Goal: Transaction & Acquisition: Purchase product/service

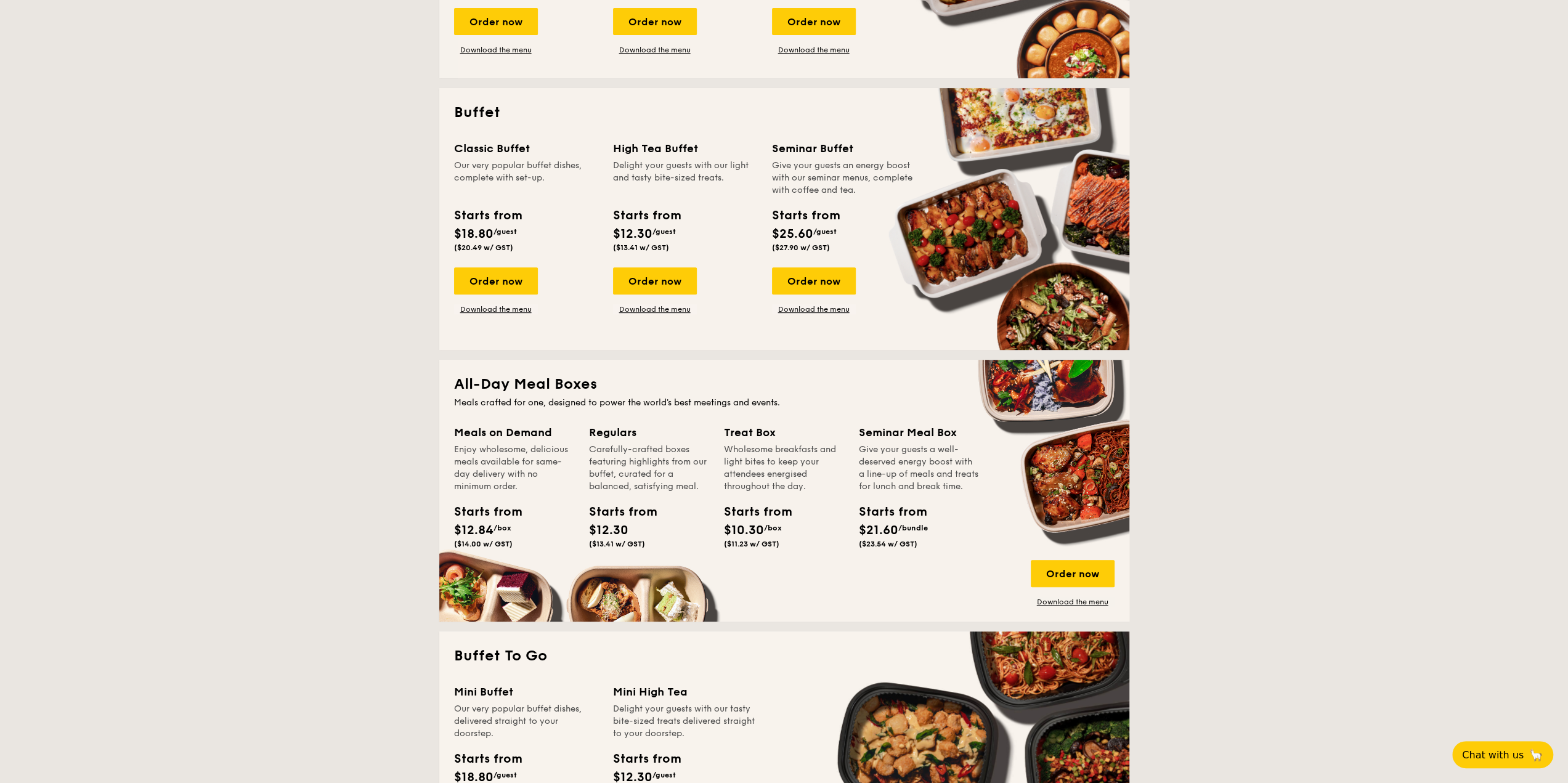
scroll to position [540, 0]
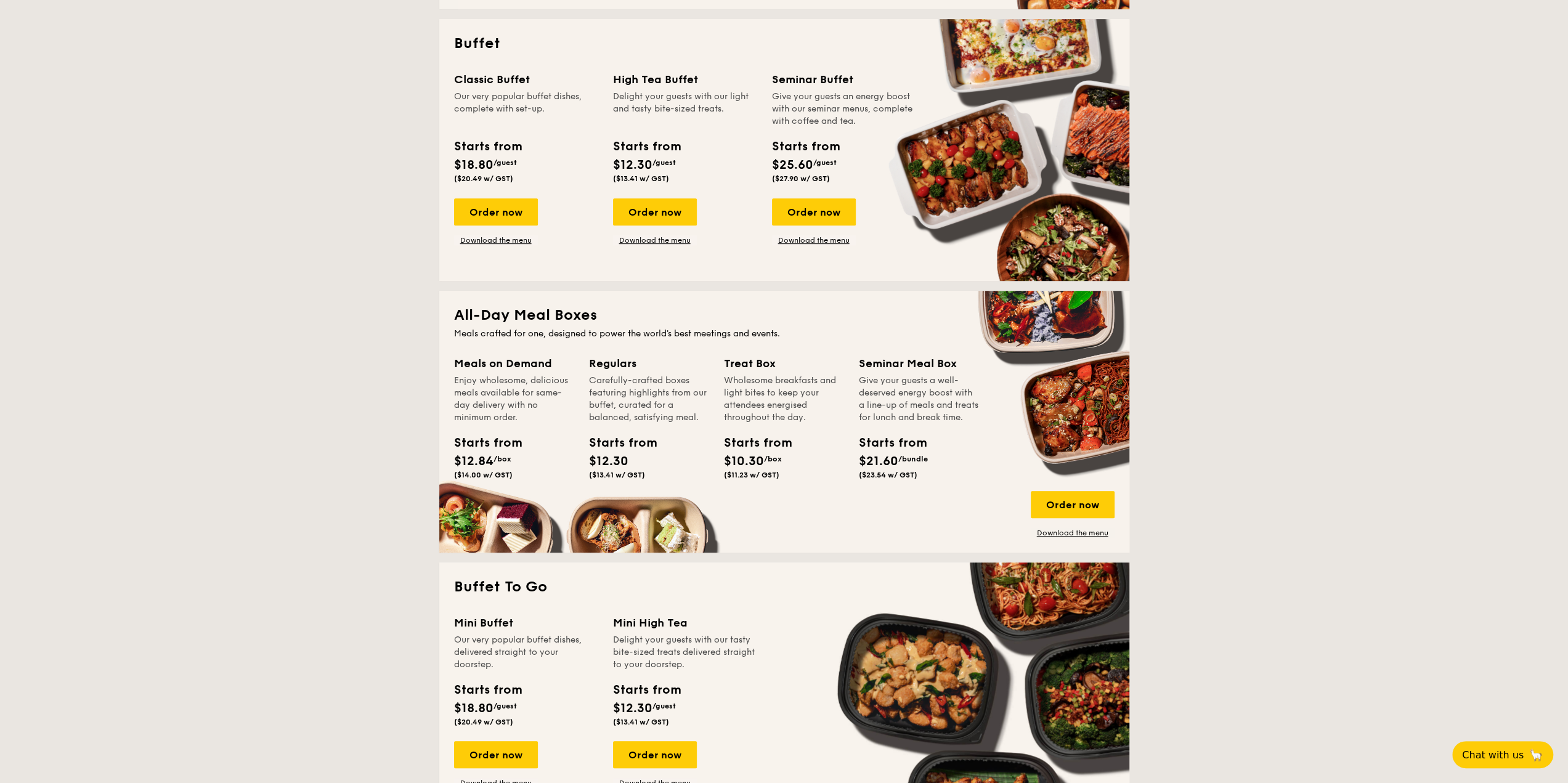
click at [485, 495] on div "Meals on Demand Enjoy wholesome, delicious meals available for same-day deliver…" at bounding box center [521, 435] width 135 height 159
click at [478, 417] on div "Enjoy wholesome, delicious meals available for same-day delivery with no minimu…" at bounding box center [514, 399] width 121 height 49
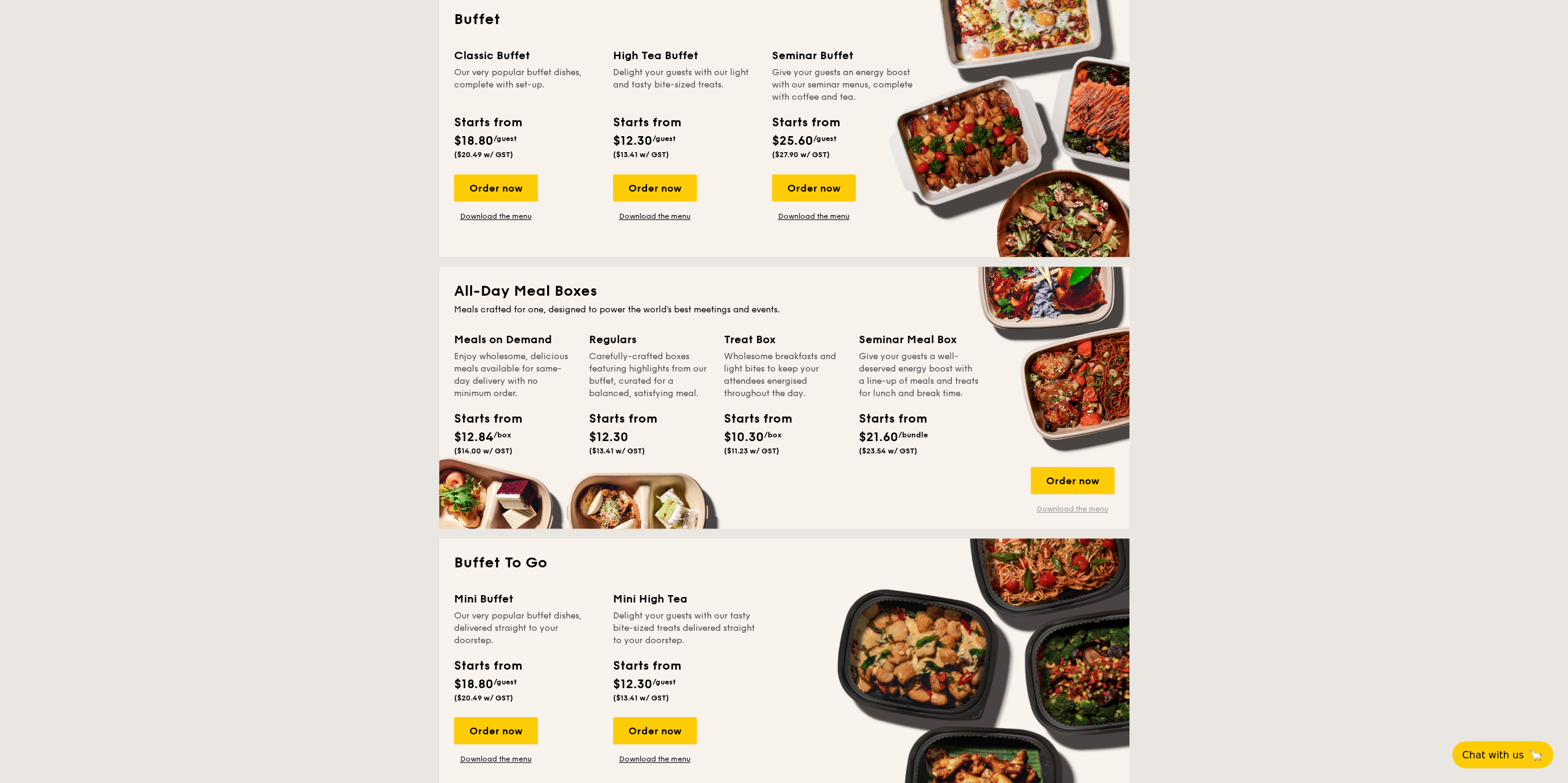
click at [1059, 504] on link "Download the menu" at bounding box center [1073, 509] width 84 height 10
click at [1074, 473] on div "Order now" at bounding box center [1073, 481] width 84 height 27
click at [1099, 486] on div "Order now" at bounding box center [1073, 481] width 84 height 27
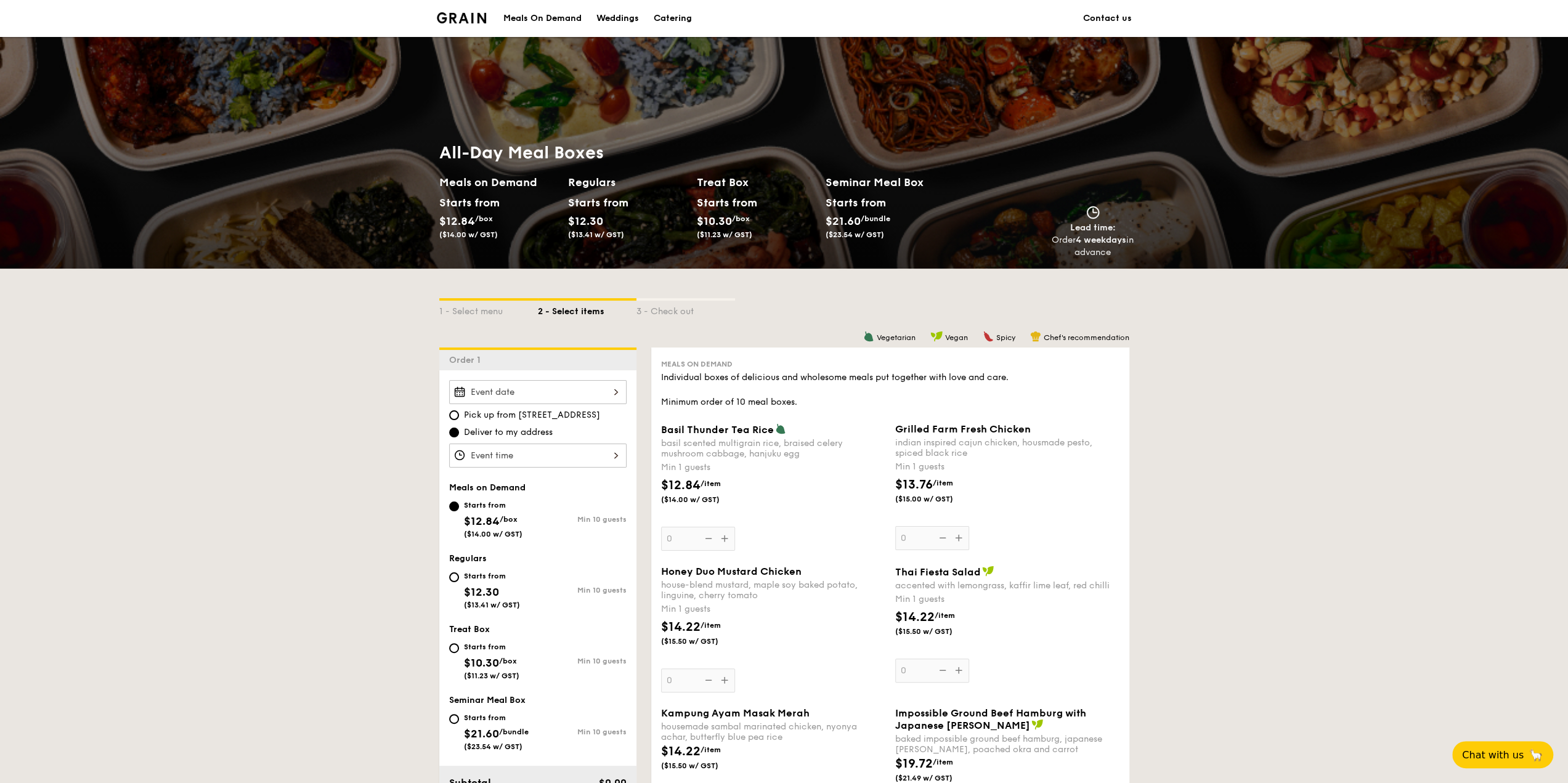
scroll to position [61, 0]
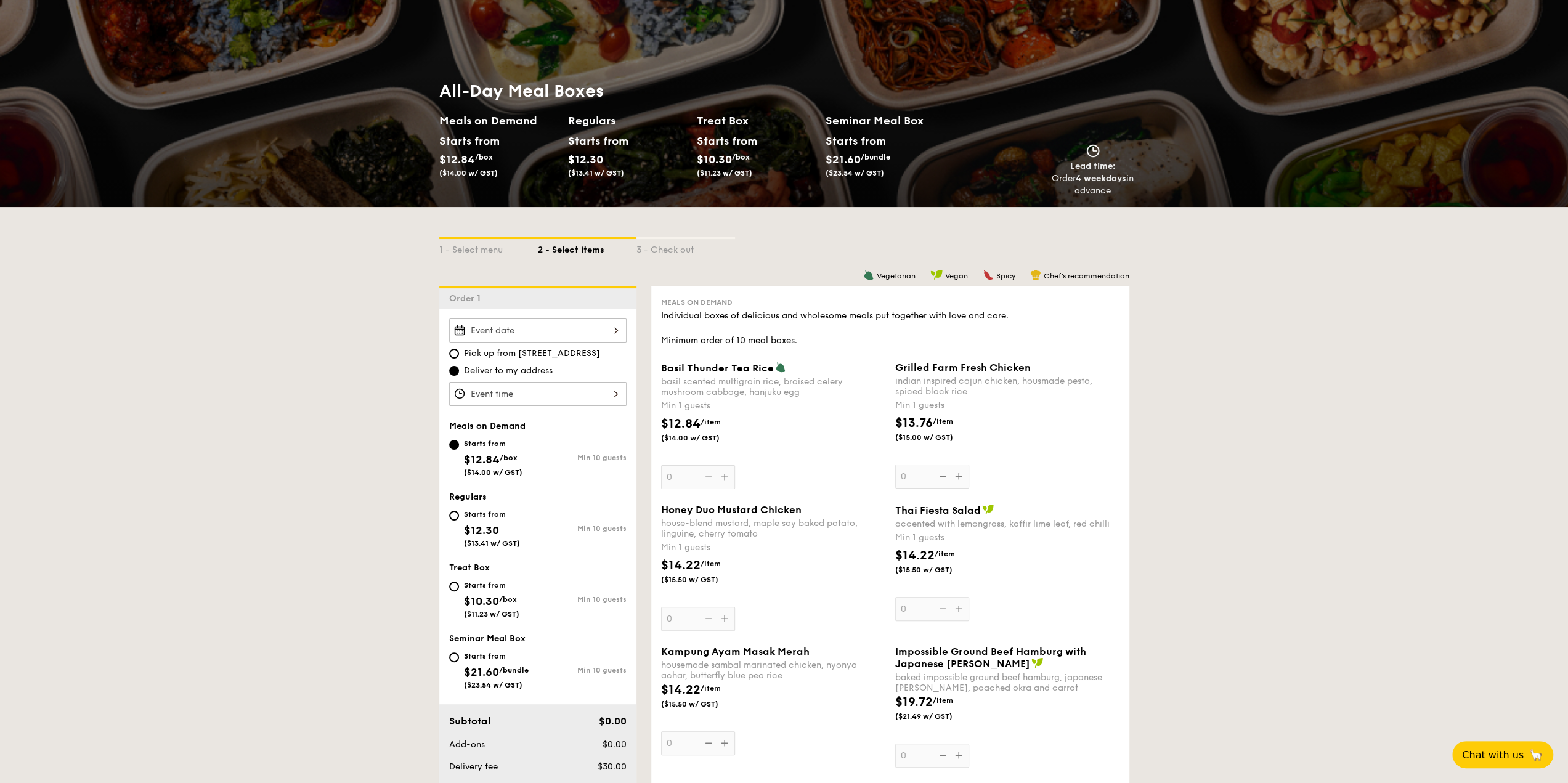
click at [603, 336] on div at bounding box center [538, 331] width 177 height 24
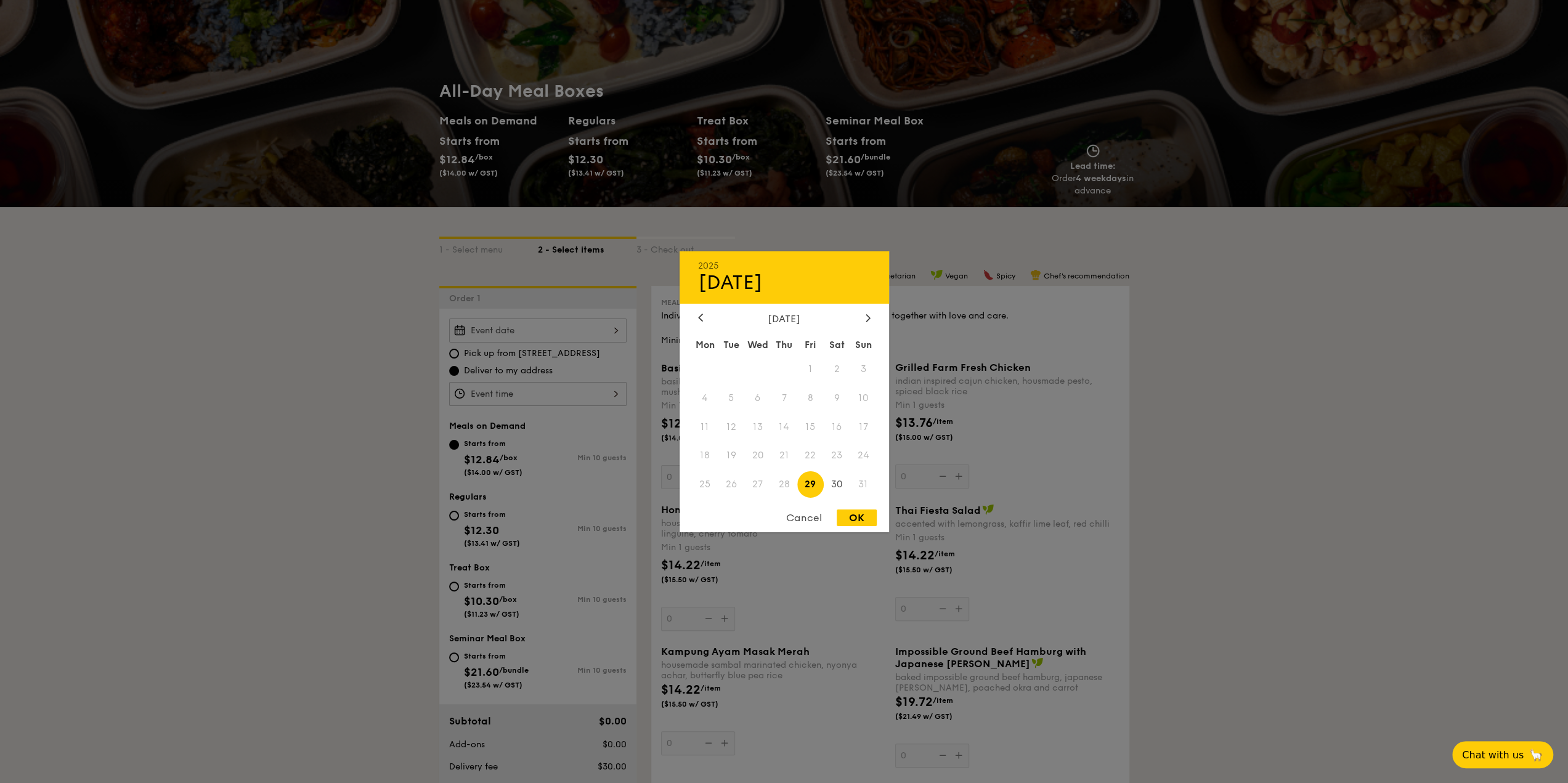
click at [821, 481] on span "29" at bounding box center [810, 484] width 26 height 26
click at [847, 513] on div "OK" at bounding box center [857, 518] width 40 height 16
type input "[DATE]"
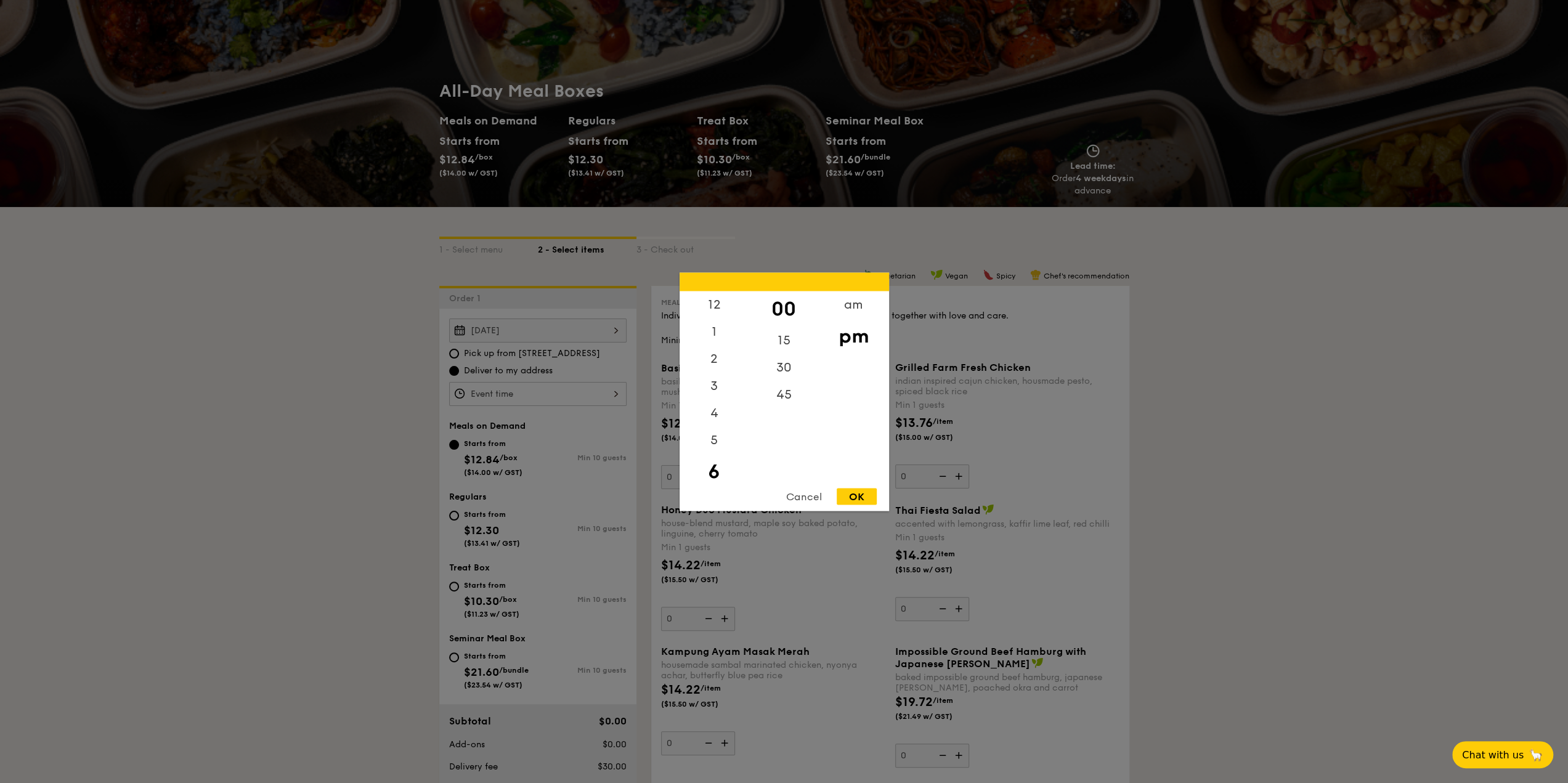
click at [542, 403] on div "12 1 2 3 4 5 6 7 8 9 10 11 00 15 30 45 am pm Cancel OK" at bounding box center [538, 394] width 177 height 24
click at [719, 415] on div "5" at bounding box center [714, 417] width 69 height 36
click at [728, 439] on div "6" at bounding box center [714, 452] width 69 height 36
click at [790, 347] on div "15" at bounding box center [784, 344] width 69 height 36
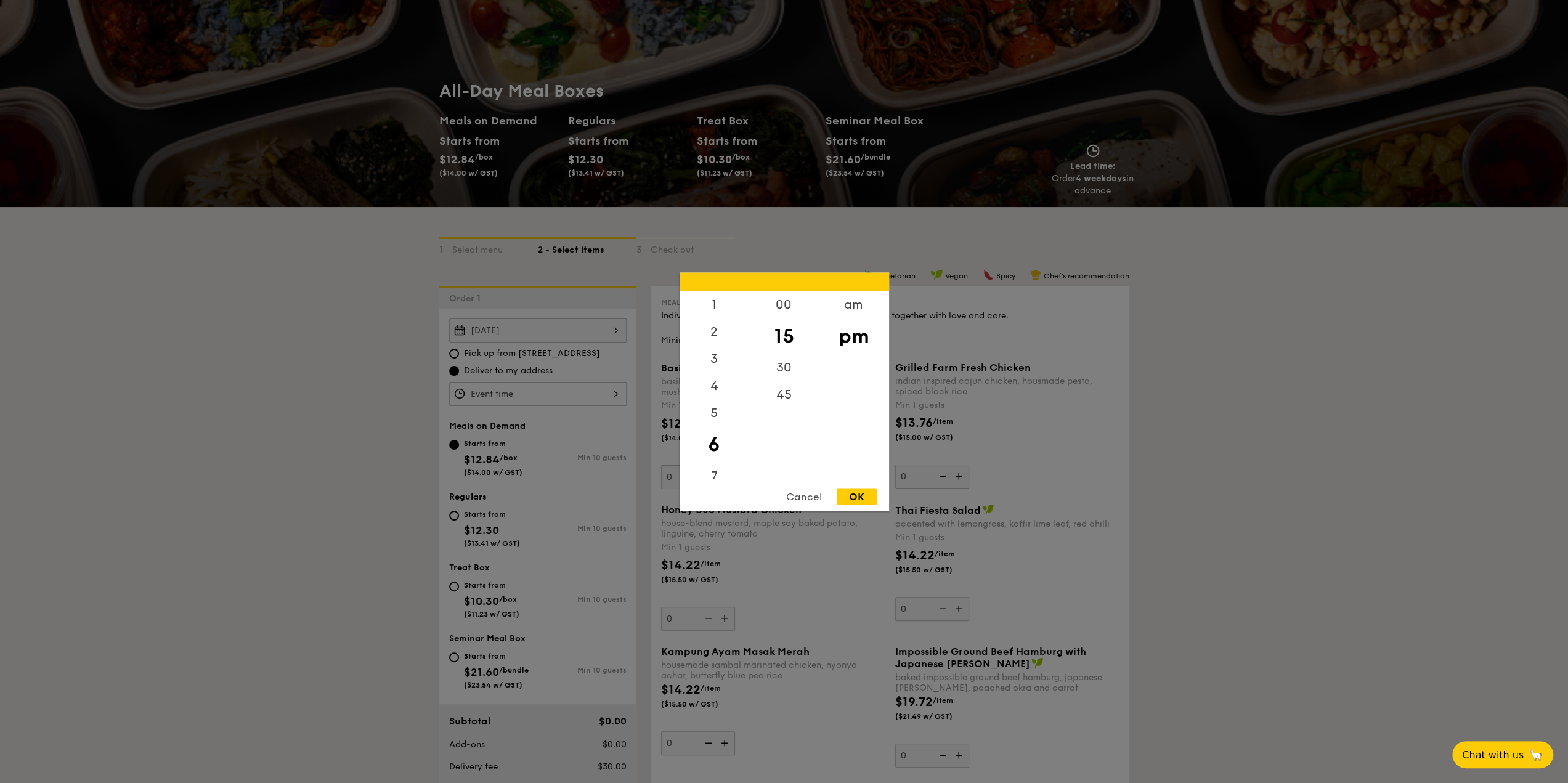
drag, startPoint x: 868, startPoint y: 501, endPoint x: 819, endPoint y: 506, distance: 49.3
click at [866, 501] on div "OK" at bounding box center [857, 496] width 40 height 16
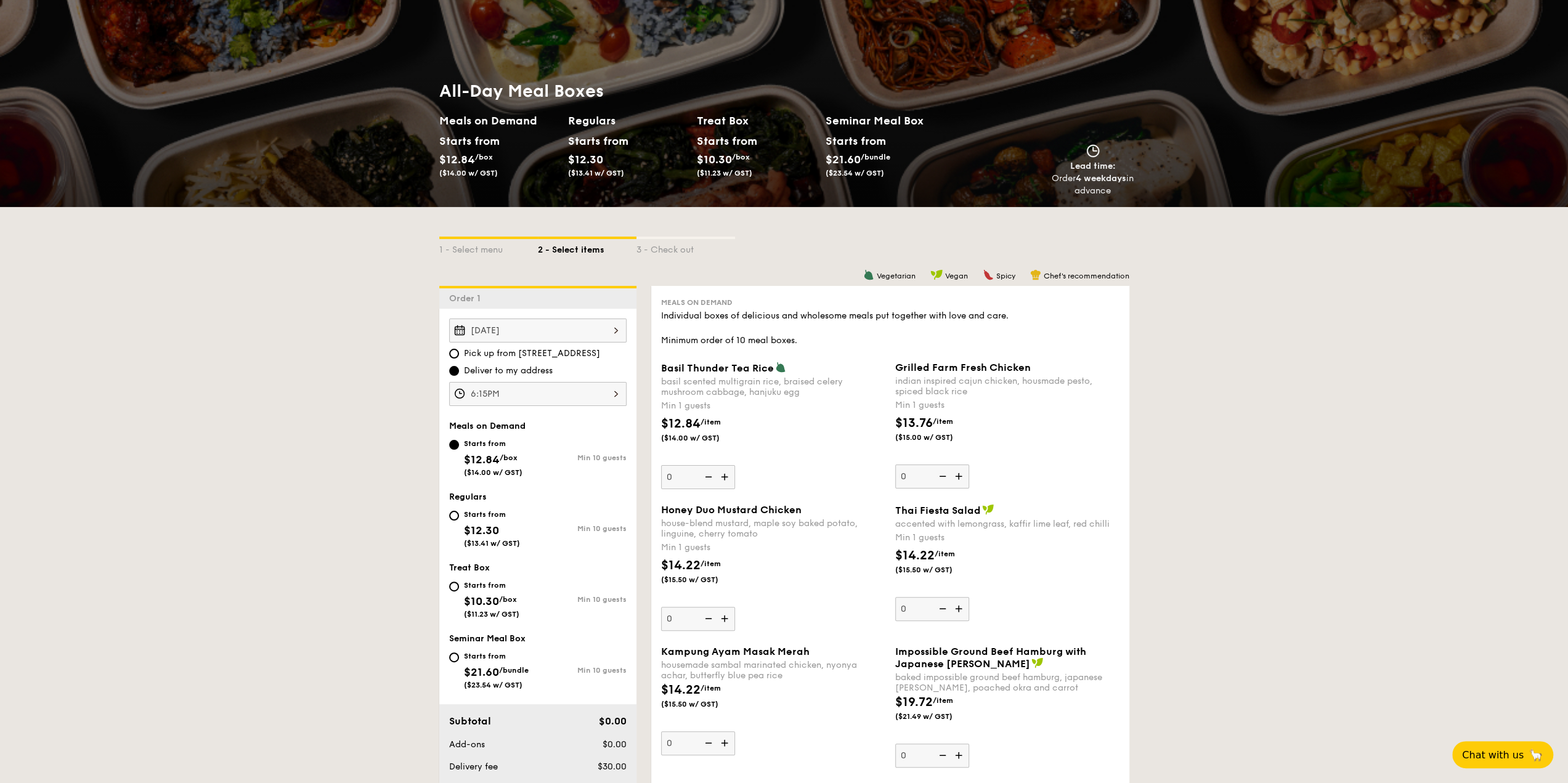
click at [582, 395] on div "6:15PM" at bounding box center [538, 394] width 177 height 24
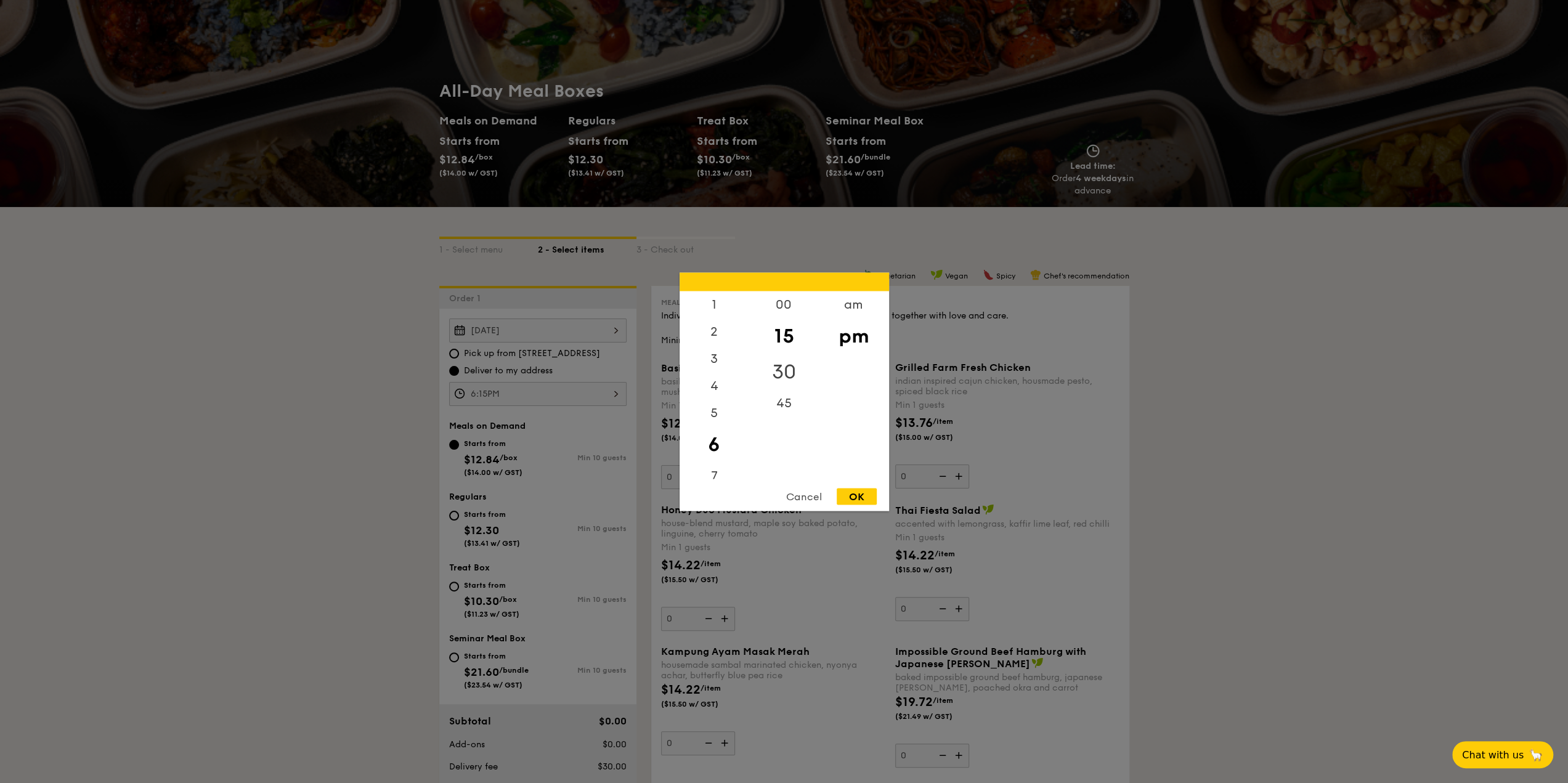
drag, startPoint x: 773, startPoint y: 368, endPoint x: 777, endPoint y: 376, distance: 8.9
click at [773, 369] on div "30" at bounding box center [784, 371] width 69 height 36
click at [853, 496] on div "OK" at bounding box center [857, 496] width 40 height 16
type input "6:30PM"
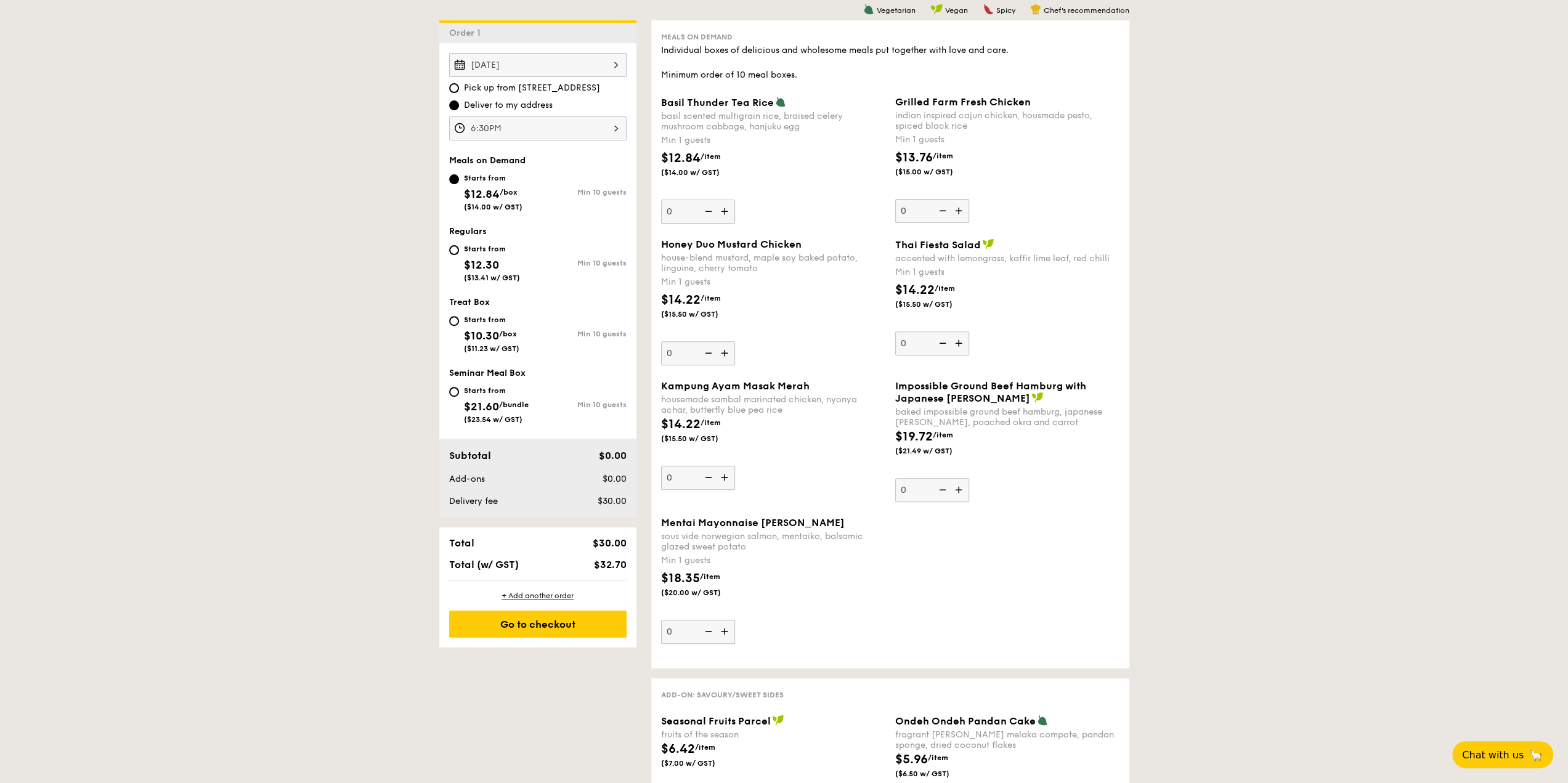
scroll to position [308, 0]
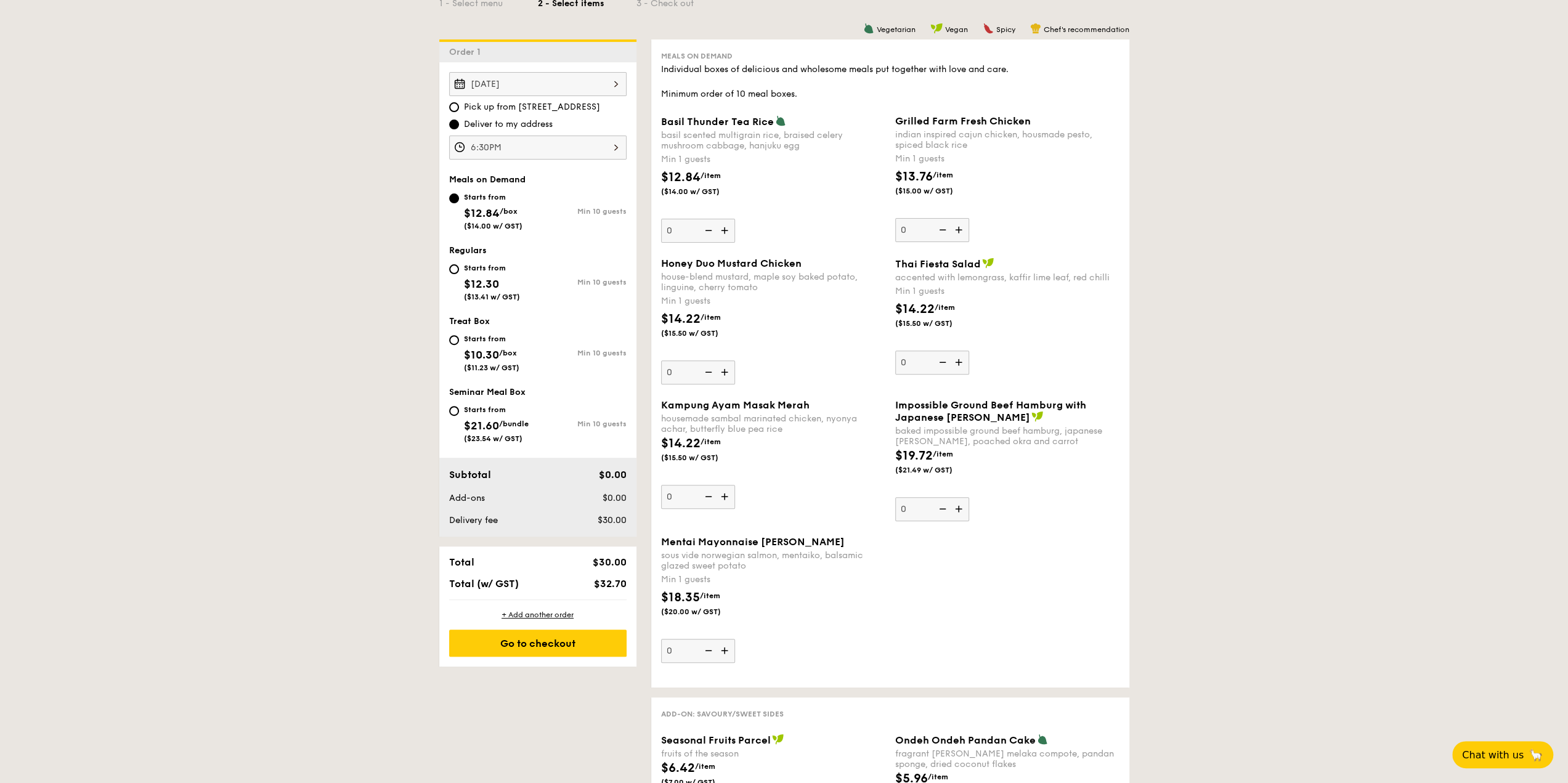
click at [721, 365] on img at bounding box center [726, 373] width 18 height 24
click at [721, 365] on input "0" at bounding box center [698, 373] width 74 height 24
click at [721, 365] on img at bounding box center [726, 373] width 18 height 24
click at [721, 365] on input "1" at bounding box center [698, 373] width 74 height 24
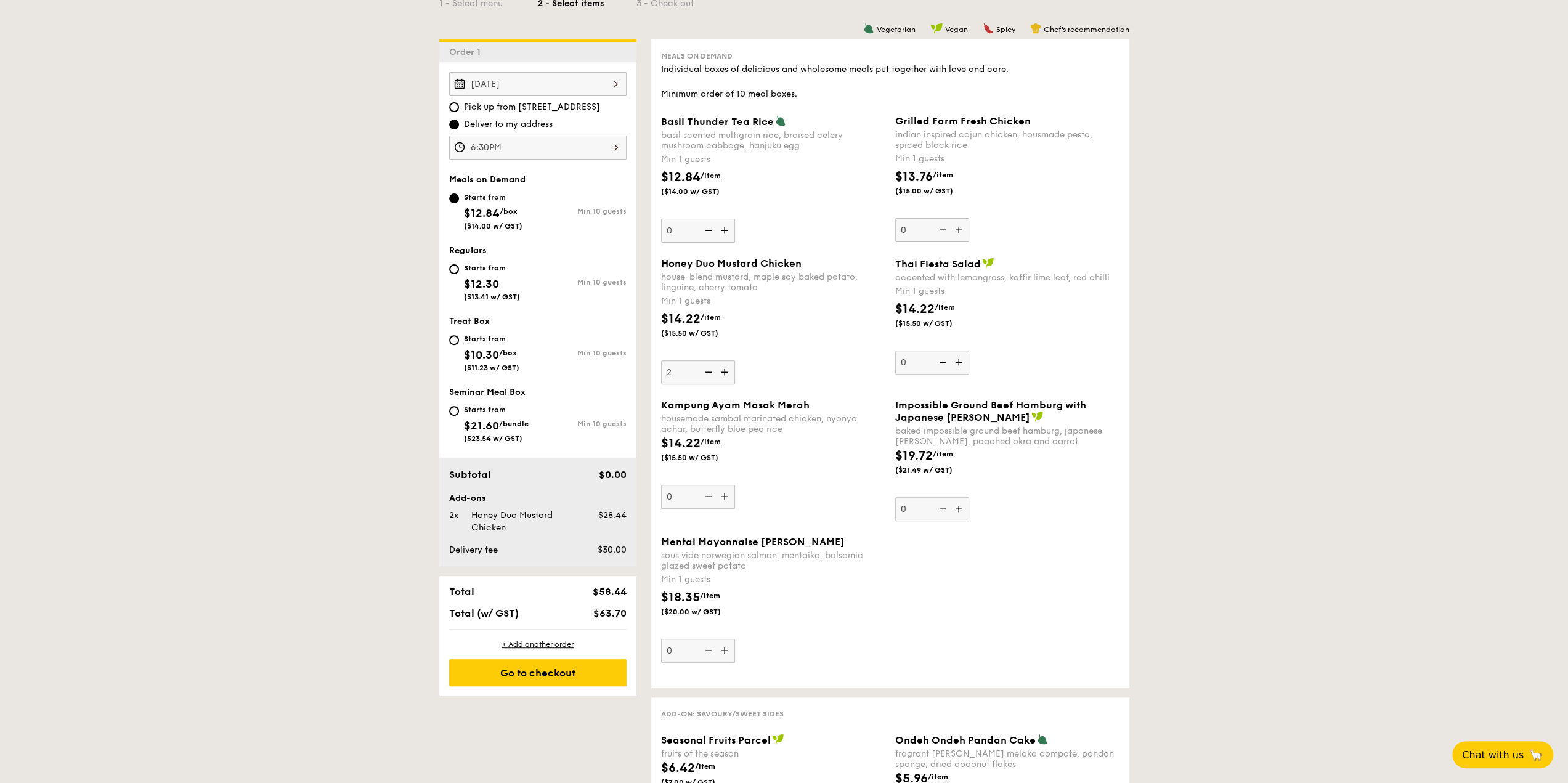
click at [721, 367] on img at bounding box center [726, 373] width 18 height 24
click at [721, 367] on input "2" at bounding box center [698, 373] width 74 height 24
click at [721, 368] on img at bounding box center [726, 373] width 18 height 24
click at [721, 368] on input "3" at bounding box center [698, 373] width 74 height 24
click at [721, 368] on img at bounding box center [726, 373] width 18 height 24
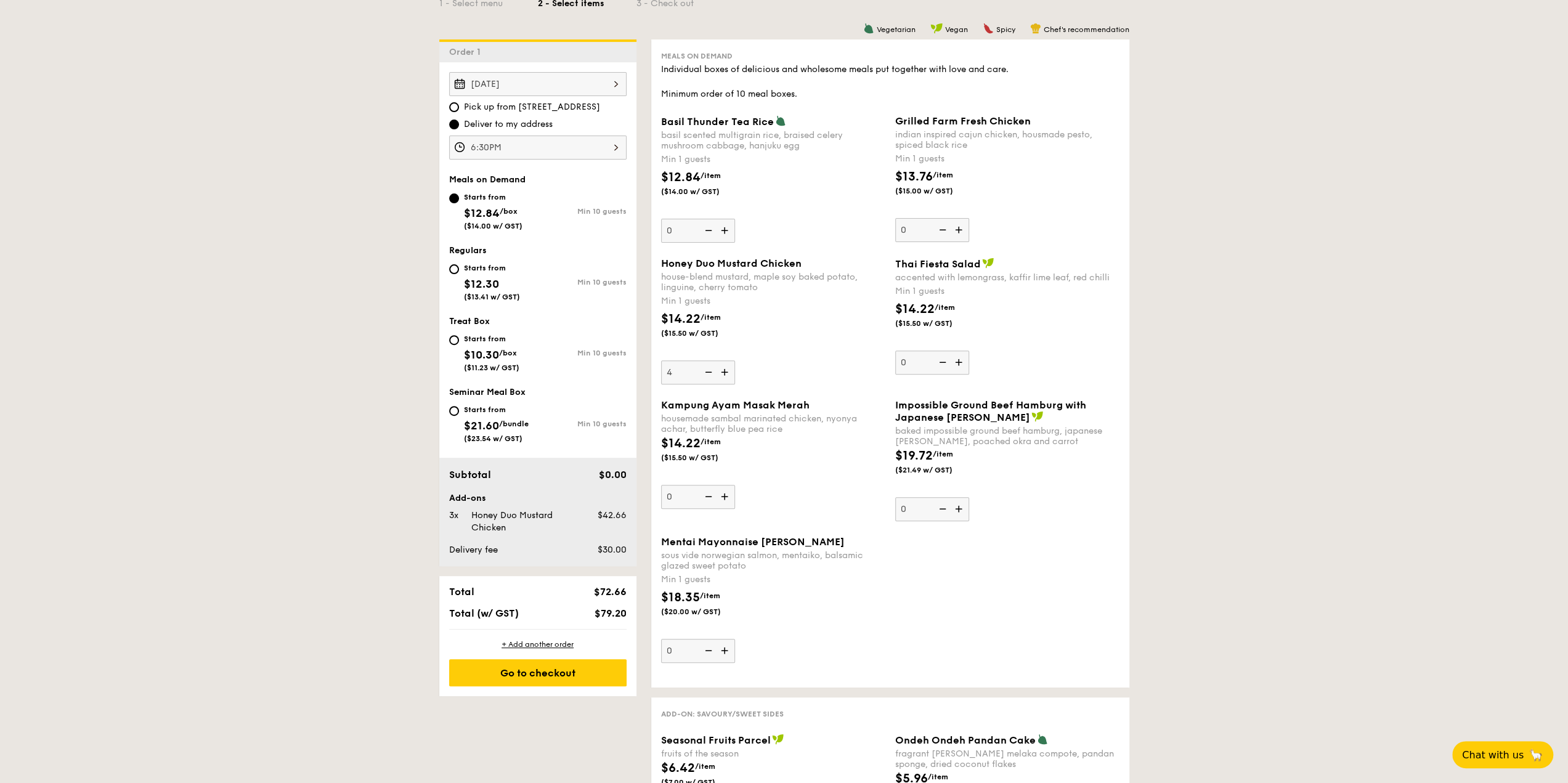
click at [721, 368] on input "4" at bounding box center [698, 373] width 74 height 24
click at [721, 368] on img at bounding box center [726, 373] width 18 height 24
click at [721, 368] on input "5" at bounding box center [698, 373] width 74 height 24
click at [721, 368] on img at bounding box center [726, 373] width 18 height 24
click at [721, 368] on input "6" at bounding box center [698, 373] width 74 height 24
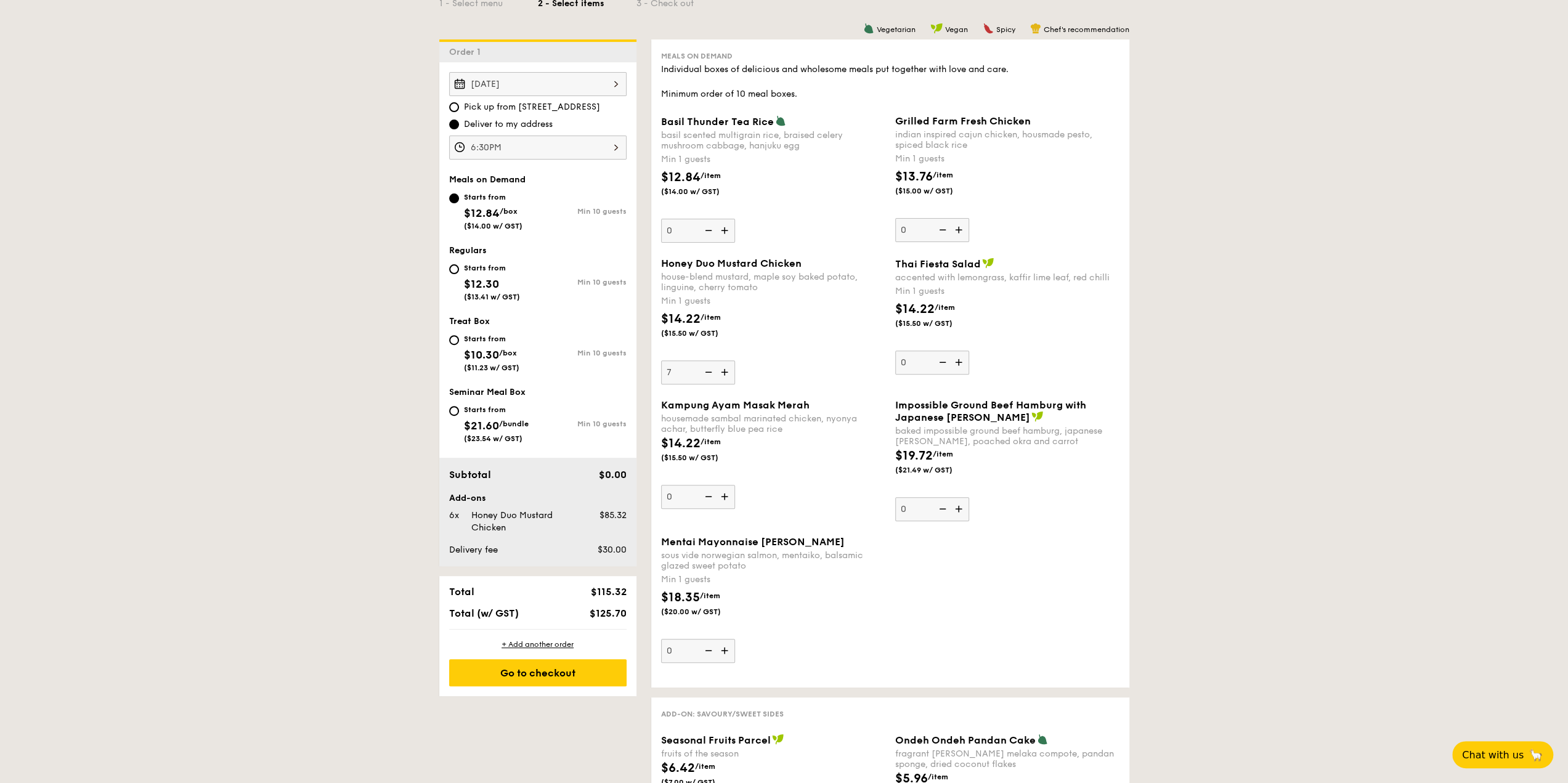
click at [721, 368] on img at bounding box center [726, 373] width 18 height 24
click at [721, 368] on input "7" at bounding box center [698, 373] width 74 height 24
click at [721, 368] on img at bounding box center [726, 373] width 18 height 24
click at [721, 368] on input "8" at bounding box center [698, 373] width 74 height 24
click at [721, 368] on img at bounding box center [726, 373] width 18 height 24
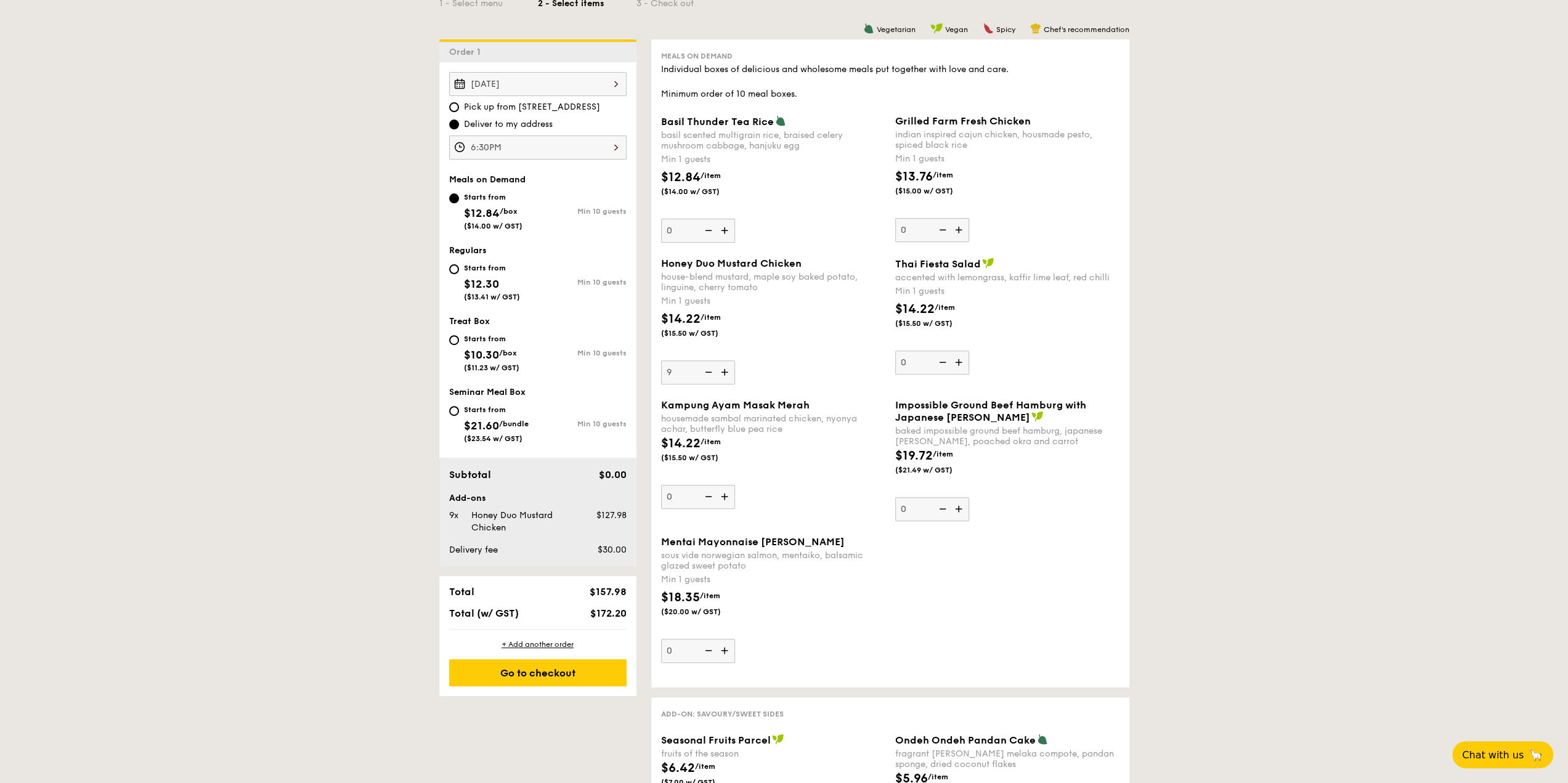
click at [721, 368] on input "9" at bounding box center [698, 373] width 74 height 24
type input "10"
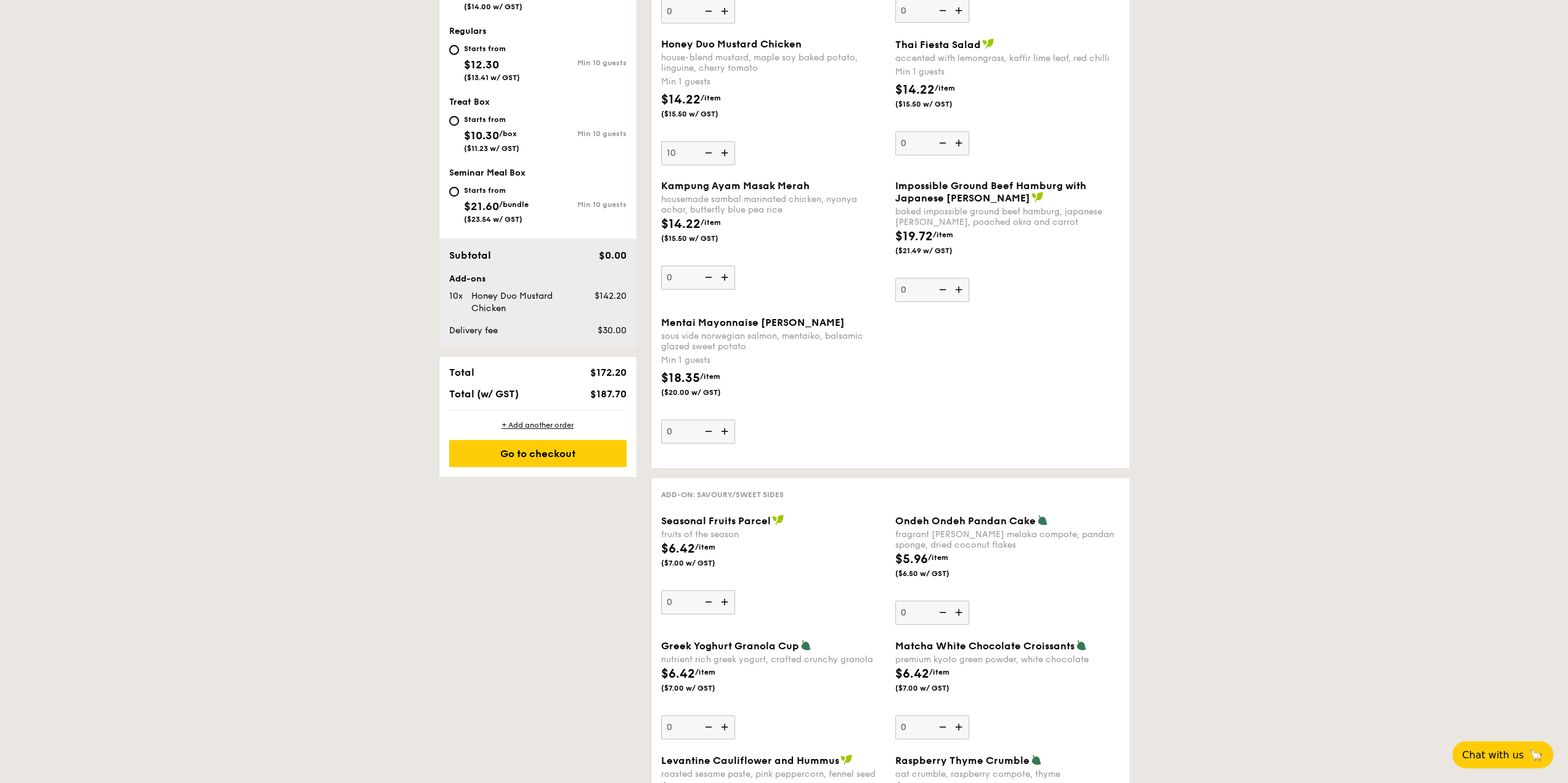
scroll to position [555, 0]
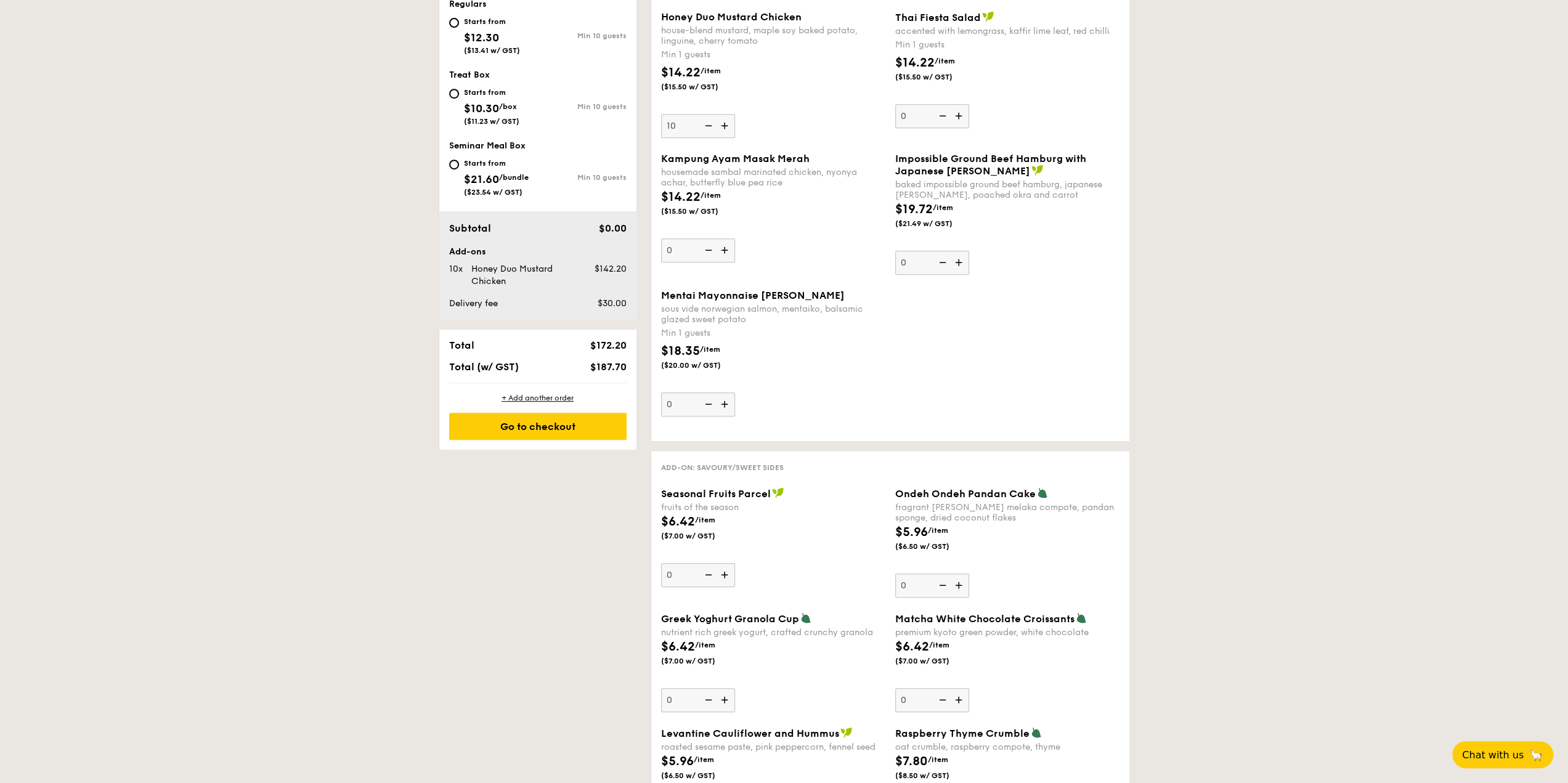
click at [721, 405] on img at bounding box center [726, 405] width 18 height 24
click at [721, 405] on input "0" at bounding box center [698, 405] width 74 height 24
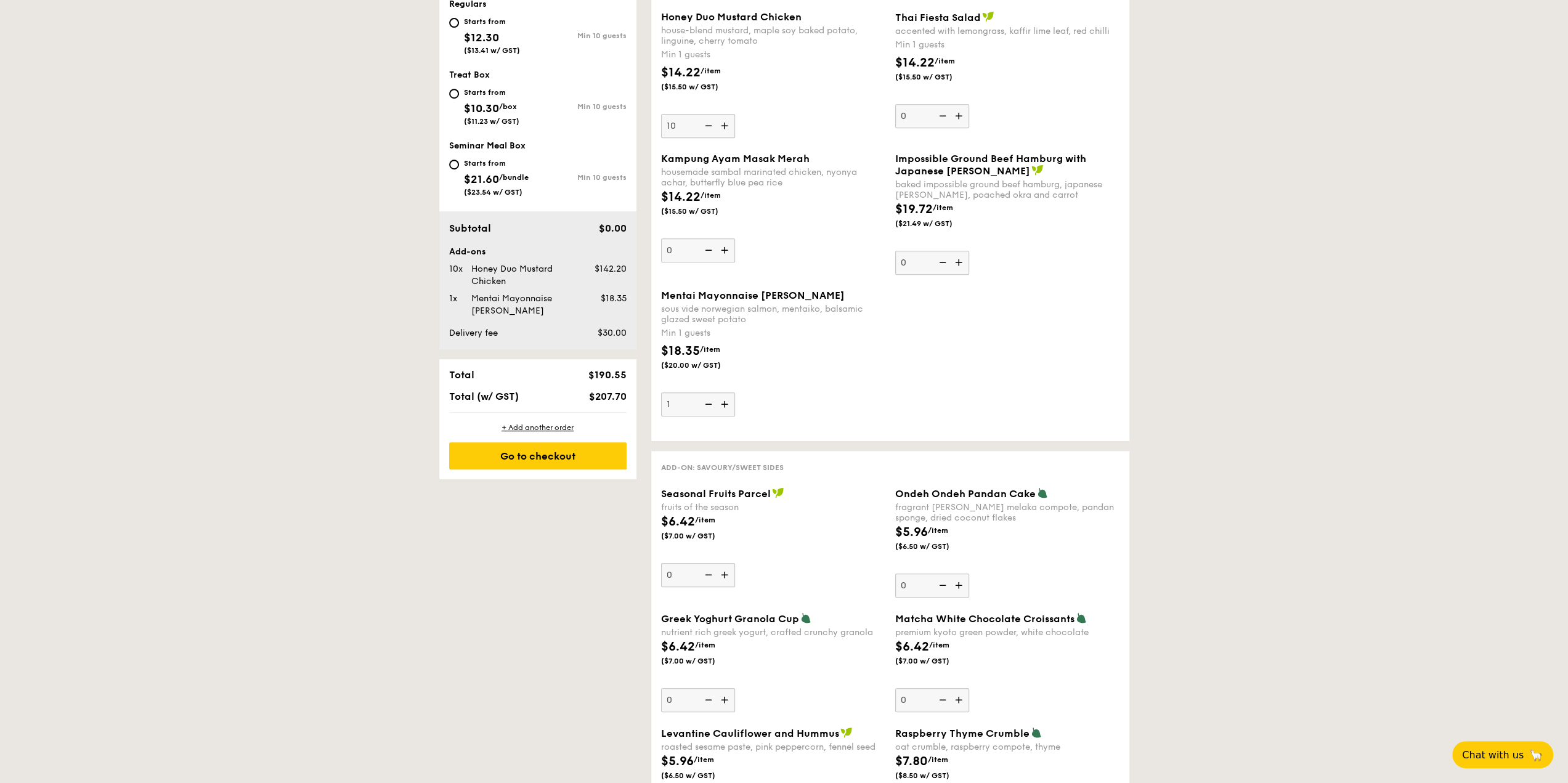
click at [721, 405] on img at bounding box center [726, 405] width 18 height 24
click at [721, 405] on input "1" at bounding box center [698, 405] width 74 height 24
click at [721, 405] on img at bounding box center [726, 405] width 18 height 24
click at [721, 405] on input "2" at bounding box center [698, 405] width 74 height 24
click at [721, 405] on img at bounding box center [726, 405] width 18 height 24
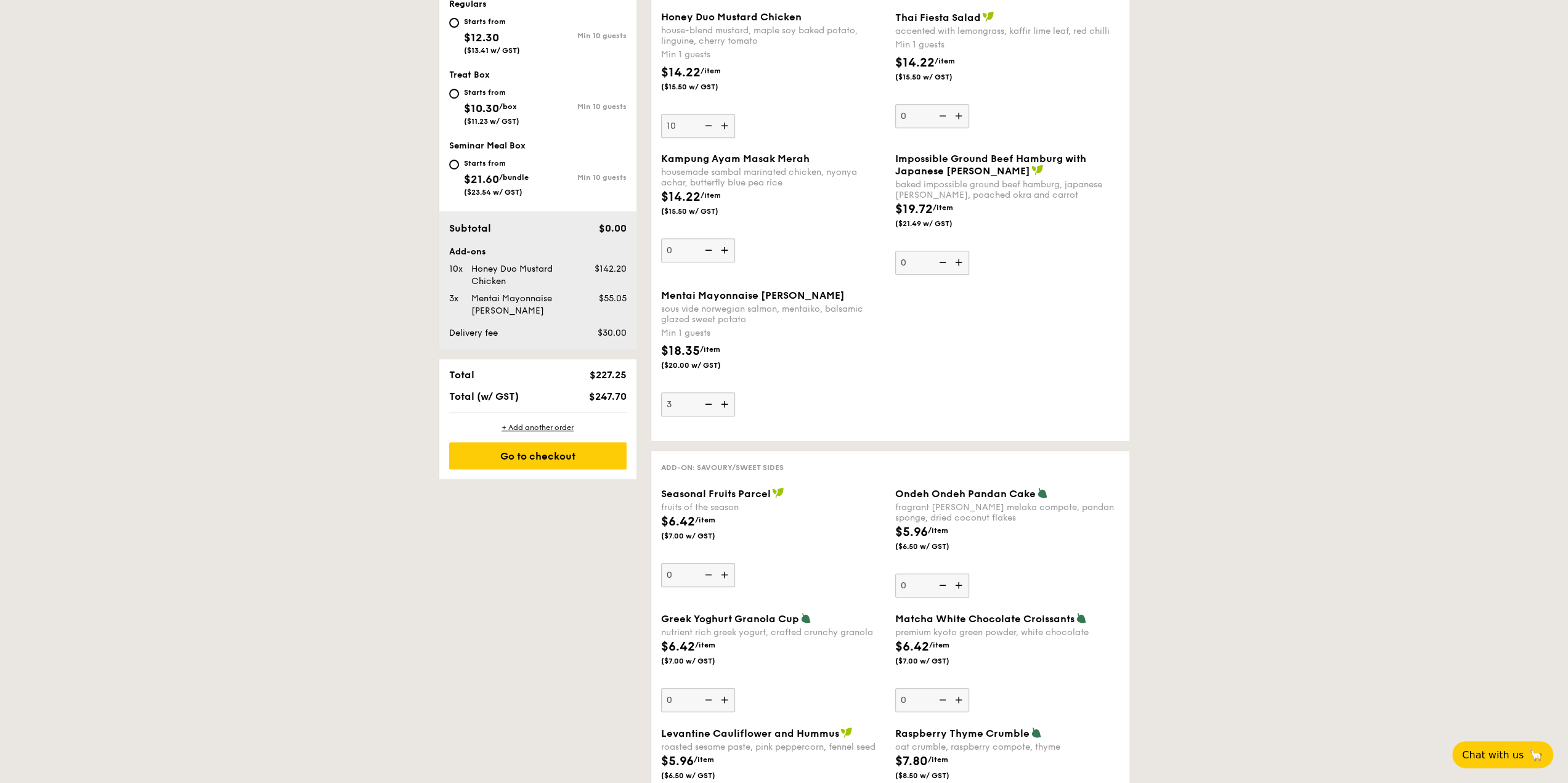
click at [721, 405] on input "3" at bounding box center [698, 405] width 74 height 24
click at [721, 405] on img at bounding box center [726, 405] width 18 height 24
click at [721, 405] on input "4" at bounding box center [698, 405] width 74 height 24
click at [721, 405] on img at bounding box center [726, 405] width 18 height 24
click at [721, 405] on input "5" at bounding box center [698, 405] width 74 height 24
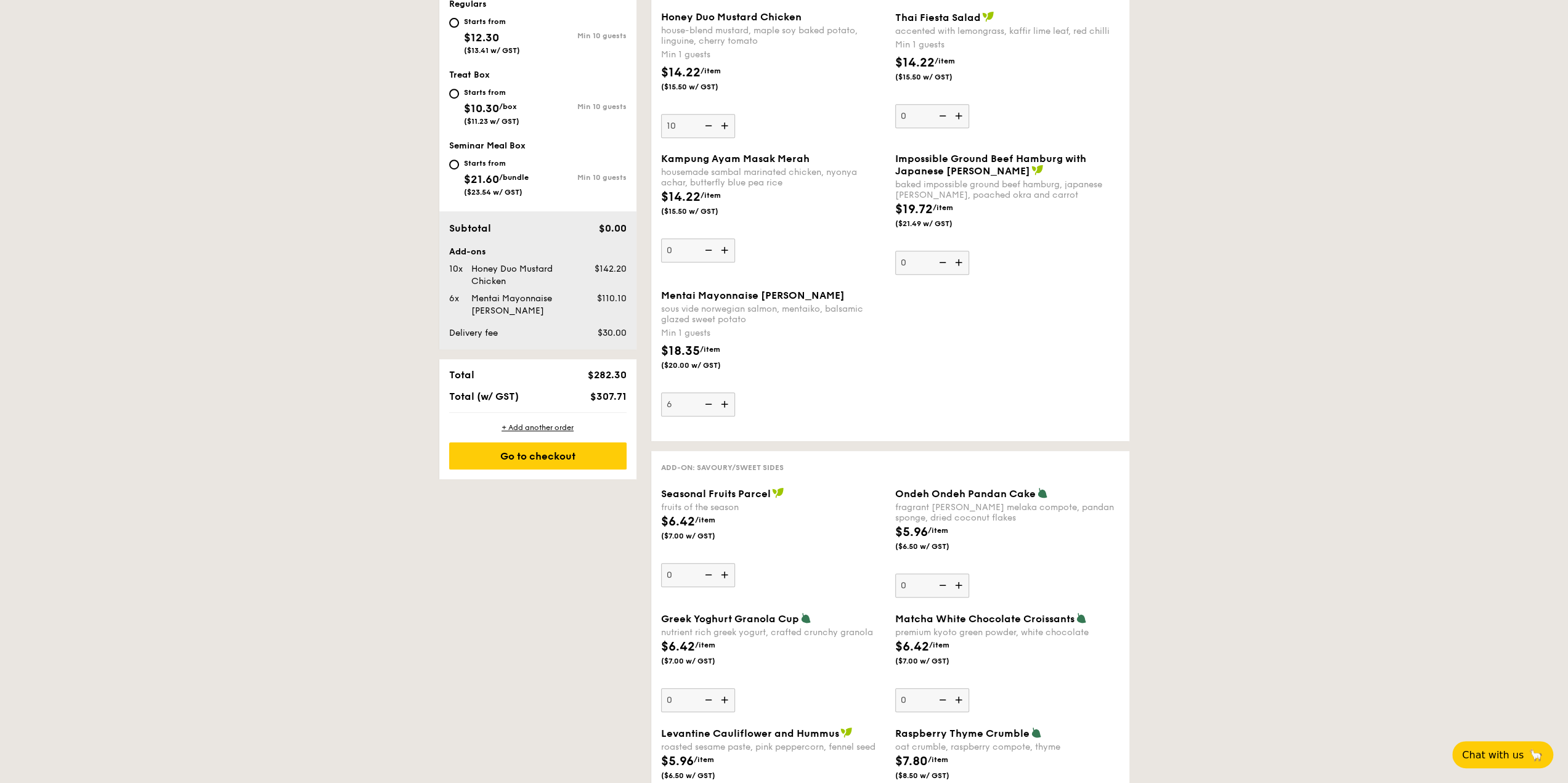
click at [721, 405] on img at bounding box center [726, 405] width 18 height 24
click at [721, 405] on input "6" at bounding box center [698, 405] width 74 height 24
click at [721, 405] on img at bounding box center [726, 405] width 18 height 24
click at [721, 405] on input "7" at bounding box center [698, 405] width 74 height 24
click at [721, 405] on img at bounding box center [726, 405] width 18 height 24
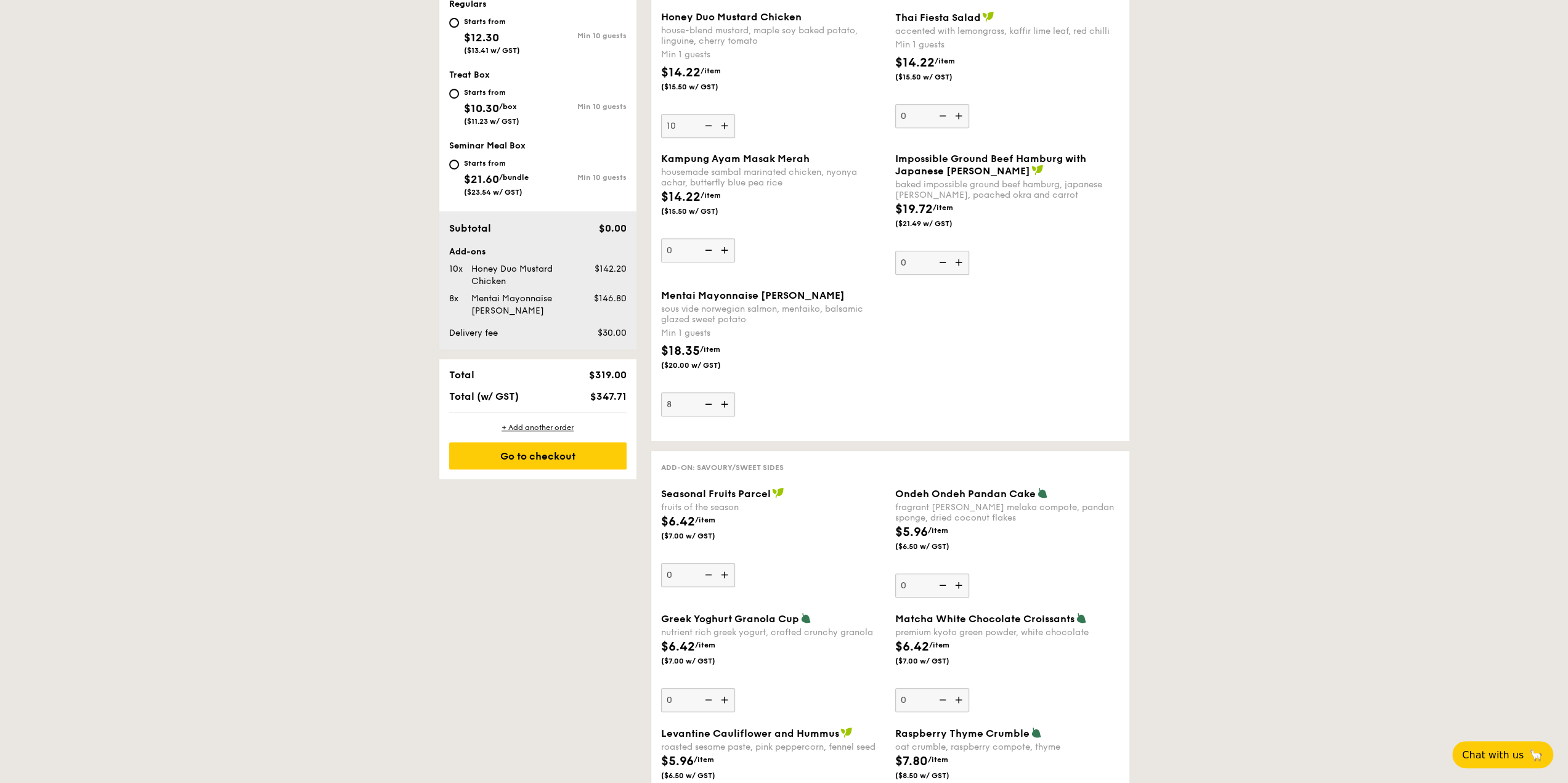
click at [721, 405] on input "8" at bounding box center [698, 405] width 74 height 24
click at [722, 404] on img at bounding box center [726, 405] width 18 height 24
click at [722, 404] on input "9" at bounding box center [698, 405] width 74 height 24
type input "10"
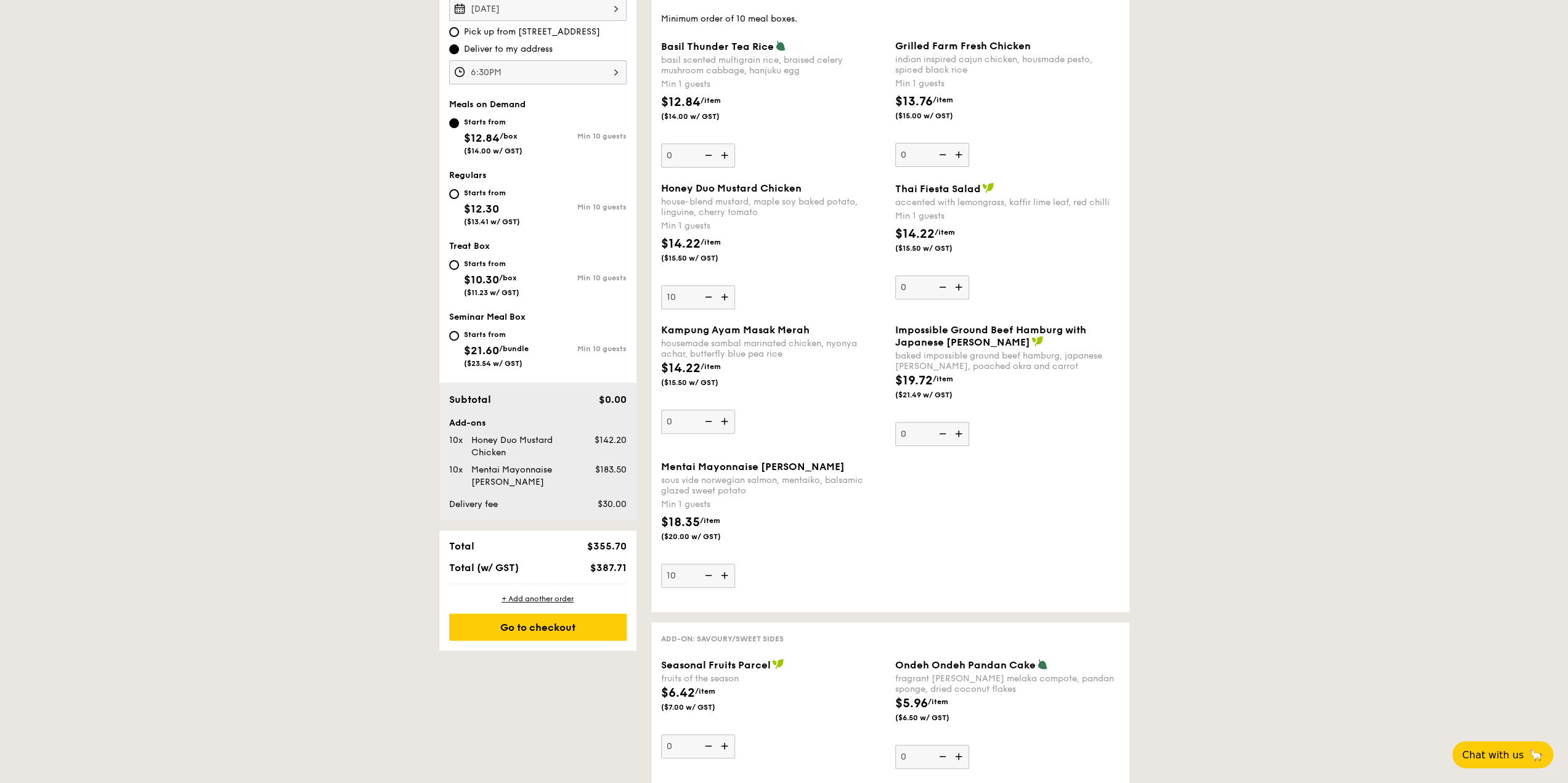
scroll to position [308, 0]
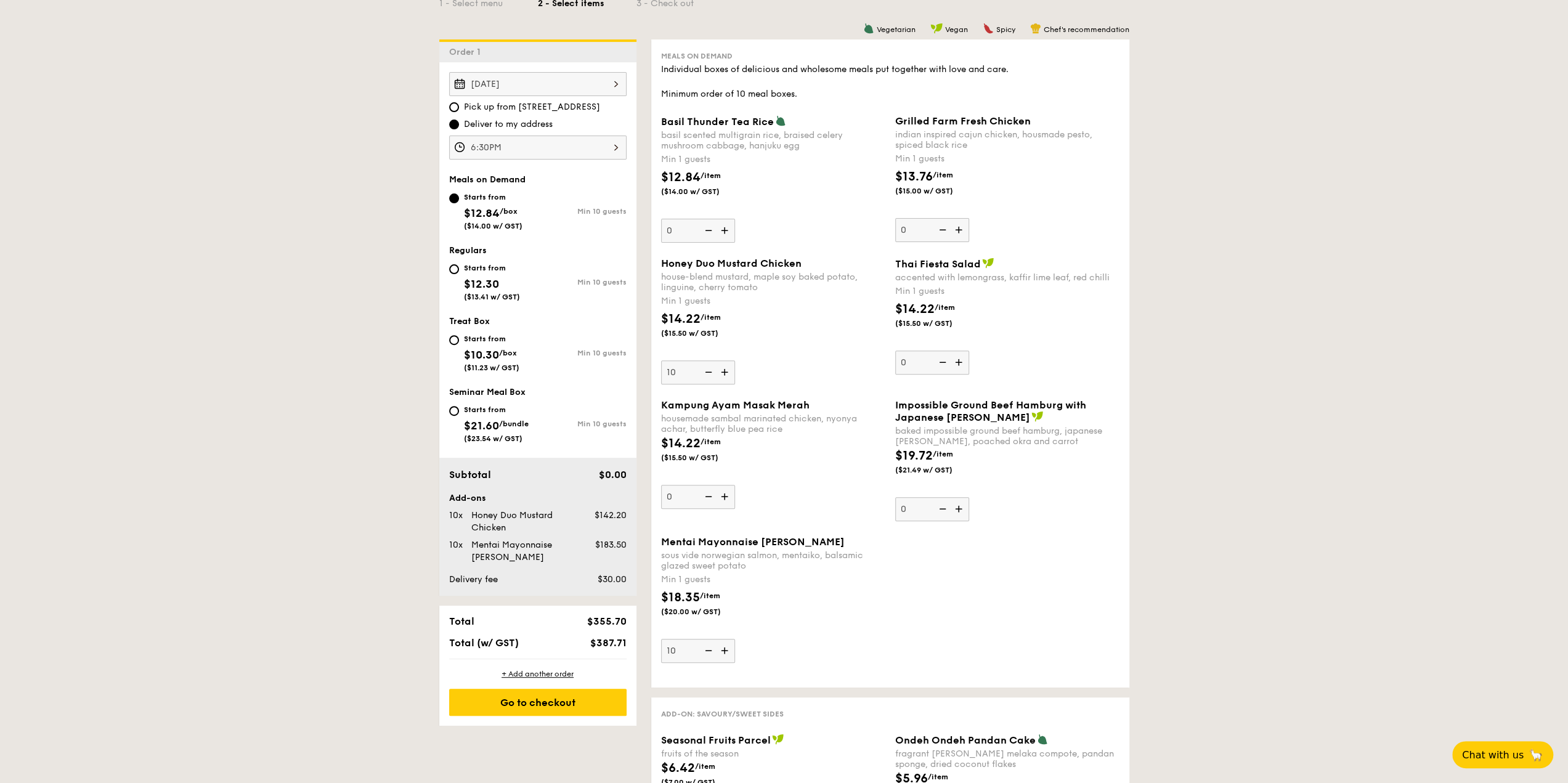
drag, startPoint x: 754, startPoint y: 301, endPoint x: 650, endPoint y: 260, distance: 111.8
click at [777, 312] on div "$14.22 /item ($15.50 w/ GST)" at bounding box center [773, 331] width 234 height 43
click at [735, 361] on input "10" at bounding box center [698, 373] width 74 height 24
click at [770, 551] on div "sous vide norwegian salmon, mentaiko, balsamic glazed sweet potato" at bounding box center [773, 560] width 225 height 21
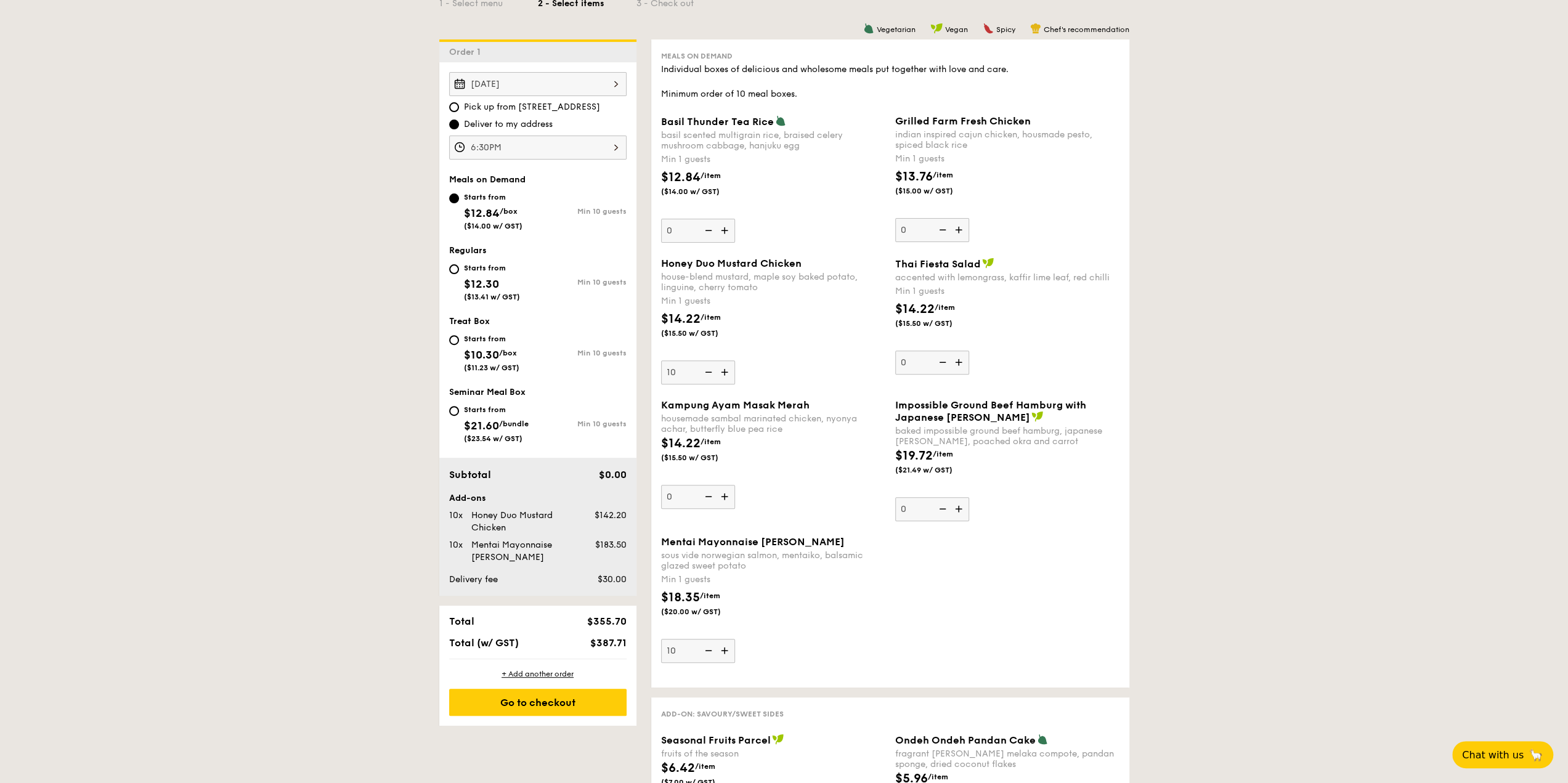
click at [735, 640] on input "10" at bounding box center [698, 651] width 74 height 24
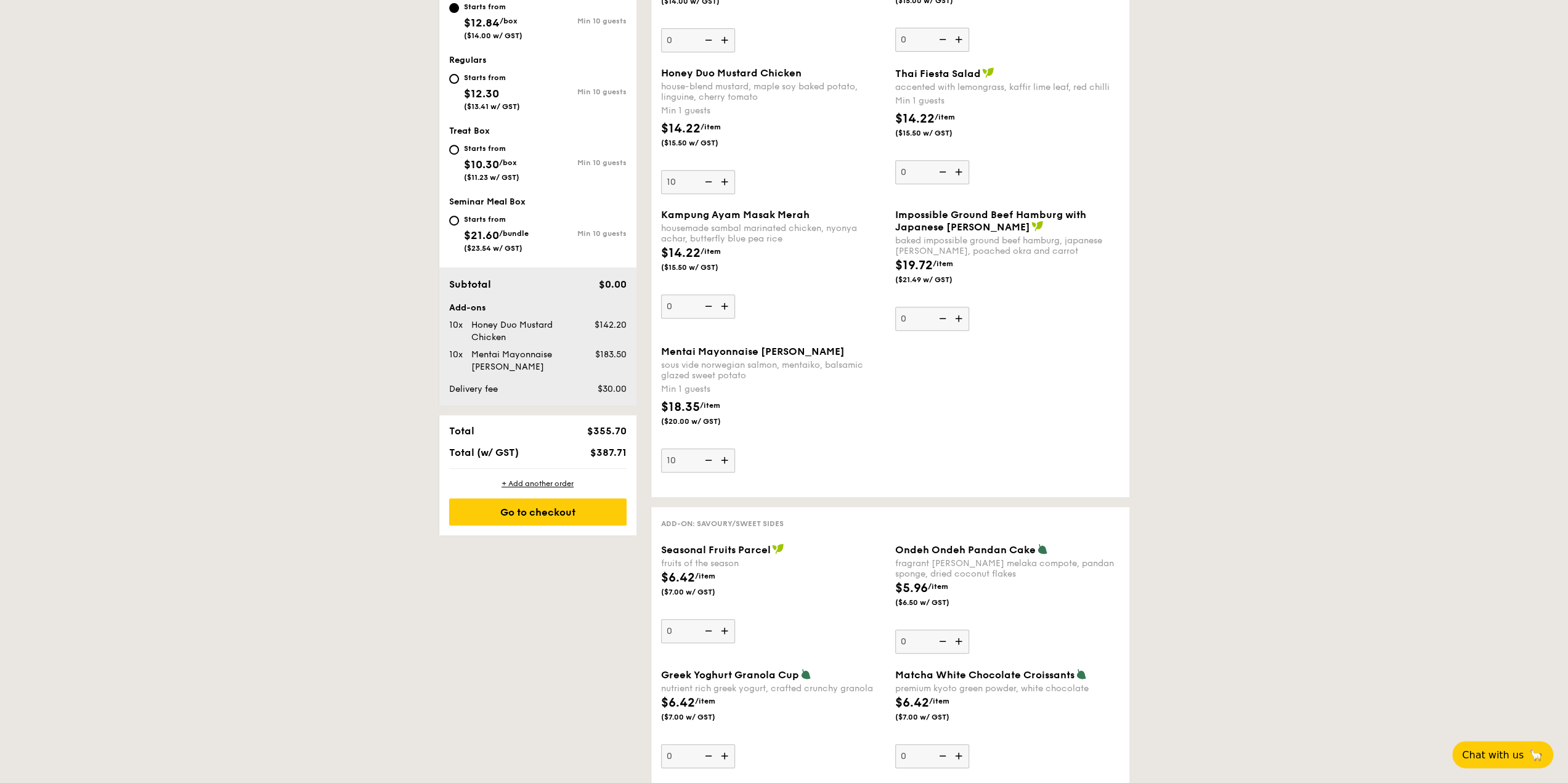
scroll to position [555, 0]
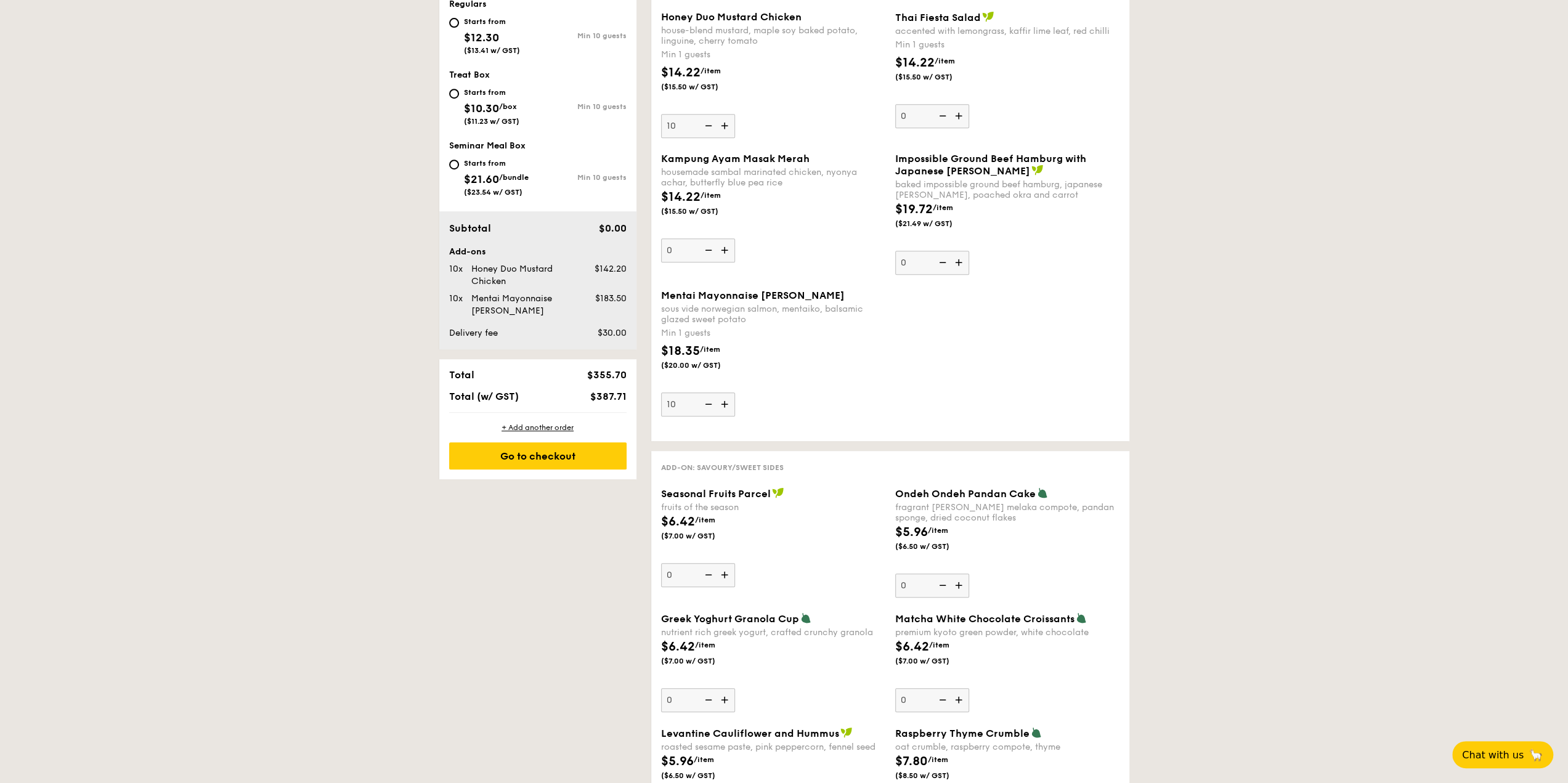
click at [830, 347] on div "$18.35 /item ($20.00 w/ GST)" at bounding box center [773, 363] width 234 height 43
click at [735, 393] on input "10" at bounding box center [698, 405] width 74 height 24
drag, startPoint x: 1359, startPoint y: 384, endPoint x: 1346, endPoint y: 382, distance: 13.2
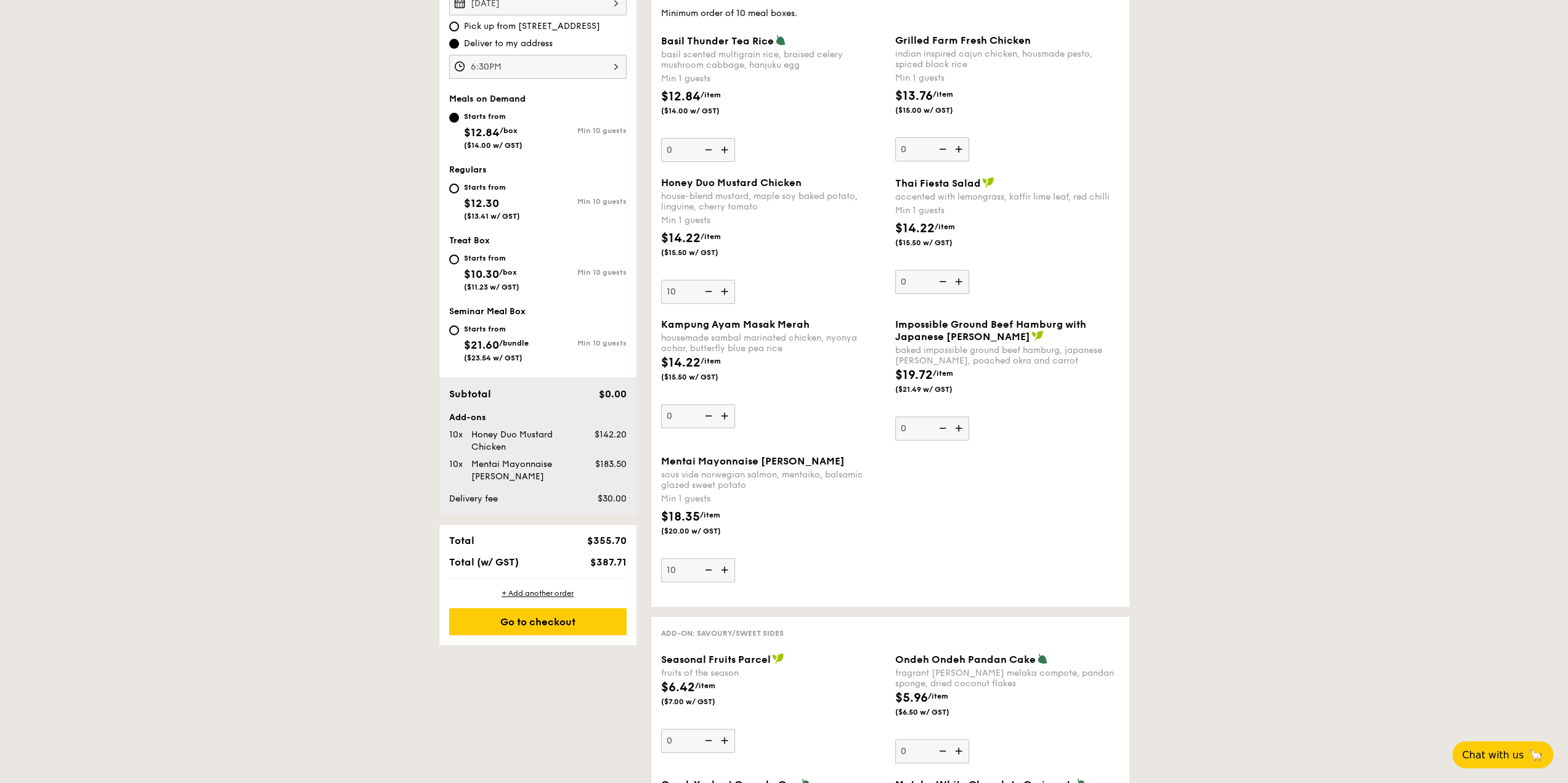
scroll to position [370, 0]
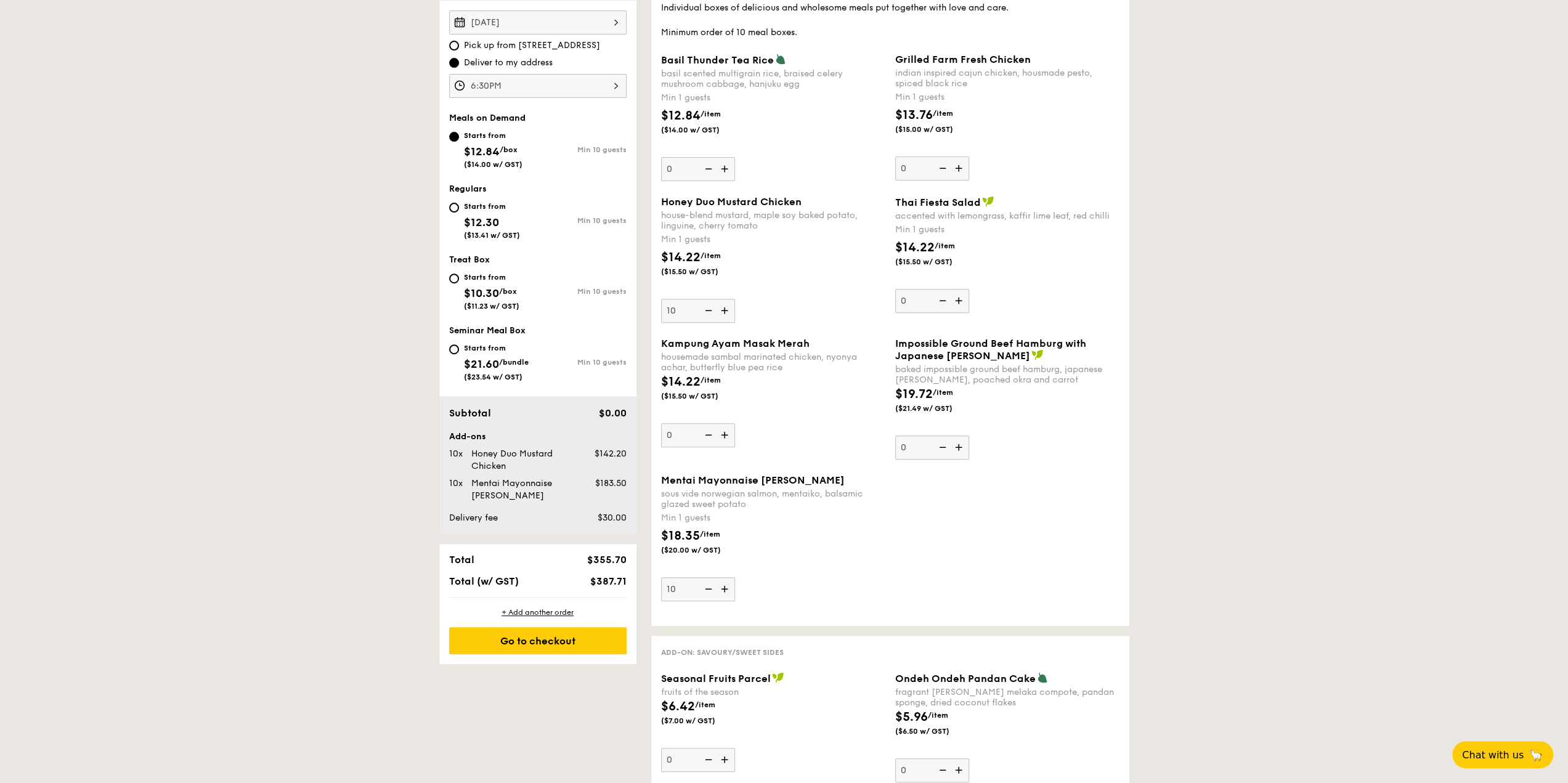
click at [742, 221] on div "house-blend mustard, maple soy baked potato, linguine, cherry tomato" at bounding box center [773, 220] width 225 height 21
click at [735, 299] on input "10" at bounding box center [698, 311] width 74 height 24
click at [762, 223] on div "house-blend mustard, maple soy baked potato, linguine, cherry tomato" at bounding box center [773, 220] width 225 height 21
click at [735, 299] on input "10" at bounding box center [698, 311] width 74 height 24
click at [762, 225] on div "house-blend mustard, maple soy baked potato, linguine, cherry tomato" at bounding box center [773, 220] width 225 height 21
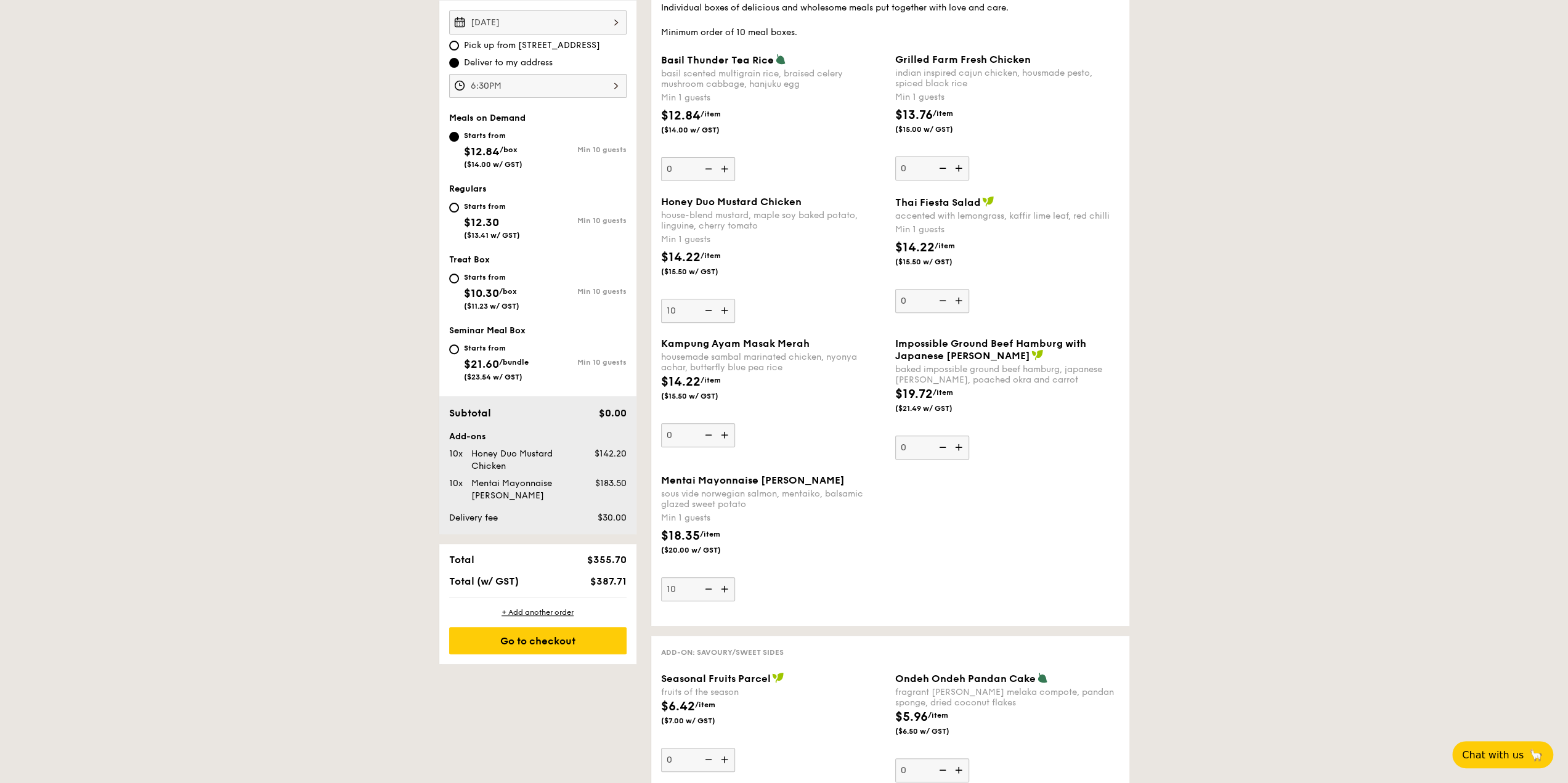
click at [735, 299] on input "10" at bounding box center [698, 311] width 74 height 24
drag, startPoint x: 662, startPoint y: 225, endPoint x: 691, endPoint y: 222, distance: 29.2
click at [689, 226] on div "house-blend mustard, maple soy baked potato, linguine, cherry tomato" at bounding box center [773, 220] width 225 height 21
drag, startPoint x: 691, startPoint y: 222, endPoint x: 744, endPoint y: 228, distance: 53.3
click at [692, 221] on div "house-blend mustard, maple soy baked potato, linguine, cherry tomato" at bounding box center [773, 220] width 225 height 21
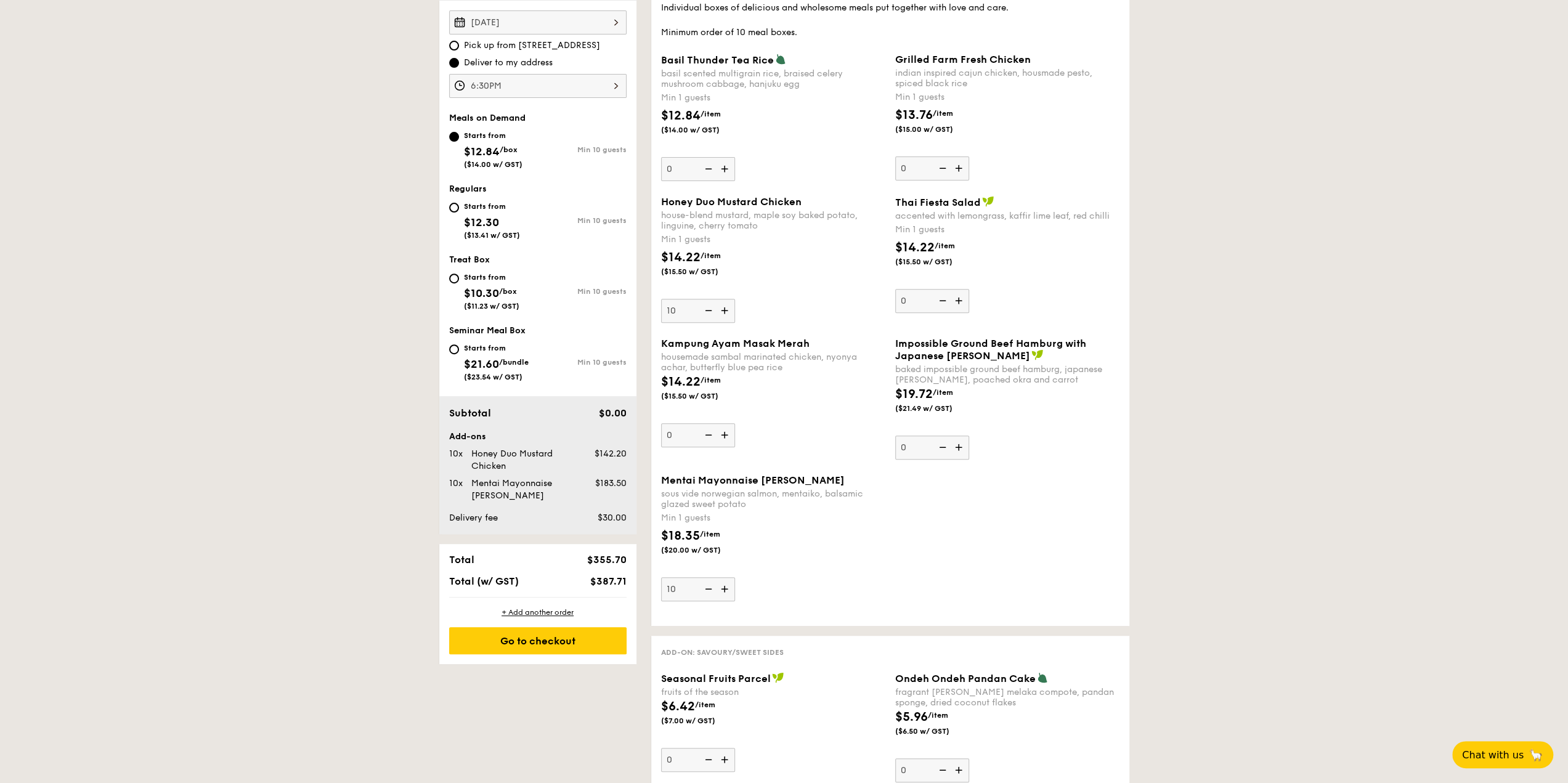
click at [692, 299] on input "10" at bounding box center [698, 311] width 74 height 24
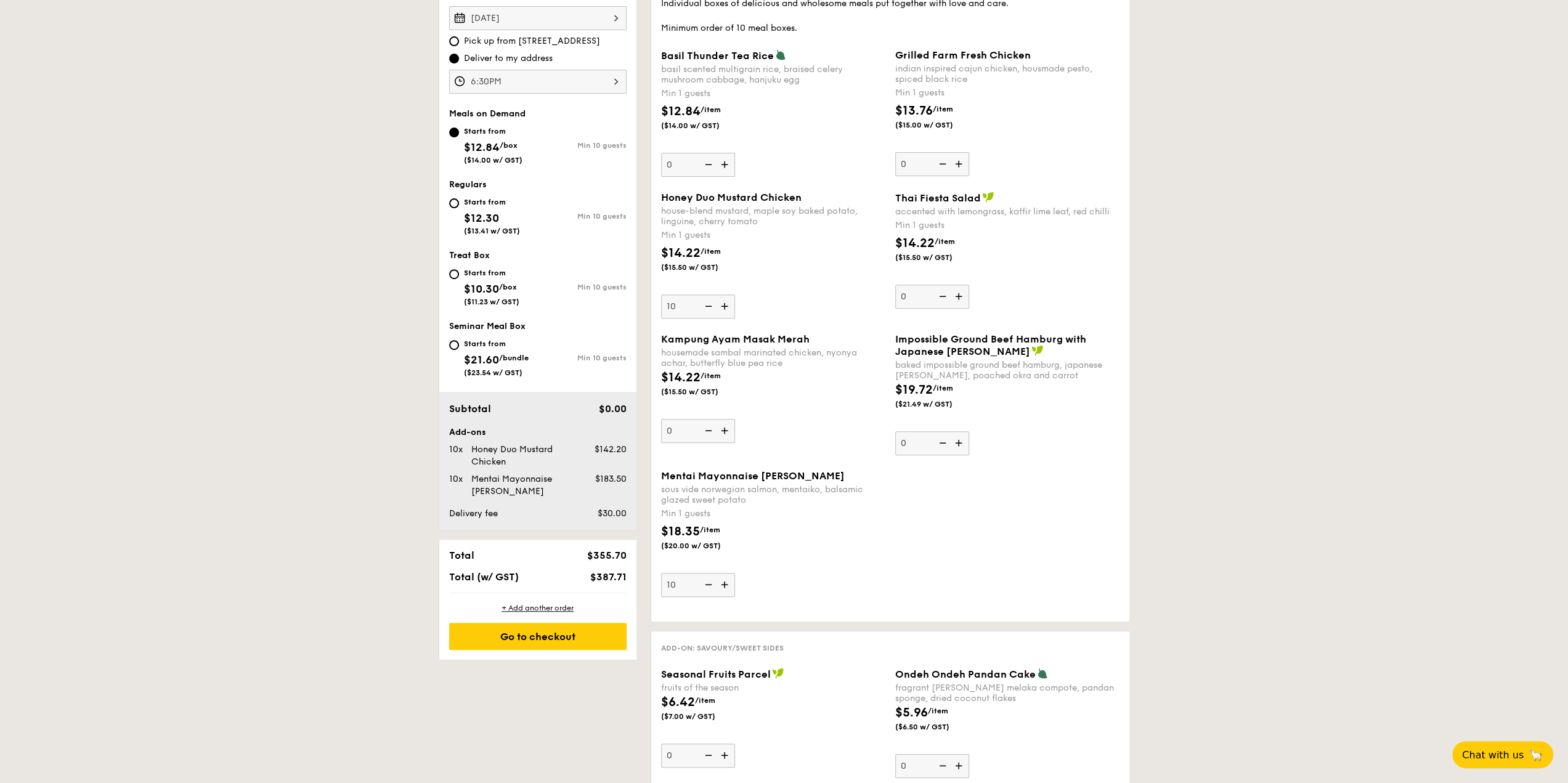
scroll to position [308, 0]
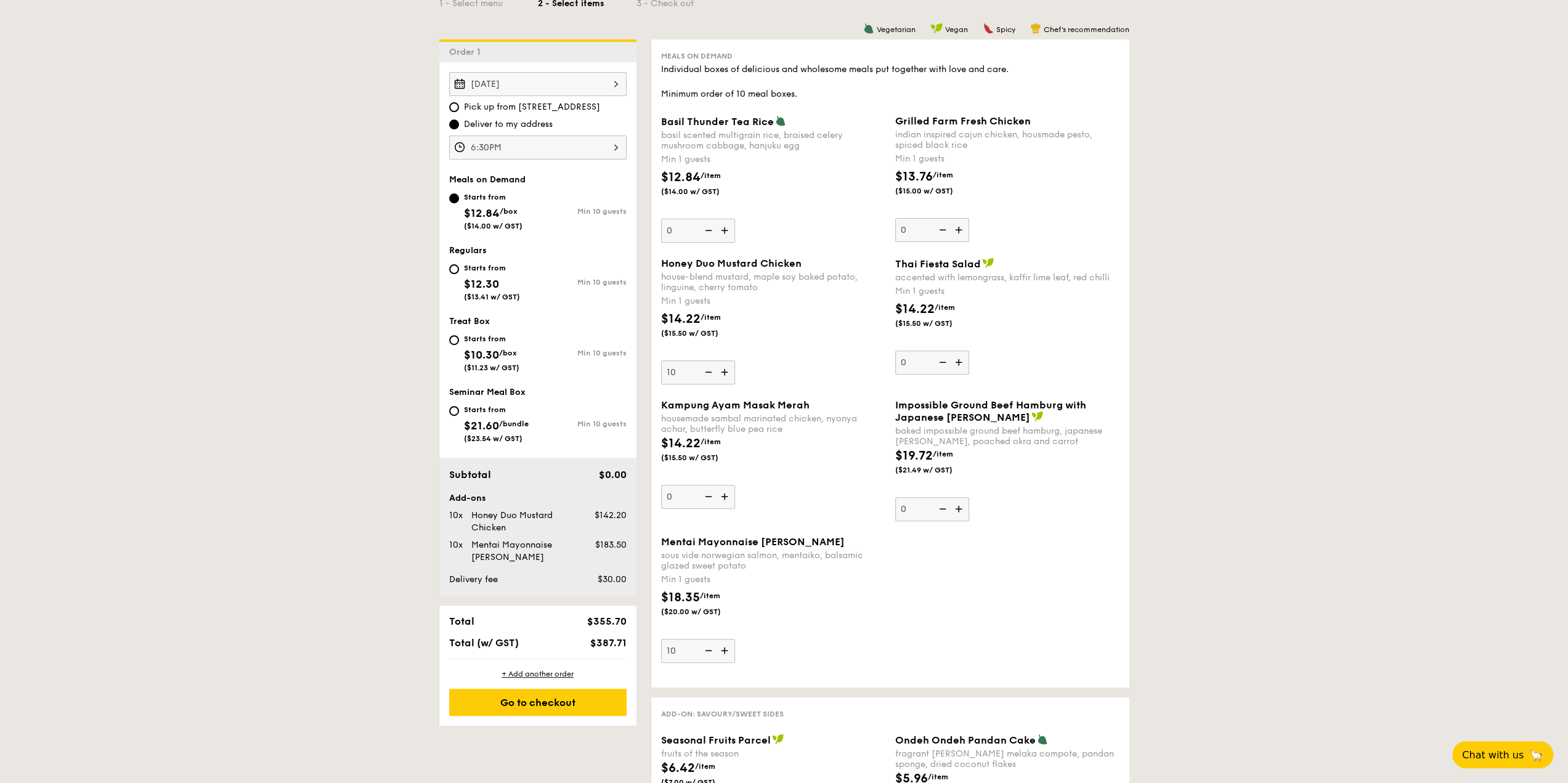
click at [939, 154] on div "Min 1 guests" at bounding box center [1007, 158] width 225 height 12
click at [939, 218] on input "0" at bounding box center [931, 230] width 74 height 24
click at [939, 154] on div "Min 1 guests" at bounding box center [1007, 158] width 225 height 12
click at [939, 218] on input "0" at bounding box center [931, 230] width 74 height 24
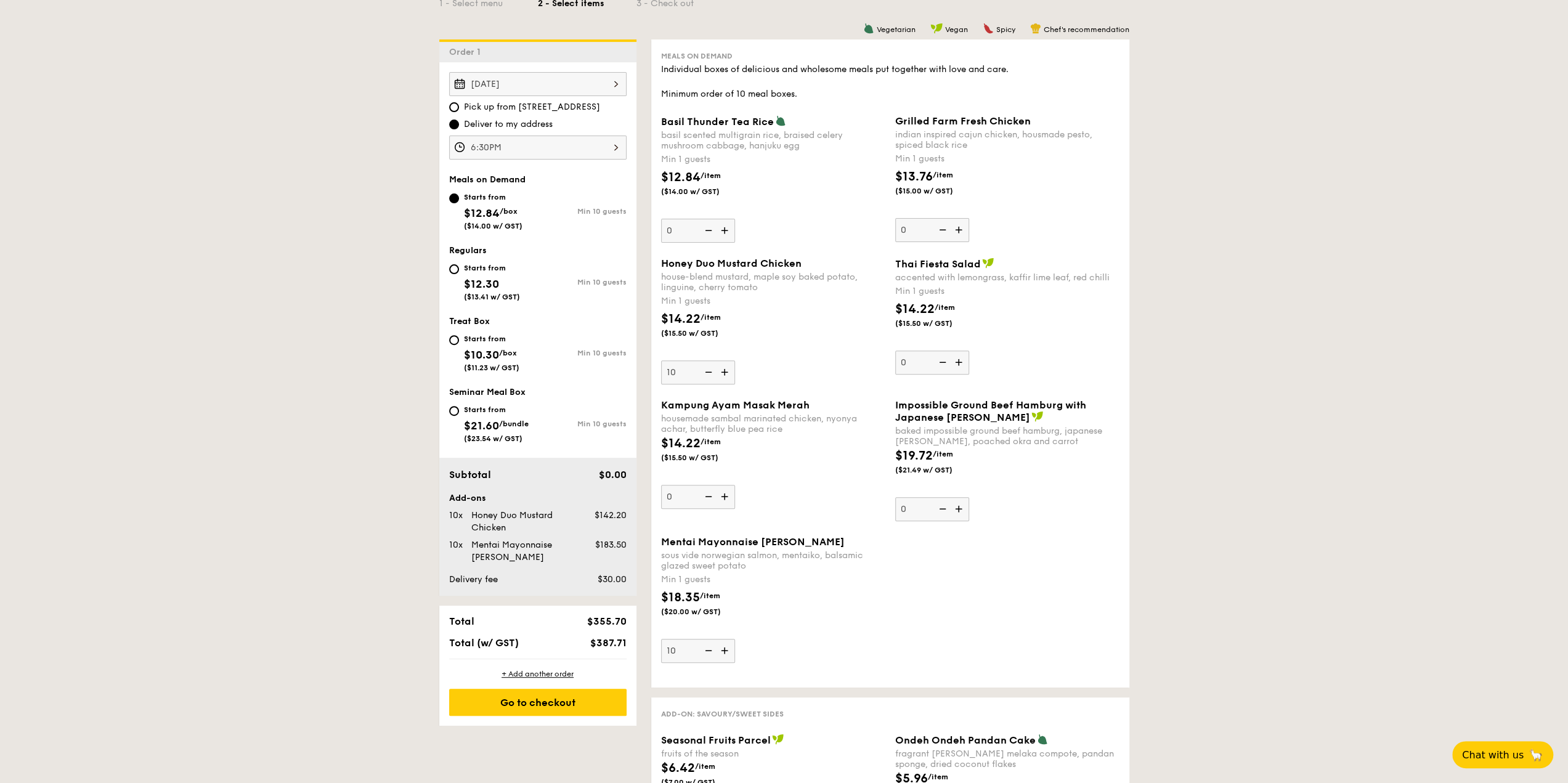
click at [451, 280] on div "Starts from $12.30 ($13.41 w/ GST)" at bounding box center [493, 280] width 89 height 41
click at [451, 274] on input "Starts from $12.30 ($13.41 w/ GST) Min 10 guests" at bounding box center [454, 269] width 10 height 10
radio input "true"
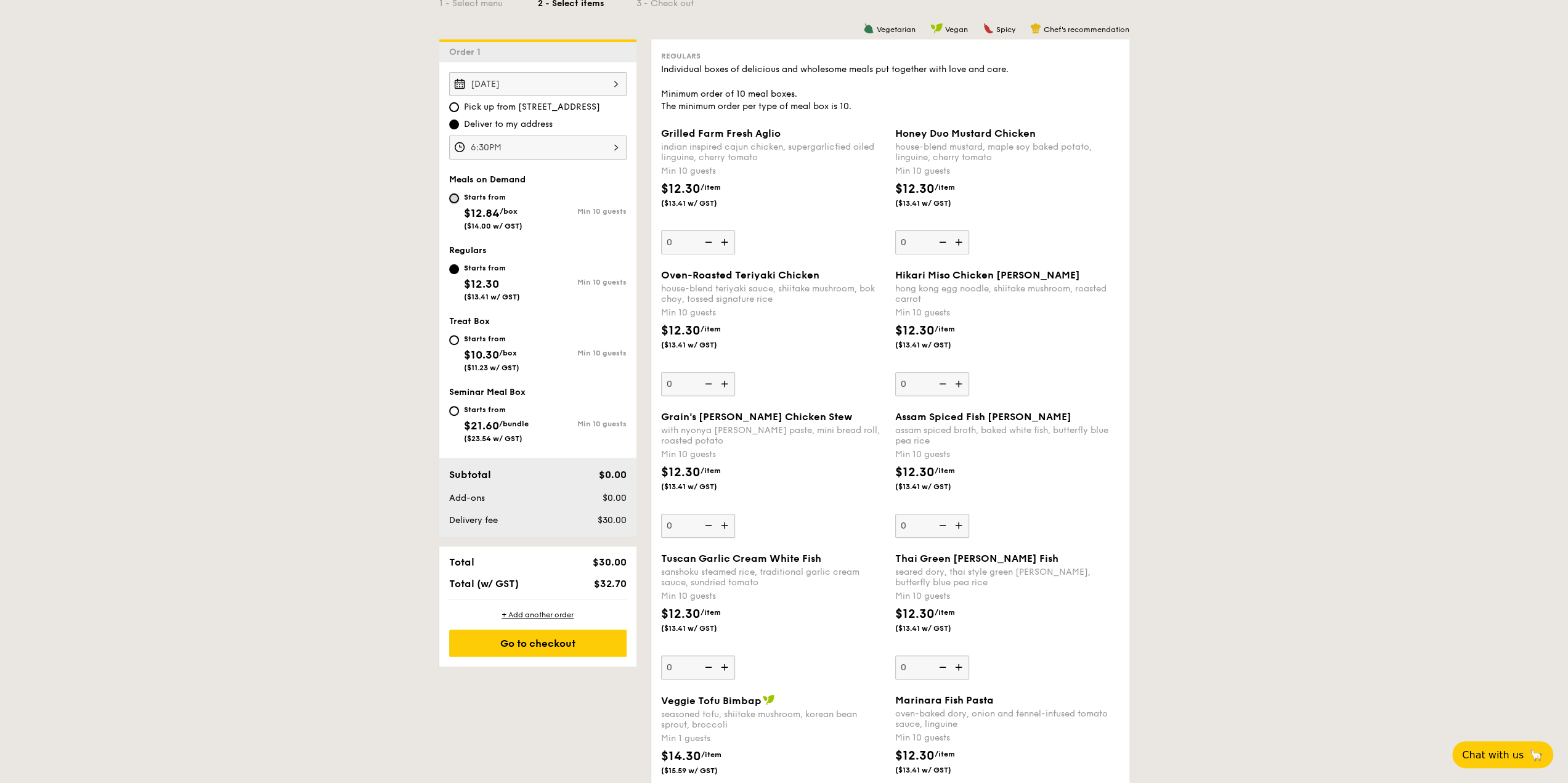
click at [449, 198] on input "Starts from $12.84 /box ($14.00 w/ GST) Min 10 guests" at bounding box center [454, 198] width 10 height 10
radio input "true"
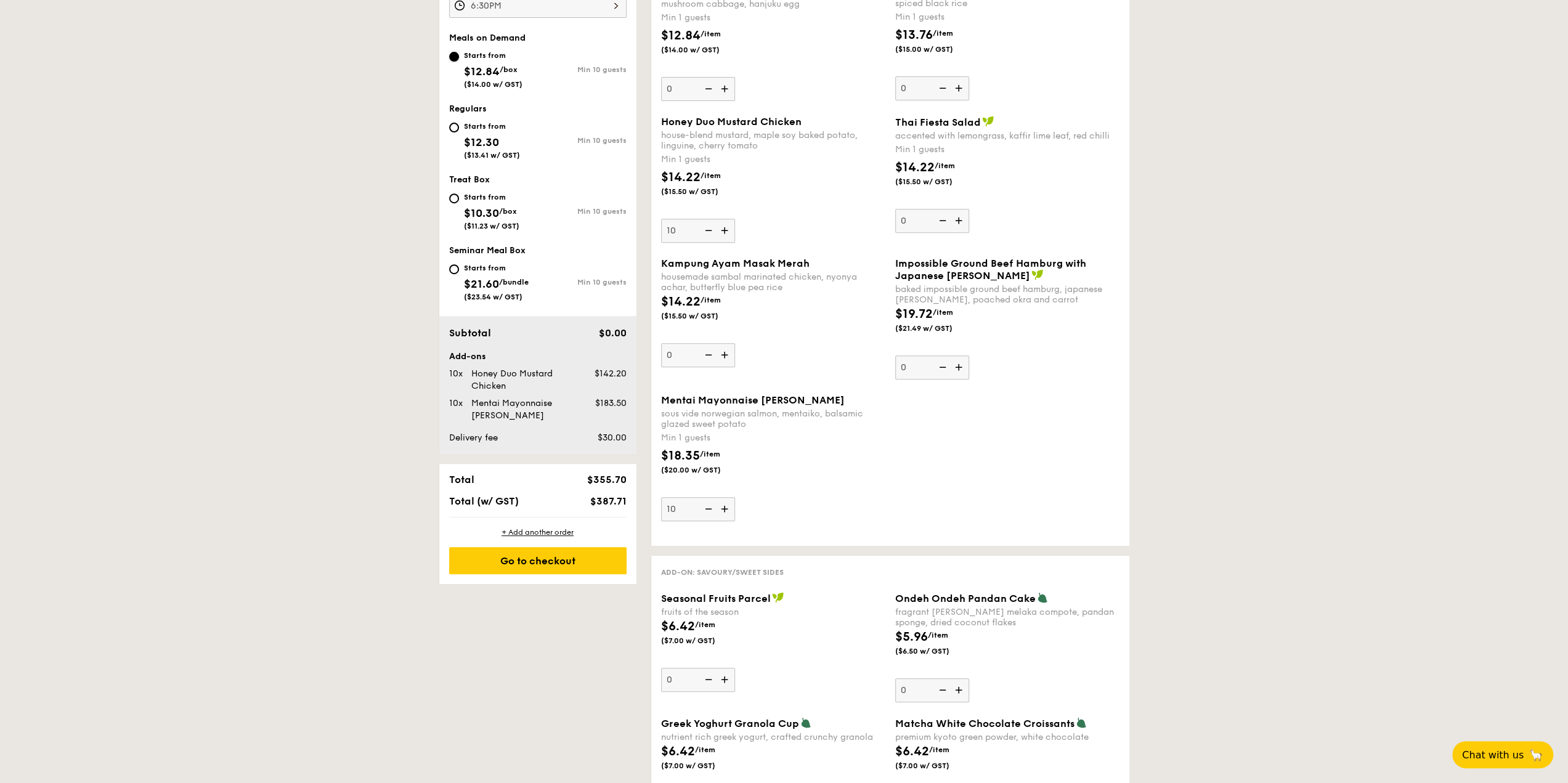
scroll to position [431, 0]
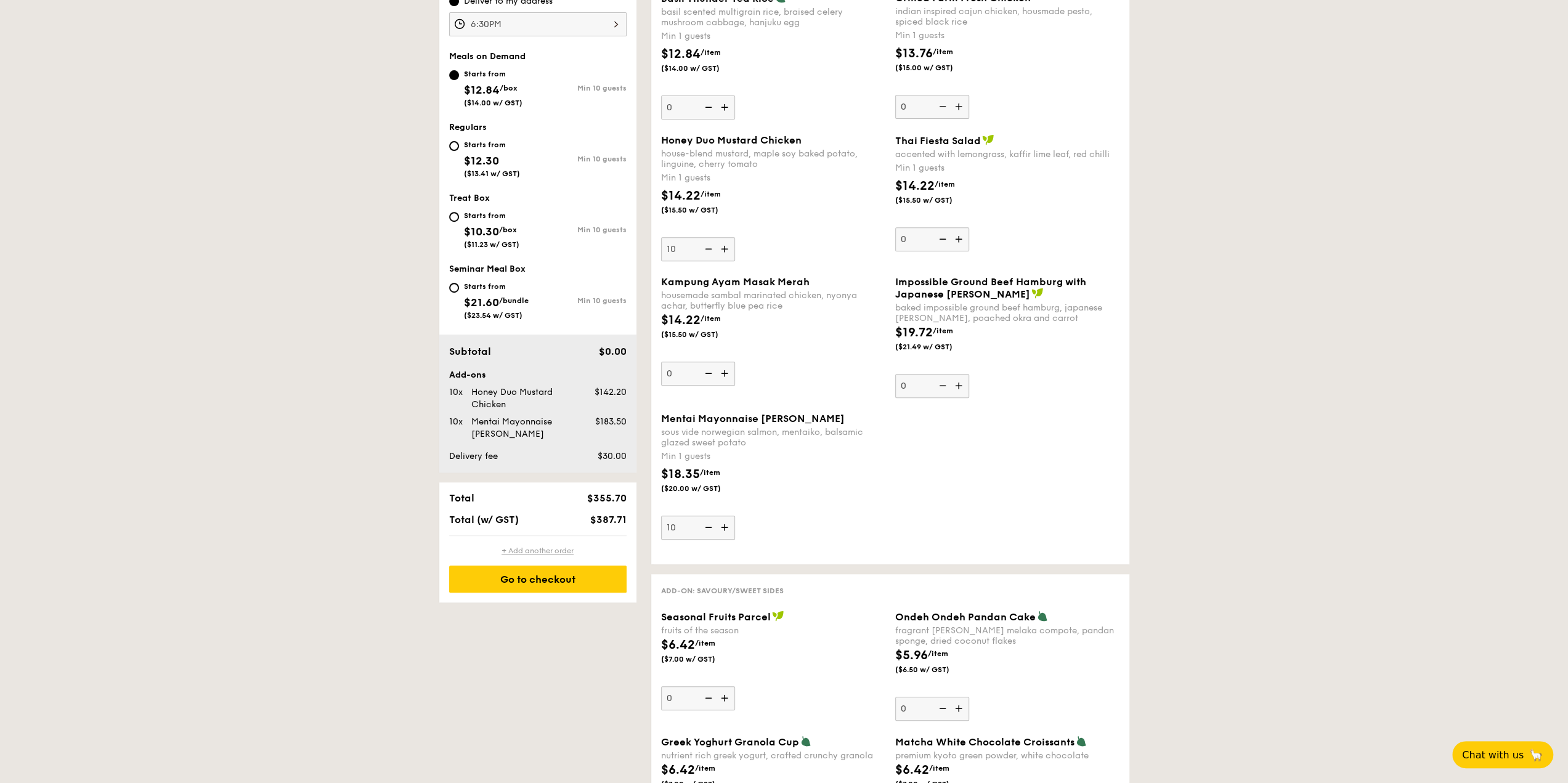
click at [547, 552] on div "+ Add another order" at bounding box center [538, 551] width 177 height 10
type input "0"
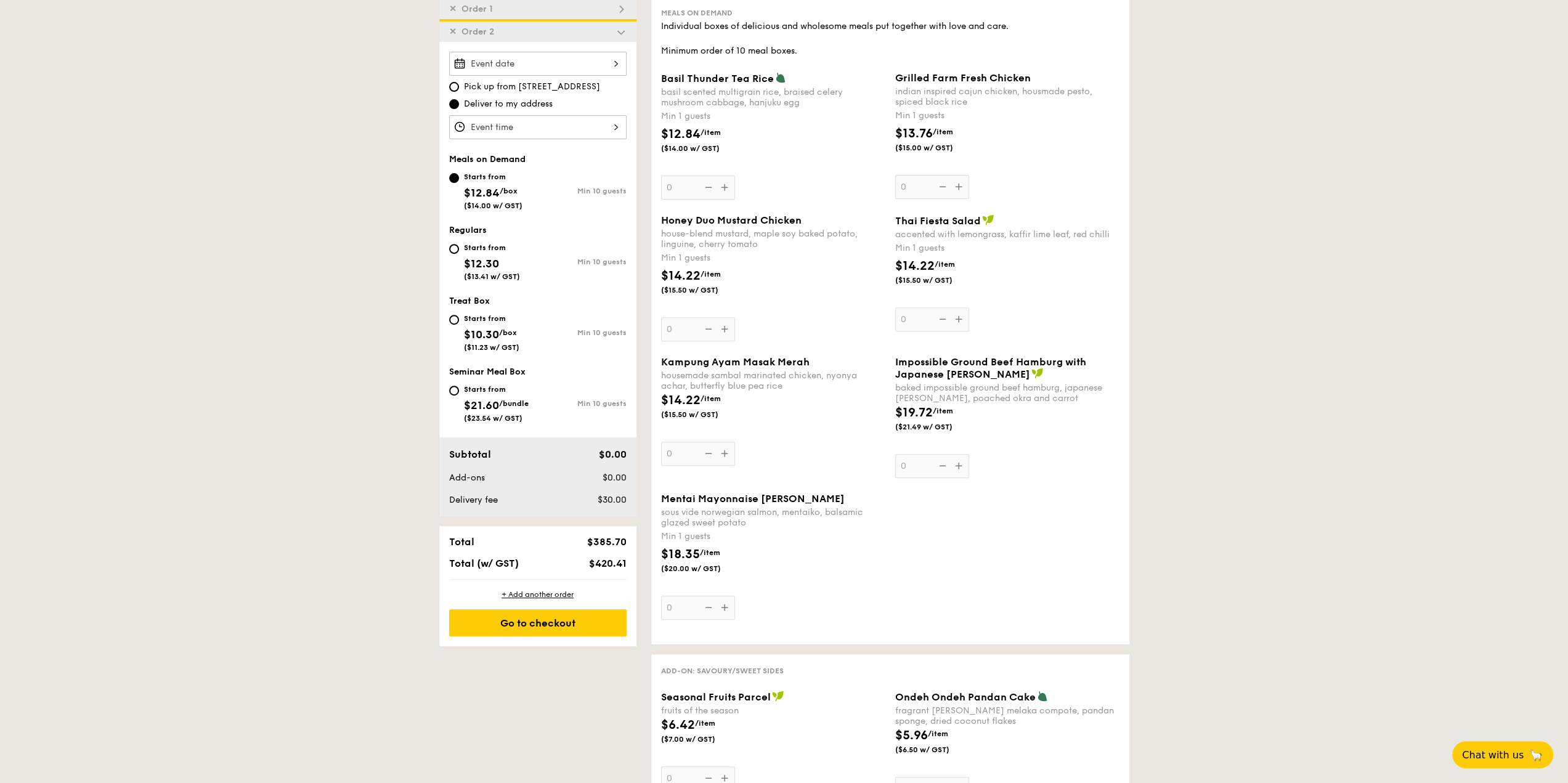
scroll to position [290, 0]
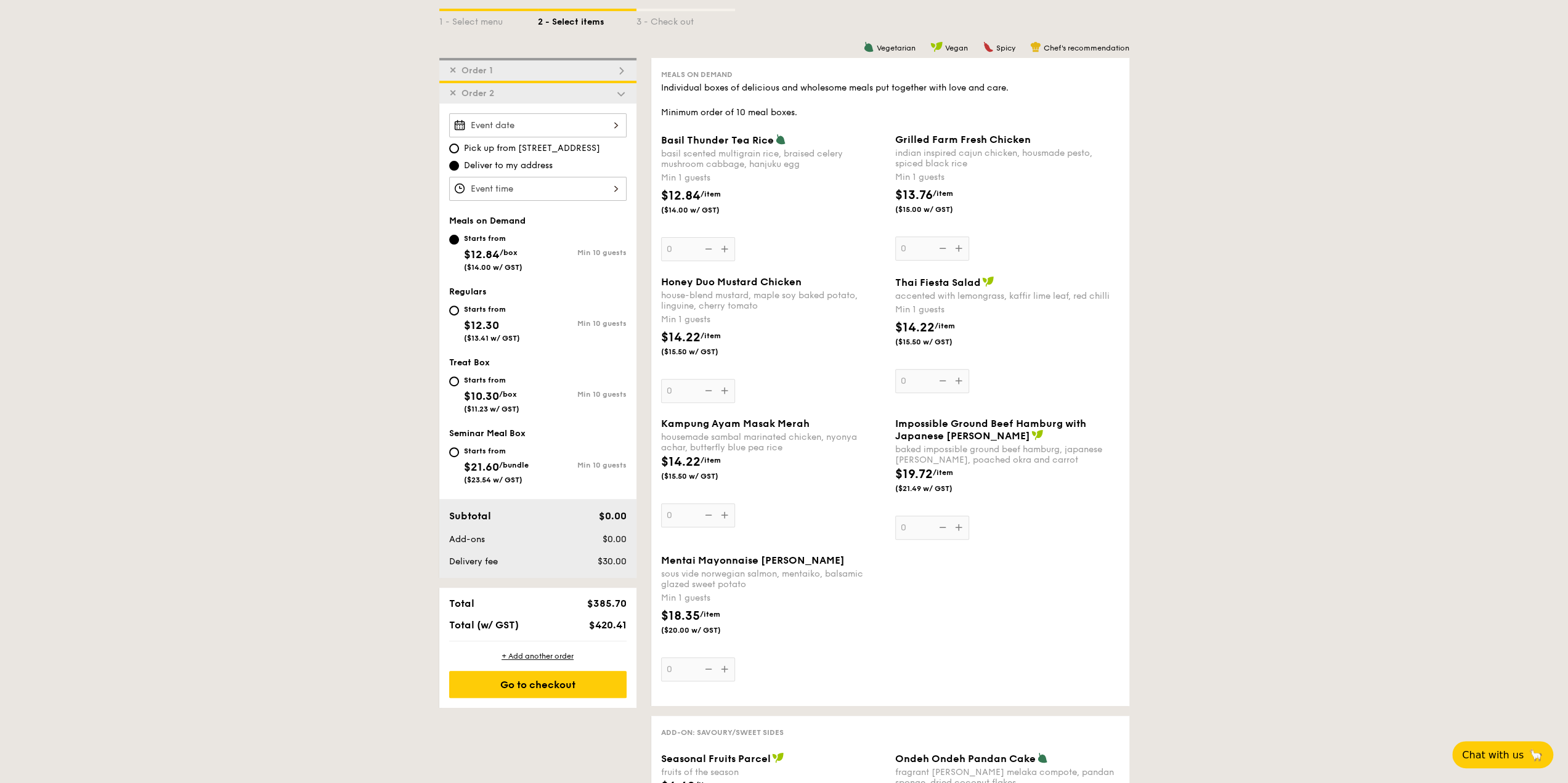
click at [468, 295] on div "Regulars Starts from $12.30 ($13.41 w/ GST) Min 10 guests" at bounding box center [538, 321] width 177 height 69
click at [454, 302] on div "Starts from $12.30 ($13.41 w/ GST)" at bounding box center [493, 323] width 89 height 41
click at [454, 306] on input "Starts from $12.30 ($13.41 w/ GST) Min 10 guests" at bounding box center [454, 311] width 10 height 10
radio input "true"
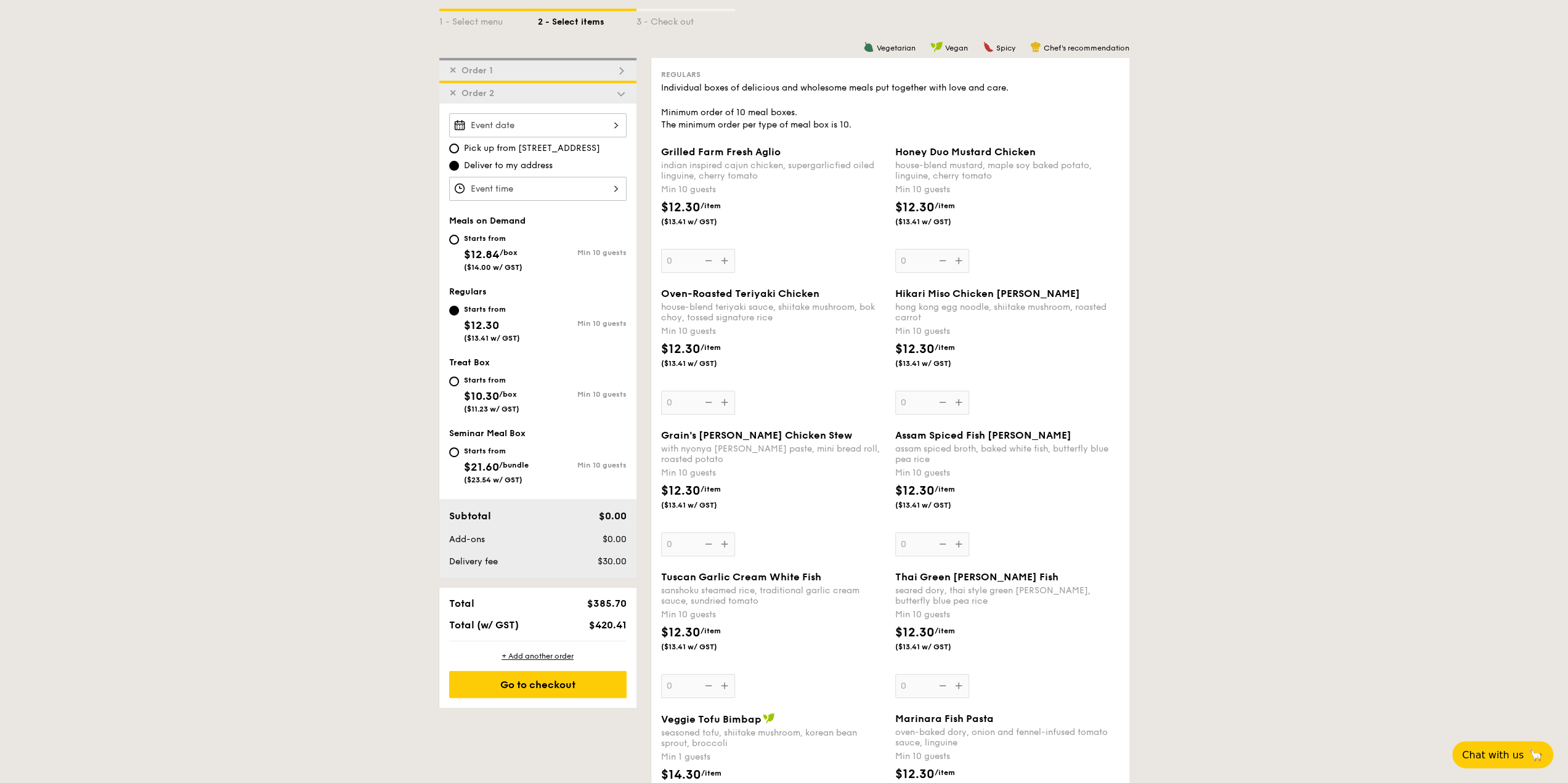
click at [745, 319] on div "house-blend teriyaki sauce, shiitake mushroom, bok choy, tossed signature rice" at bounding box center [773, 312] width 225 height 21
click at [735, 391] on input "0" at bounding box center [698, 403] width 74 height 24
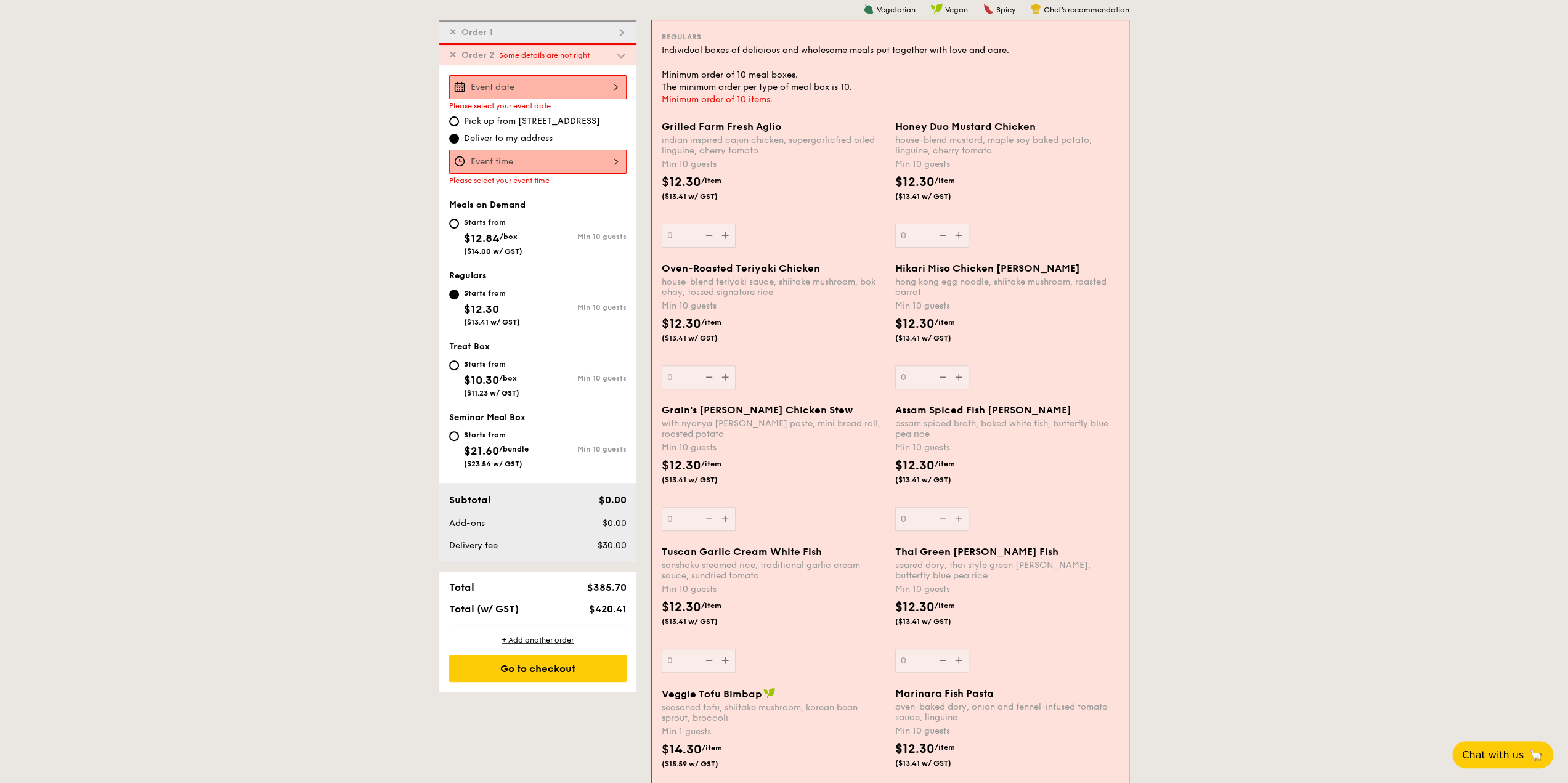
scroll to position [329, 0]
click at [717, 374] on div "Oven-Roasted Teriyaki Chicken house-blend teriyaki sauce, shiitake mushroom, bo…" at bounding box center [773, 324] width 224 height 127
click at [717, 374] on input "0" at bounding box center [699, 376] width 74 height 24
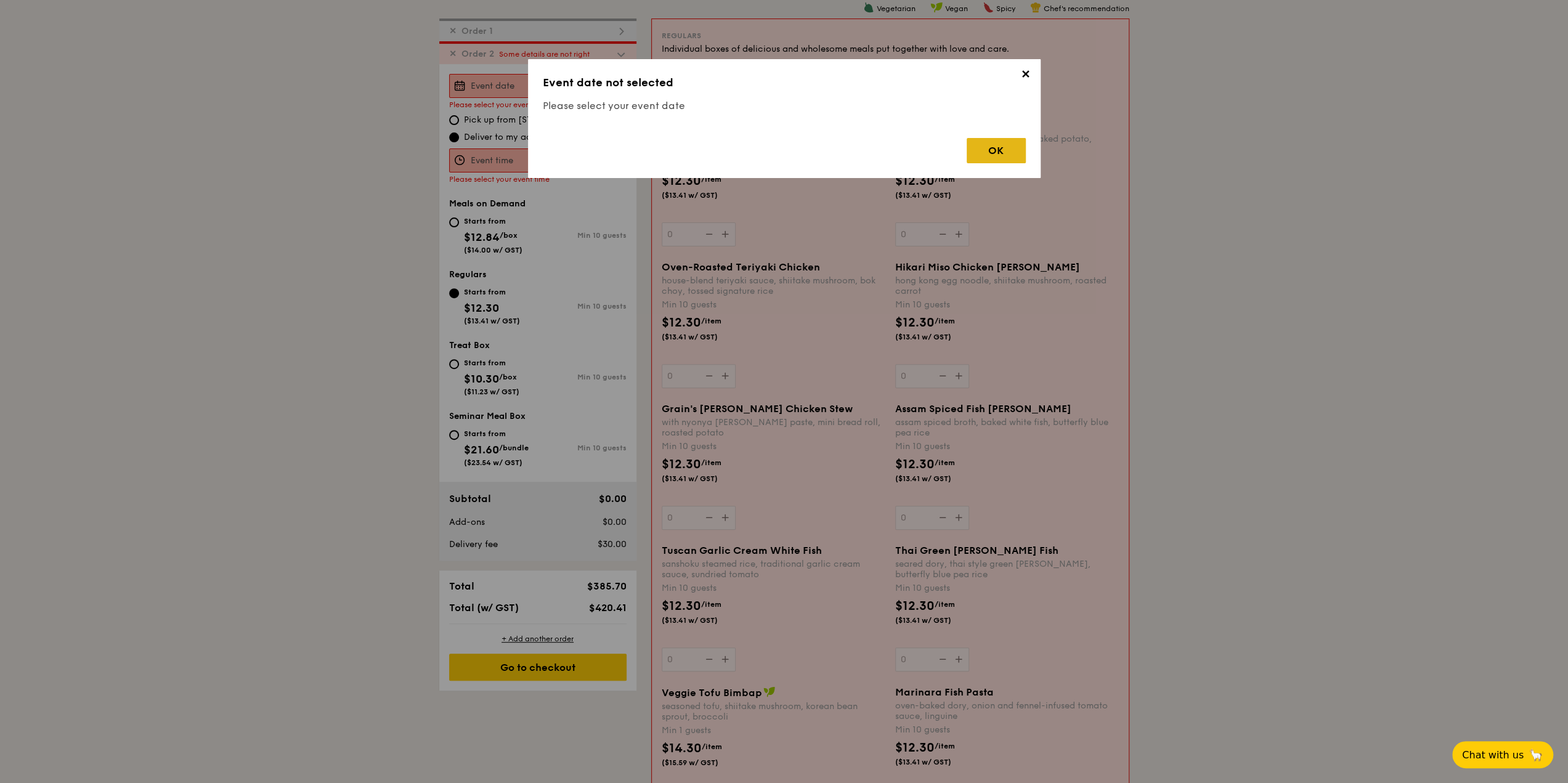
click at [994, 149] on div "OK" at bounding box center [995, 151] width 59 height 26
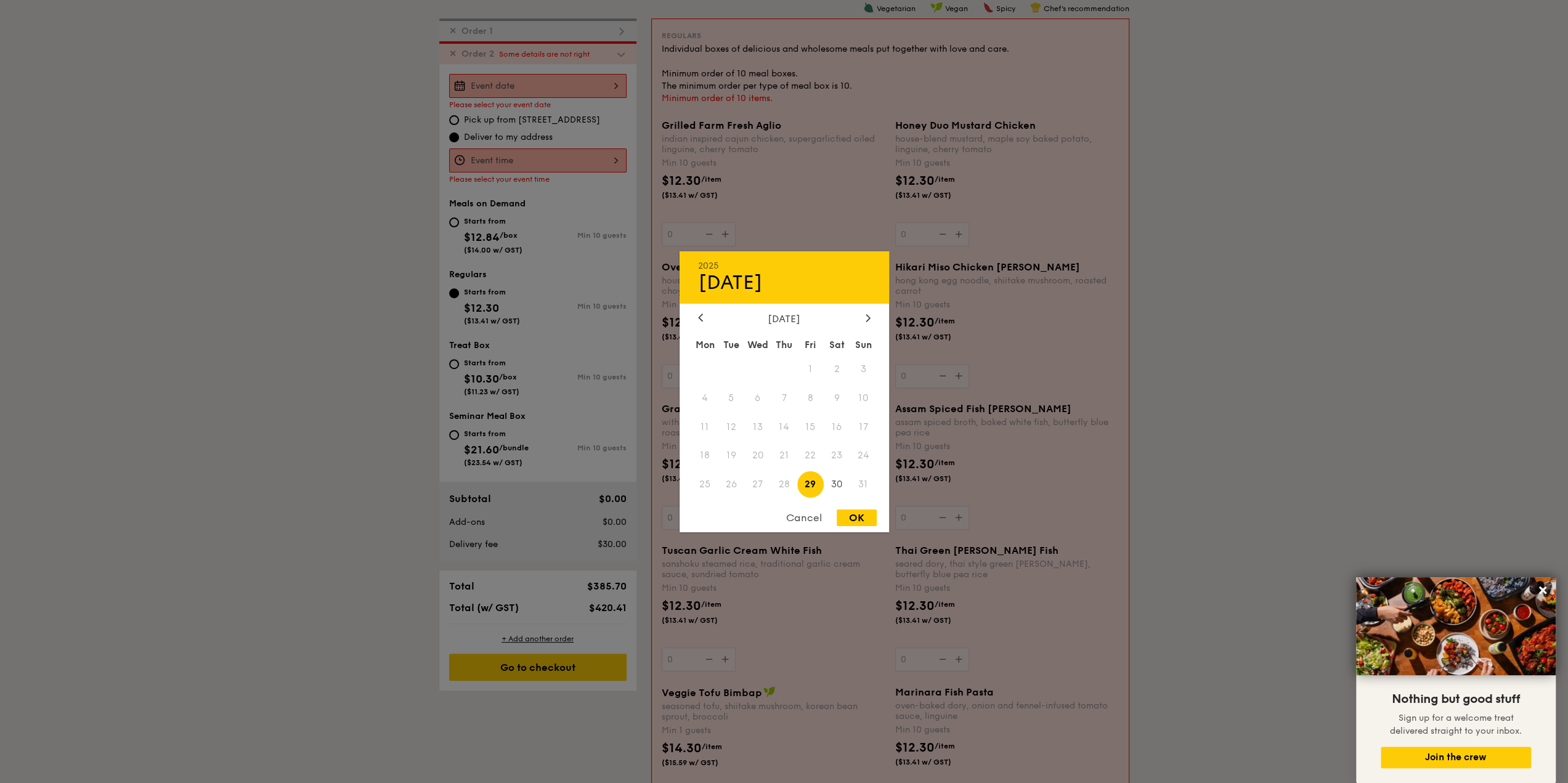
click at [562, 92] on div "2025 Aug [DATE] Tue Wed Thu Fri Sat Sun 1 2 3 4 5 6 7 8 9 10 11 12 13 14 15 16 …" at bounding box center [538, 86] width 177 height 24
click at [807, 513] on div "Cancel" at bounding box center [804, 518] width 60 height 16
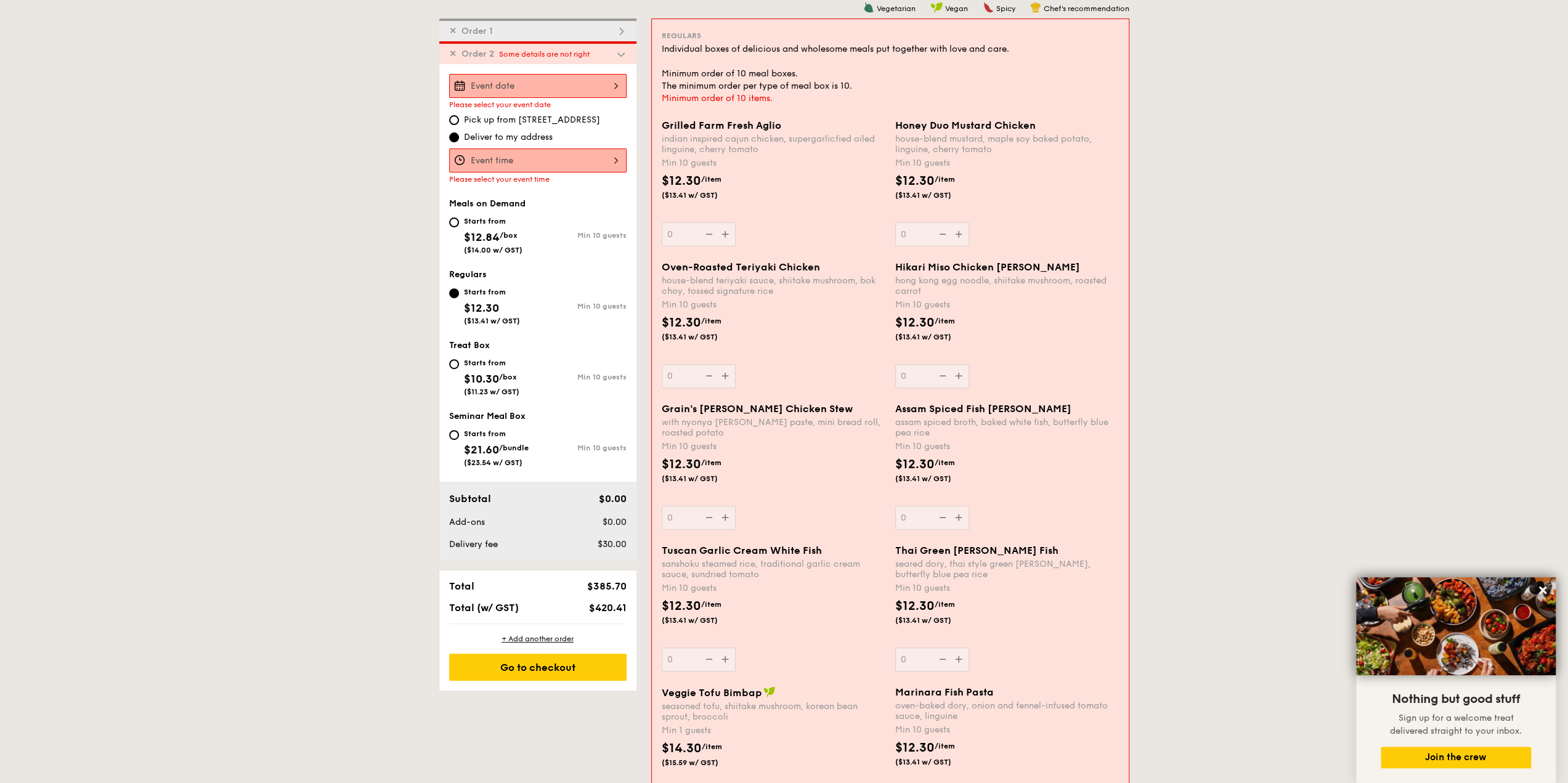
click at [616, 52] on img at bounding box center [621, 54] width 11 height 11
click at [625, 52] on img at bounding box center [621, 54] width 11 height 11
drag, startPoint x: 628, startPoint y: 54, endPoint x: 601, endPoint y: 58, distance: 27.3
click at [628, 55] on div "✕ Order 2 Some details are not right" at bounding box center [538, 52] width 197 height 23
click at [454, 58] on span "✕" at bounding box center [453, 53] width 7 height 10
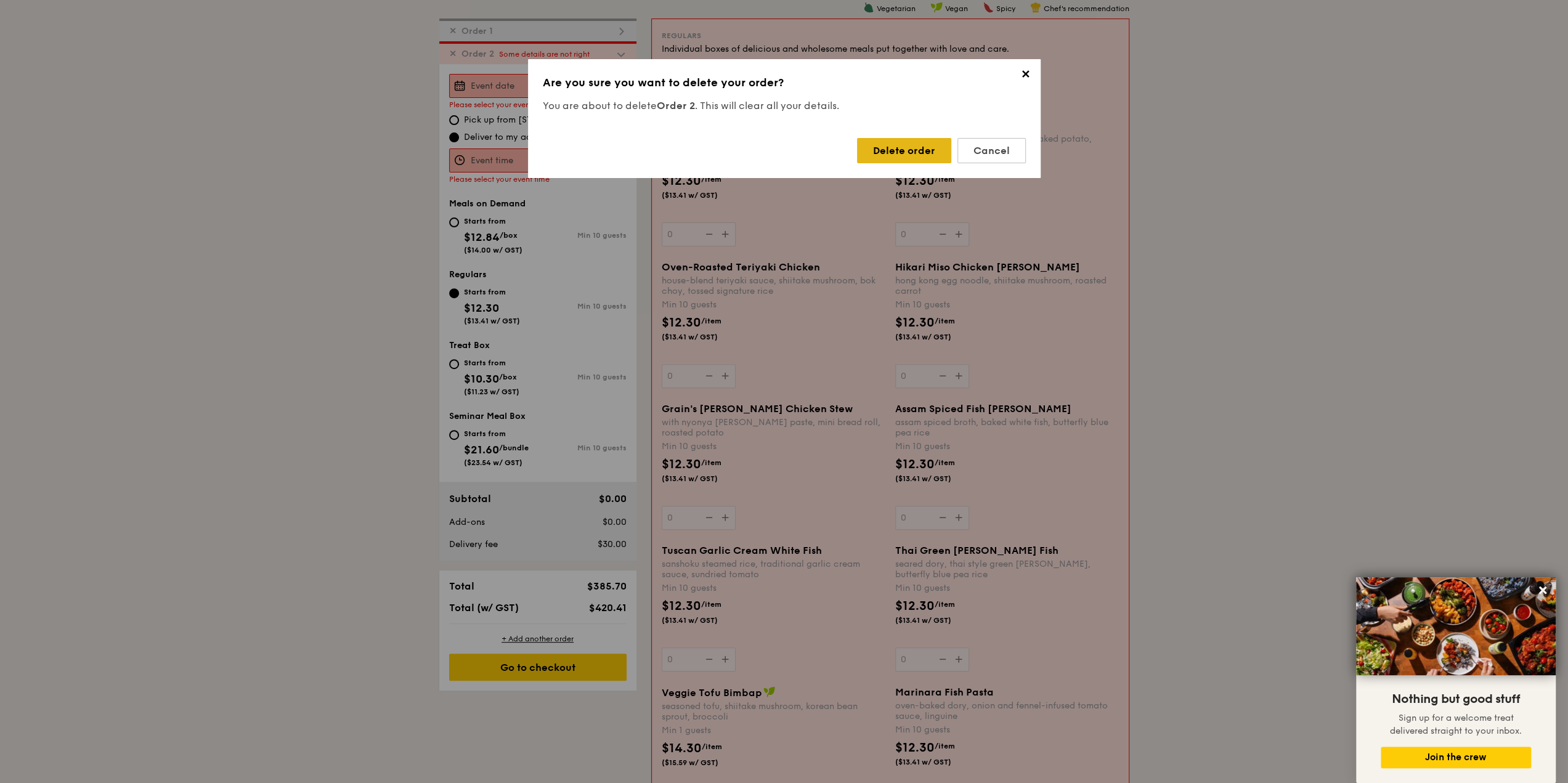
click at [926, 153] on div "Delete order" at bounding box center [903, 151] width 94 height 26
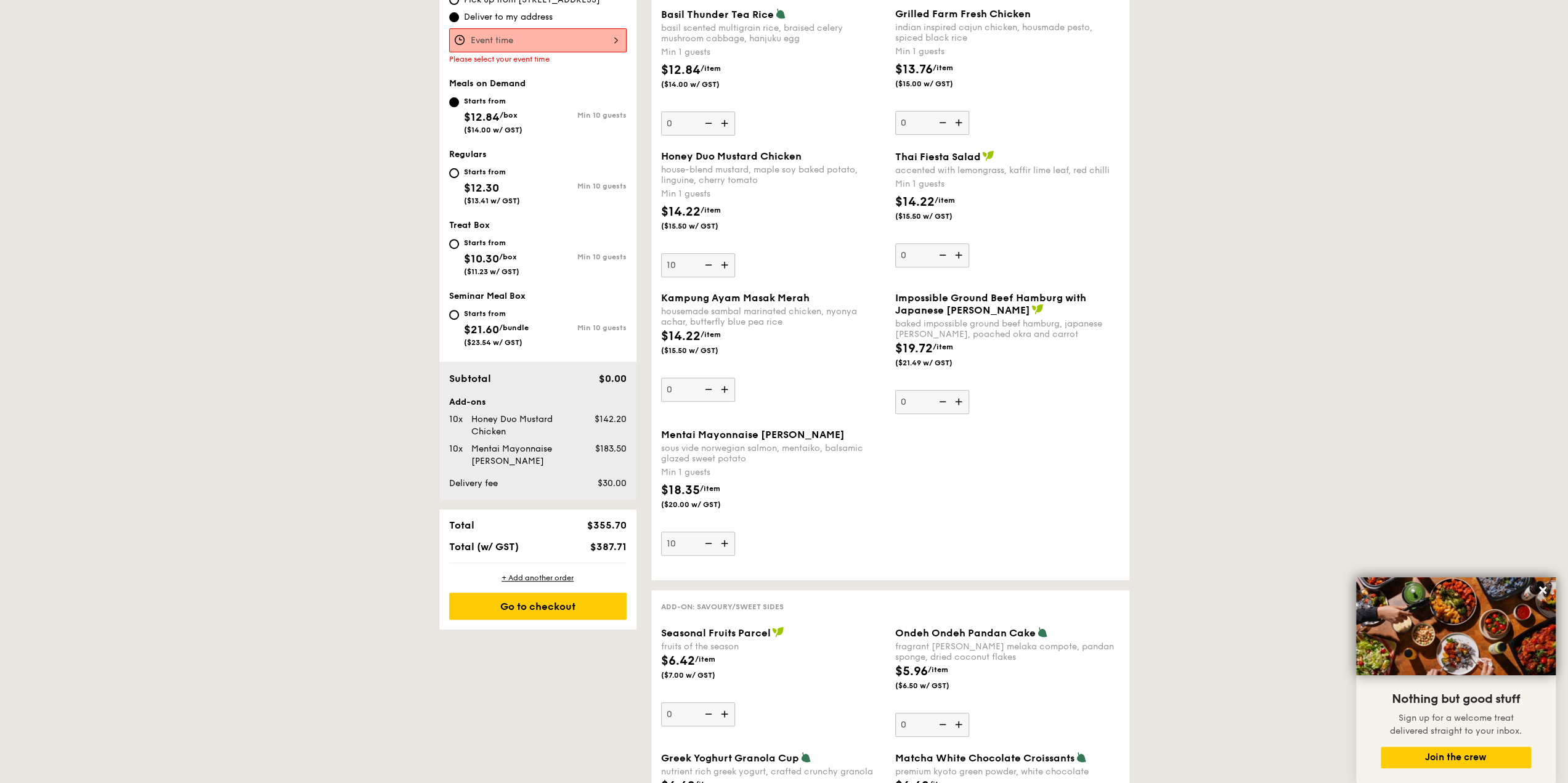
scroll to position [391, 0]
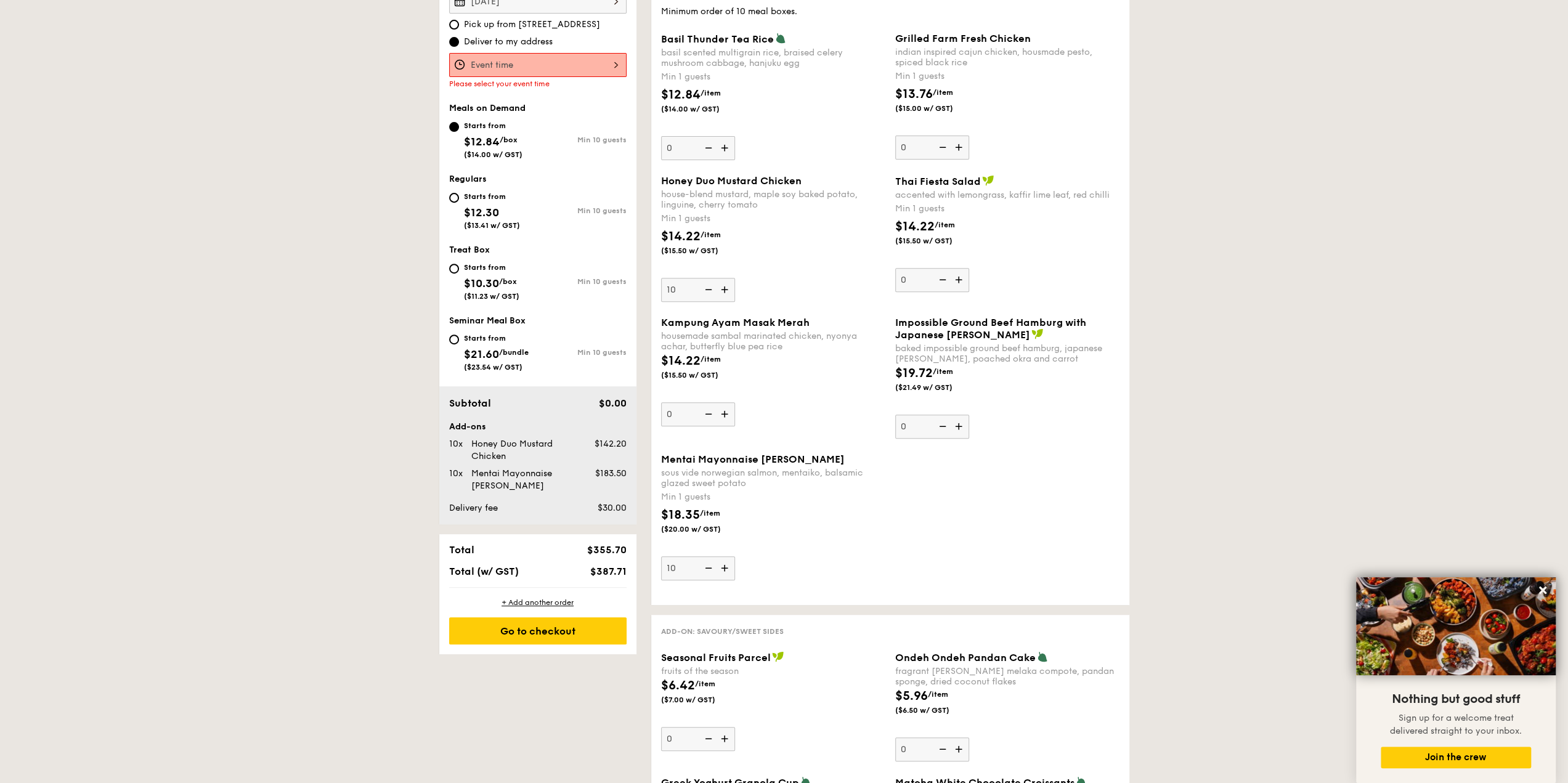
click at [722, 291] on img at bounding box center [726, 290] width 18 height 24
click at [722, 291] on input "10" at bounding box center [698, 290] width 74 height 24
click at [722, 291] on img at bounding box center [726, 290] width 18 height 24
click at [722, 291] on input "11" at bounding box center [698, 290] width 74 height 24
click at [722, 291] on img at bounding box center [726, 290] width 18 height 24
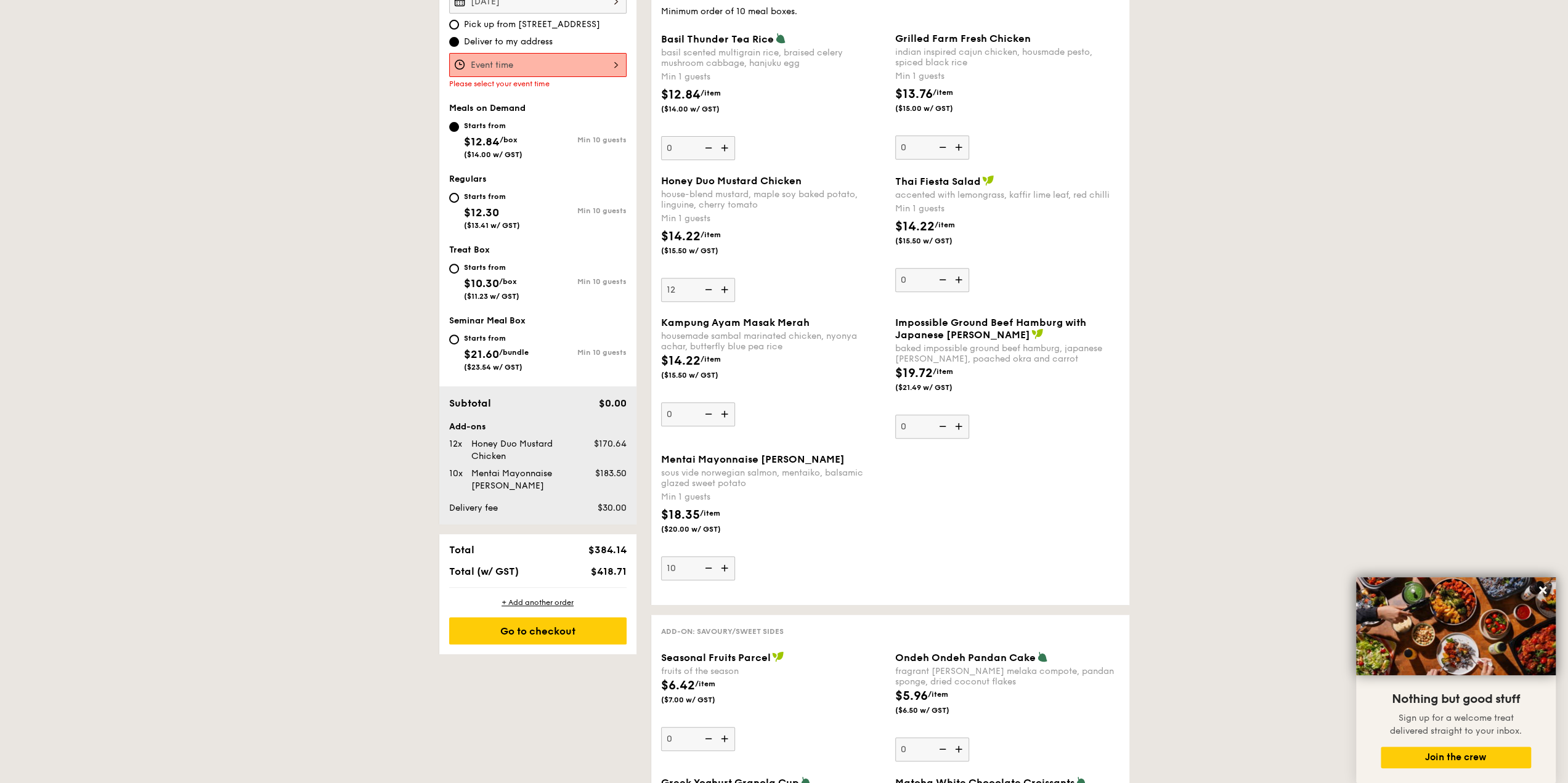
click at [722, 291] on input "12" at bounding box center [698, 290] width 74 height 24
click at [722, 291] on img at bounding box center [726, 290] width 18 height 24
click at [722, 291] on input "13" at bounding box center [698, 290] width 74 height 24
click at [722, 291] on img at bounding box center [726, 290] width 18 height 24
click at [722, 291] on input "14" at bounding box center [698, 290] width 74 height 24
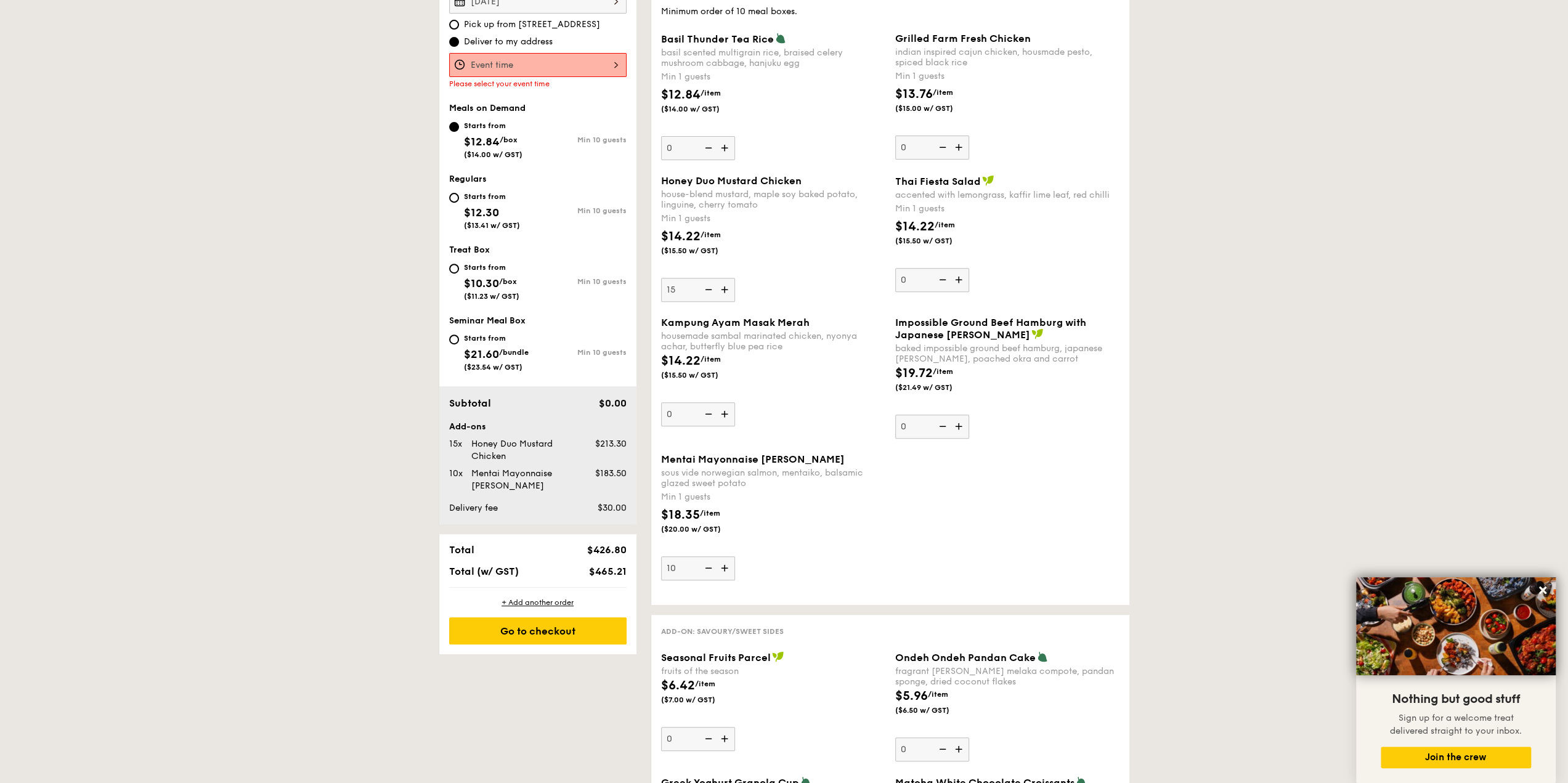
click at [722, 291] on img at bounding box center [726, 290] width 18 height 24
click at [722, 291] on input "15" at bounding box center [698, 290] width 74 height 24
click at [722, 291] on img at bounding box center [726, 290] width 18 height 24
click at [722, 291] on input "16" at bounding box center [698, 290] width 74 height 24
type input "17"
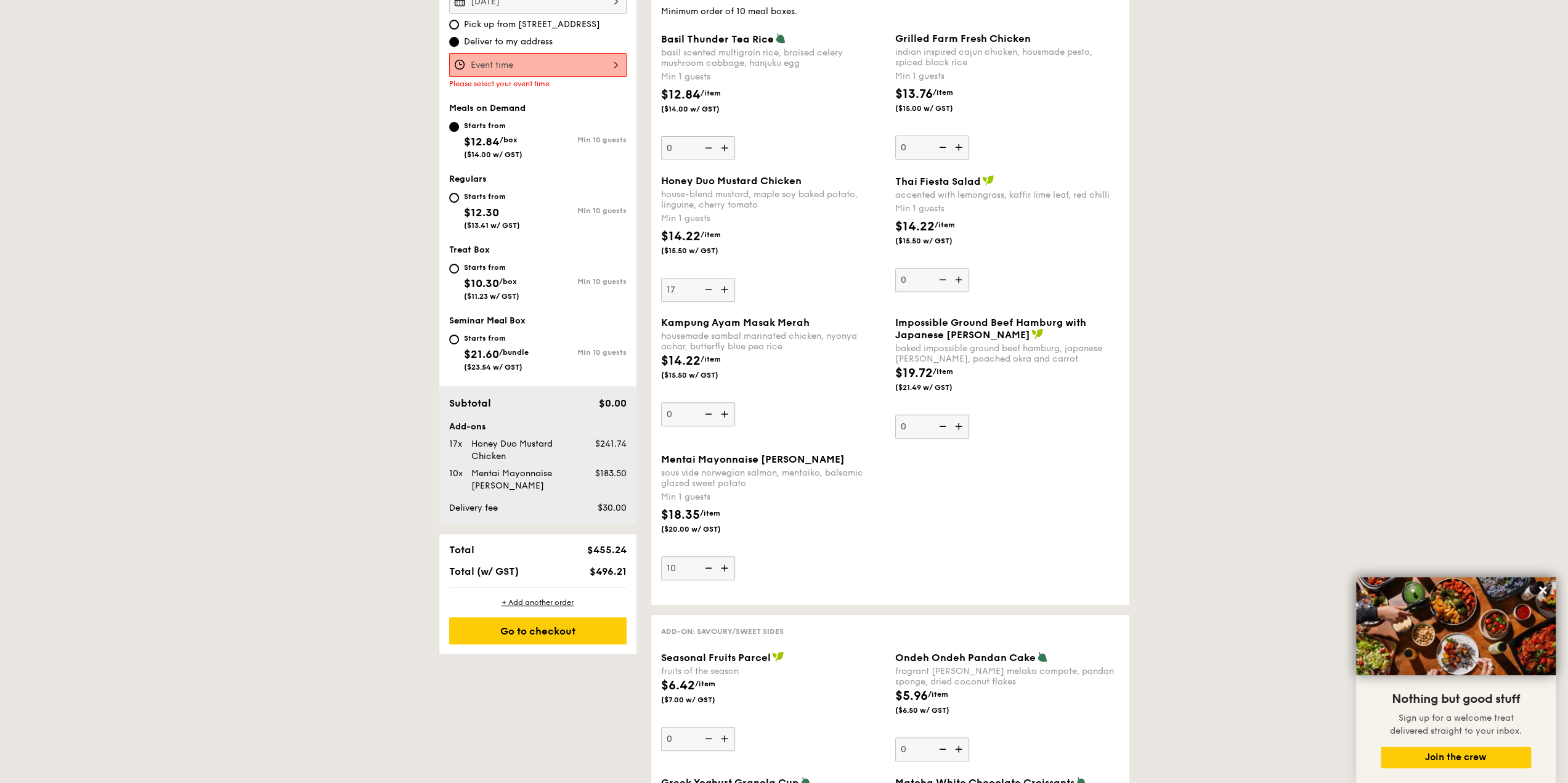
click at [731, 566] on img at bounding box center [726, 568] width 18 height 24
click at [731, 566] on input "10" at bounding box center [698, 568] width 74 height 24
click at [731, 566] on img at bounding box center [726, 568] width 18 height 24
click at [731, 566] on input "11" at bounding box center [698, 568] width 74 height 24
click at [731, 567] on img at bounding box center [726, 568] width 18 height 24
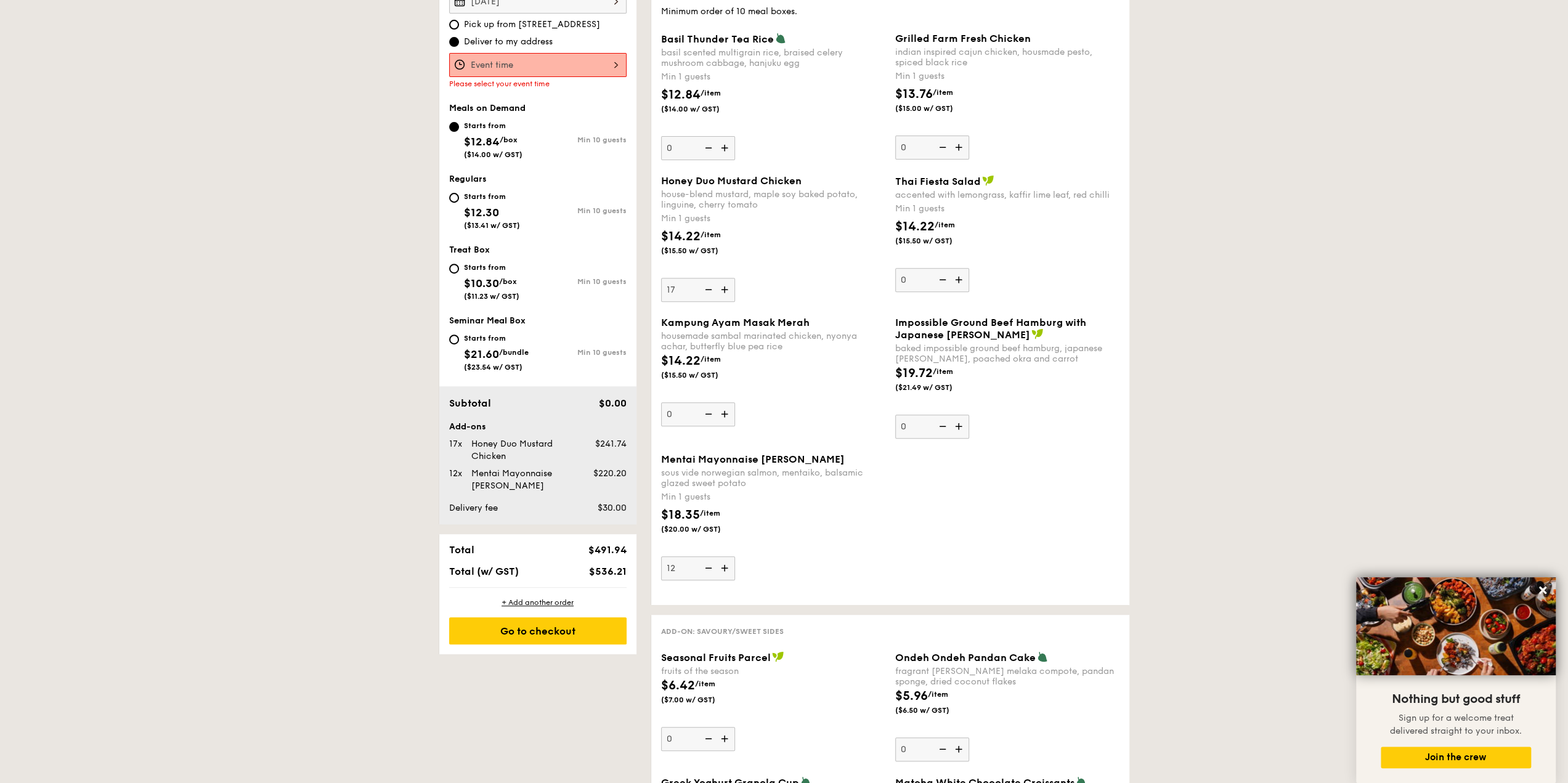
click at [731, 567] on input "12" at bounding box center [698, 568] width 74 height 24
click at [731, 567] on img at bounding box center [726, 568] width 18 height 24
click at [731, 567] on input "13" at bounding box center [698, 568] width 74 height 24
click at [731, 567] on img at bounding box center [726, 568] width 18 height 24
click at [731, 567] on input "14" at bounding box center [698, 568] width 74 height 24
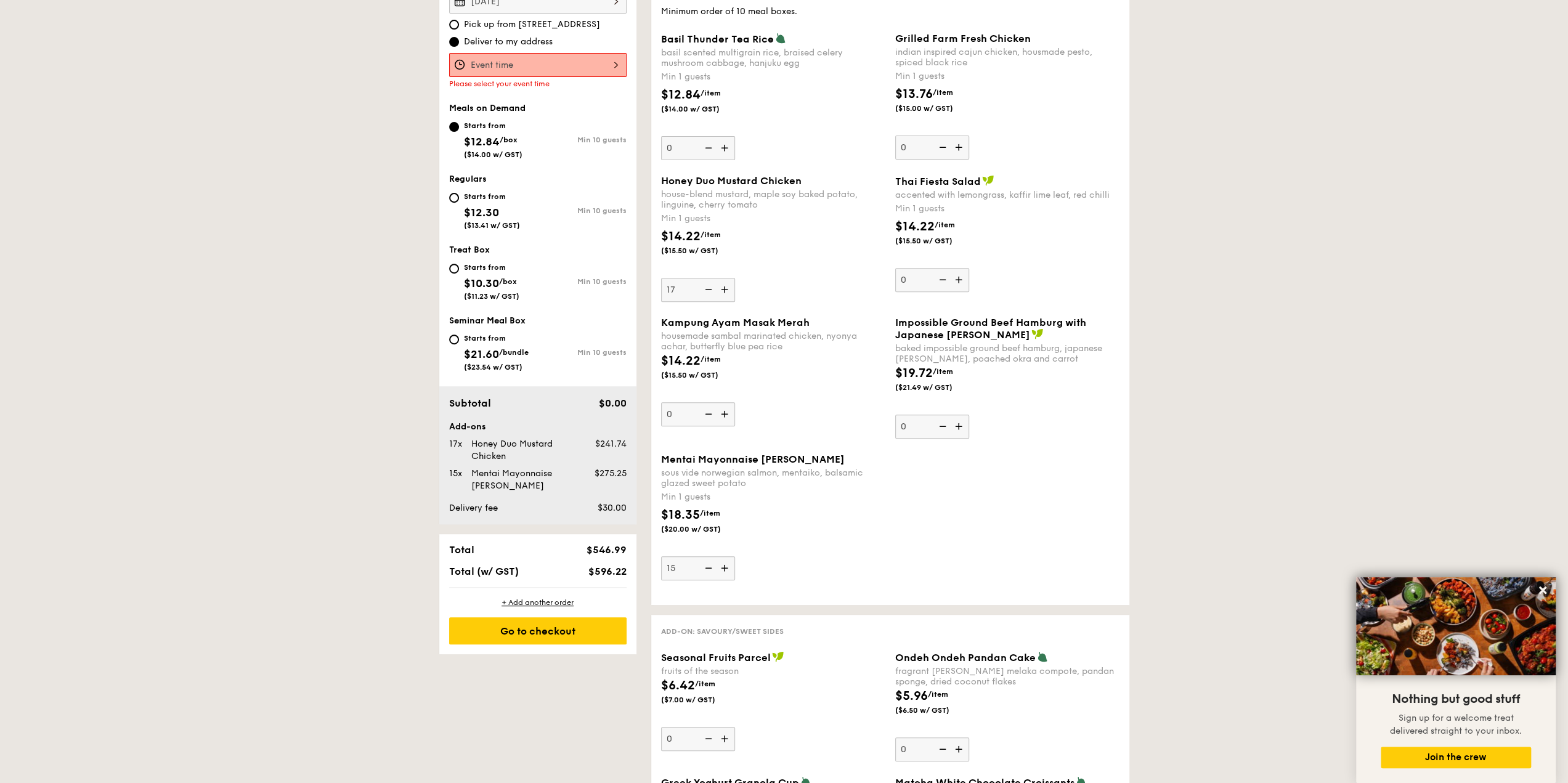
click at [731, 567] on img at bounding box center [726, 568] width 18 height 24
click at [731, 567] on input "15" at bounding box center [698, 568] width 74 height 24
click at [731, 567] on img at bounding box center [726, 568] width 18 height 24
click at [731, 567] on input "16" at bounding box center [698, 568] width 74 height 24
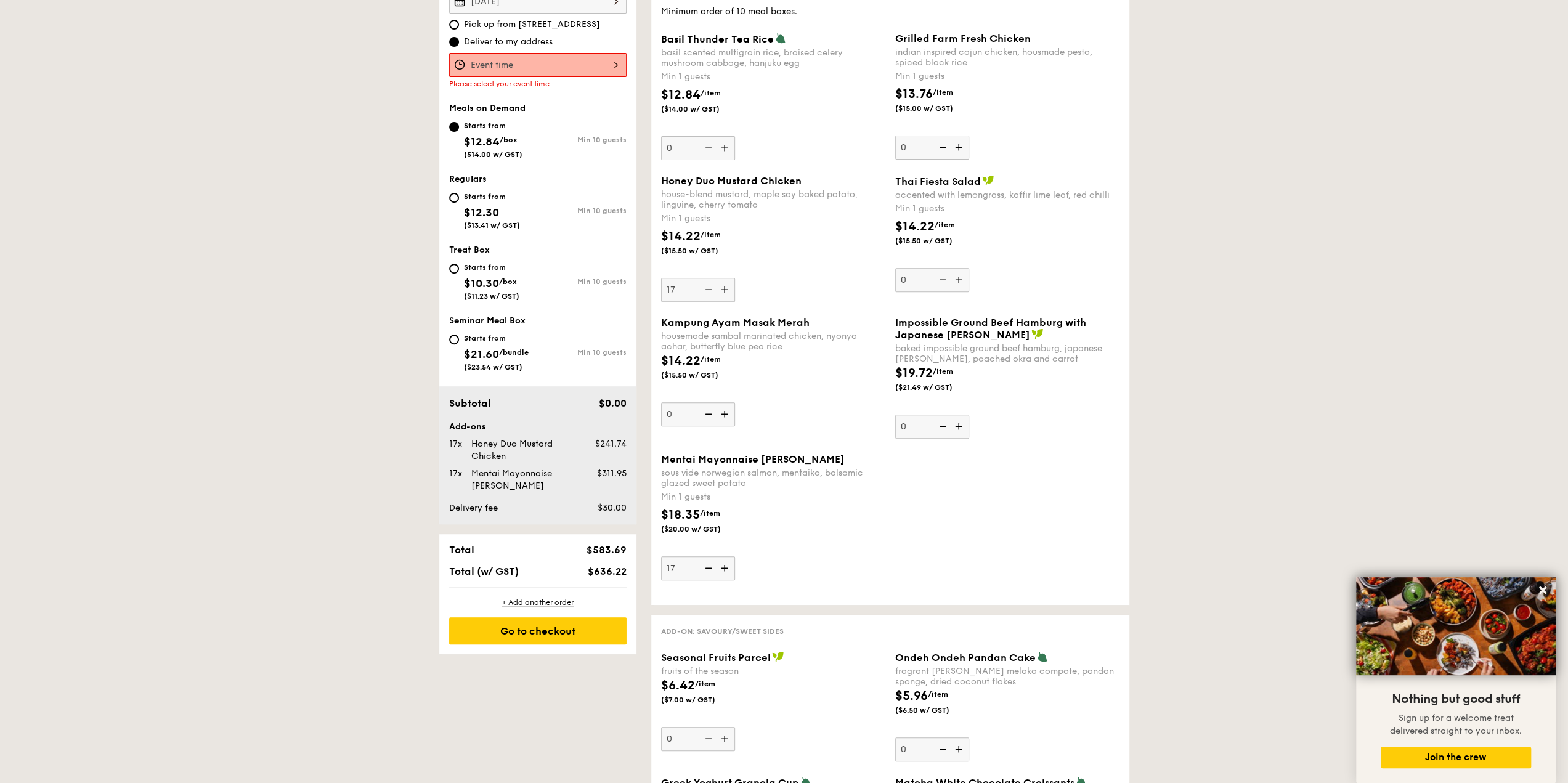
click at [713, 568] on img at bounding box center [707, 568] width 18 height 24
click at [713, 568] on input "17" at bounding box center [698, 568] width 74 height 24
click at [713, 568] on img at bounding box center [707, 568] width 18 height 24
click at [713, 568] on input "16" at bounding box center [698, 568] width 74 height 24
type input "15"
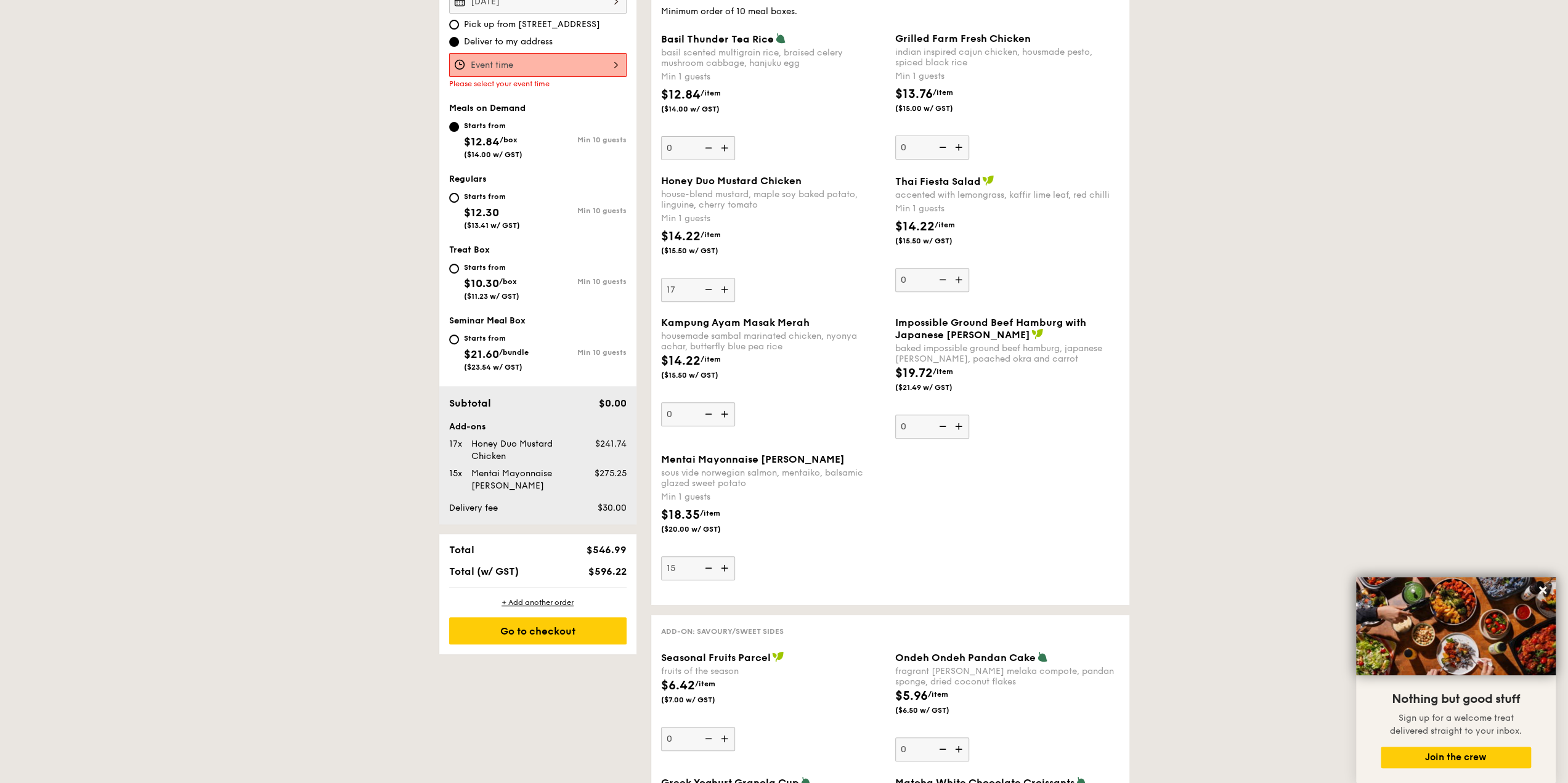
click at [710, 297] on img at bounding box center [707, 290] width 18 height 24
click at [710, 297] on input "17" at bounding box center [698, 290] width 74 height 24
click at [710, 297] on img at bounding box center [707, 290] width 18 height 24
click at [710, 297] on input "16" at bounding box center [698, 290] width 74 height 24
click at [710, 297] on img at bounding box center [707, 290] width 18 height 24
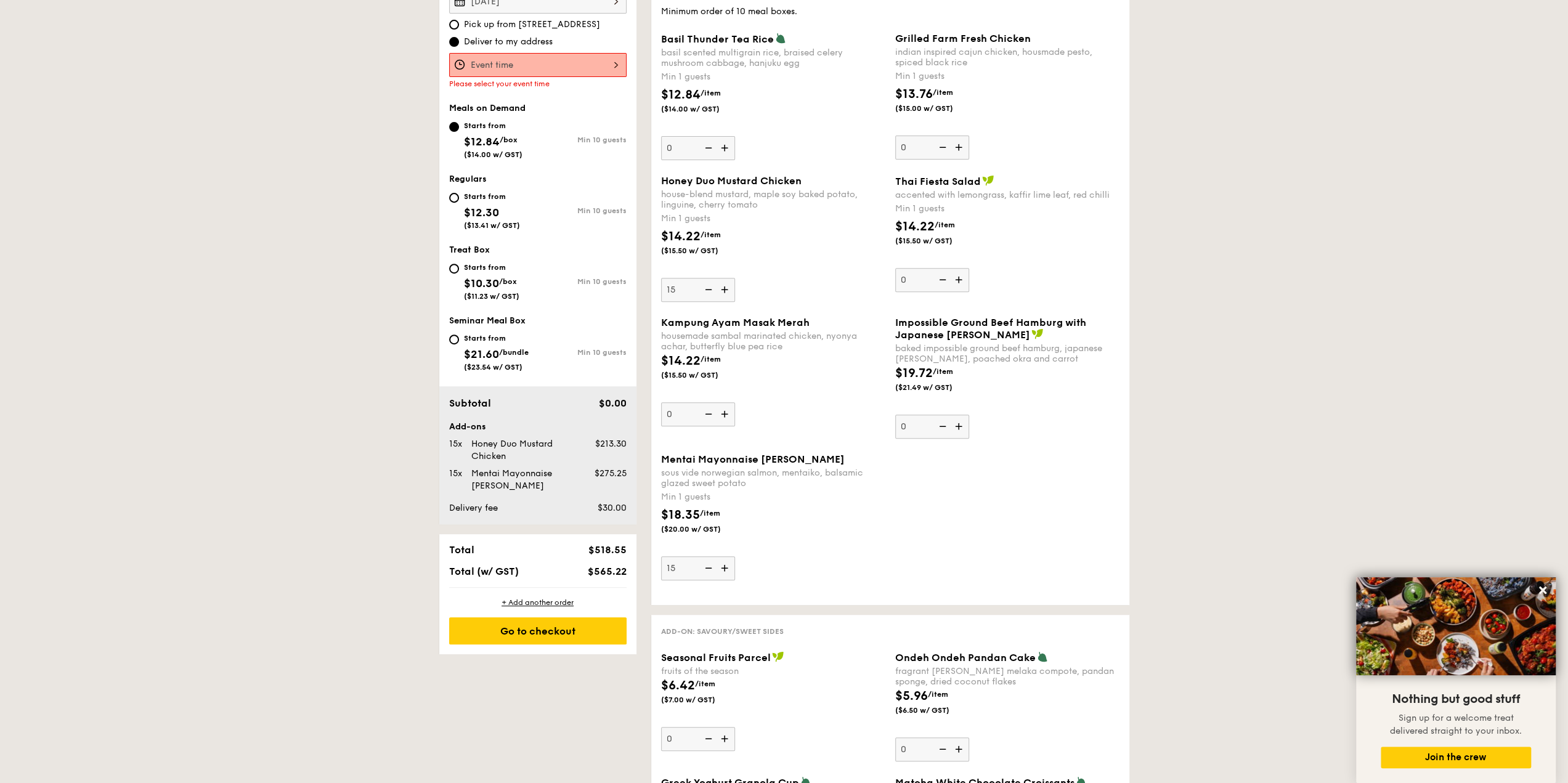
click at [710, 297] on input "15" at bounding box center [698, 290] width 74 height 24
click at [710, 297] on img at bounding box center [707, 290] width 18 height 24
click at [710, 297] on input "14" at bounding box center [698, 290] width 74 height 24
click at [710, 297] on img at bounding box center [707, 290] width 18 height 24
click at [710, 297] on input "13" at bounding box center [698, 290] width 74 height 24
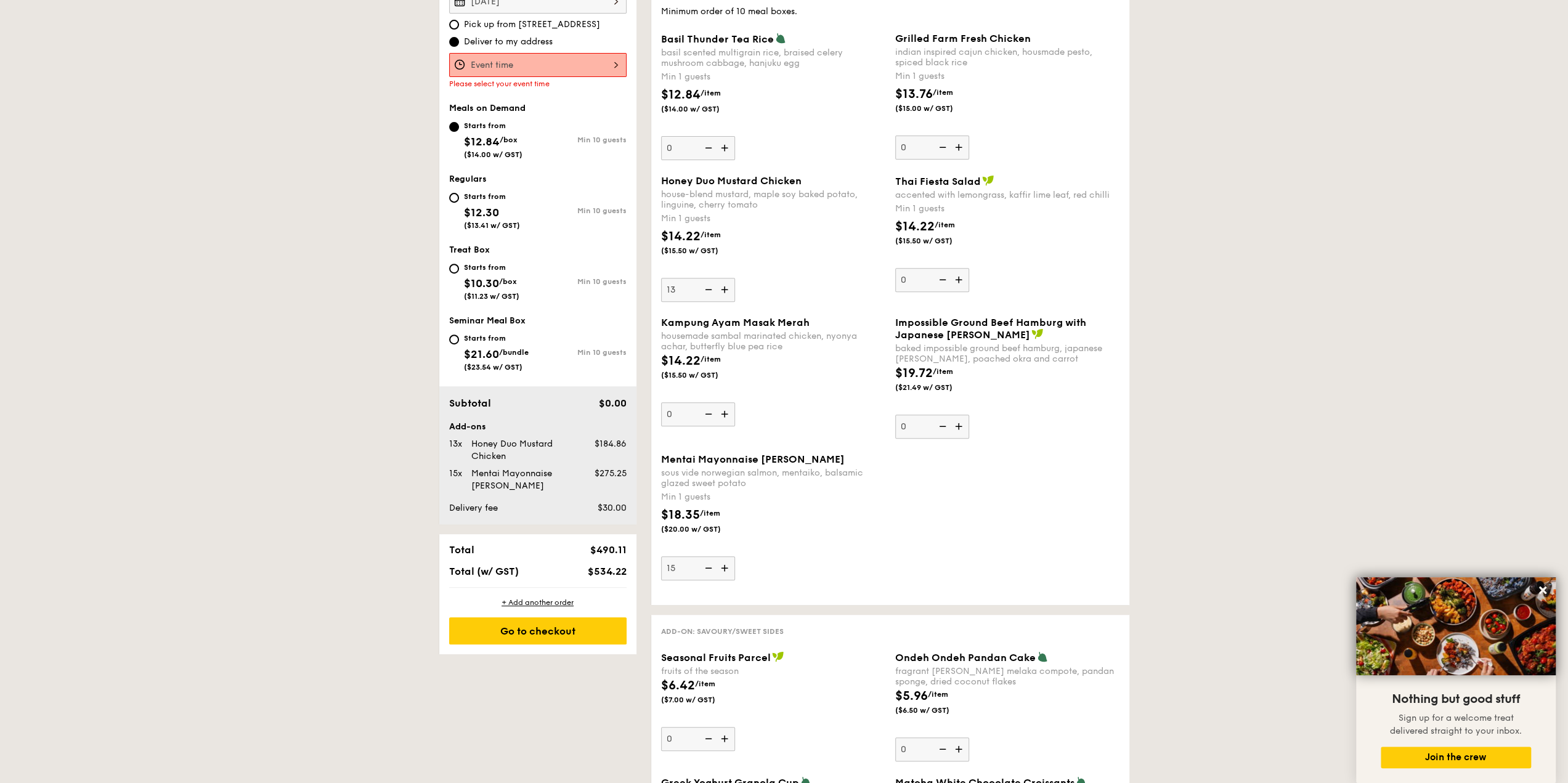
type input "12"
click at [712, 569] on img at bounding box center [707, 568] width 18 height 24
click at [712, 569] on input "15" at bounding box center [698, 568] width 74 height 24
click at [712, 569] on img at bounding box center [707, 568] width 18 height 24
click at [712, 569] on input "14" at bounding box center [698, 568] width 74 height 24
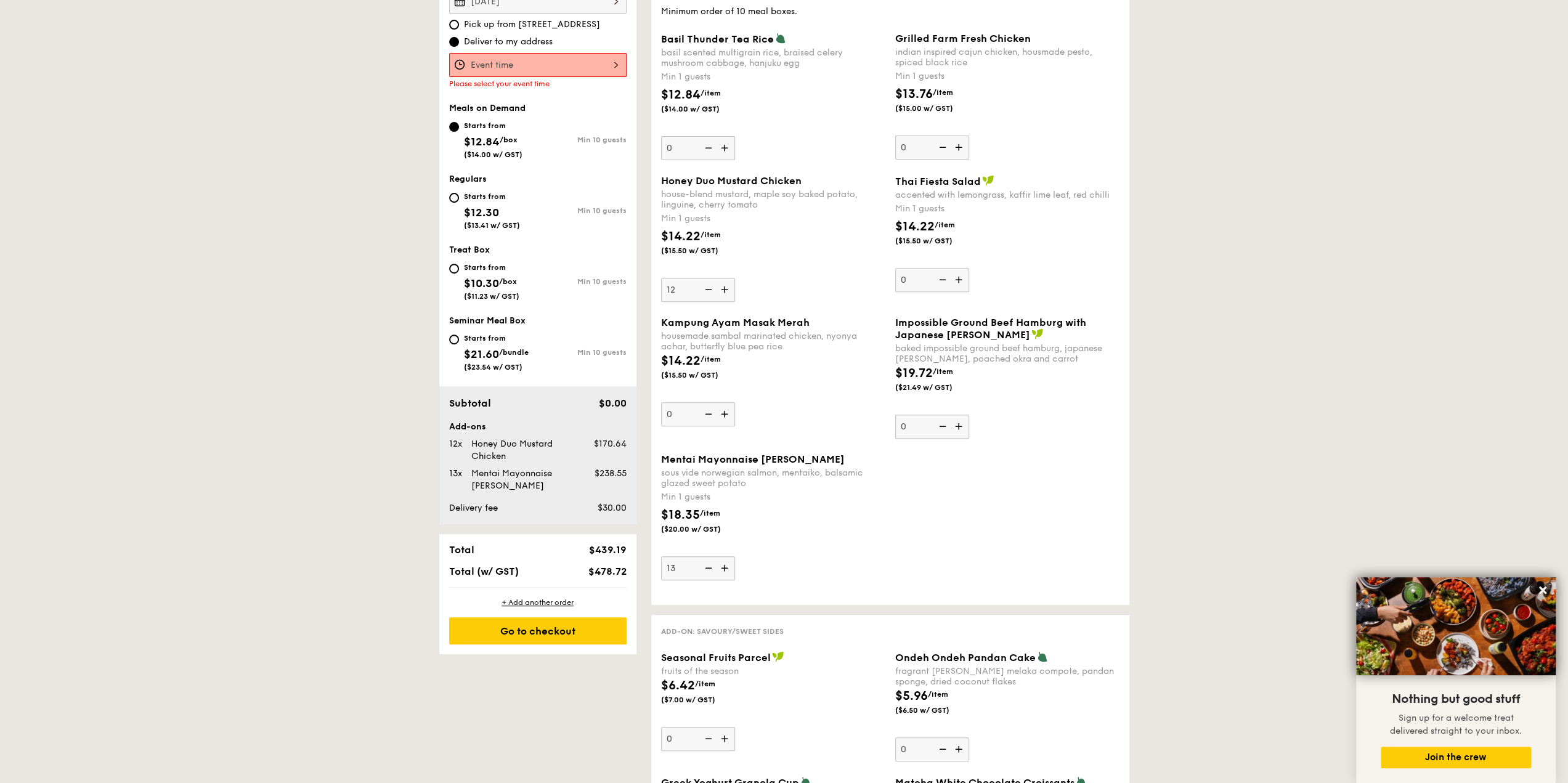
click at [710, 572] on img at bounding box center [707, 568] width 18 height 24
click at [710, 572] on input "13" at bounding box center [698, 568] width 74 height 24
type input "12"
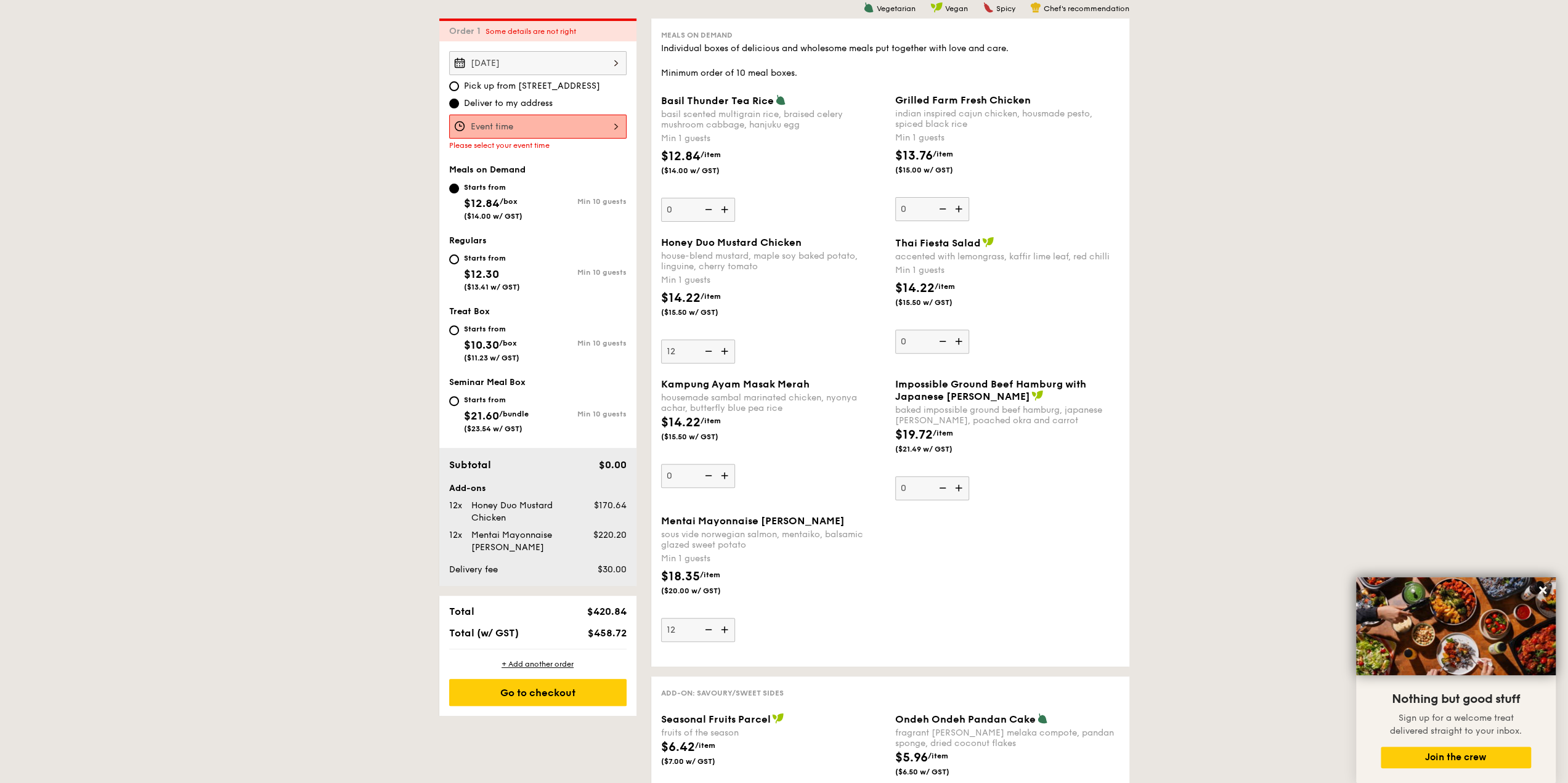
drag, startPoint x: 1074, startPoint y: 118, endPoint x: 987, endPoint y: 119, distance: 87.0
click at [1072, 116] on div "indian inspired cajun chicken, housmade pesto, spiced black rice" at bounding box center [1007, 119] width 225 height 21
click at [969, 197] on input "0" at bounding box center [931, 209] width 74 height 24
click at [939, 126] on div "indian inspired cajun chicken, housmade pesto, spiced black rice" at bounding box center [1007, 119] width 225 height 21
click at [939, 197] on input "0" at bounding box center [931, 209] width 74 height 24
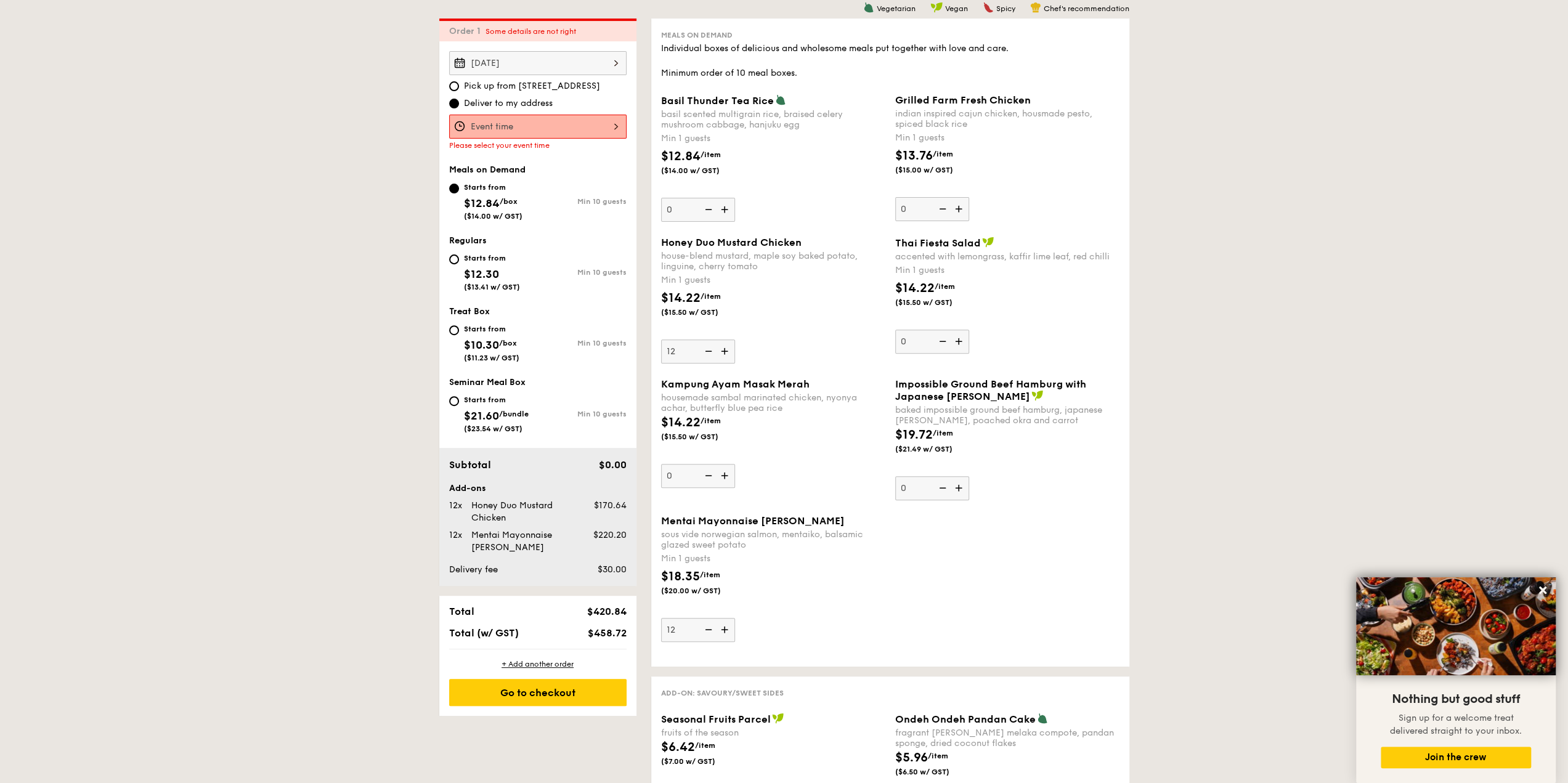
click at [902, 128] on div "indian inspired cajun chicken, housmade pesto, spiced black rice" at bounding box center [1007, 119] width 225 height 21
click at [902, 197] on input "0" at bounding box center [931, 209] width 74 height 24
drag, startPoint x: 899, startPoint y: 125, endPoint x: 949, endPoint y: 125, distance: 50.0
click at [949, 125] on div "indian inspired cajun chicken, housmade pesto, spiced black rice" at bounding box center [1007, 119] width 225 height 21
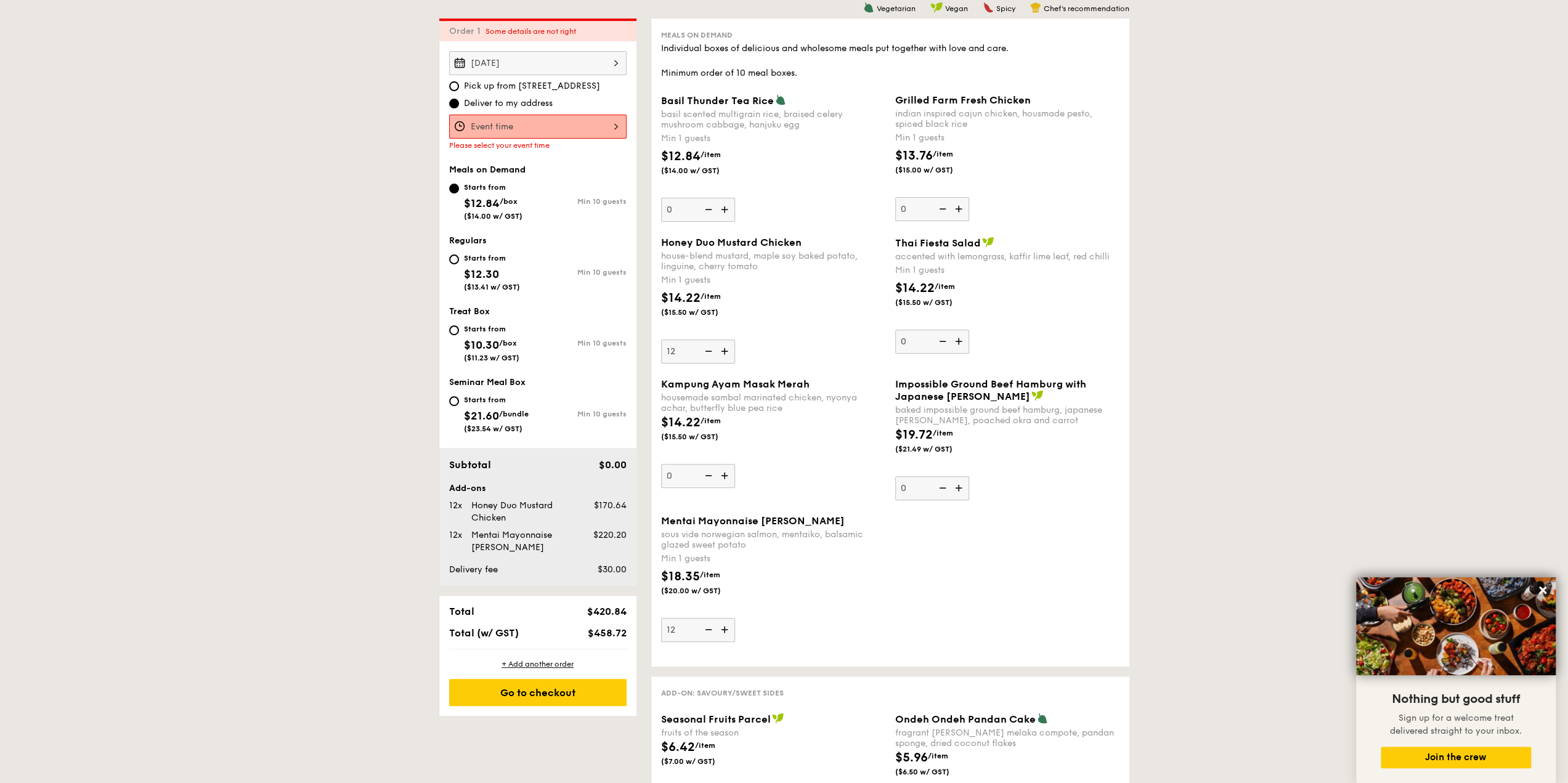
click at [966, 125] on div "indian inspired cajun chicken, housmade pesto, spiced black rice" at bounding box center [1007, 119] width 225 height 21
click at [966, 197] on input "0" at bounding box center [931, 209] width 74 height 24
click at [957, 208] on img at bounding box center [960, 209] width 18 height 24
click at [957, 208] on input "0" at bounding box center [931, 209] width 74 height 24
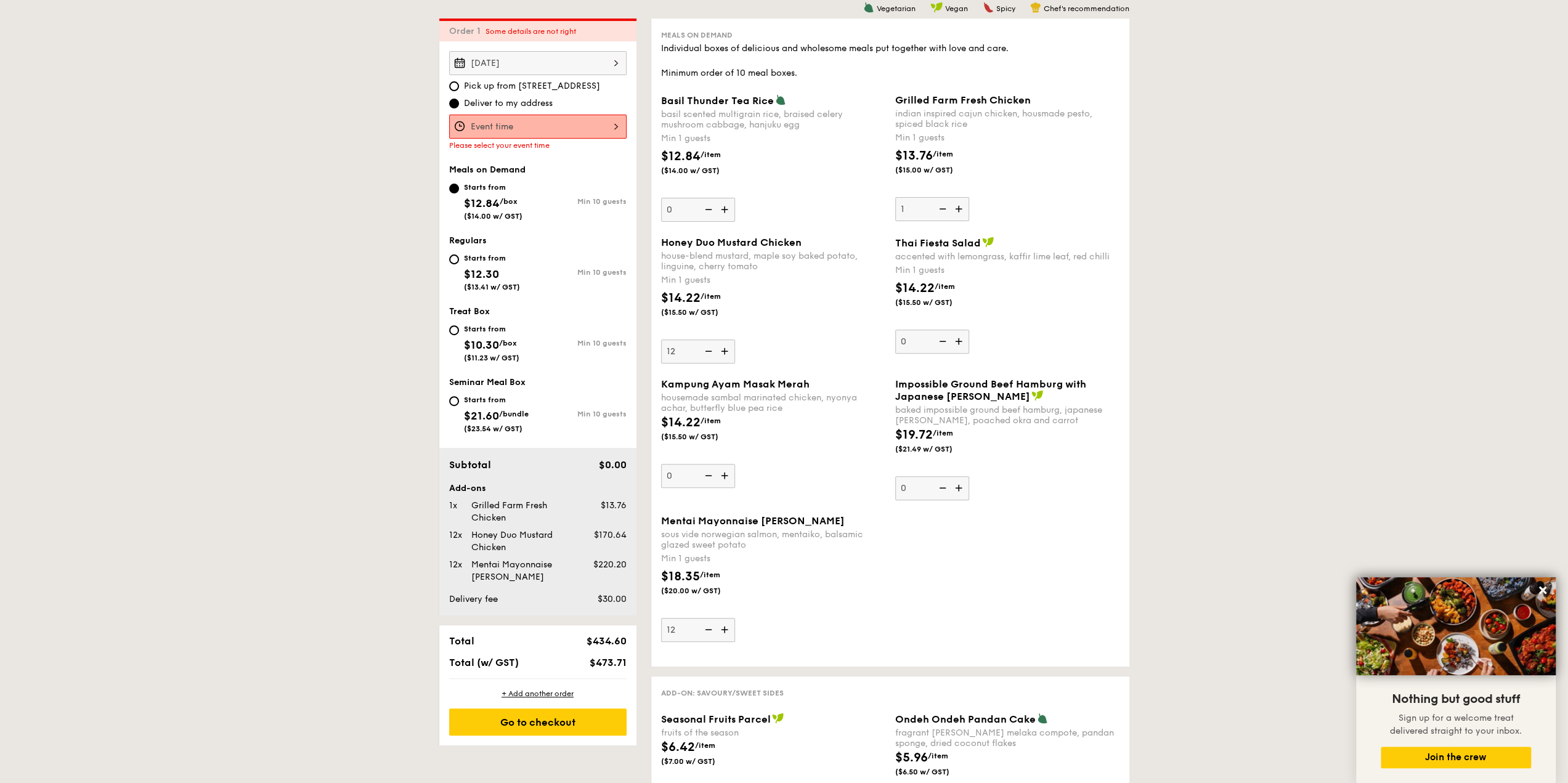
click at [957, 208] on img at bounding box center [960, 209] width 18 height 24
click at [957, 208] on input "1" at bounding box center [931, 209] width 74 height 24
click at [957, 209] on img at bounding box center [960, 209] width 18 height 24
click at [957, 209] on input "2" at bounding box center [931, 209] width 74 height 24
click at [957, 209] on img at bounding box center [960, 209] width 18 height 24
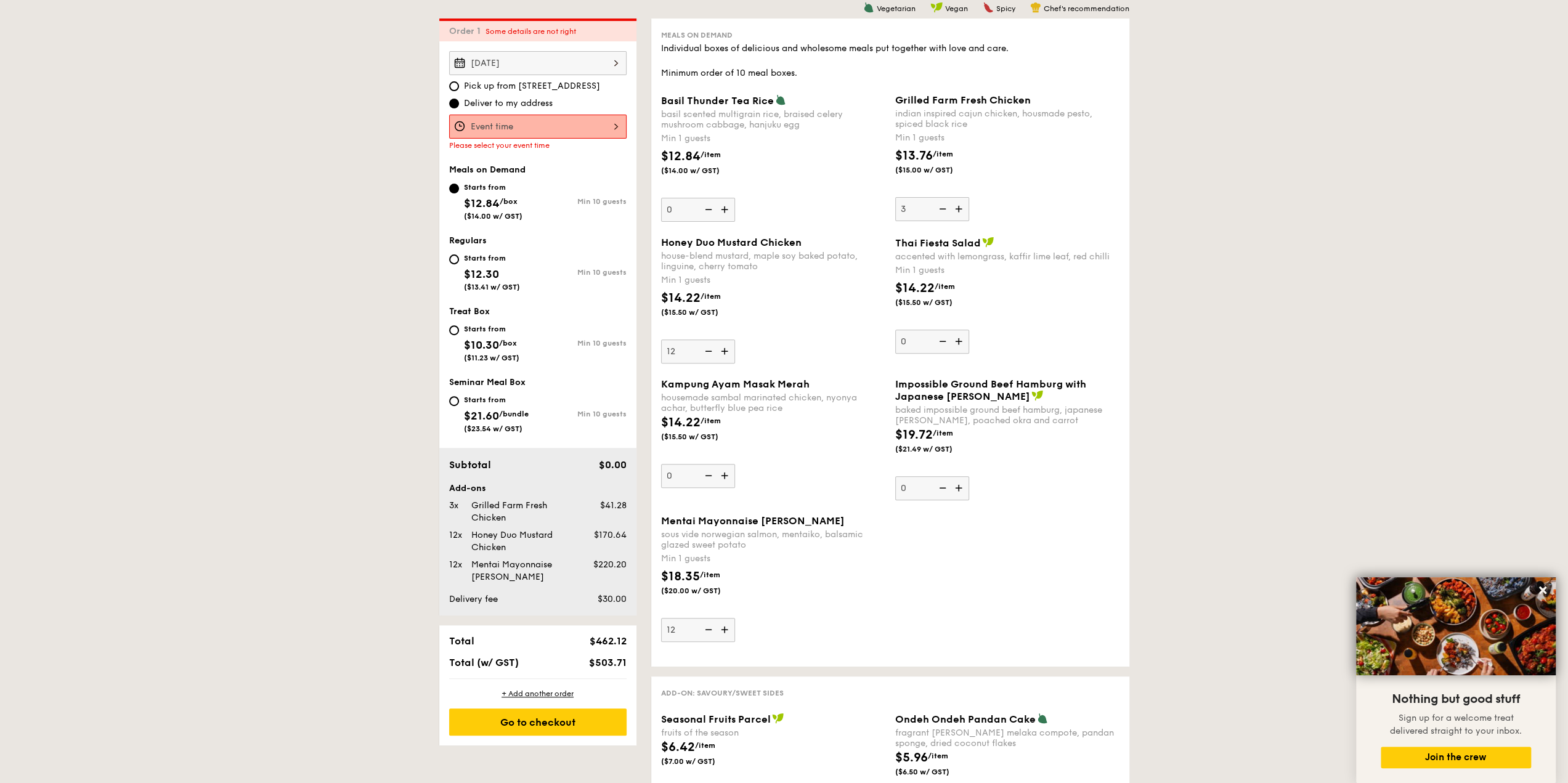
click at [957, 209] on input "3" at bounding box center [931, 209] width 74 height 24
click at [957, 209] on img at bounding box center [960, 209] width 18 height 24
click at [957, 209] on input "4" at bounding box center [931, 209] width 74 height 24
click at [957, 207] on img at bounding box center [960, 209] width 18 height 24
click at [957, 207] on input "5" at bounding box center [931, 209] width 74 height 24
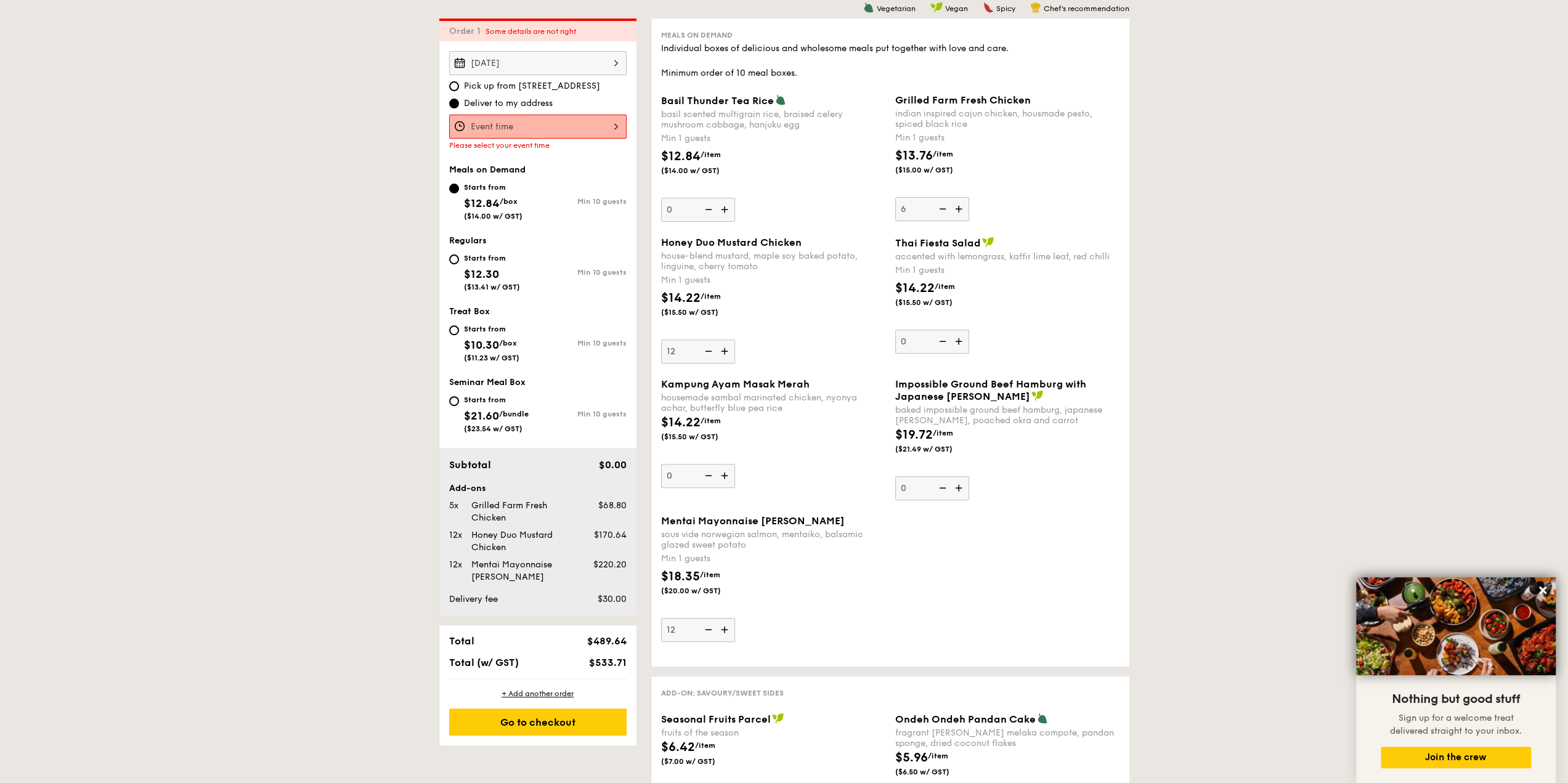
click at [957, 207] on img at bounding box center [960, 209] width 18 height 24
click at [957, 207] on input "6" at bounding box center [931, 209] width 74 height 24
click at [957, 207] on img at bounding box center [960, 209] width 18 height 24
click at [957, 207] on input "7" at bounding box center [931, 209] width 74 height 24
click at [957, 207] on img at bounding box center [960, 209] width 18 height 24
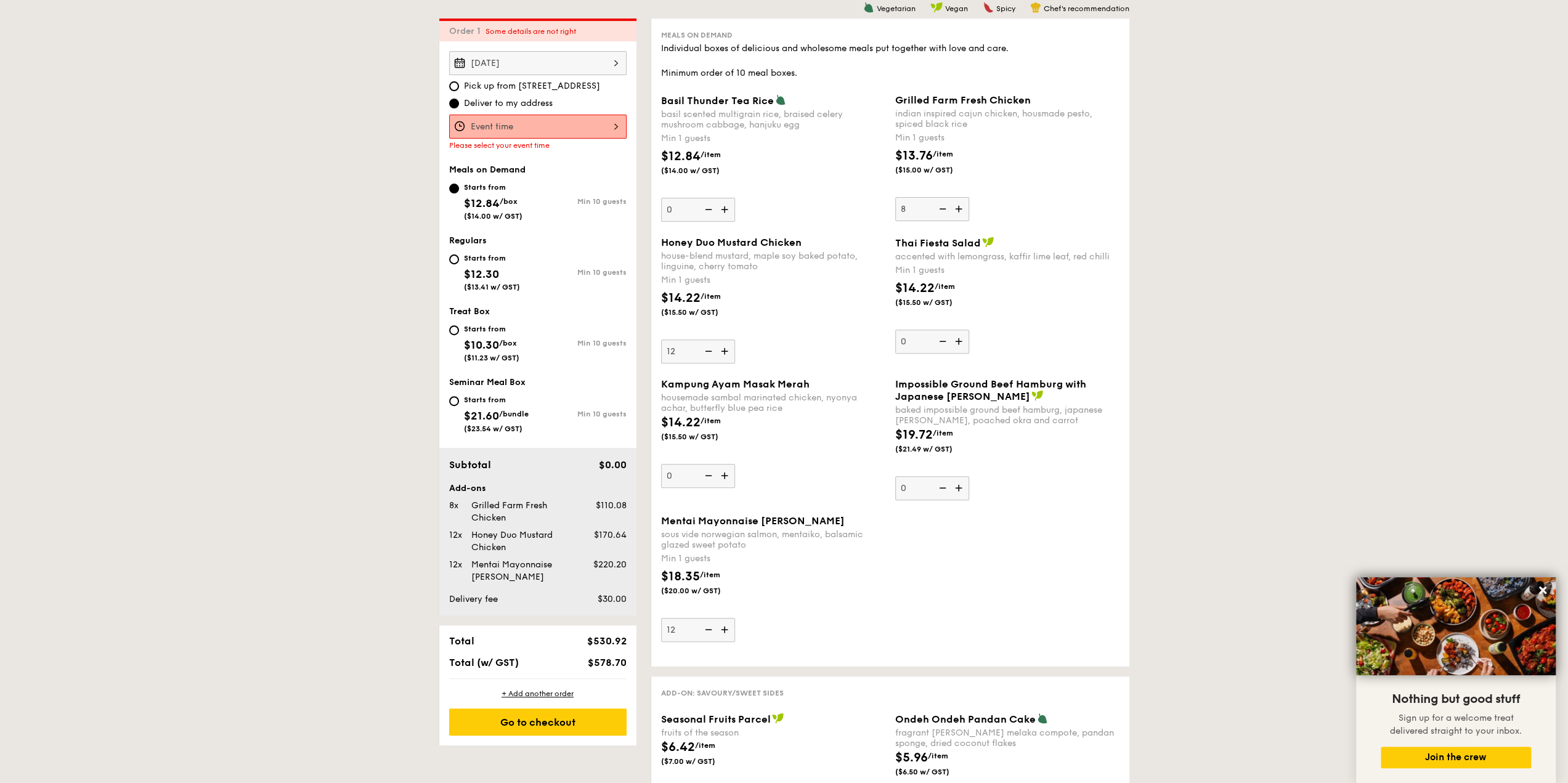
click at [957, 207] on input "8" at bounding box center [931, 209] width 74 height 24
click at [957, 211] on img at bounding box center [960, 209] width 18 height 24
click at [957, 211] on input "9" at bounding box center [931, 209] width 74 height 24
click at [957, 211] on img at bounding box center [960, 209] width 18 height 24
click at [957, 211] on input "10" at bounding box center [931, 209] width 74 height 24
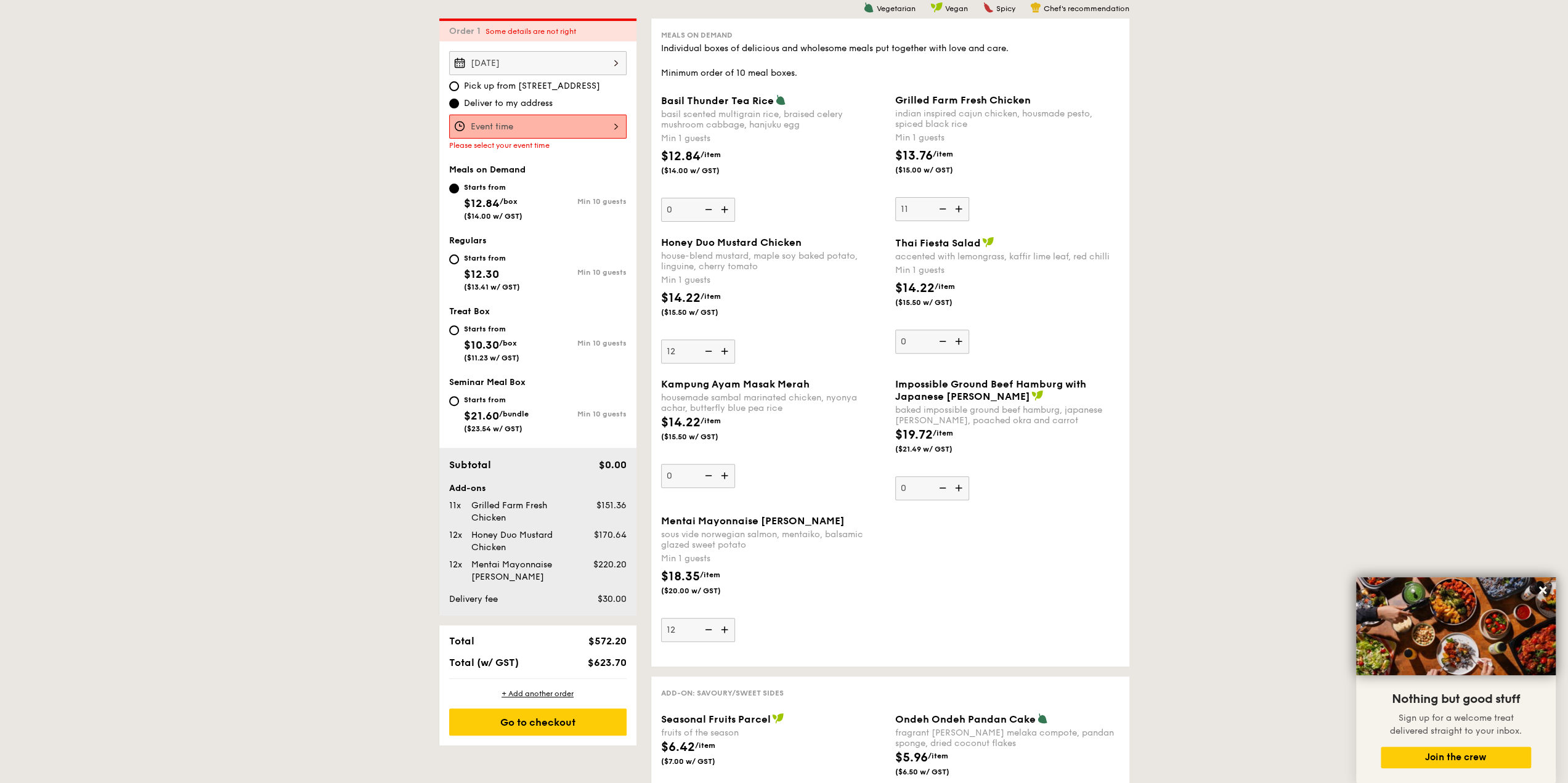
click at [957, 211] on img at bounding box center [960, 209] width 18 height 24
click at [957, 211] on input "11" at bounding box center [931, 209] width 74 height 24
type input "12"
click at [709, 353] on img at bounding box center [707, 352] width 18 height 24
click at [709, 353] on input "12" at bounding box center [698, 352] width 74 height 24
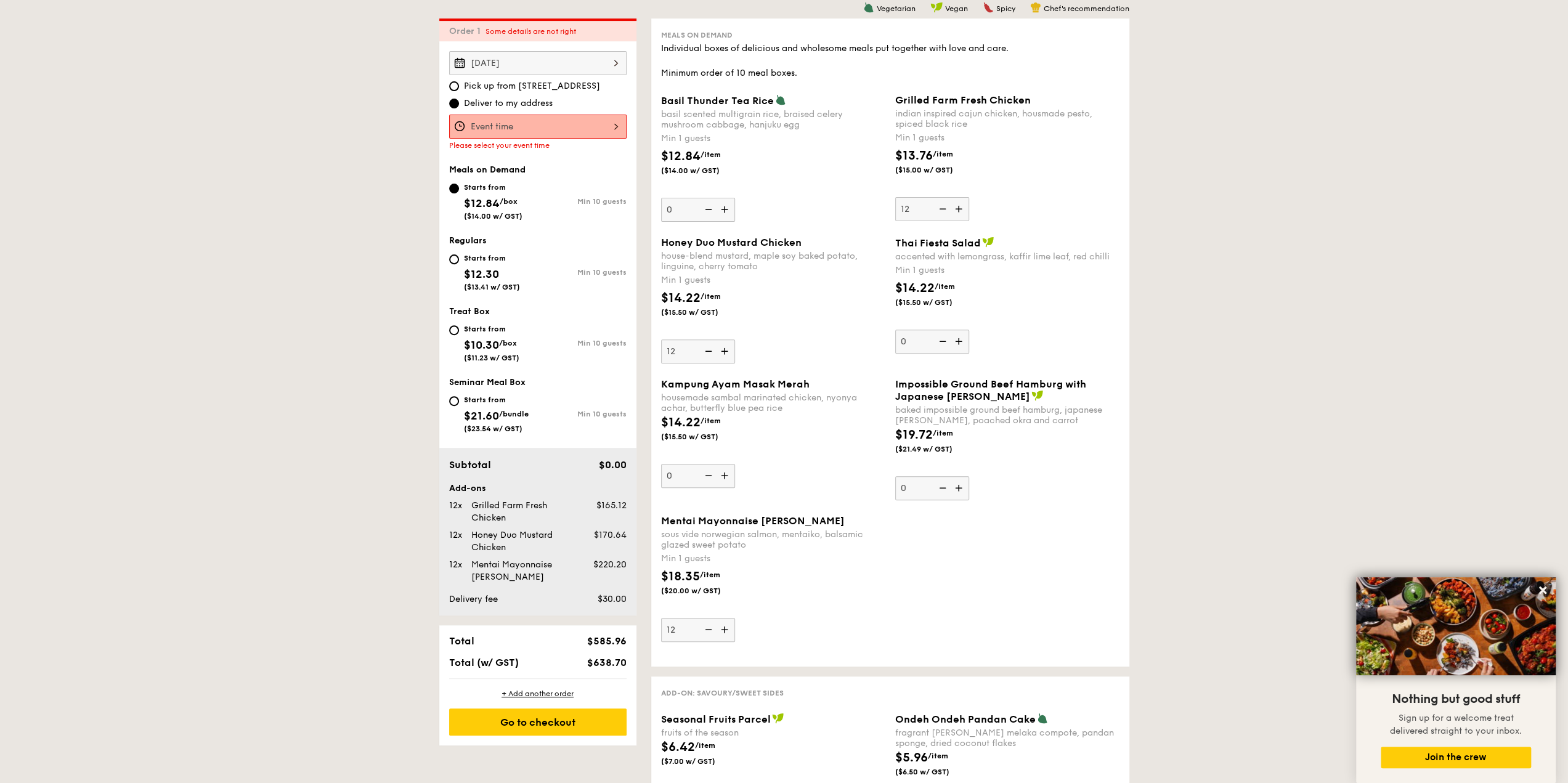
type input "11"
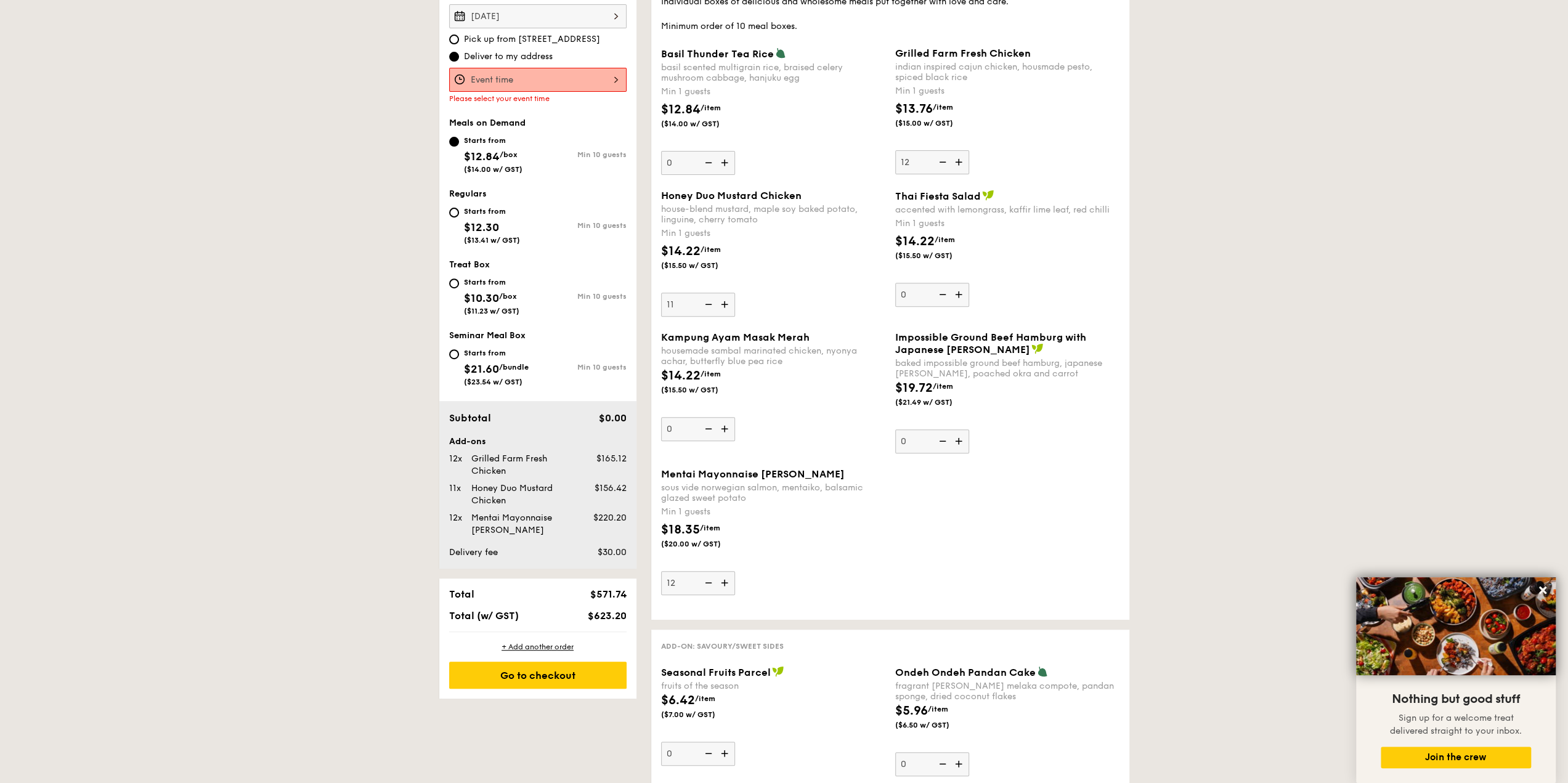
scroll to position [391, 0]
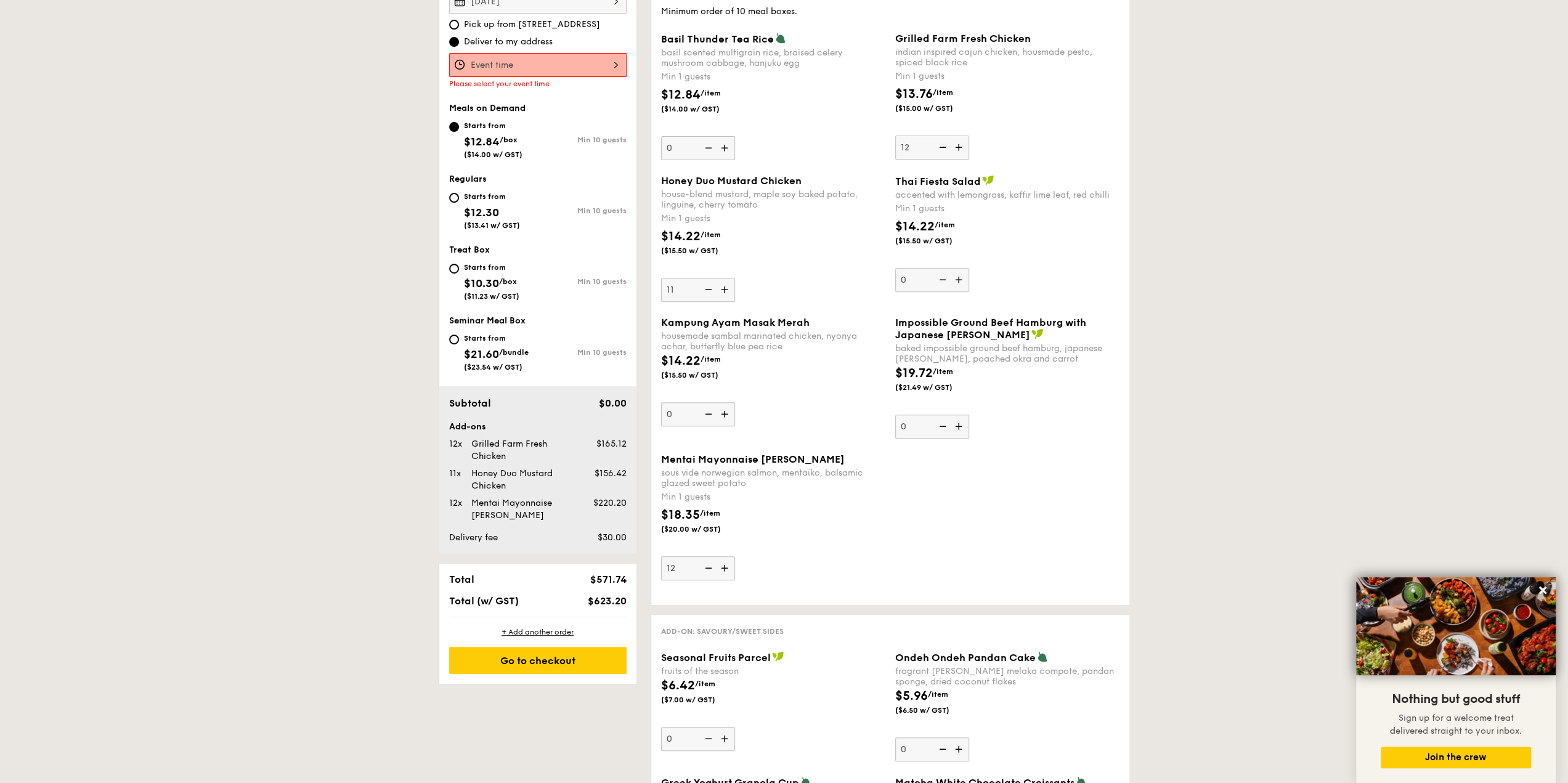
drag, startPoint x: 589, startPoint y: 607, endPoint x: 632, endPoint y: 605, distance: 43.0
click at [632, 605] on div "Total $571.74 Total (w/ GST) $623.20" at bounding box center [538, 590] width 197 height 53
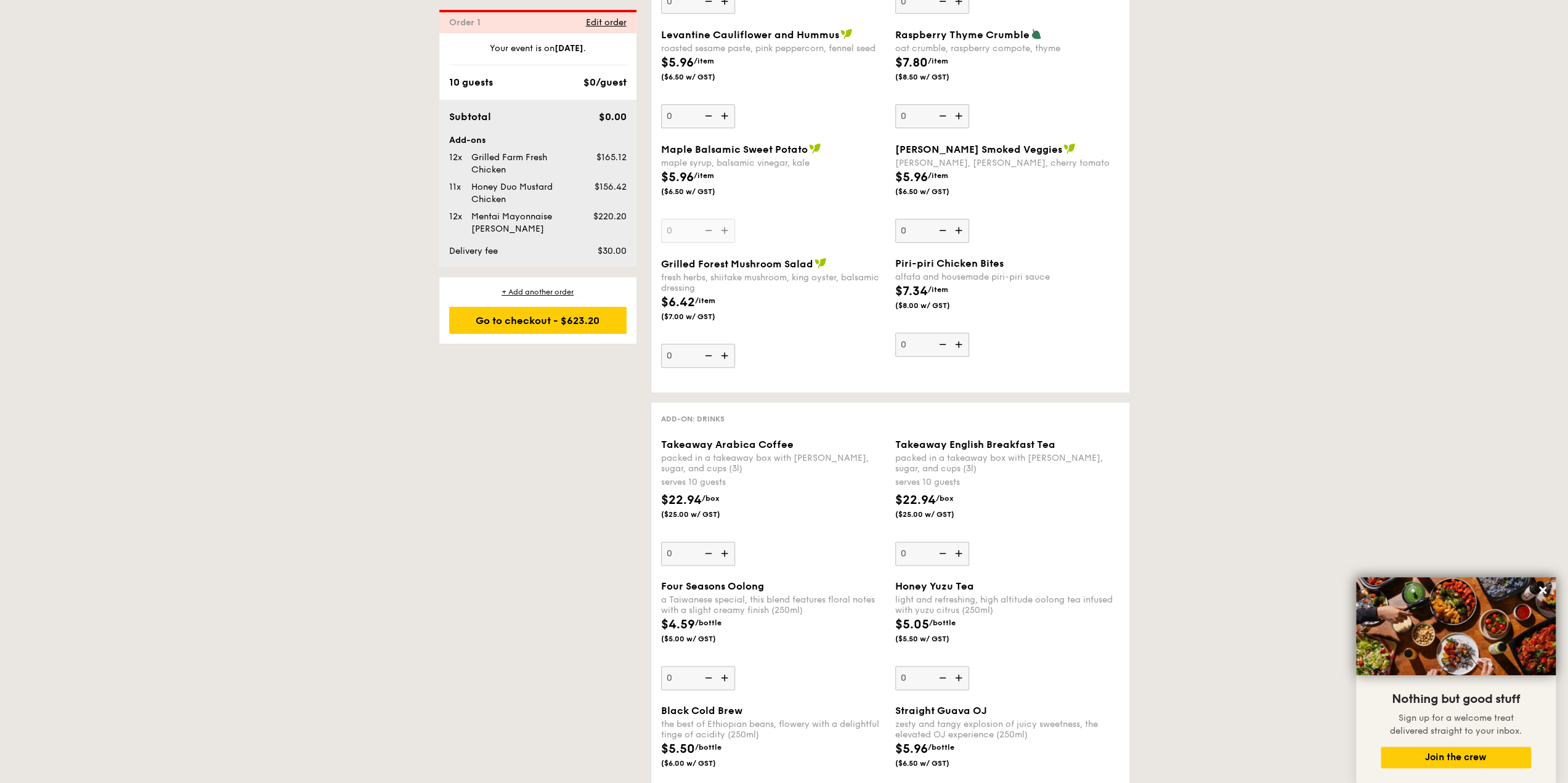
scroll to position [1316, 0]
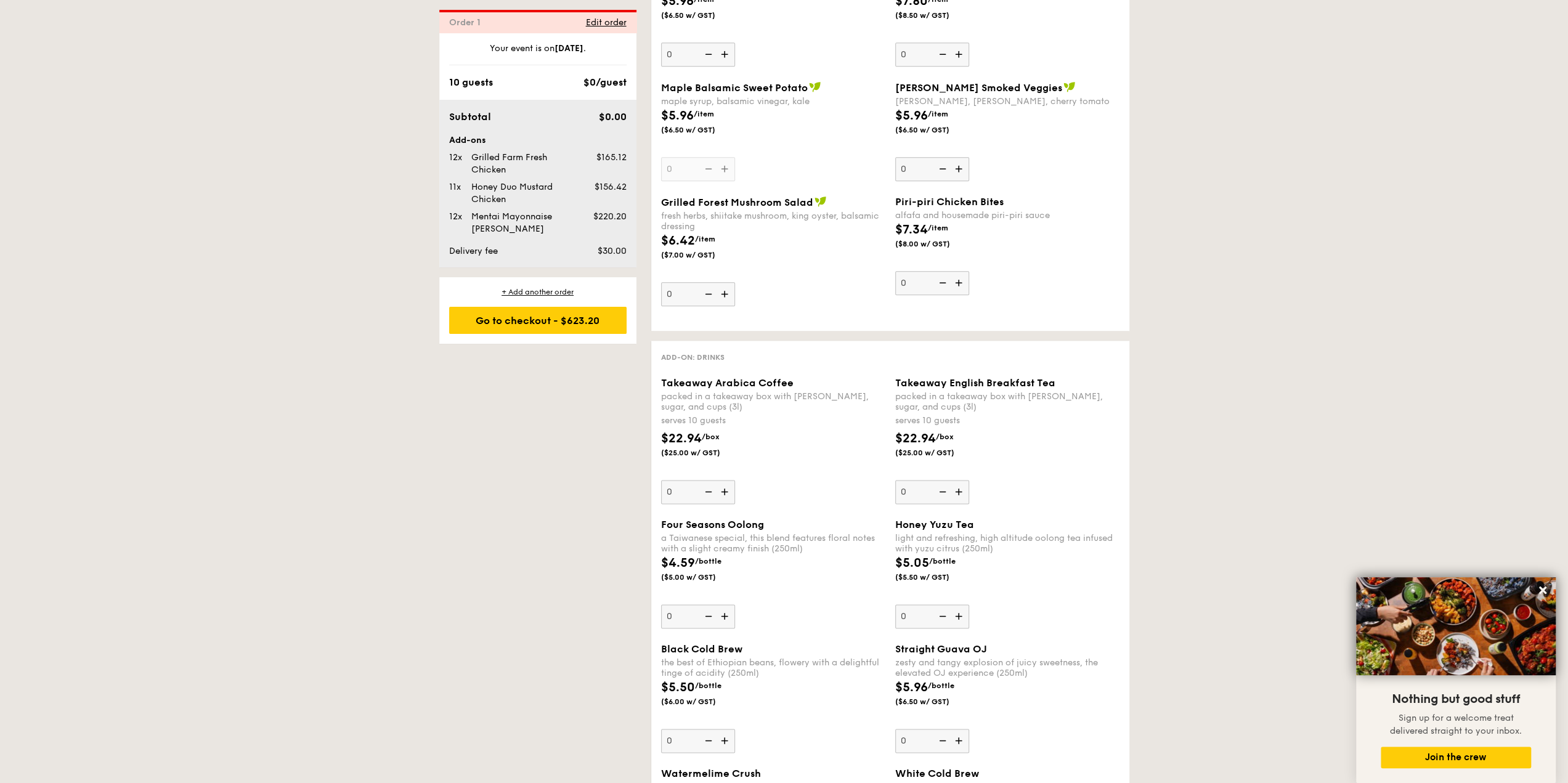
drag, startPoint x: 963, startPoint y: 410, endPoint x: 902, endPoint y: 416, distance: 61.3
click at [902, 416] on div "serves 10 guests" at bounding box center [1007, 420] width 225 height 12
click at [908, 415] on div "serves 10 guests" at bounding box center [1007, 420] width 225 height 12
click at [908, 481] on input "0" at bounding box center [931, 492] width 74 height 24
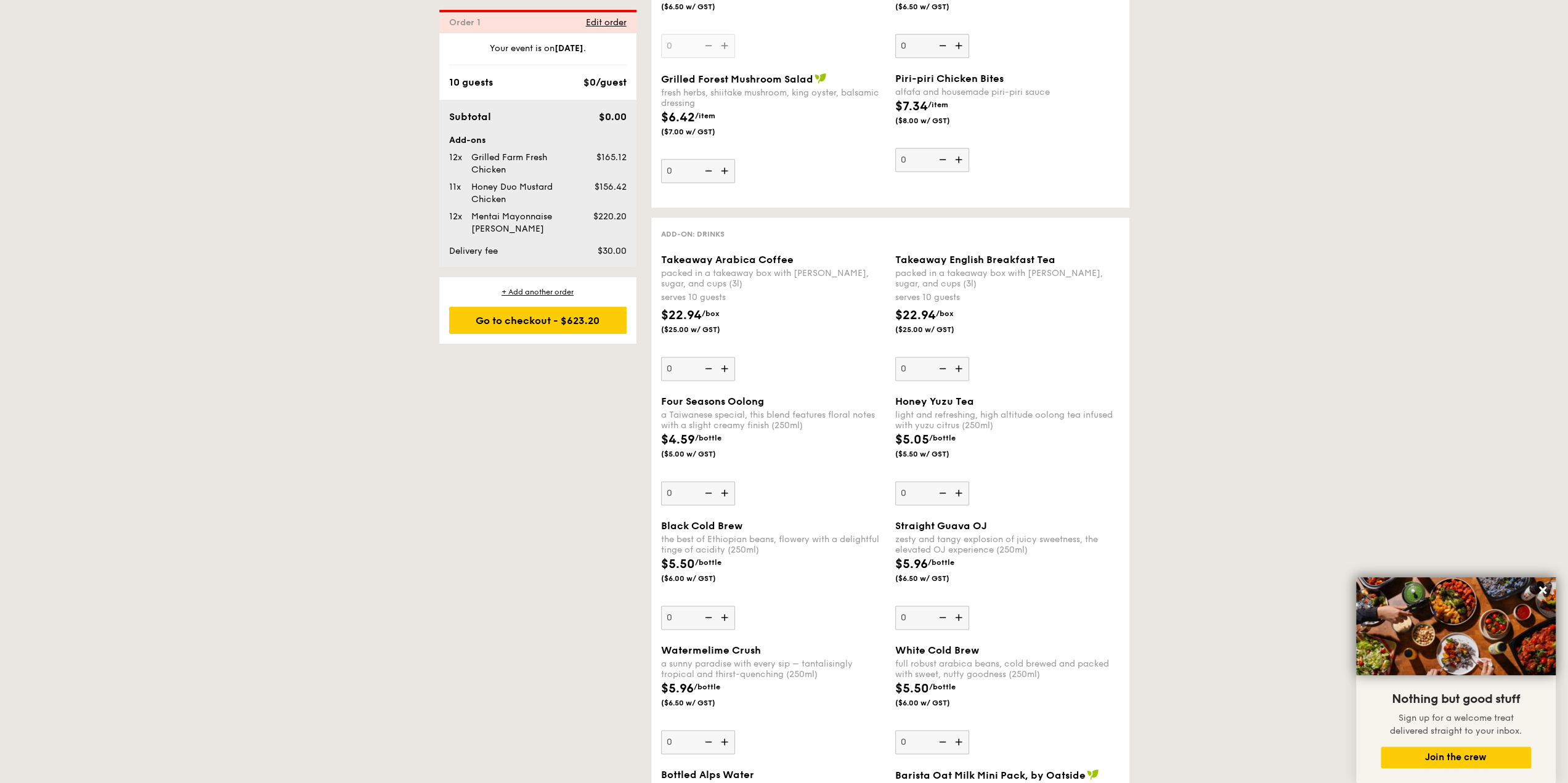
click at [948, 437] on span "/bottle" at bounding box center [942, 438] width 26 height 8
click at [948, 481] on input "0" at bounding box center [931, 493] width 74 height 24
drag, startPoint x: 967, startPoint y: 435, endPoint x: 922, endPoint y: 429, distance: 45.4
click at [922, 431] on div "$5.05 /bottle ($5.50 w/ GST)" at bounding box center [937, 445] width 94 height 28
drag, startPoint x: 1128, startPoint y: 433, endPoint x: 1044, endPoint y: 410, distance: 87.1
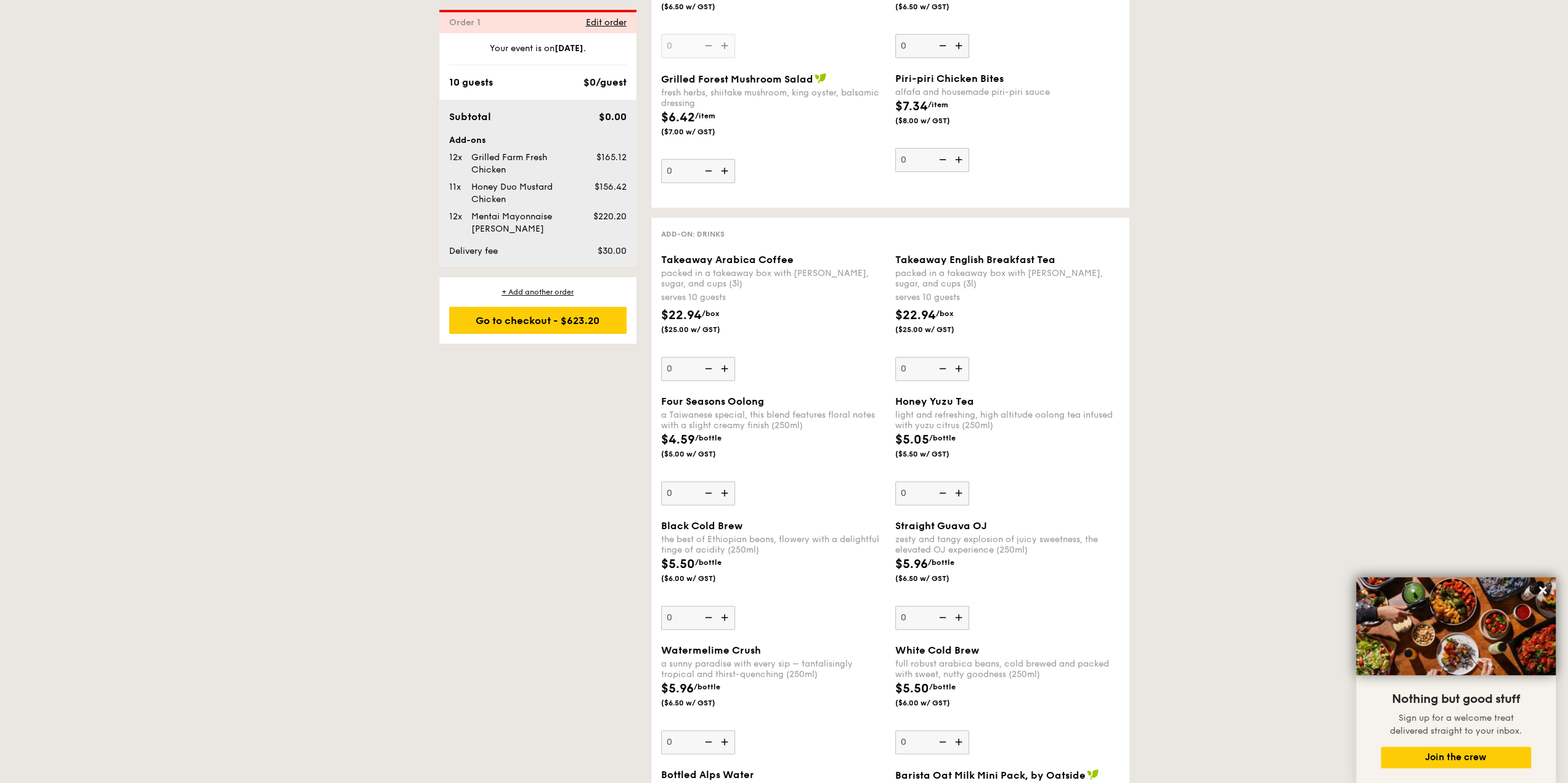
click at [1128, 433] on div "Add-on: Drinks Takeaway Arabica Coffee packed in a takeaway box with [PERSON_NA…" at bounding box center [889, 742] width 478 height 1050
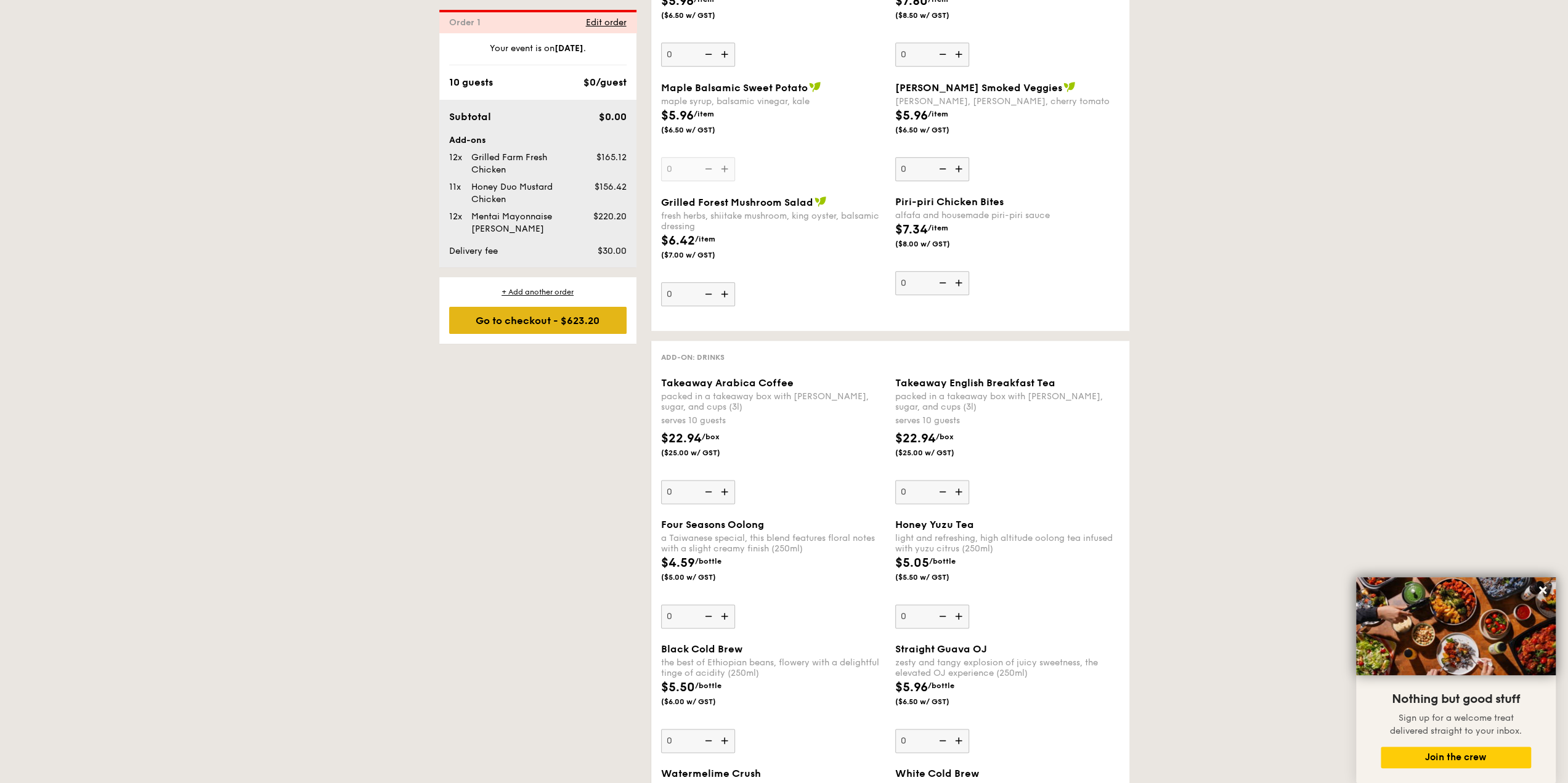
click at [533, 323] on div "Go to checkout - $623.20" at bounding box center [538, 321] width 177 height 27
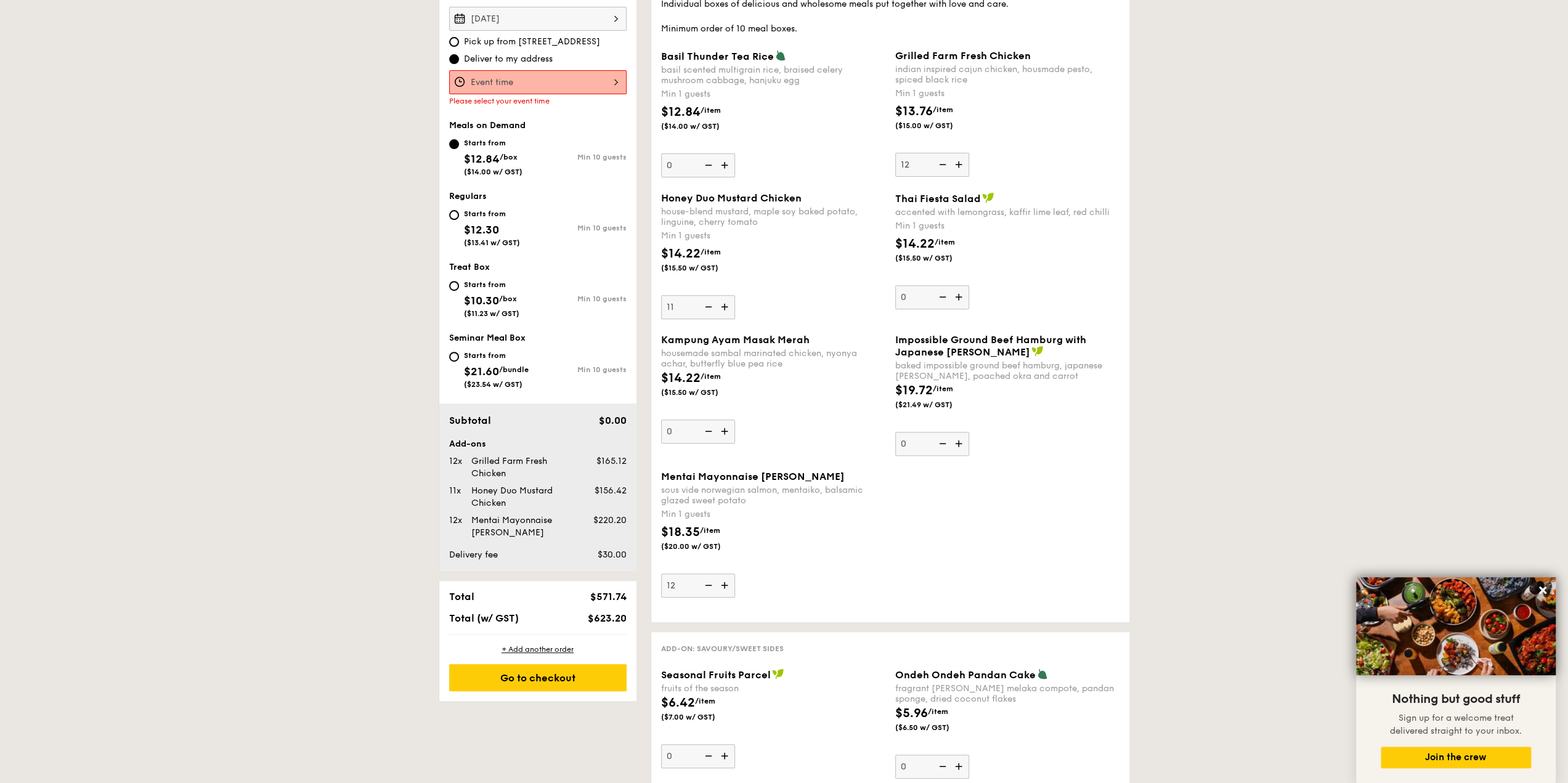
scroll to position [329, 0]
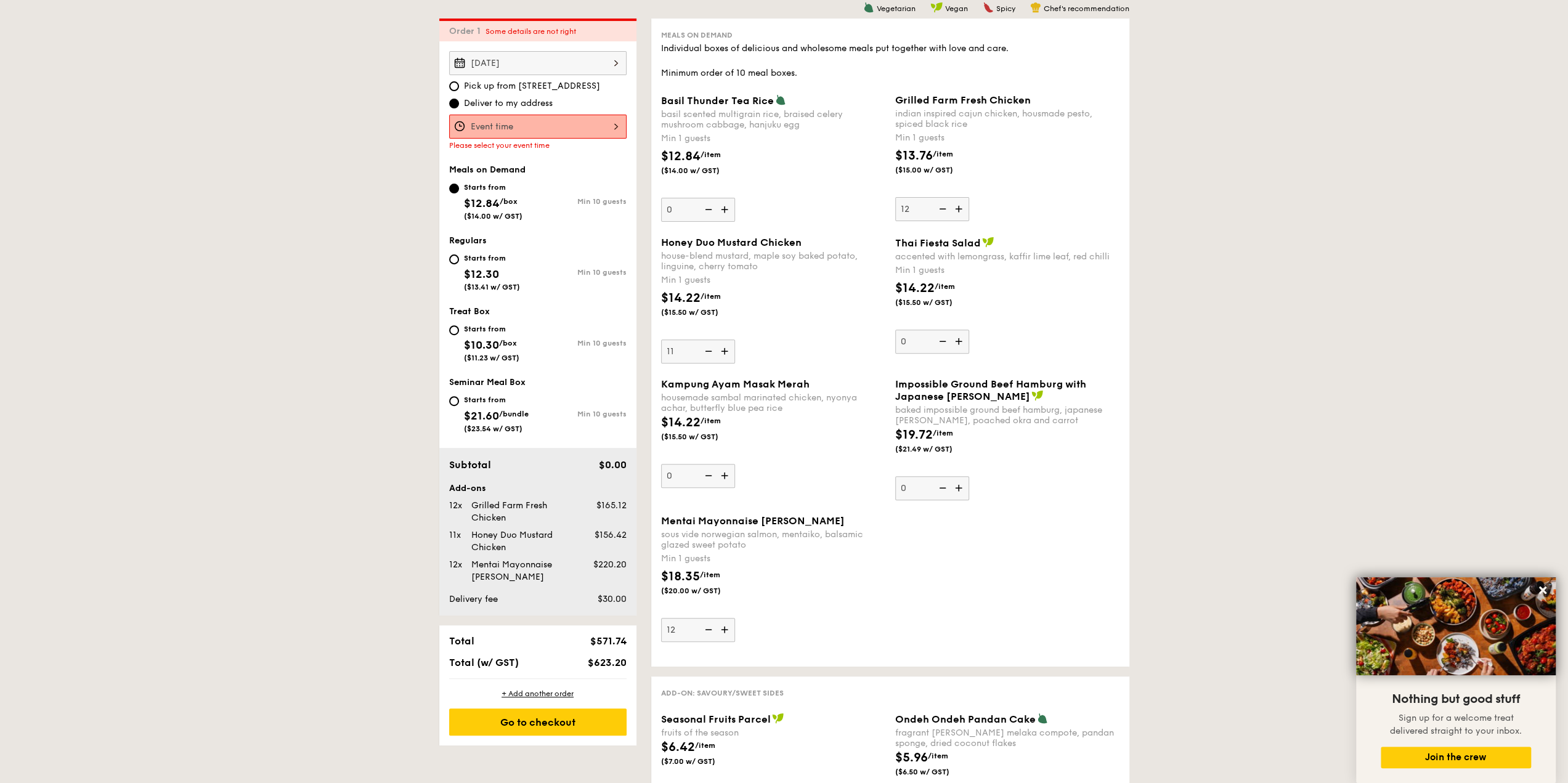
click at [563, 133] on div at bounding box center [538, 126] width 177 height 24
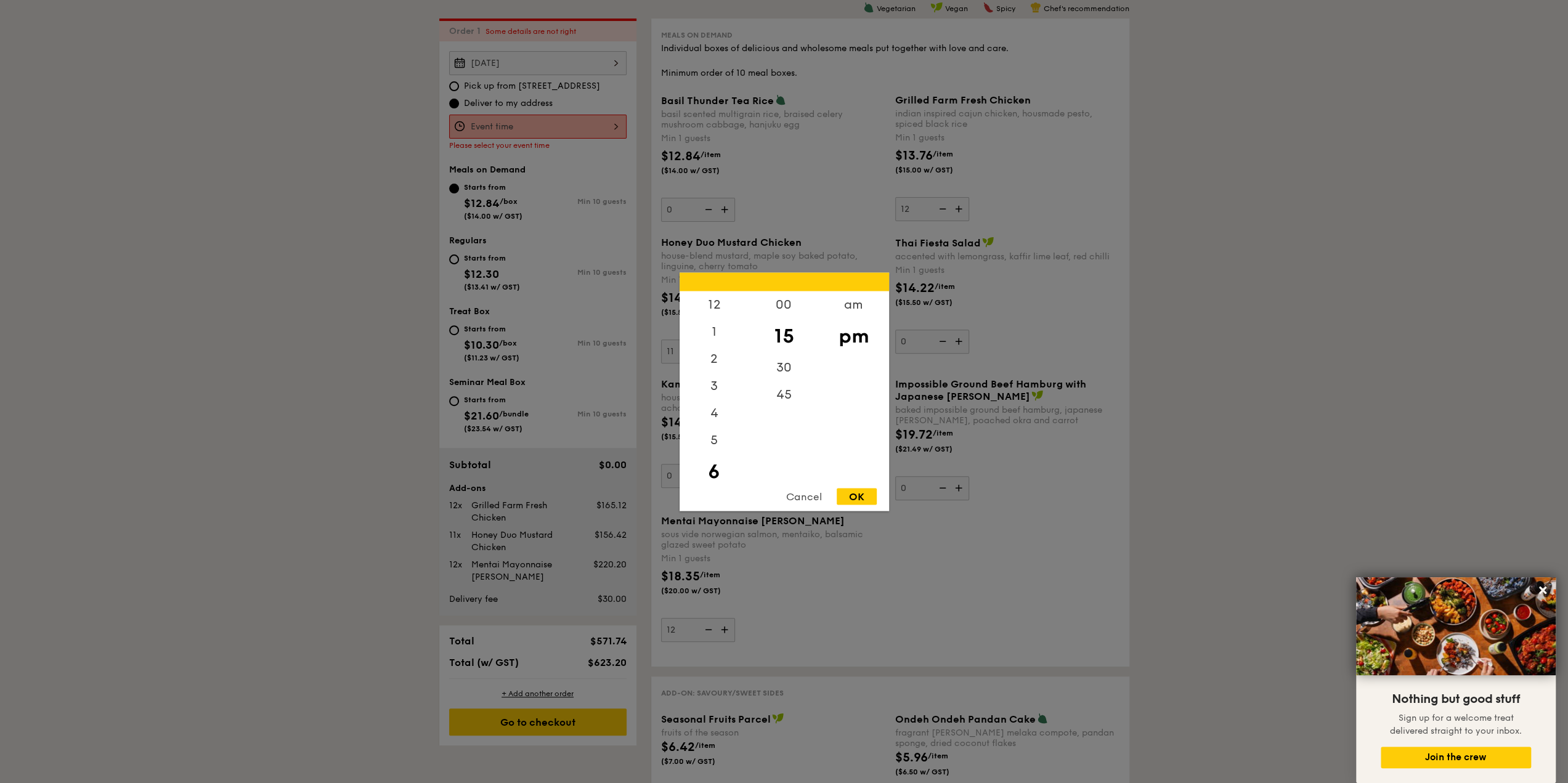
scroll to position [27, 0]
click at [797, 374] on div "30" at bounding box center [784, 371] width 69 height 36
click at [857, 497] on div "OK" at bounding box center [857, 496] width 40 height 16
type input "6:30PM"
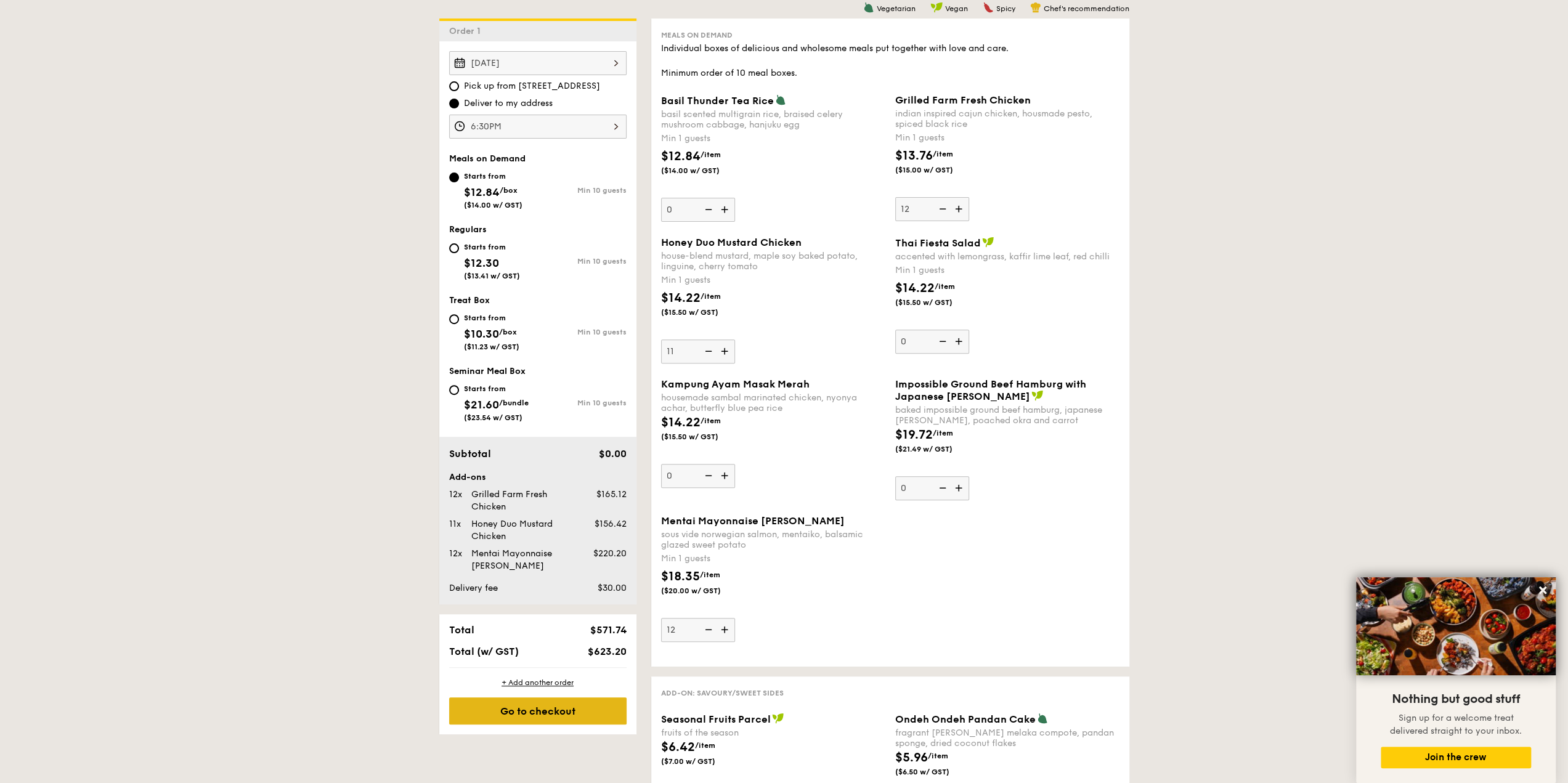
click at [534, 715] on div "Go to checkout" at bounding box center [538, 712] width 177 height 27
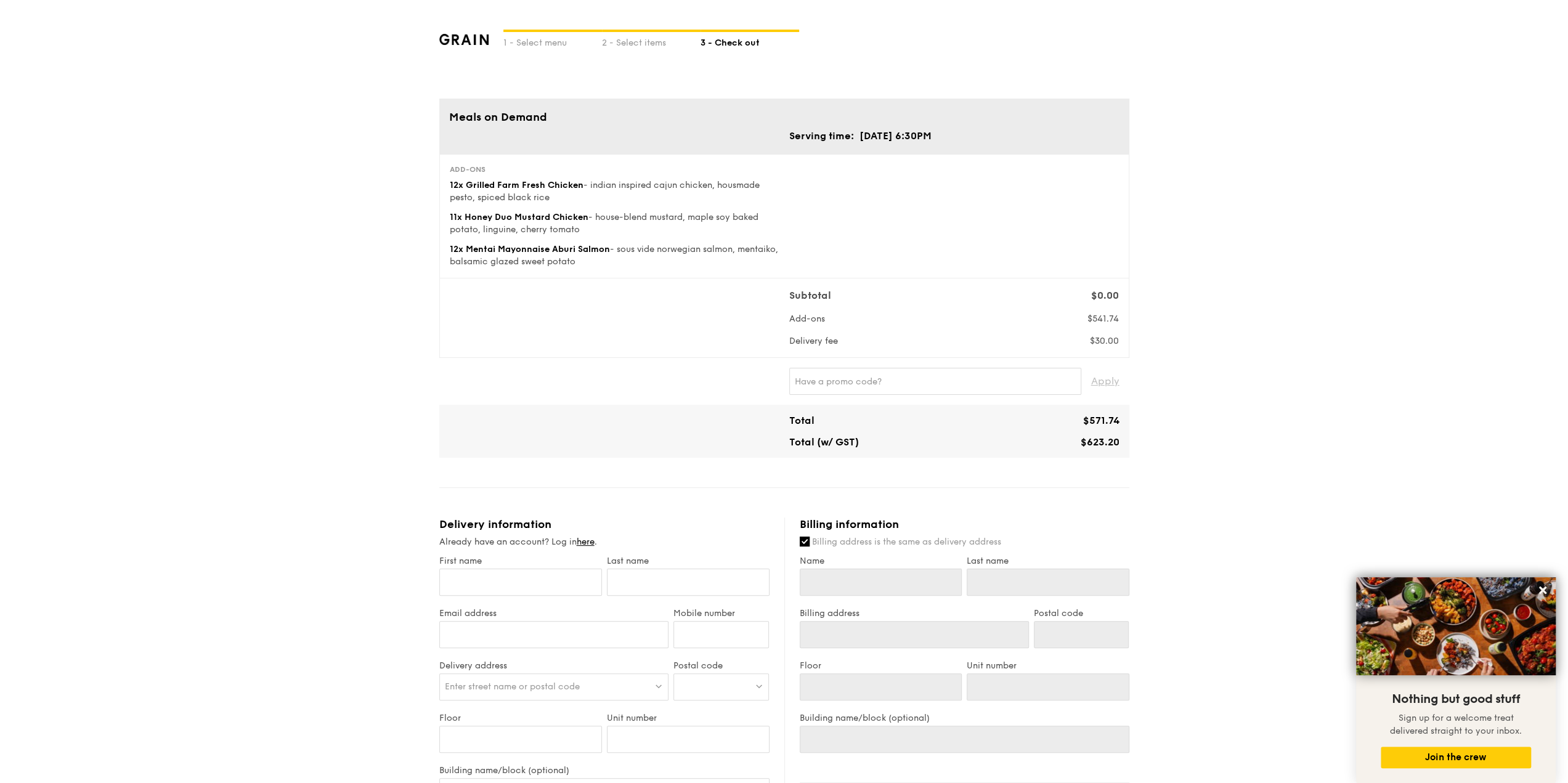
scroll to position [61, 0]
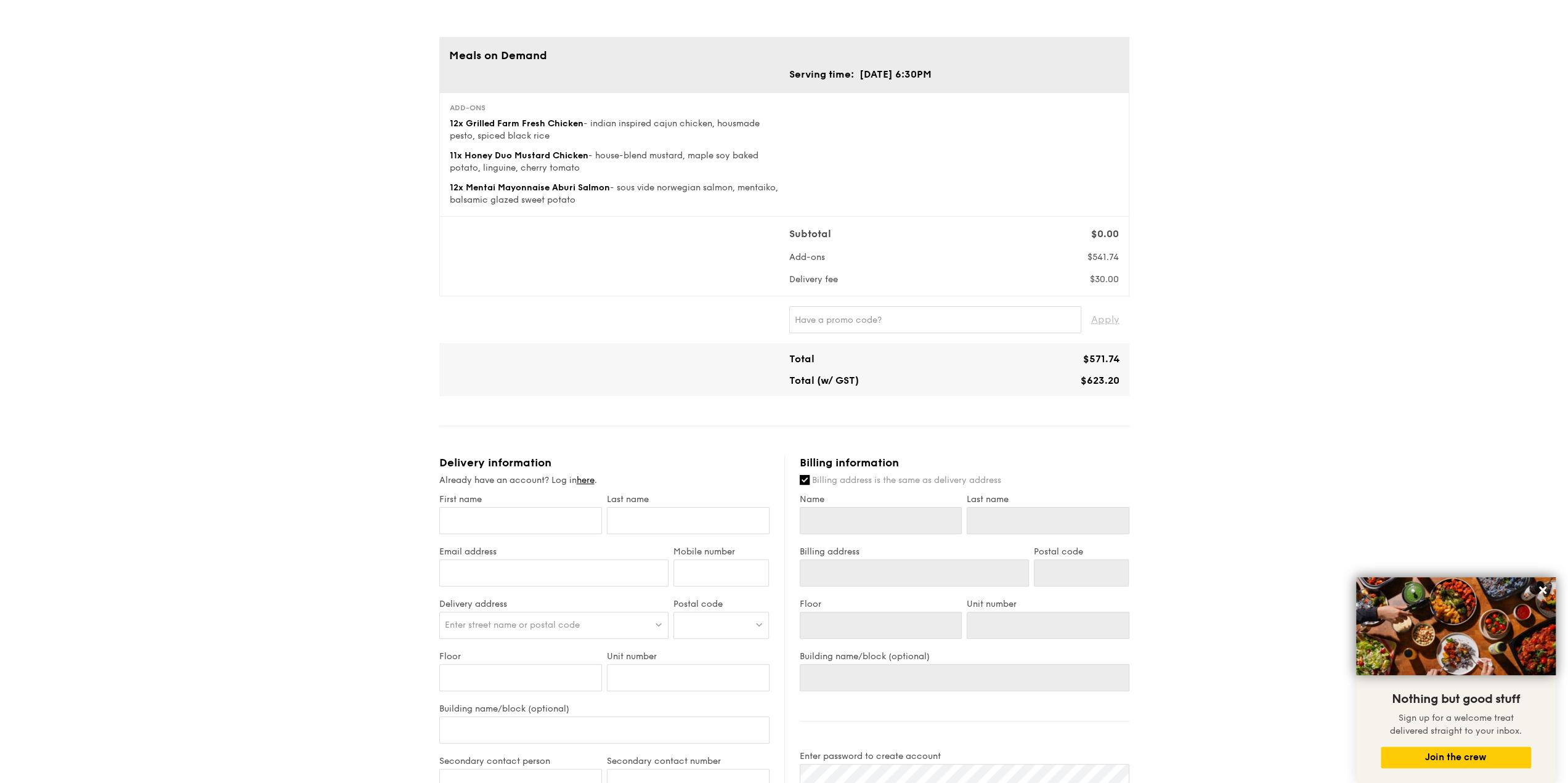
drag, startPoint x: 1063, startPoint y: 369, endPoint x: 1093, endPoint y: 375, distance: 30.6
click at [1093, 375] on div "Total $571.74 Total (w/ GST) $623.20" at bounding box center [954, 370] width 331 height 33
click at [1070, 375] on div "$623.20" at bounding box center [1039, 380] width 170 height 12
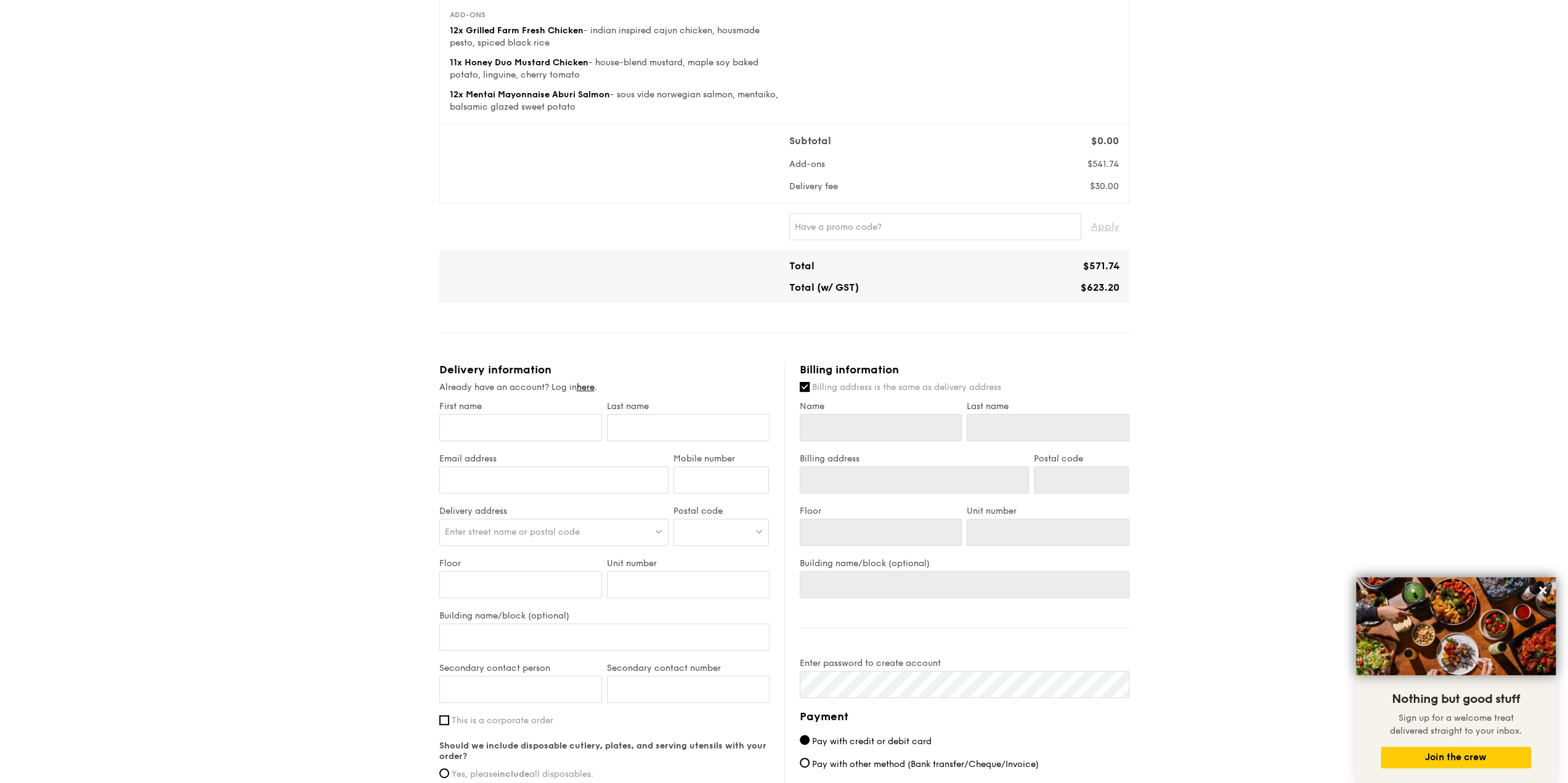
scroll to position [3, 0]
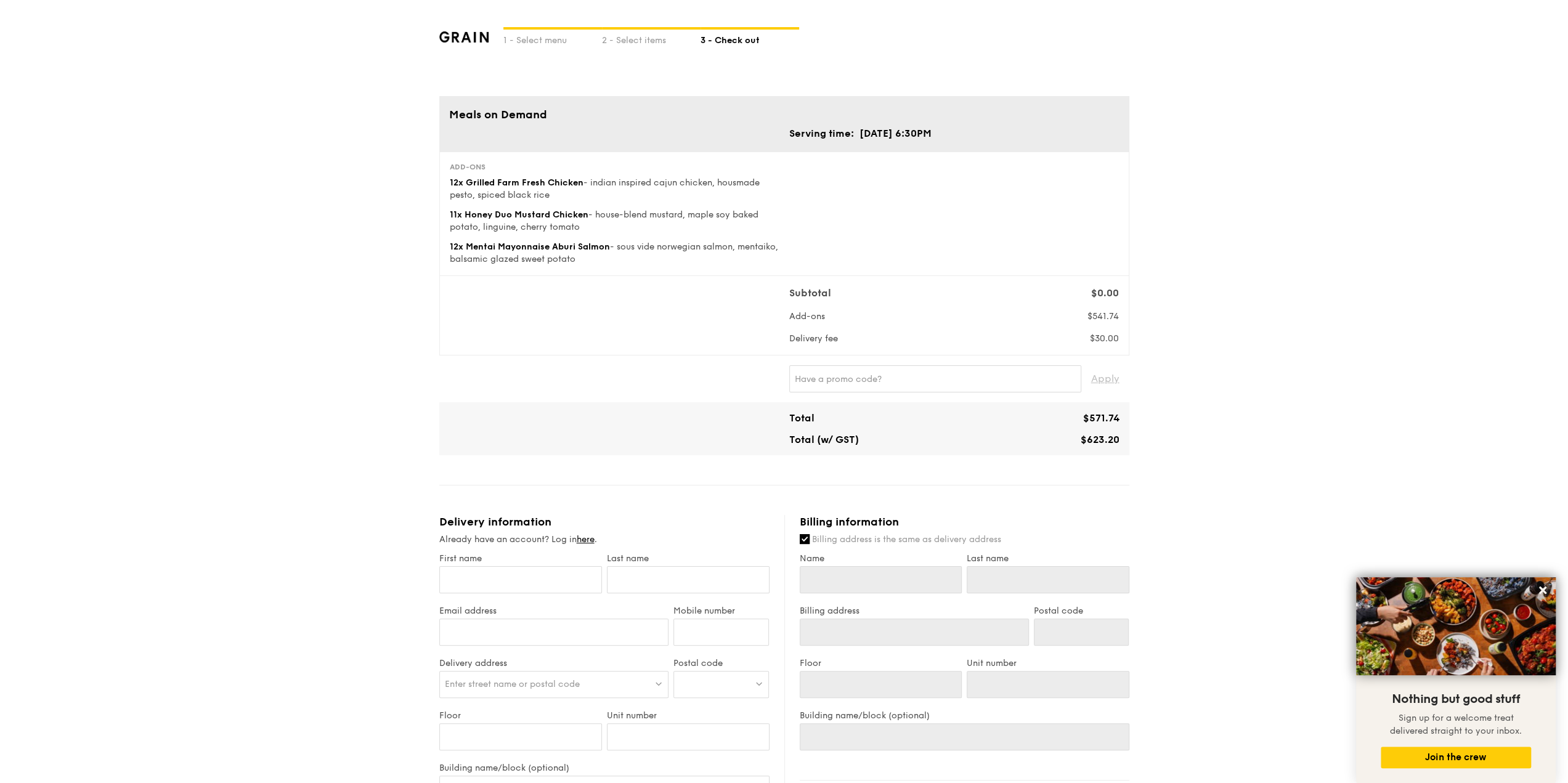
click at [1060, 431] on div "Total $571.74 Total (w/ GST) $623.20" at bounding box center [954, 429] width 331 height 33
click at [1088, 425] on div "Total $571.74 Total (w/ GST) $623.20" at bounding box center [954, 429] width 331 height 33
click at [1078, 436] on div "$623.20" at bounding box center [1039, 439] width 170 height 12
click at [1147, 437] on div "1 - Select menu 2 - Select items 3 - Check out Meals on Demand Serving time: [D…" at bounding box center [784, 583] width 1568 height 1171
click at [1108, 439] on span "$623.20" at bounding box center [1100, 439] width 38 height 12
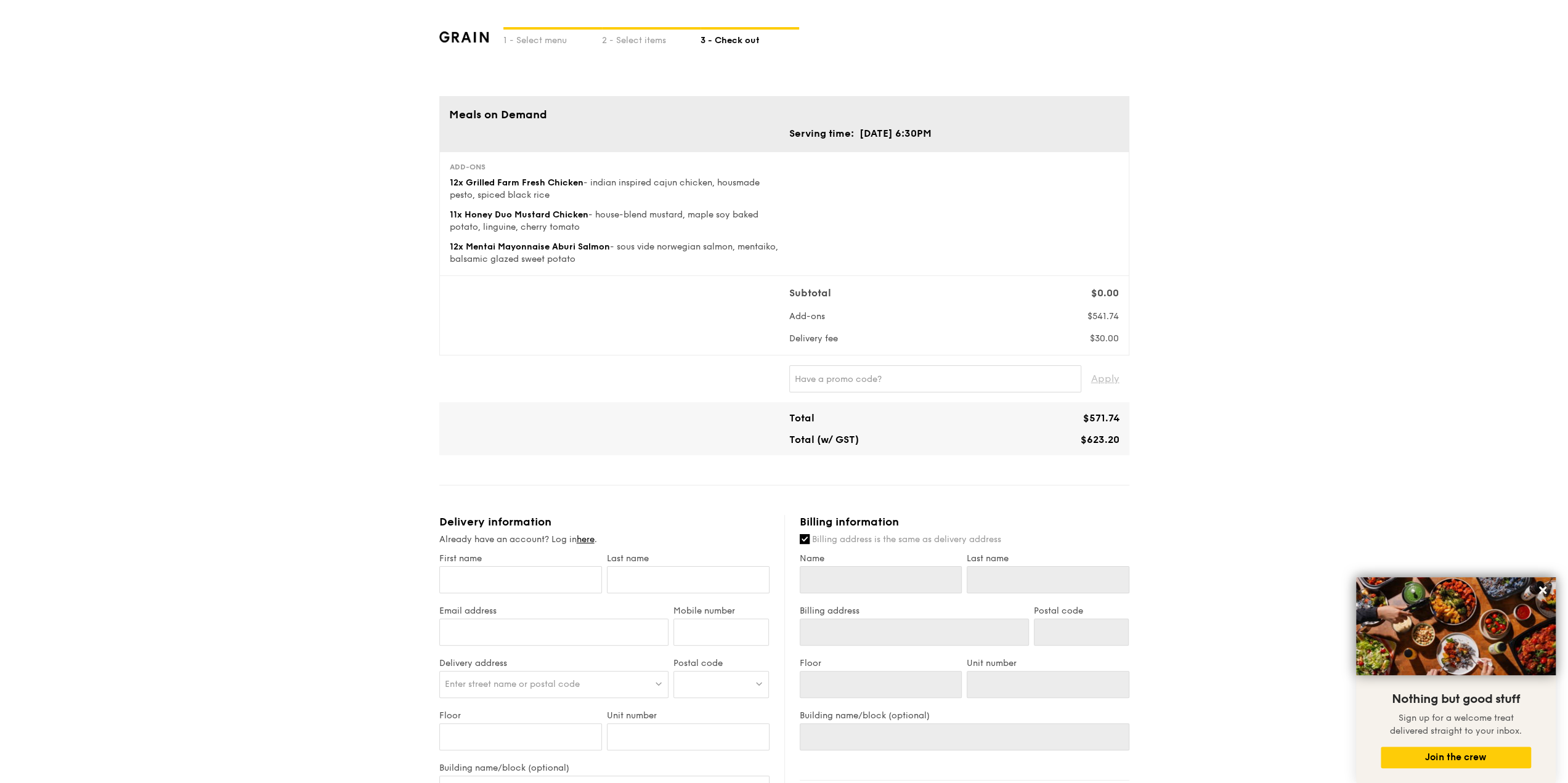
click at [1076, 442] on div "$623.20" at bounding box center [1039, 439] width 170 height 12
drag, startPoint x: 1073, startPoint y: 436, endPoint x: 1125, endPoint y: 436, distance: 52.0
click at [1125, 436] on div "Total $571.74 Total (w/ GST) $623.20" at bounding box center [784, 429] width 690 height 53
click at [1079, 438] on div "$623.20" at bounding box center [1039, 439] width 170 height 12
click at [1072, 435] on div "$623.20" at bounding box center [1039, 439] width 170 height 12
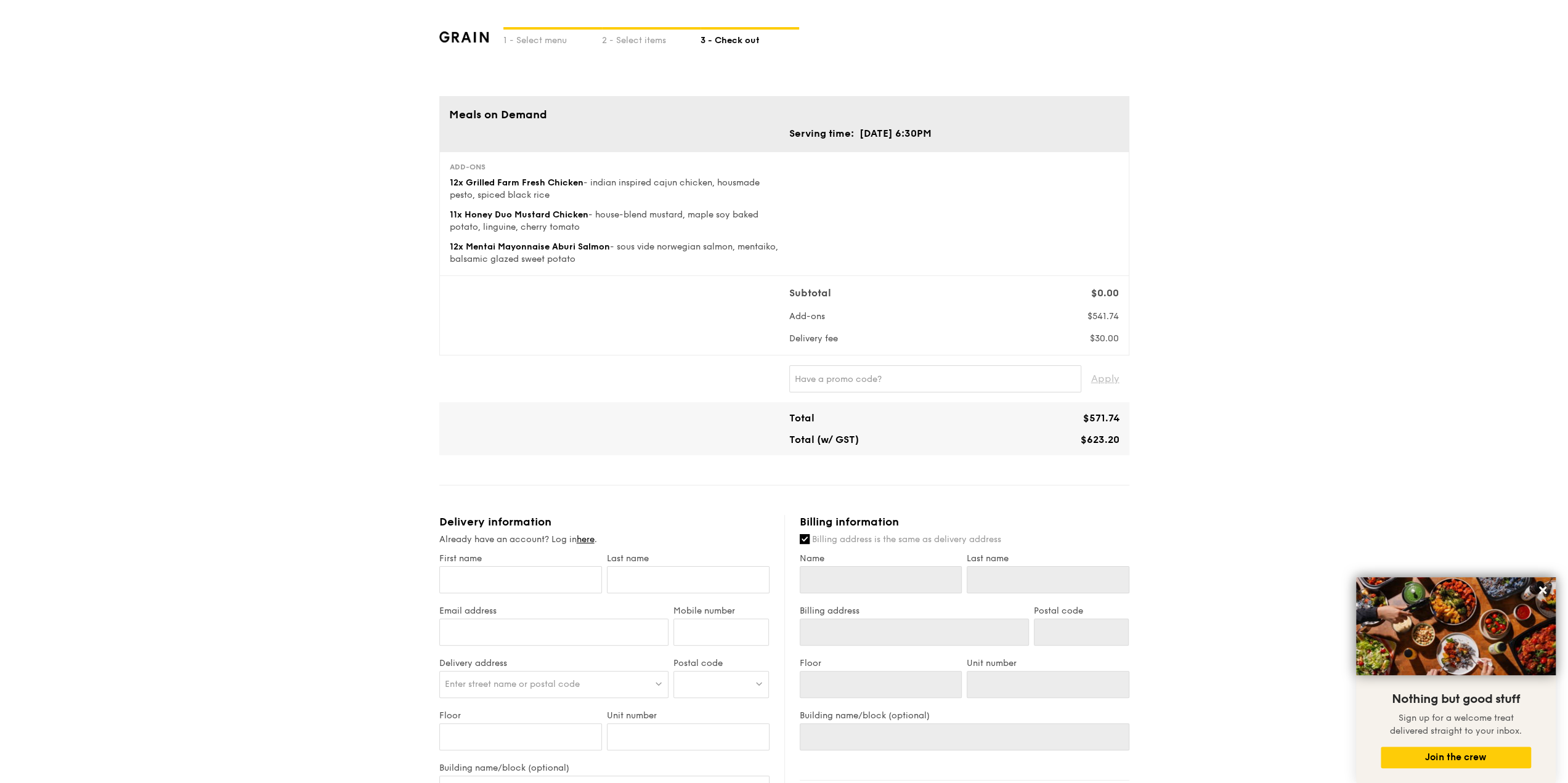
click at [1072, 435] on div "$623.20" at bounding box center [1039, 439] width 170 height 12
click at [1089, 426] on div "Total $571.74 Total (w/ GST) $623.20" at bounding box center [954, 429] width 331 height 33
click at [1143, 401] on div "1 - Select menu 2 - Select items 3 - Check out Meals on Demand Serving time: [D…" at bounding box center [784, 583] width 1568 height 1171
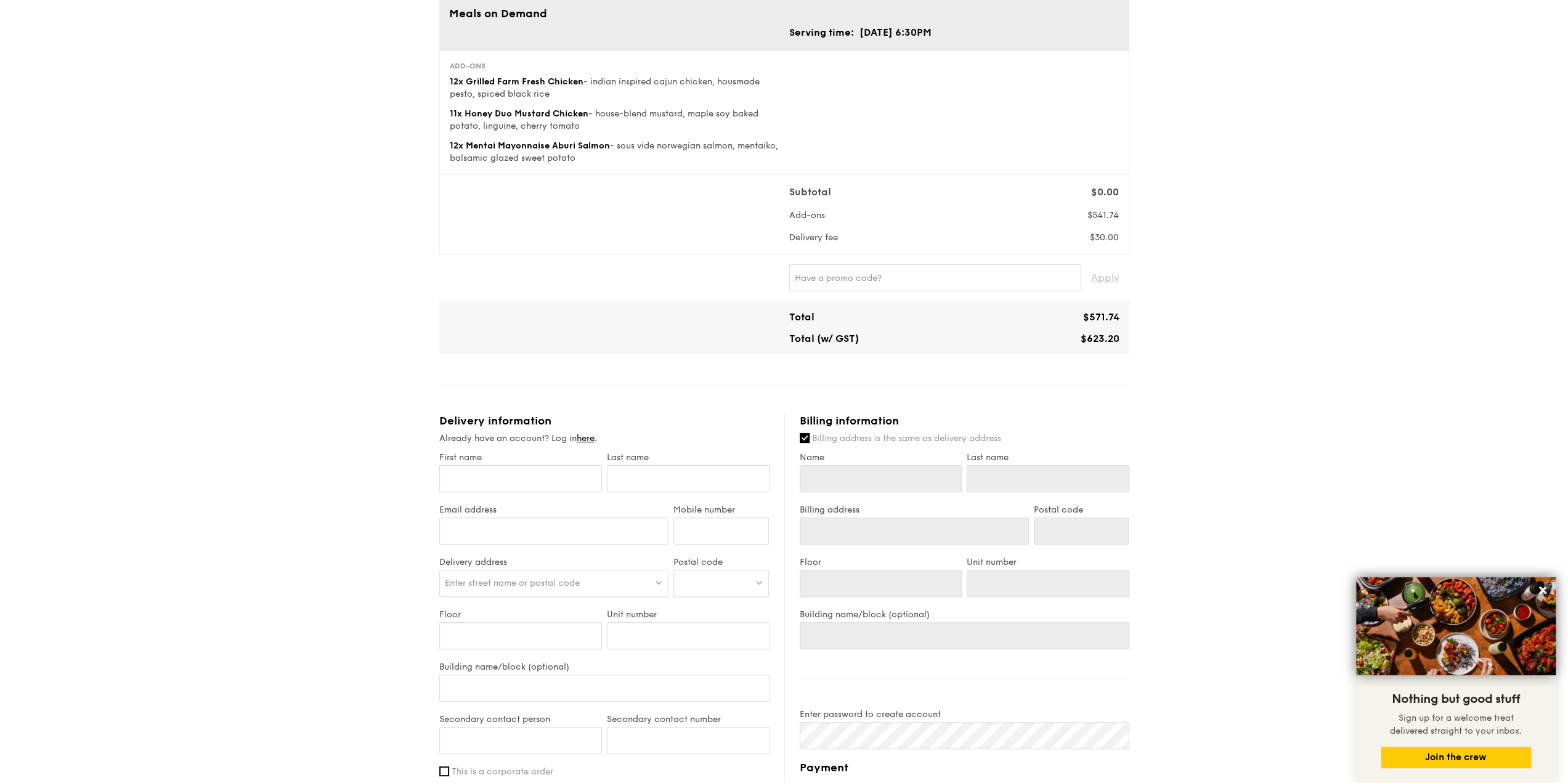
scroll to position [57, 0]
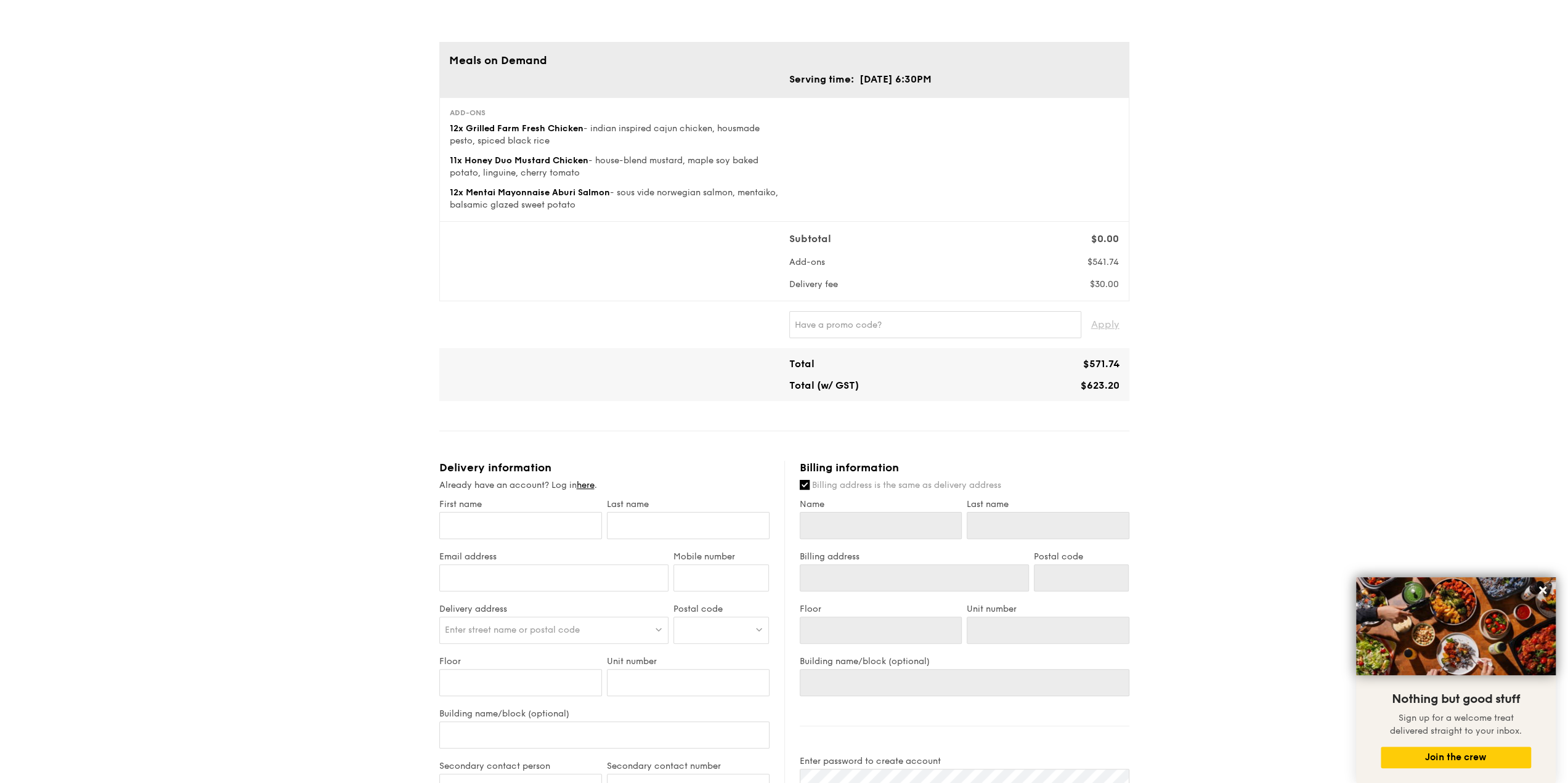
click at [572, 619] on div "Enter street name or postal code" at bounding box center [554, 630] width 230 height 27
paste input "[STREET_ADDRESS][PERSON_NAME]"
click at [629, 629] on input "[STREET_ADDRESS][PERSON_NAME]" at bounding box center [554, 631] width 228 height 27
click at [629, 628] on input "[STREET_ADDRESS][PERSON_NAME]" at bounding box center [554, 631] width 228 height 27
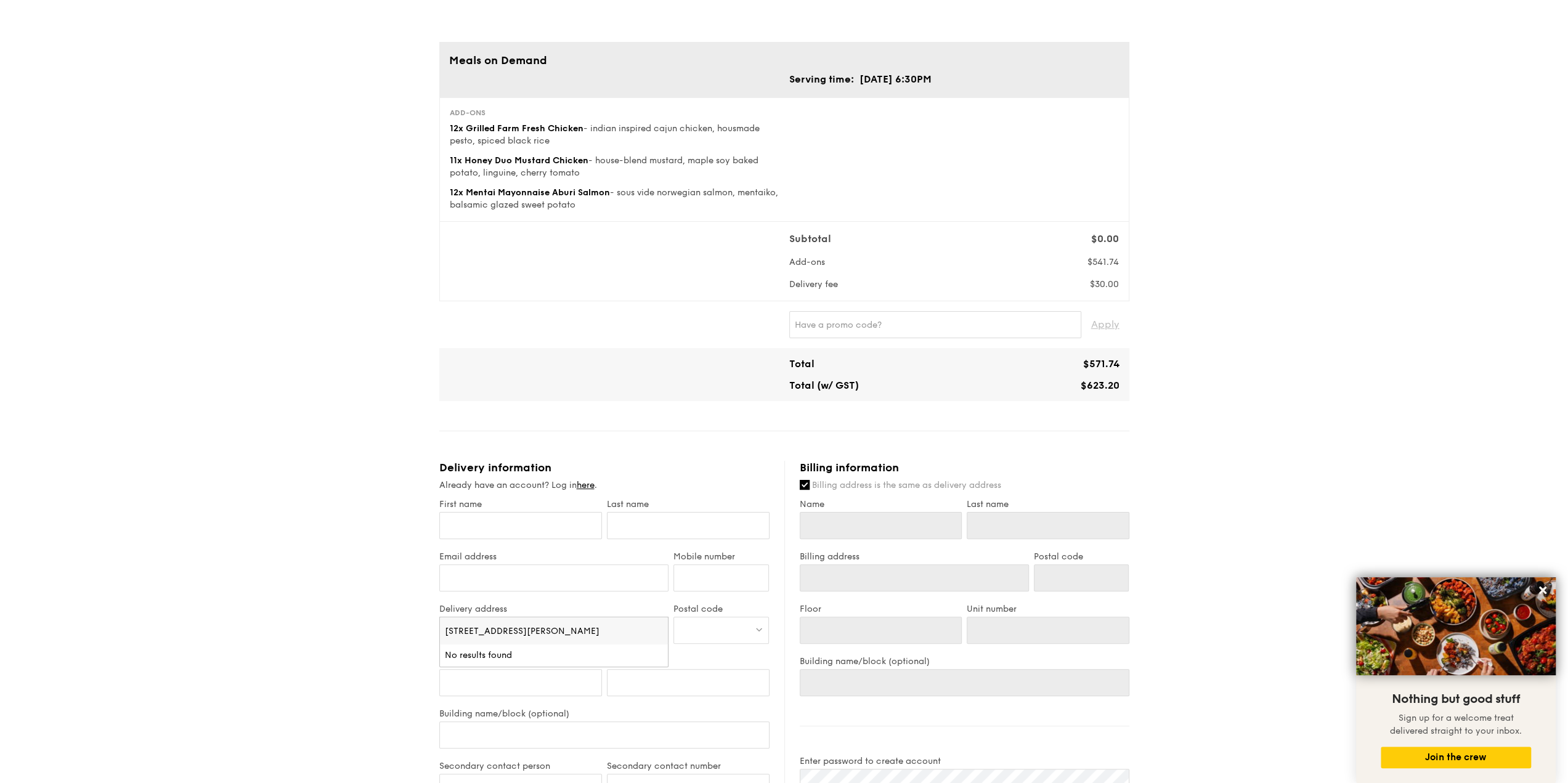
type input "[STREET_ADDRESS][PERSON_NAME]"
click at [703, 623] on div at bounding box center [721, 630] width 96 height 27
type input "469001"
click at [726, 661] on div "[STREET_ADDRESS][PERSON_NAME]" at bounding box center [710, 661] width 63 height 25
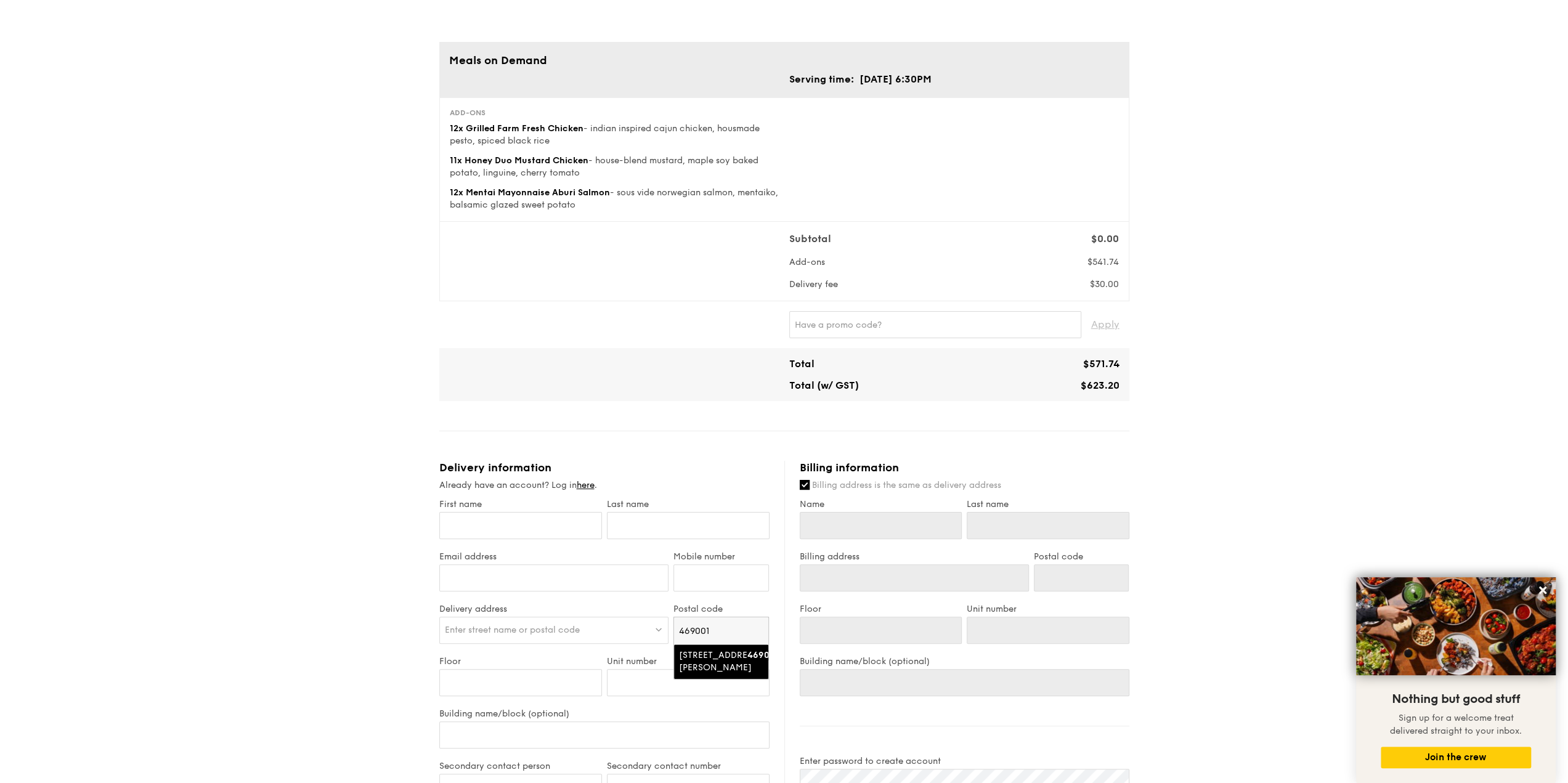
type input "[STREET_ADDRESS][PERSON_NAME]"
type input "469001"
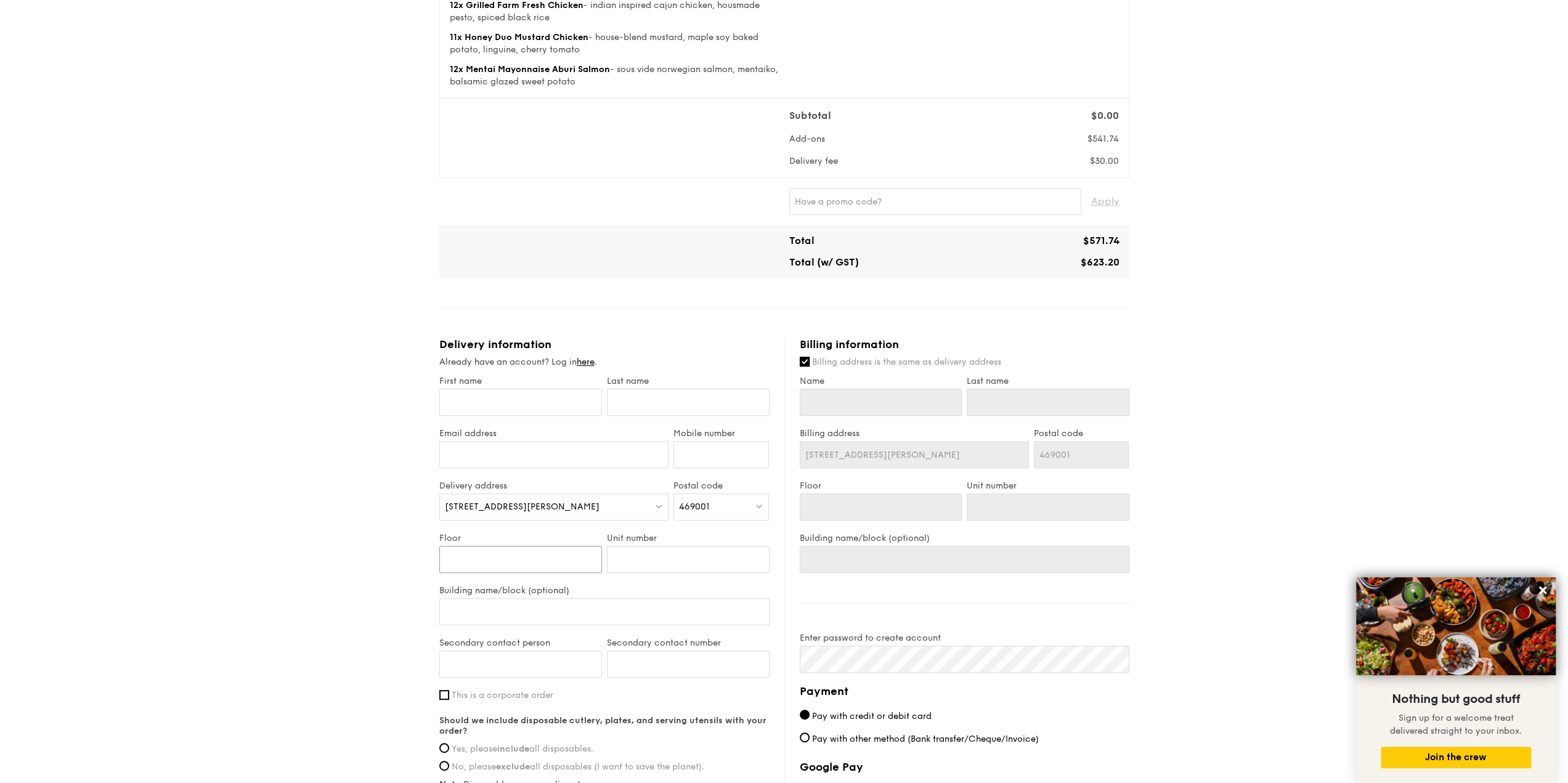
click at [529, 566] on input "Floor" at bounding box center [521, 560] width 163 height 27
type input "8"
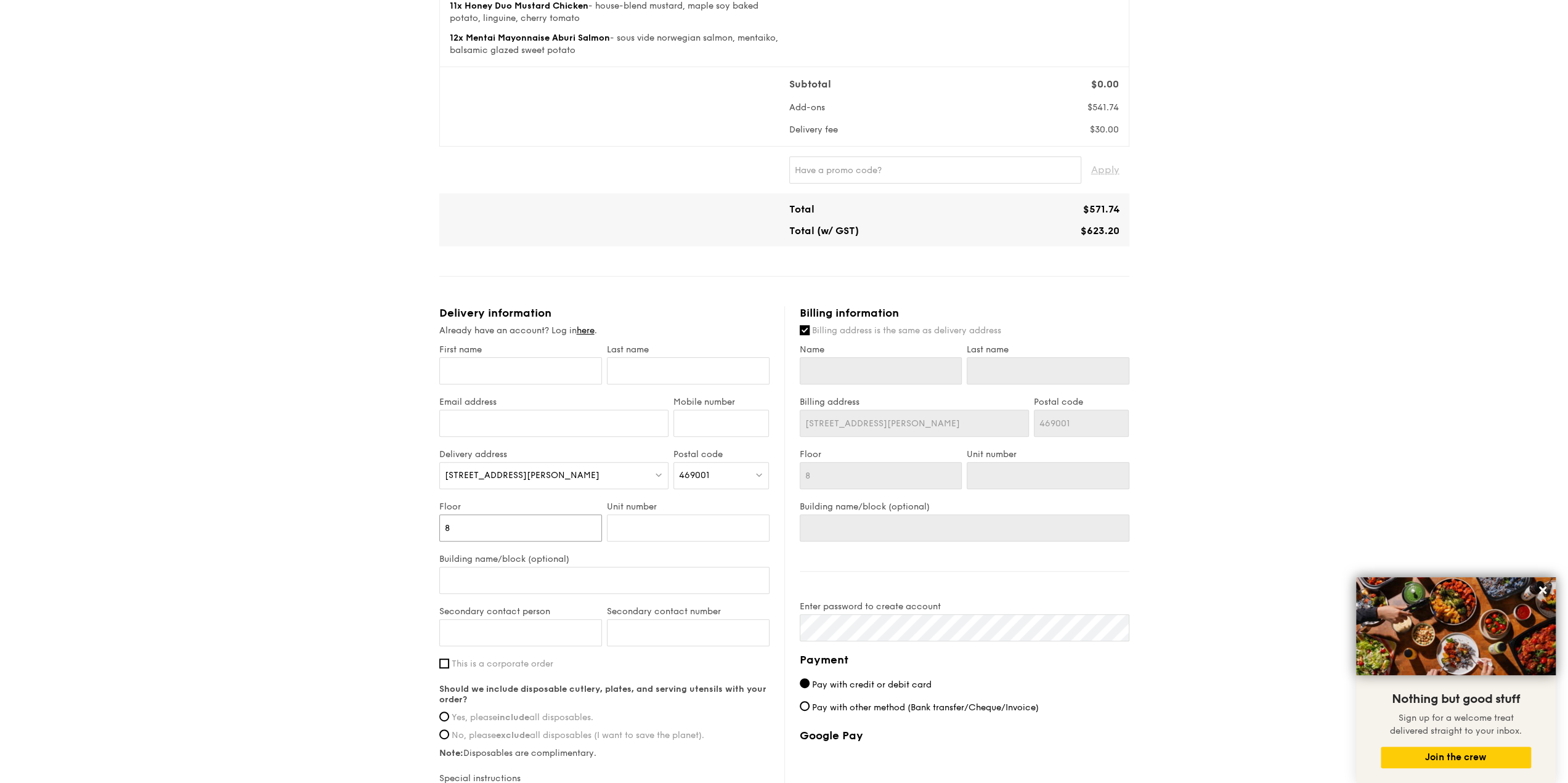
scroll to position [211, 0]
type input "8"
click at [544, 578] on input "Building name/block (optional)" at bounding box center [605, 581] width 331 height 27
click at [560, 431] on input "Email address" at bounding box center [554, 424] width 230 height 27
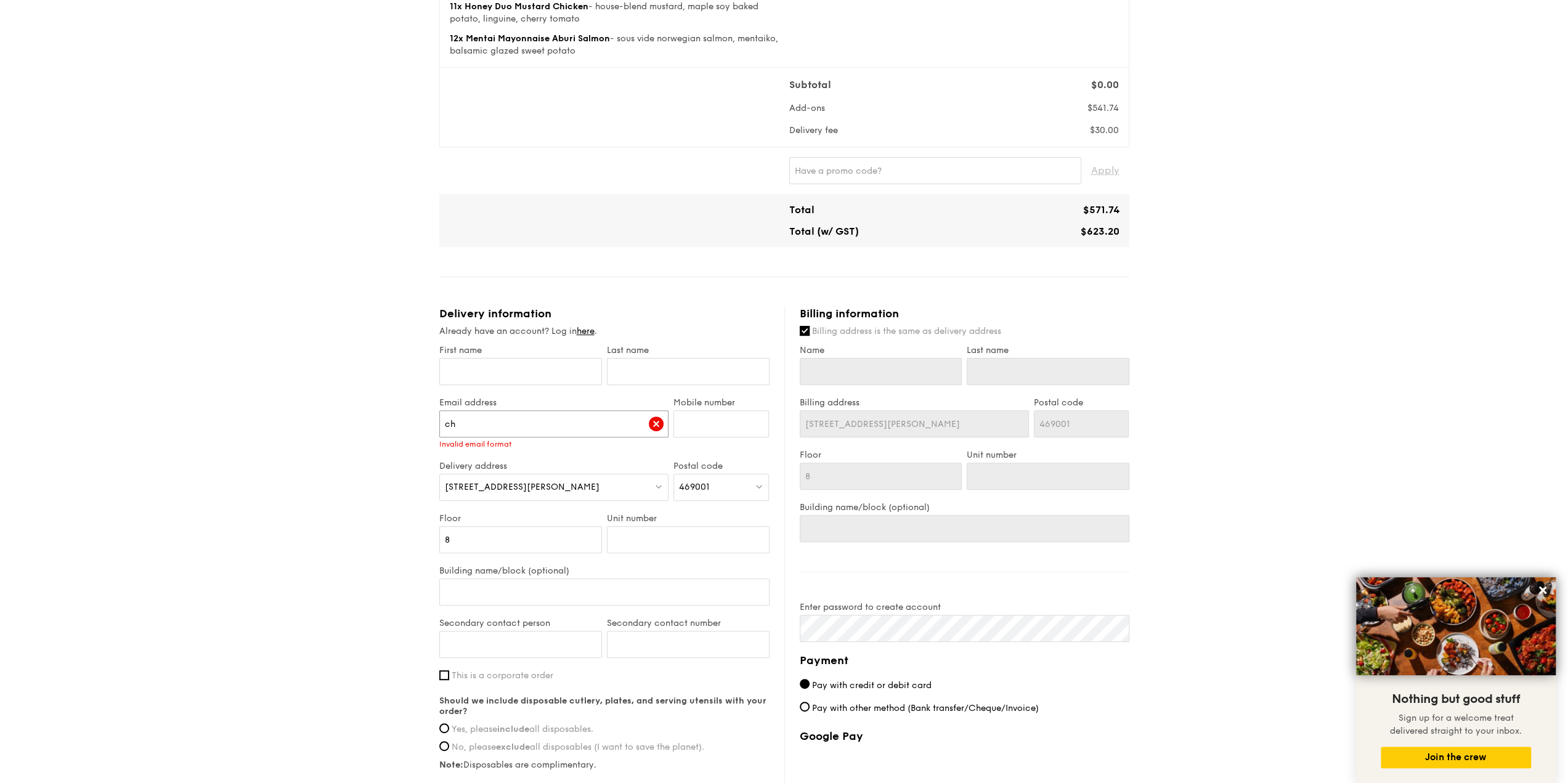
type input "c"
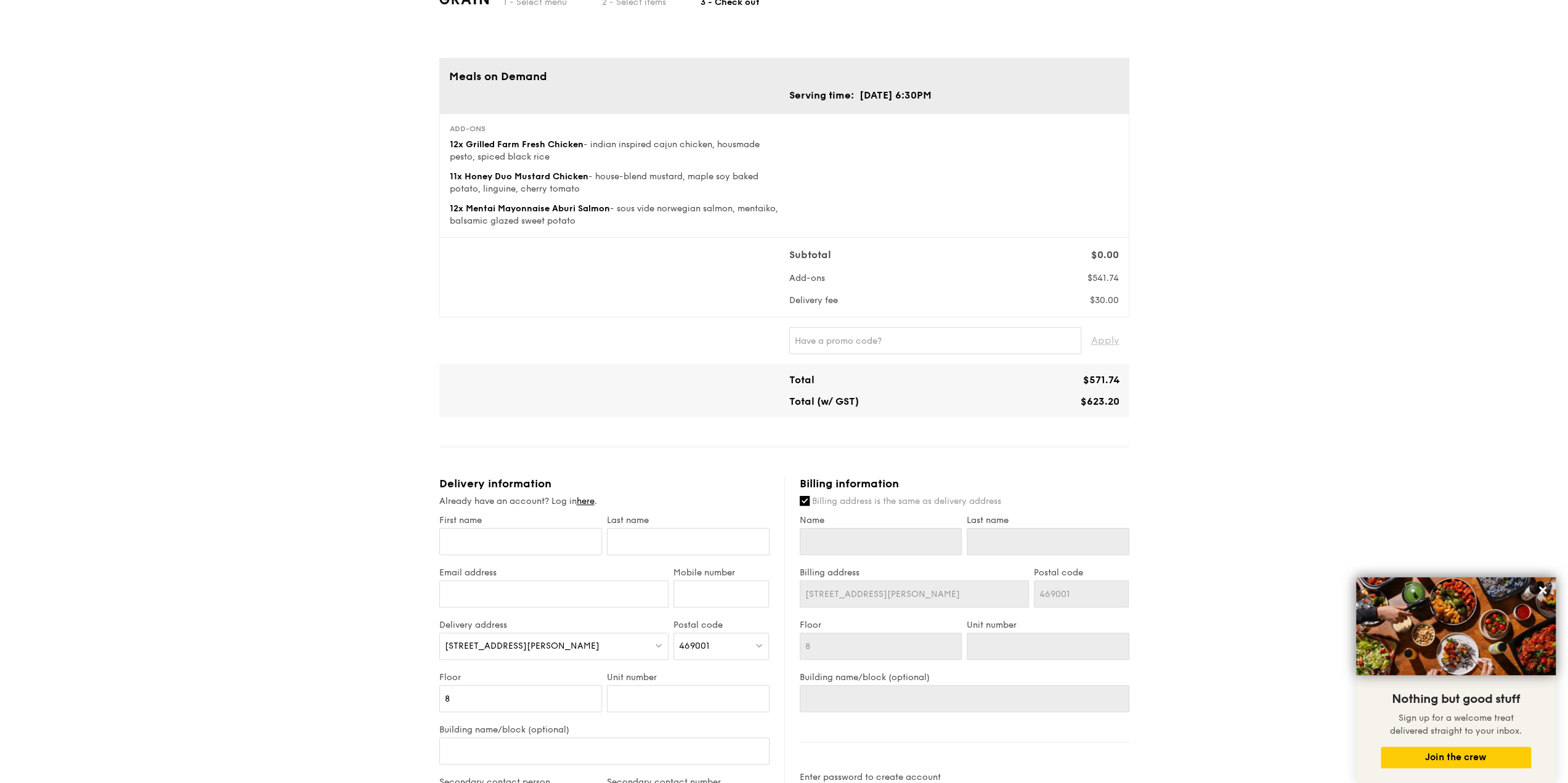
scroll to position [26, 0]
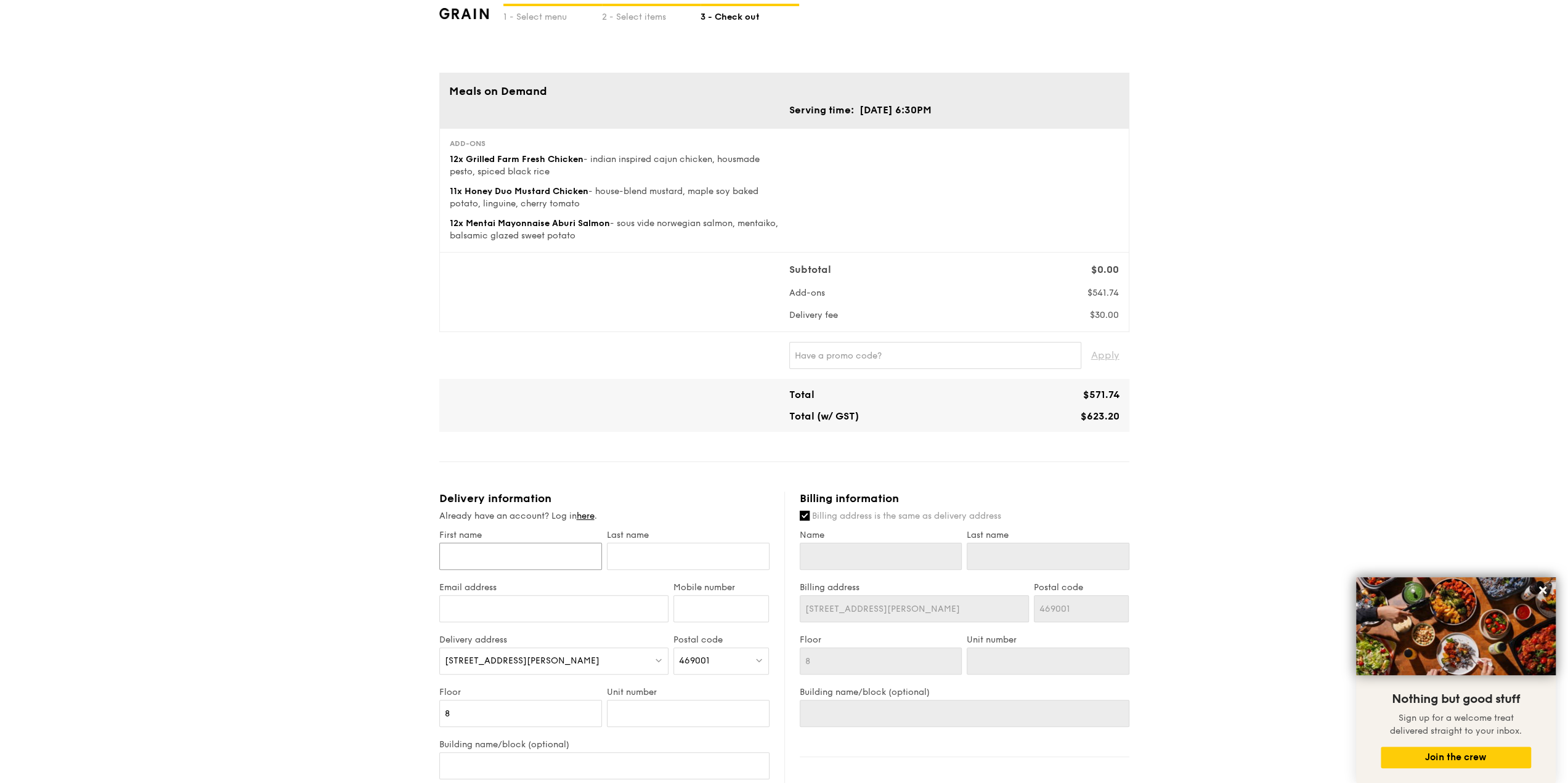
click at [507, 553] on input "First name" at bounding box center [521, 556] width 163 height 27
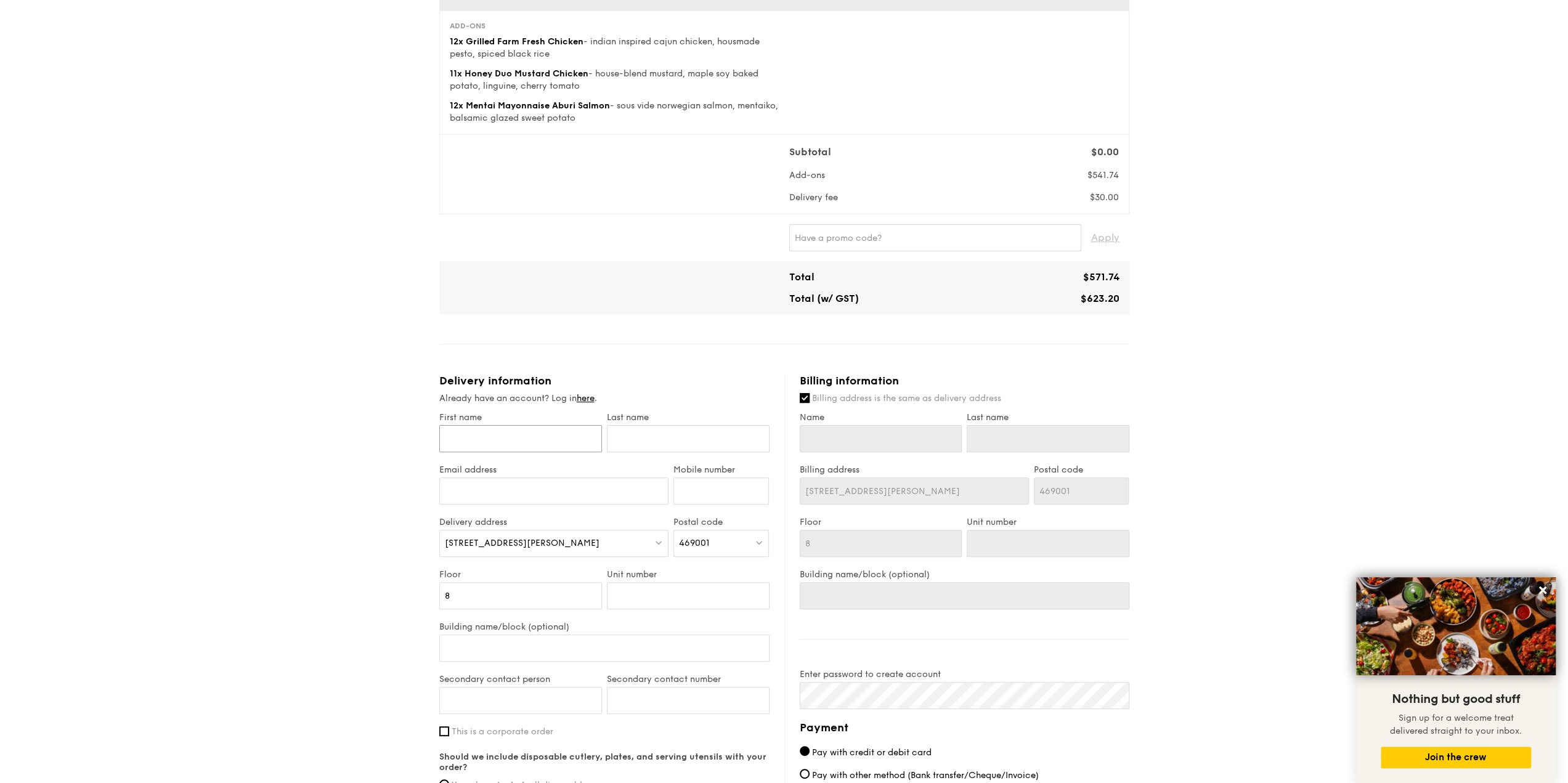
scroll to position [167, 0]
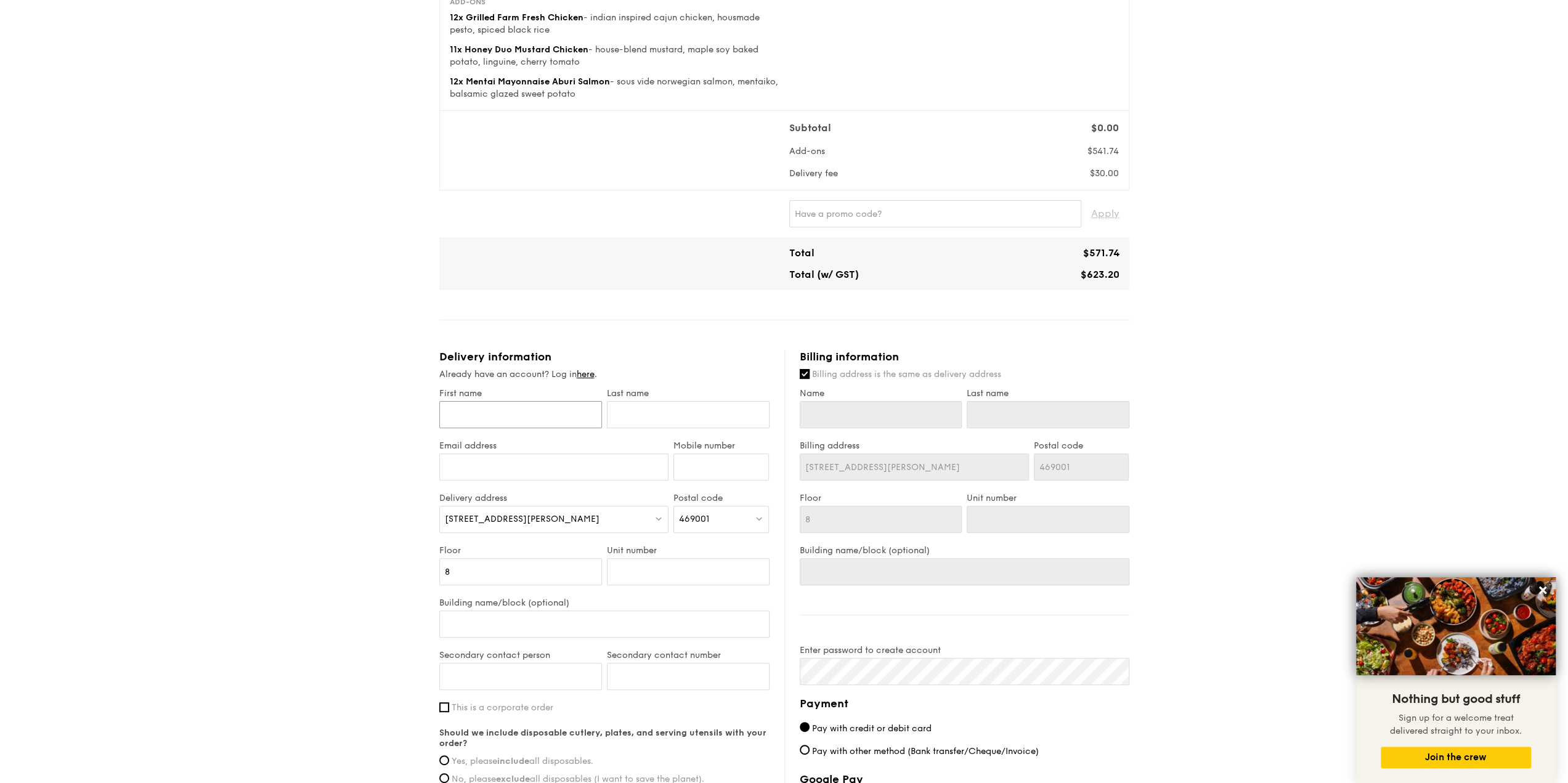
type input "N"
type input "Ne"
type input "Neo"
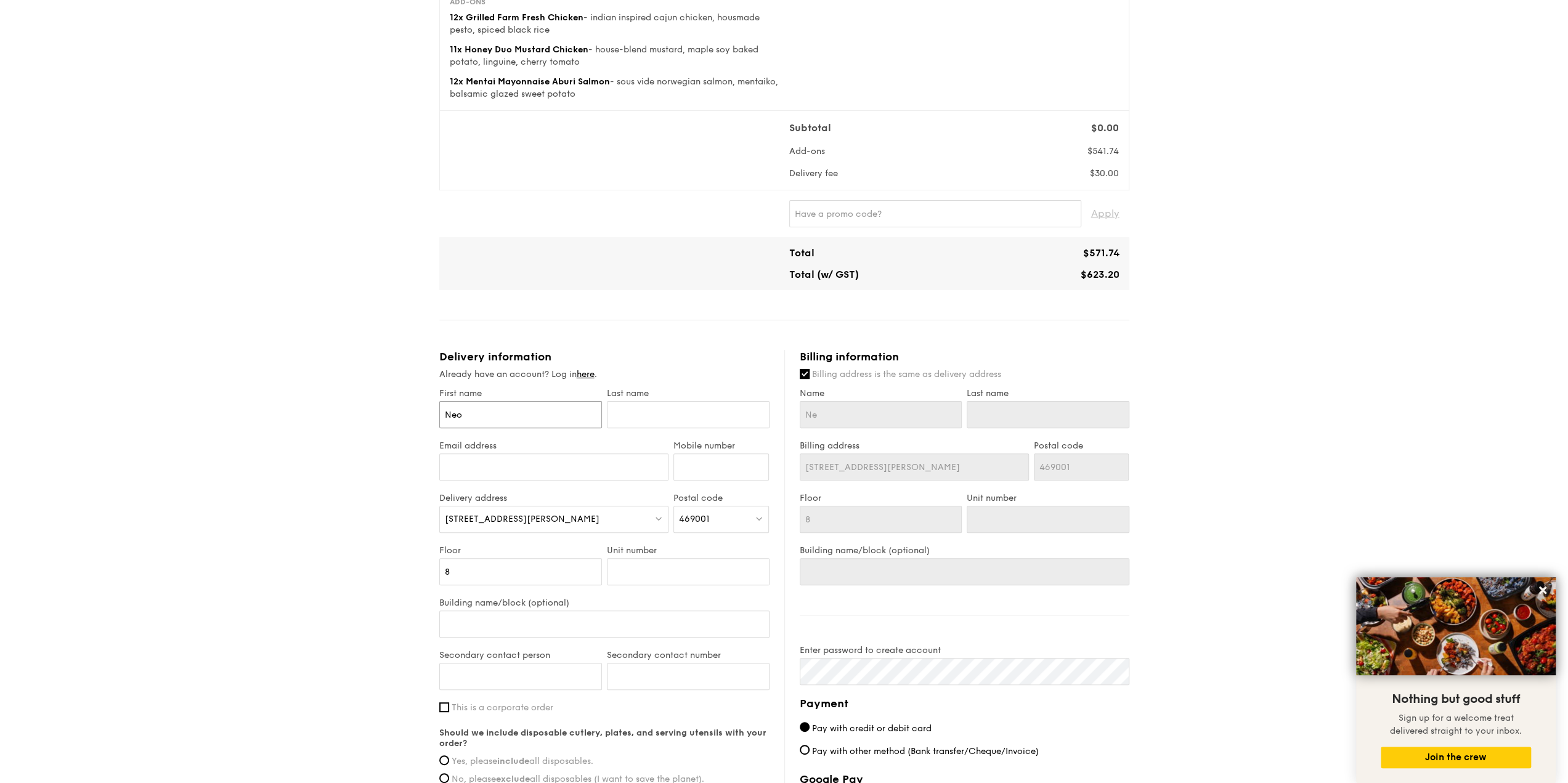
type input "Neo"
type input "Ne"
type input "N"
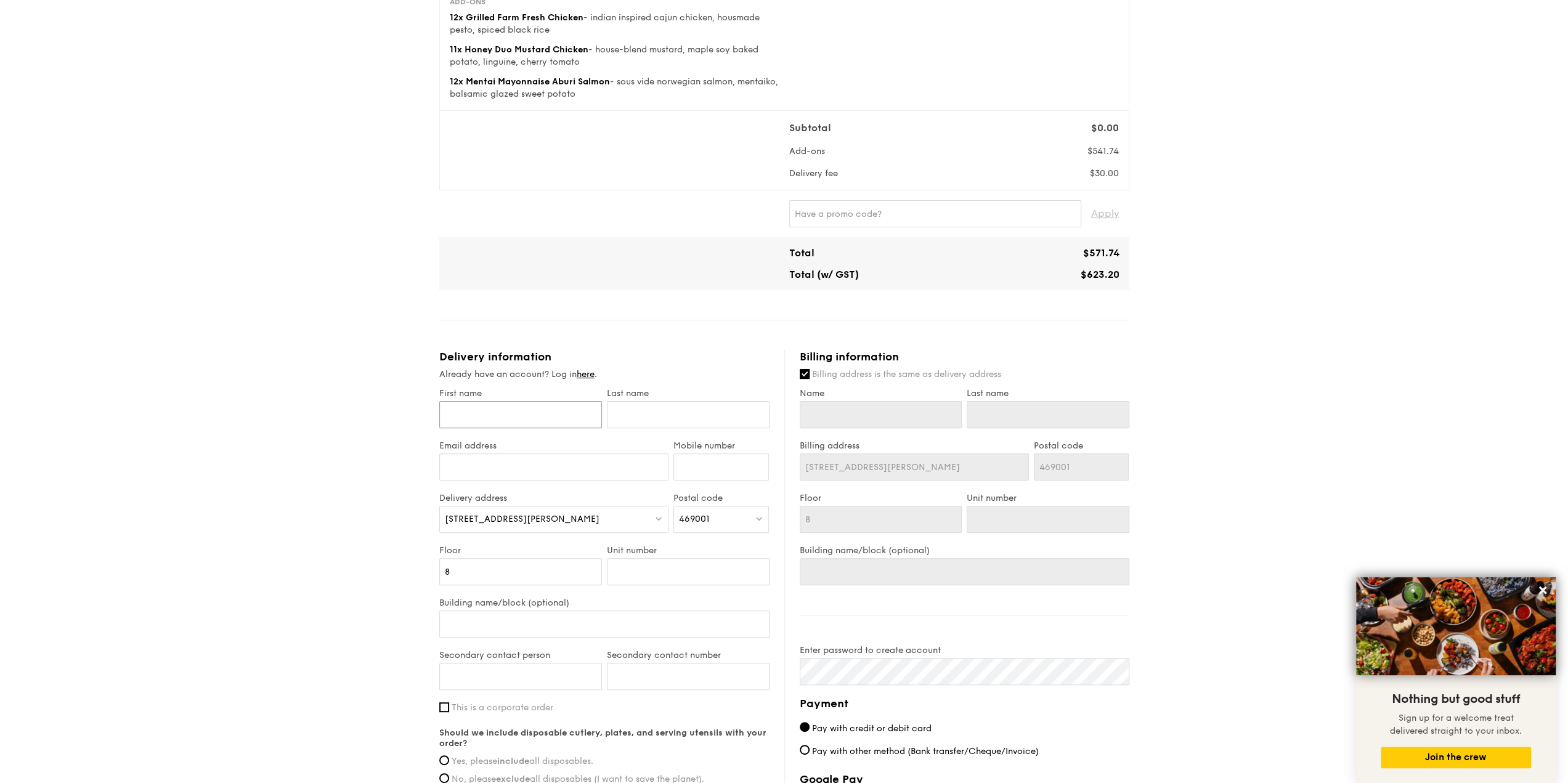
type input "s"
type input "S"
type input "Shi"
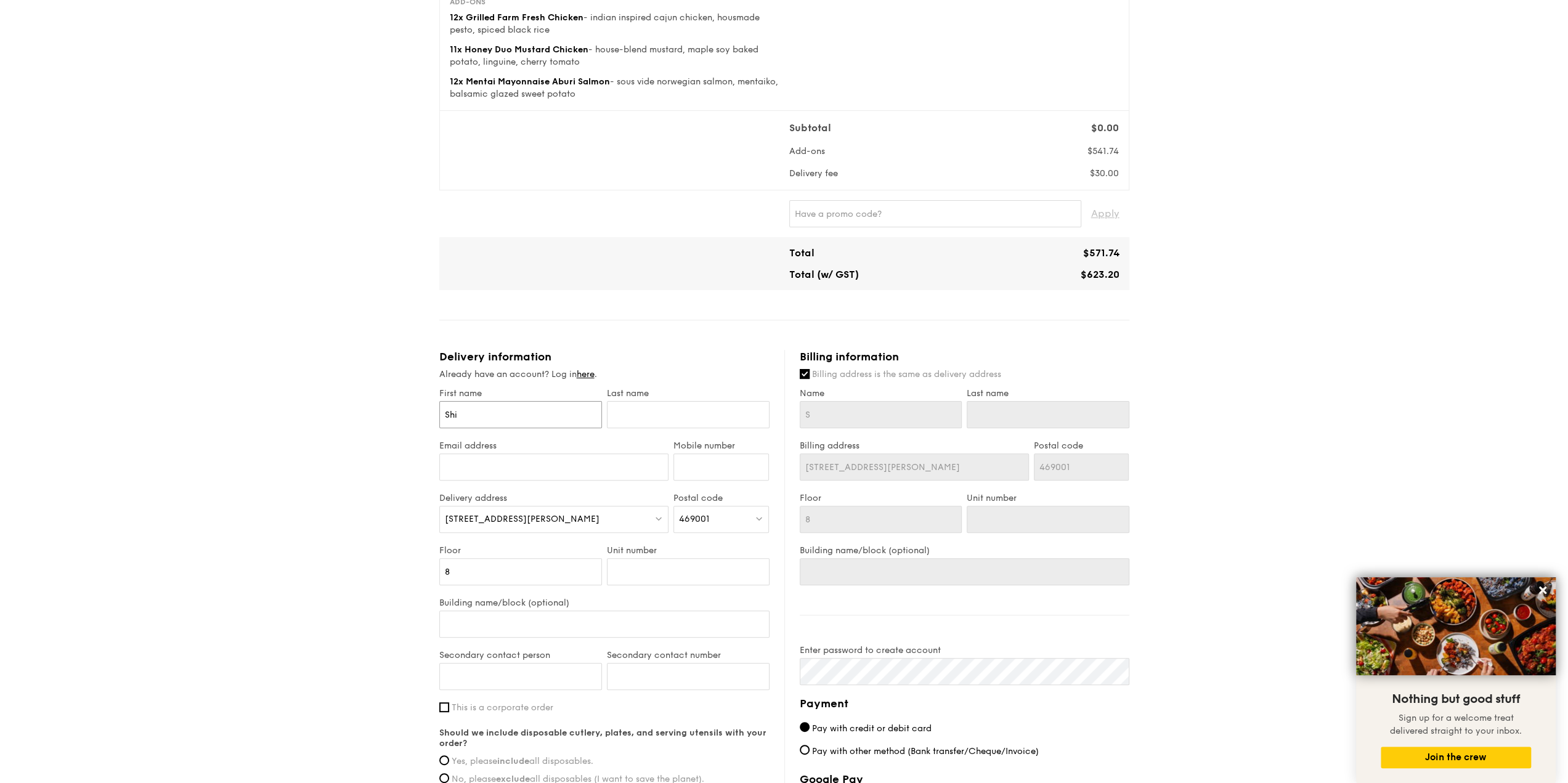
type input "Shi"
type input "[PERSON_NAME]"
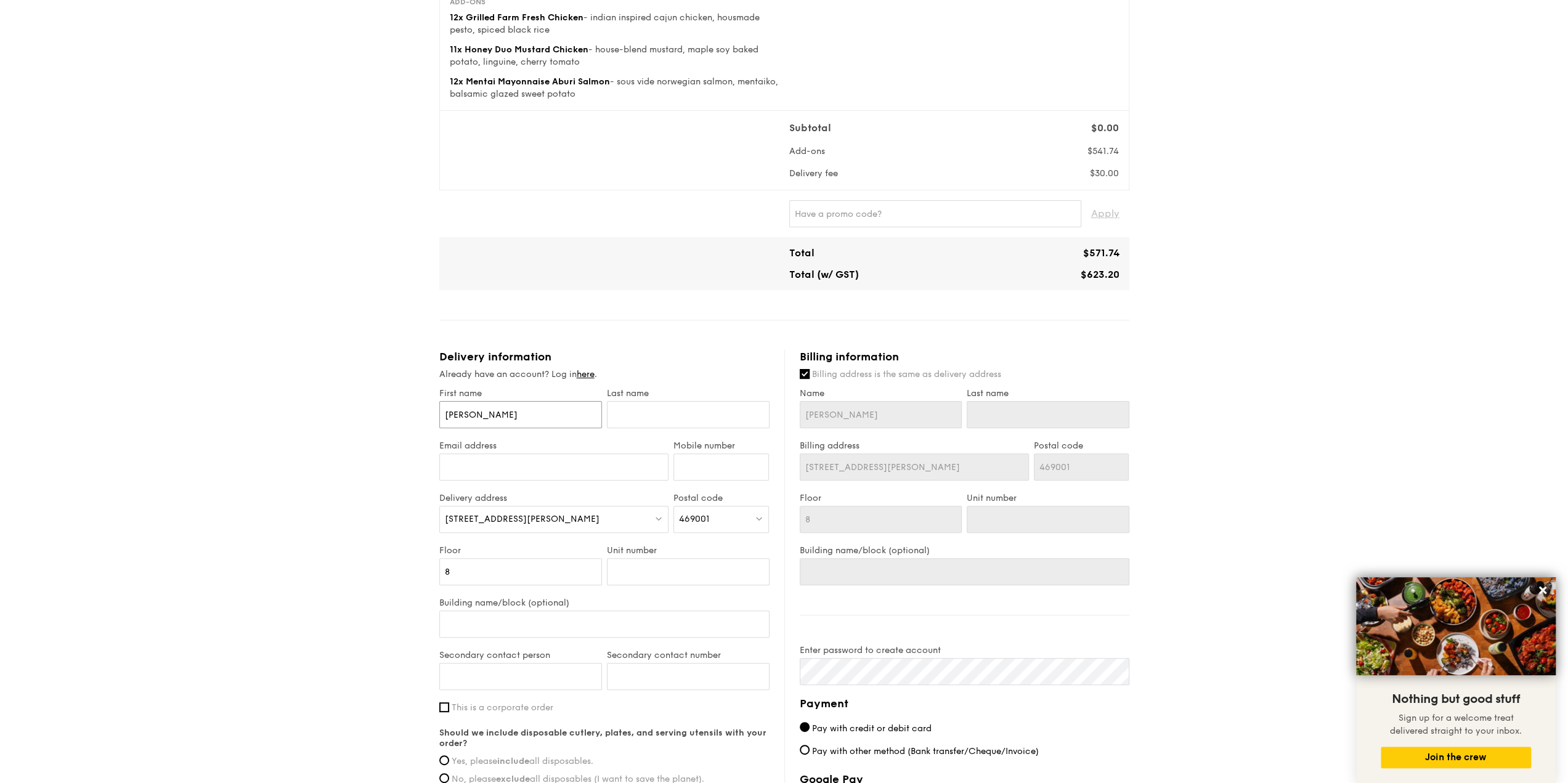
type input "Shi Co"
type input "Shi Con"
type input "Shi Cong"
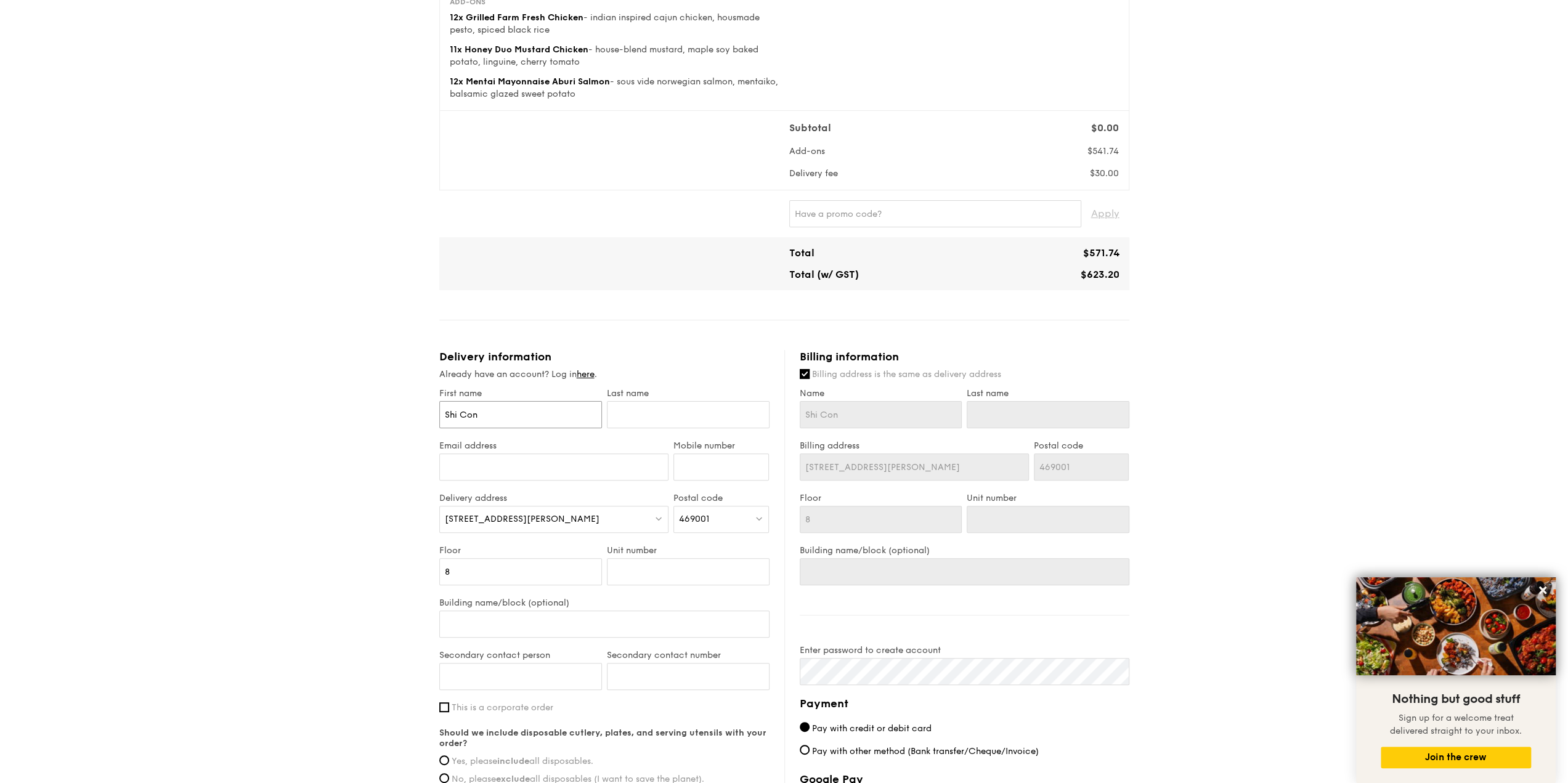
type input "Shi Cong"
click at [627, 408] on input "text" at bounding box center [688, 415] width 163 height 27
type input "N"
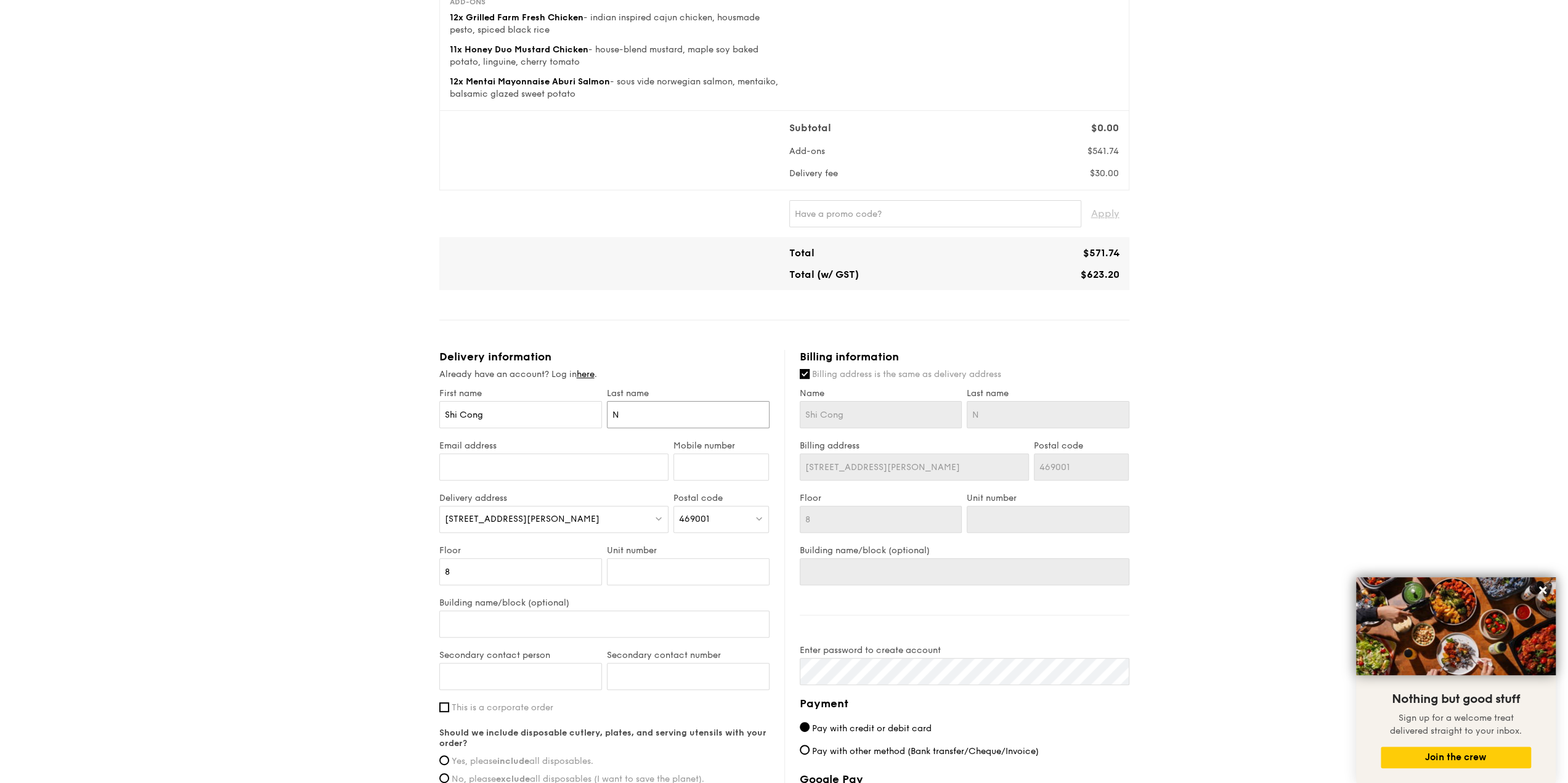
type input "Ne"
type input "Neo"
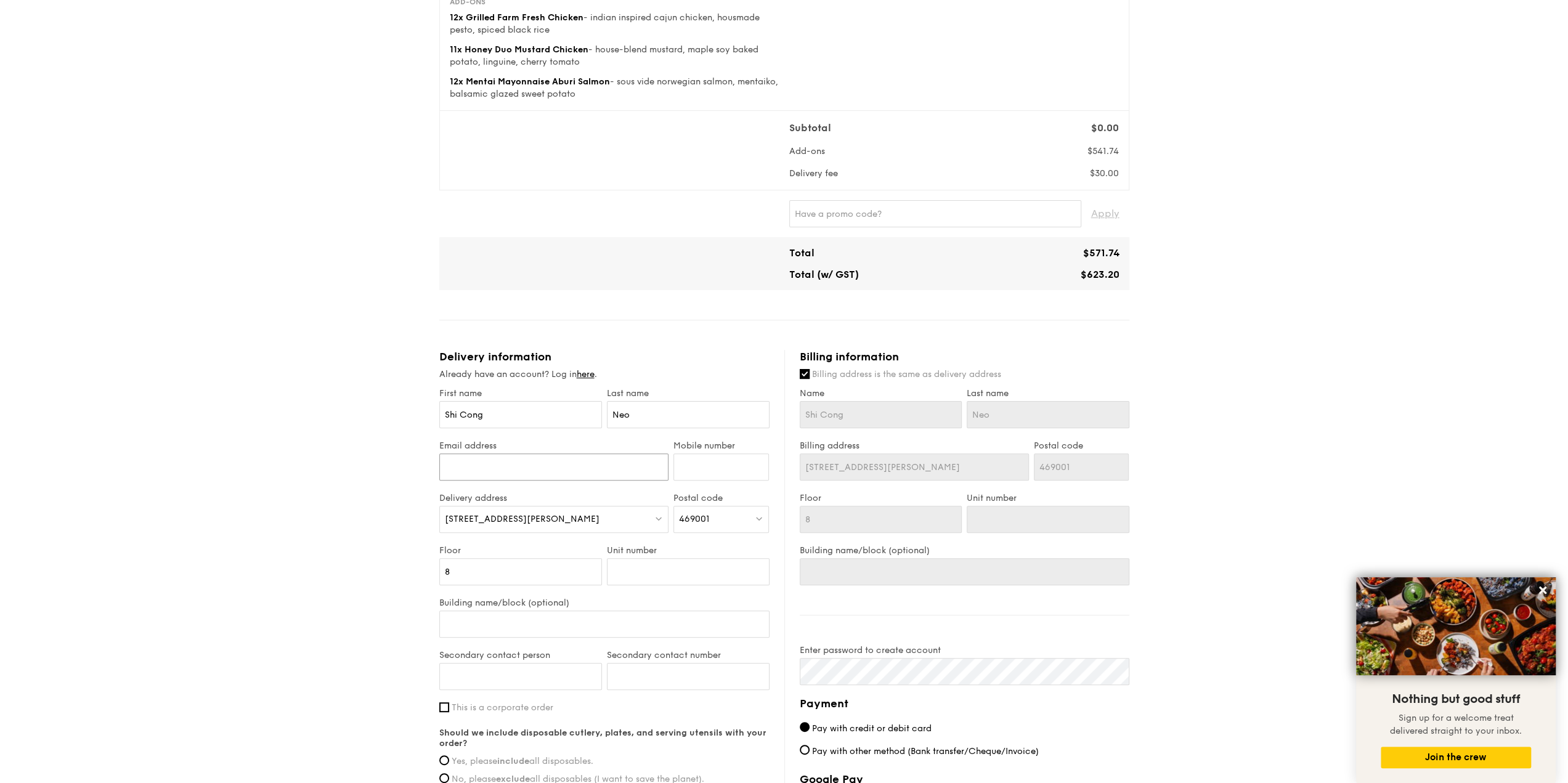
click at [621, 462] on input "Email address" at bounding box center [554, 468] width 230 height 27
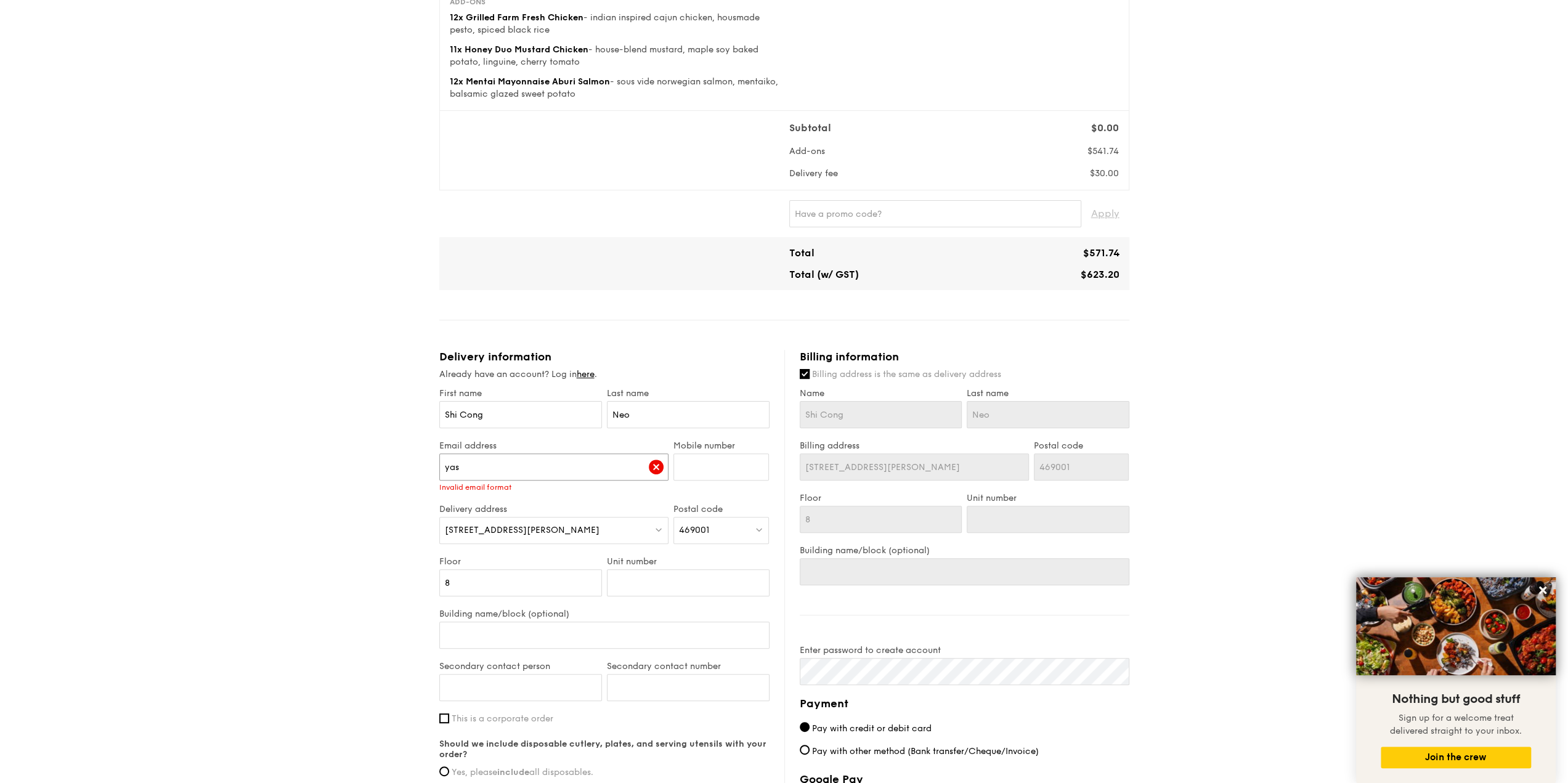
type input "yas"
click at [482, 471] on input "yas" at bounding box center [554, 468] width 230 height 27
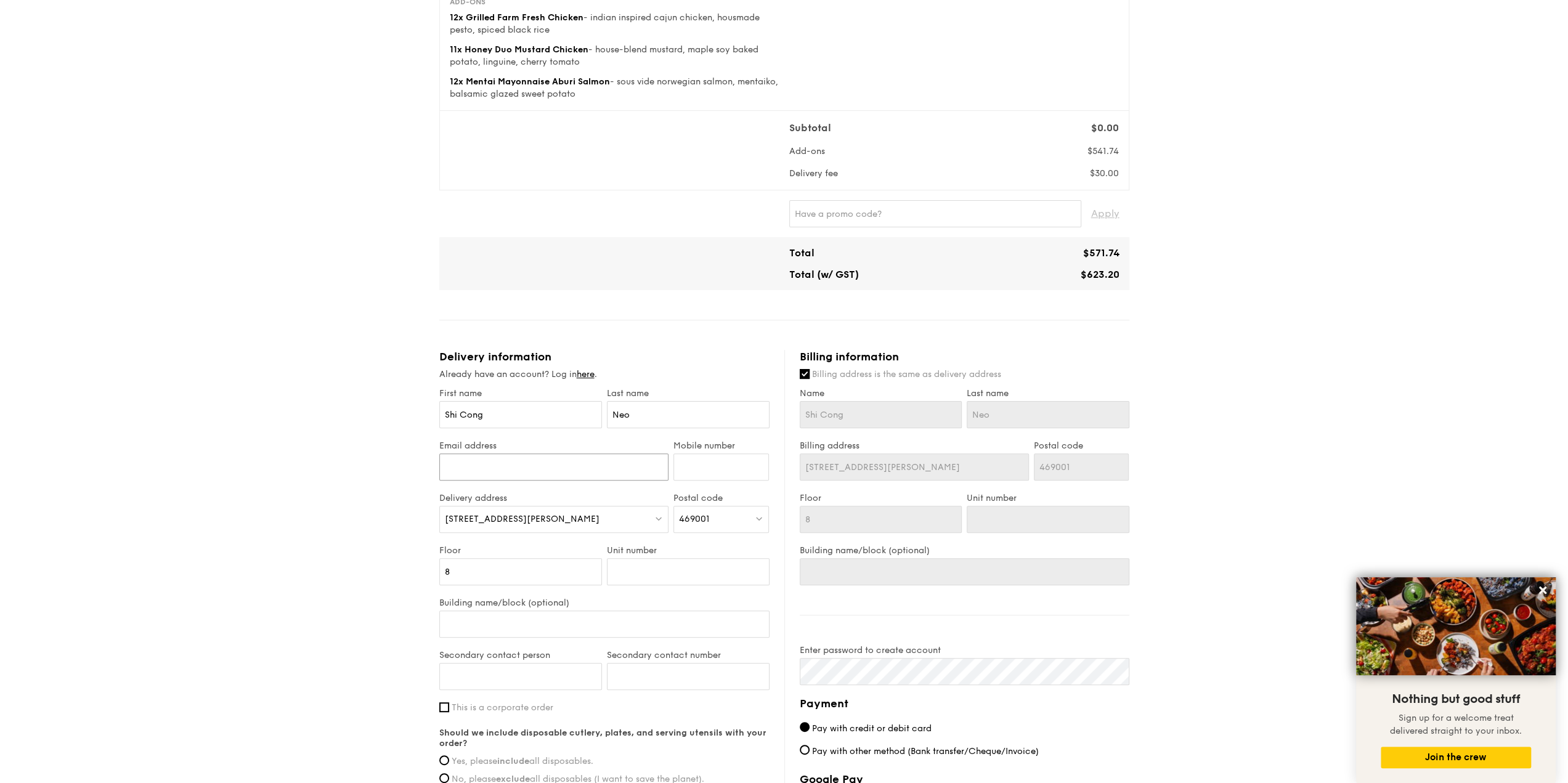
click at [488, 463] on input "Email address" at bounding box center [554, 468] width 230 height 27
paste input "[EMAIL_ADDRESS][DOMAIN_NAME]"
type input "[EMAIL_ADDRESS][DOMAIN_NAME]"
click at [706, 461] on input "Mobile number" at bounding box center [721, 468] width 96 height 27
click at [525, 569] on input "8" at bounding box center [521, 572] width 163 height 27
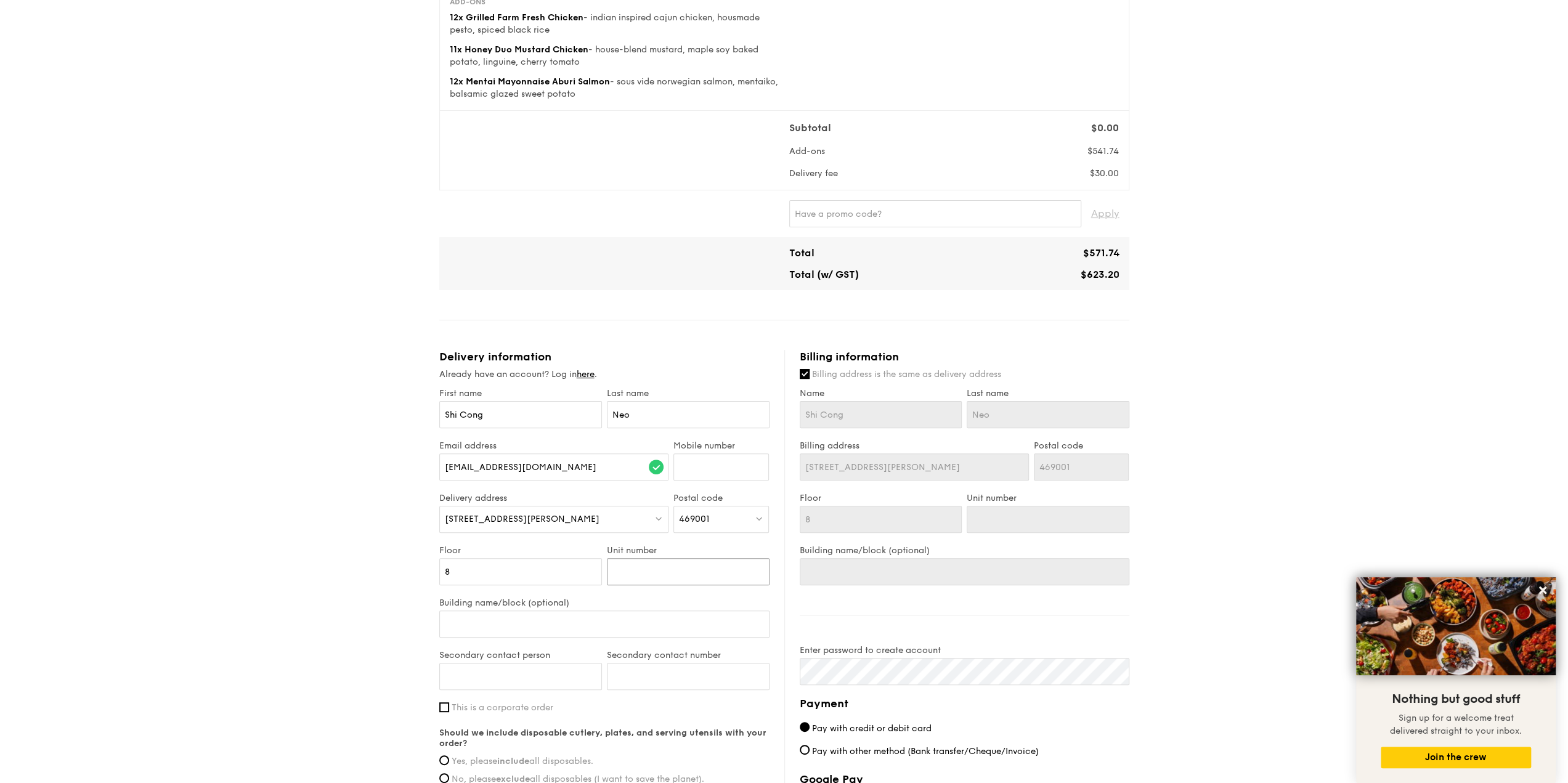
click at [626, 574] on input "Unit number" at bounding box center [688, 572] width 163 height 27
click at [601, 613] on input "Building name/block (optional)" at bounding box center [605, 625] width 331 height 27
paste input "Pickleball @ Play! Pickle [PERSON_NAME]"
type input "Pickleball @ Play! Pickle [PERSON_NAME]"
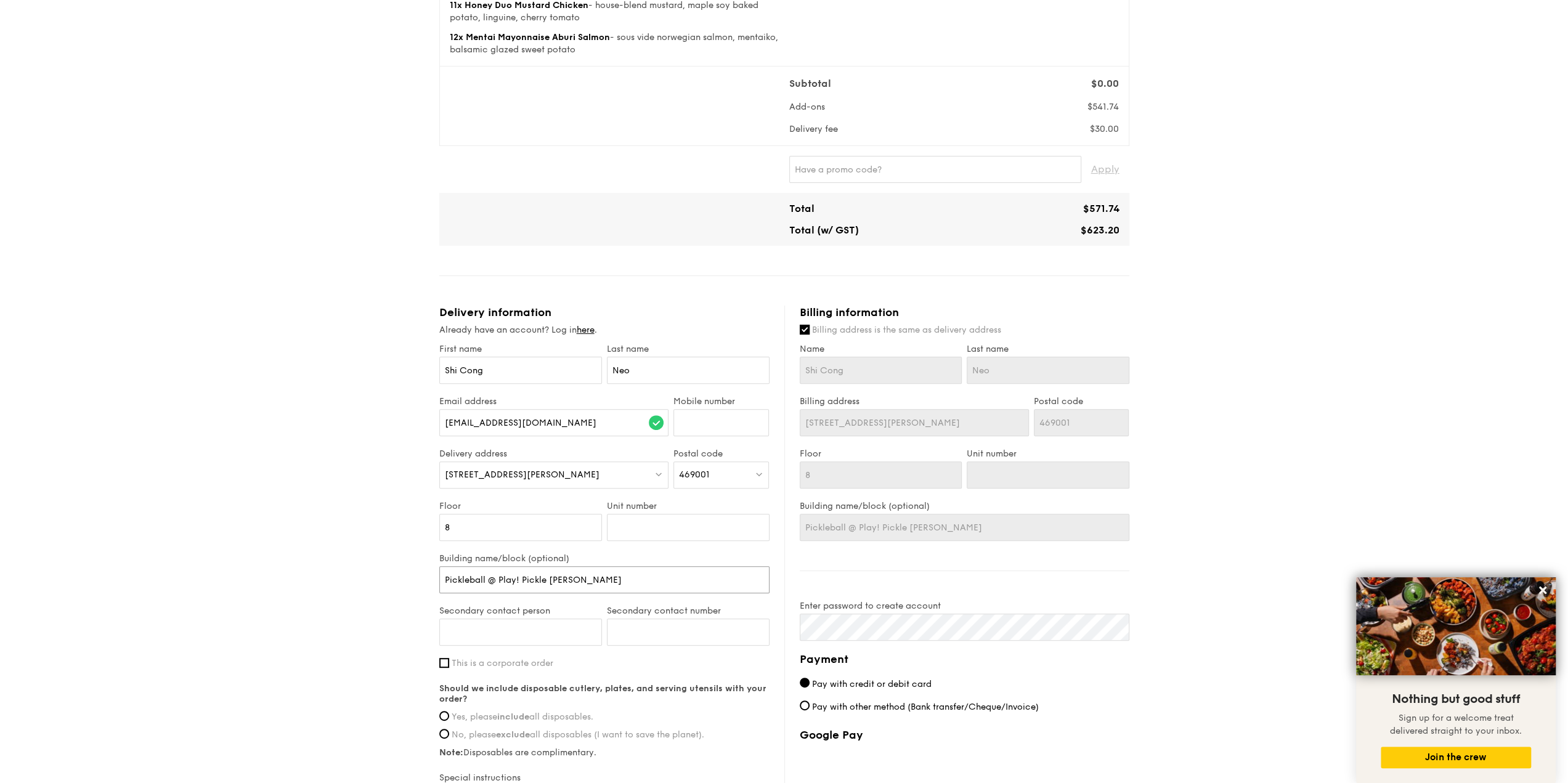
scroll to position [229, 0]
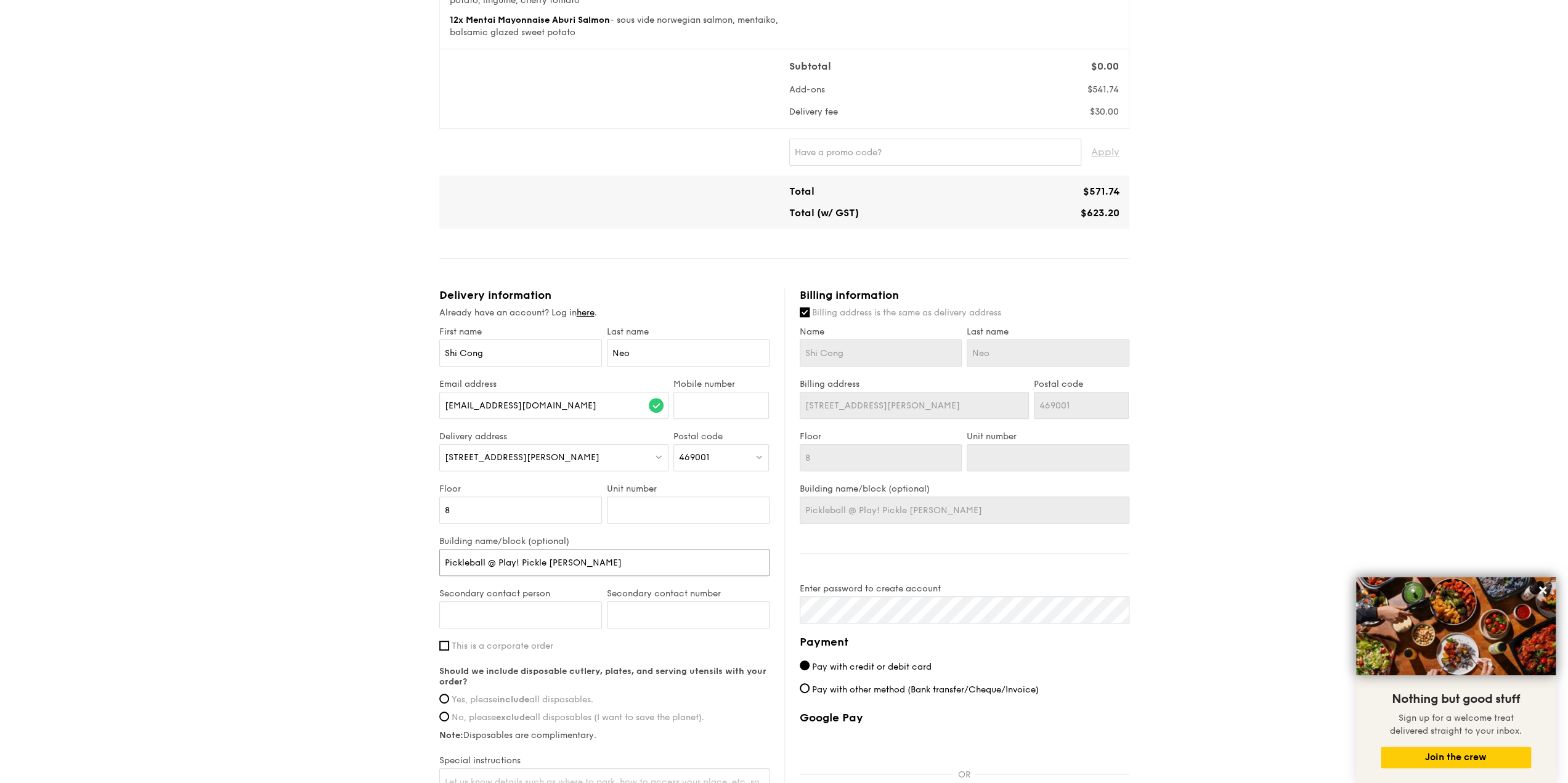
type input "Pickleball @ Play! Pickle [PERSON_NAME]"
click at [563, 622] on input "Secondary contact person" at bounding box center [521, 615] width 163 height 27
type input "[PERSON_NAME]"
click at [659, 618] on input "Secondary contact number" at bounding box center [688, 615] width 163 height 27
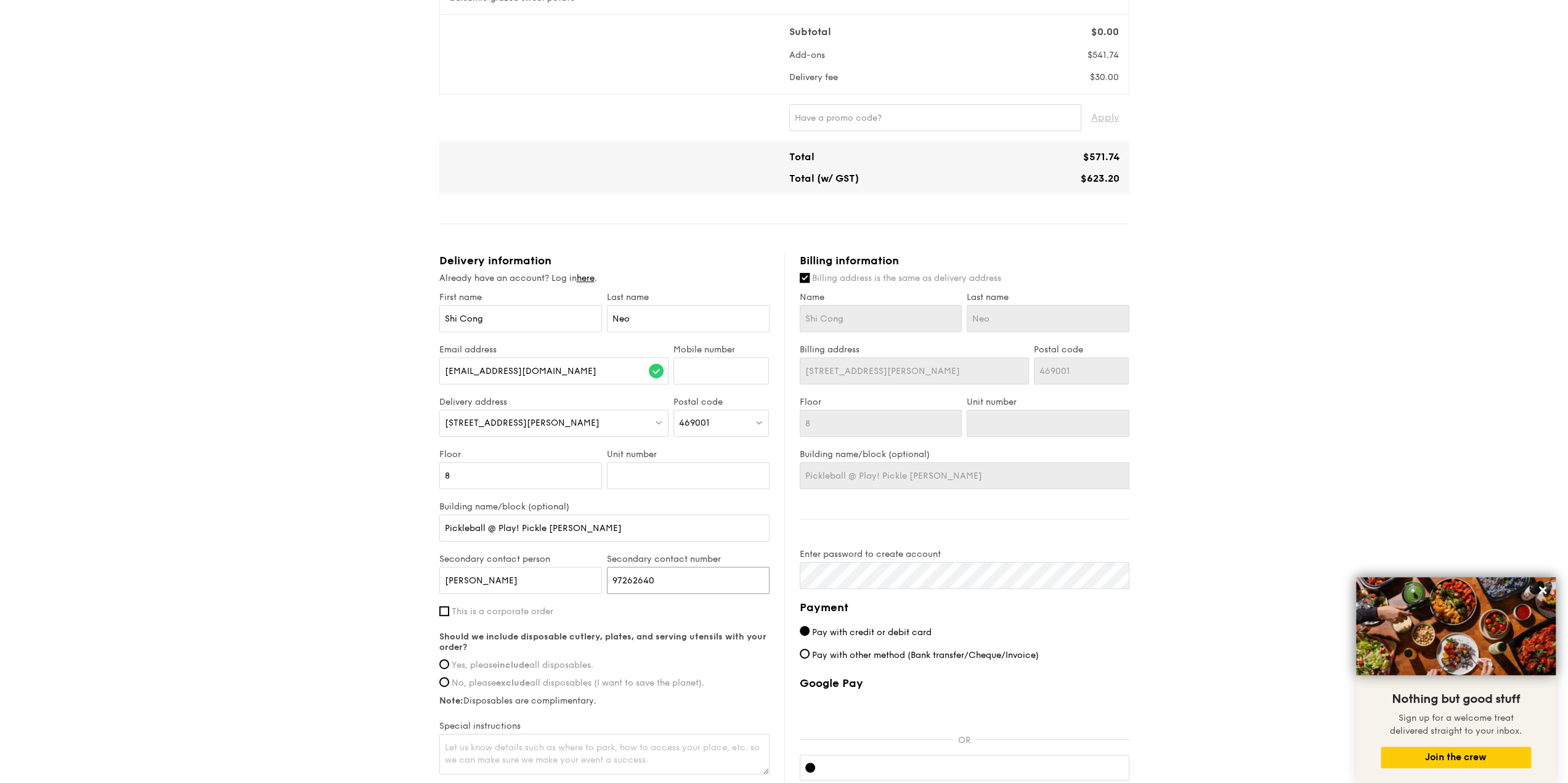
type input "97262640"
click at [722, 380] on input "Mobile number" at bounding box center [721, 371] width 96 height 27
click at [684, 476] on input "Unit number" at bounding box center [688, 476] width 163 height 27
click at [714, 376] on input "Mobile number" at bounding box center [721, 371] width 96 height 27
paste input "90081641"
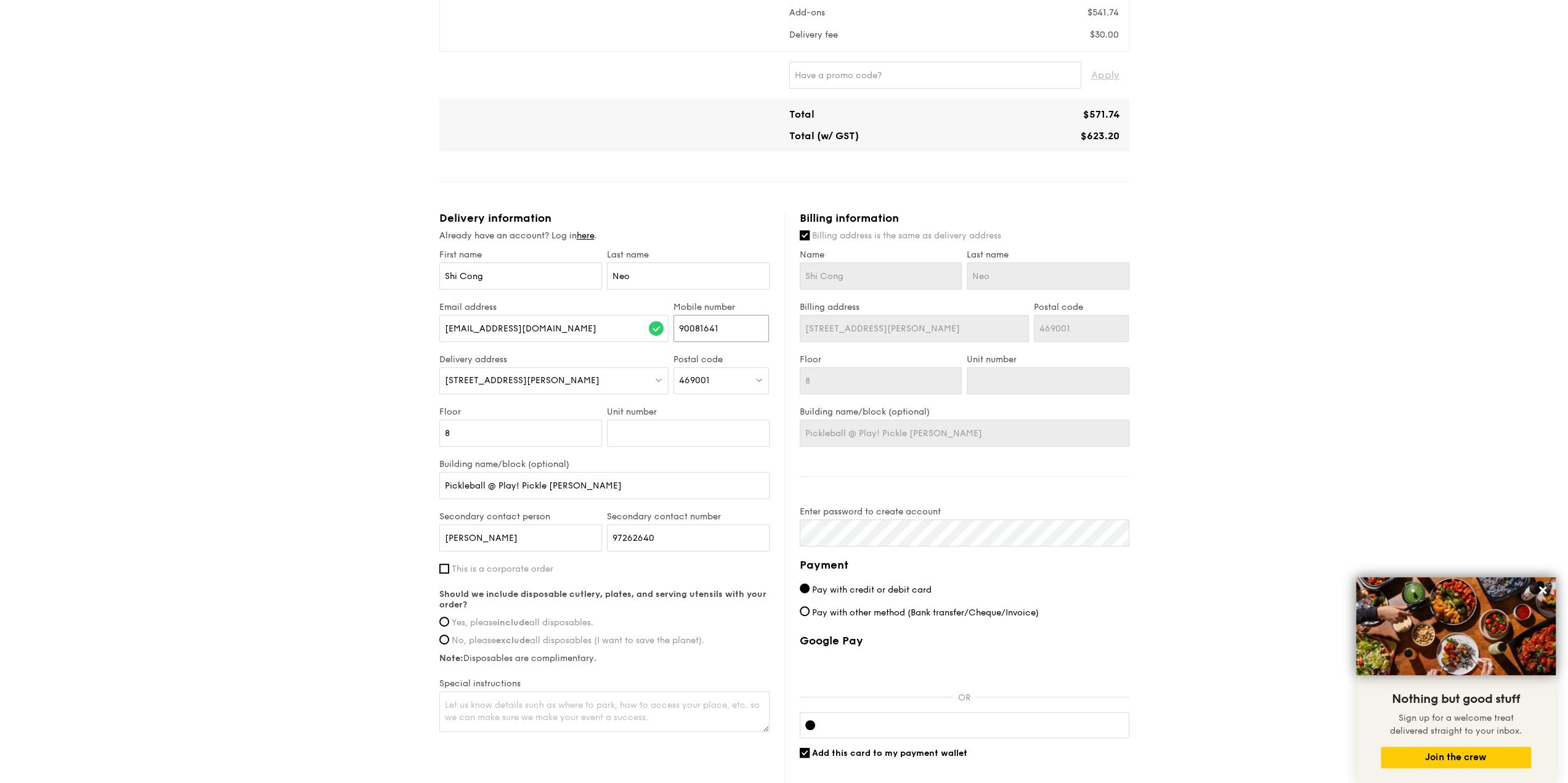
scroll to position [325, 0]
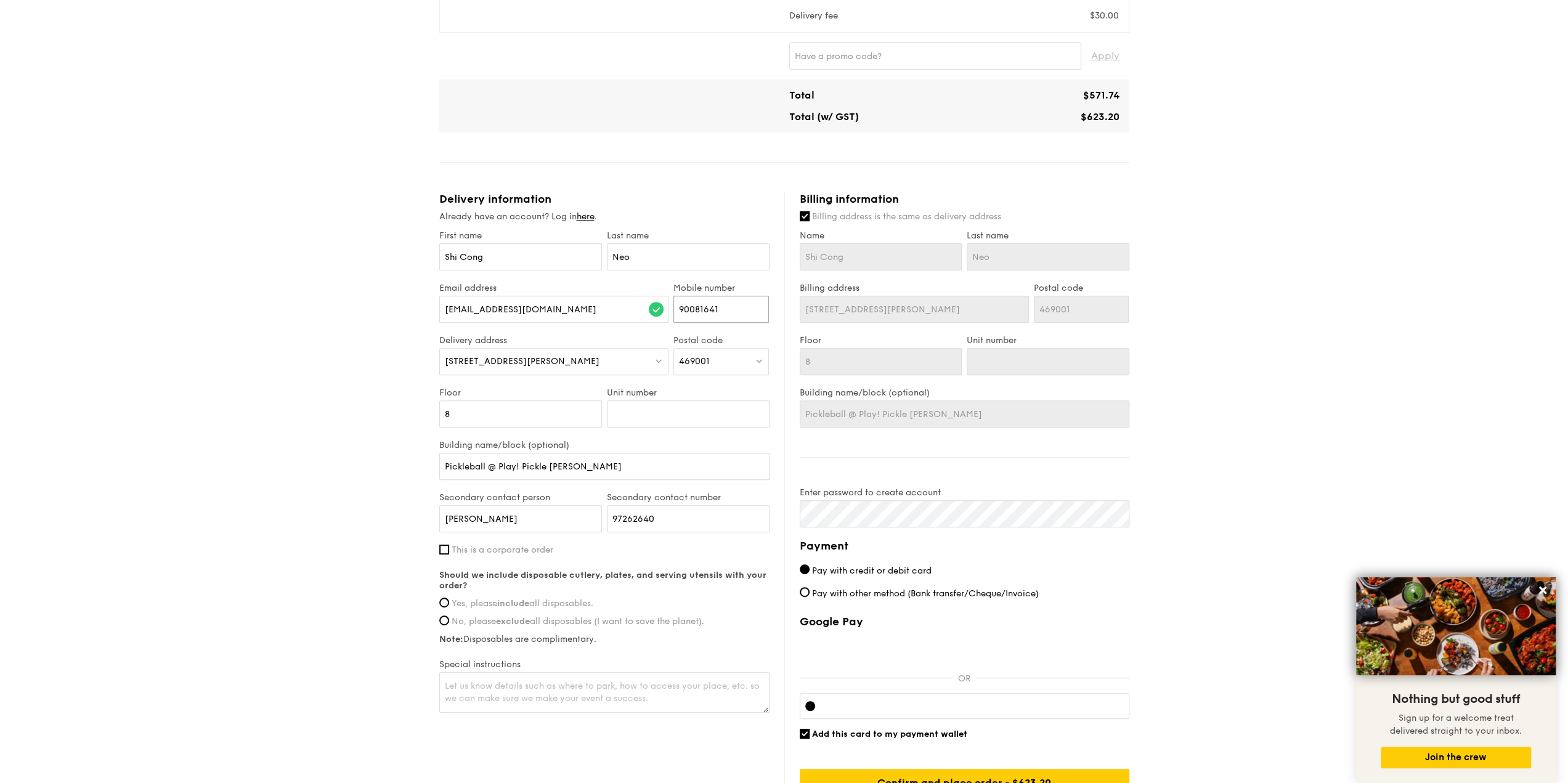
type input "90081641"
click at [449, 551] on label "This is a corporate order" at bounding box center [605, 549] width 331 height 10
click at [449, 551] on input "This is a corporate order" at bounding box center [444, 549] width 10 height 10
checkbox input "true"
click at [561, 587] on input "Company name" at bounding box center [605, 589] width 331 height 27
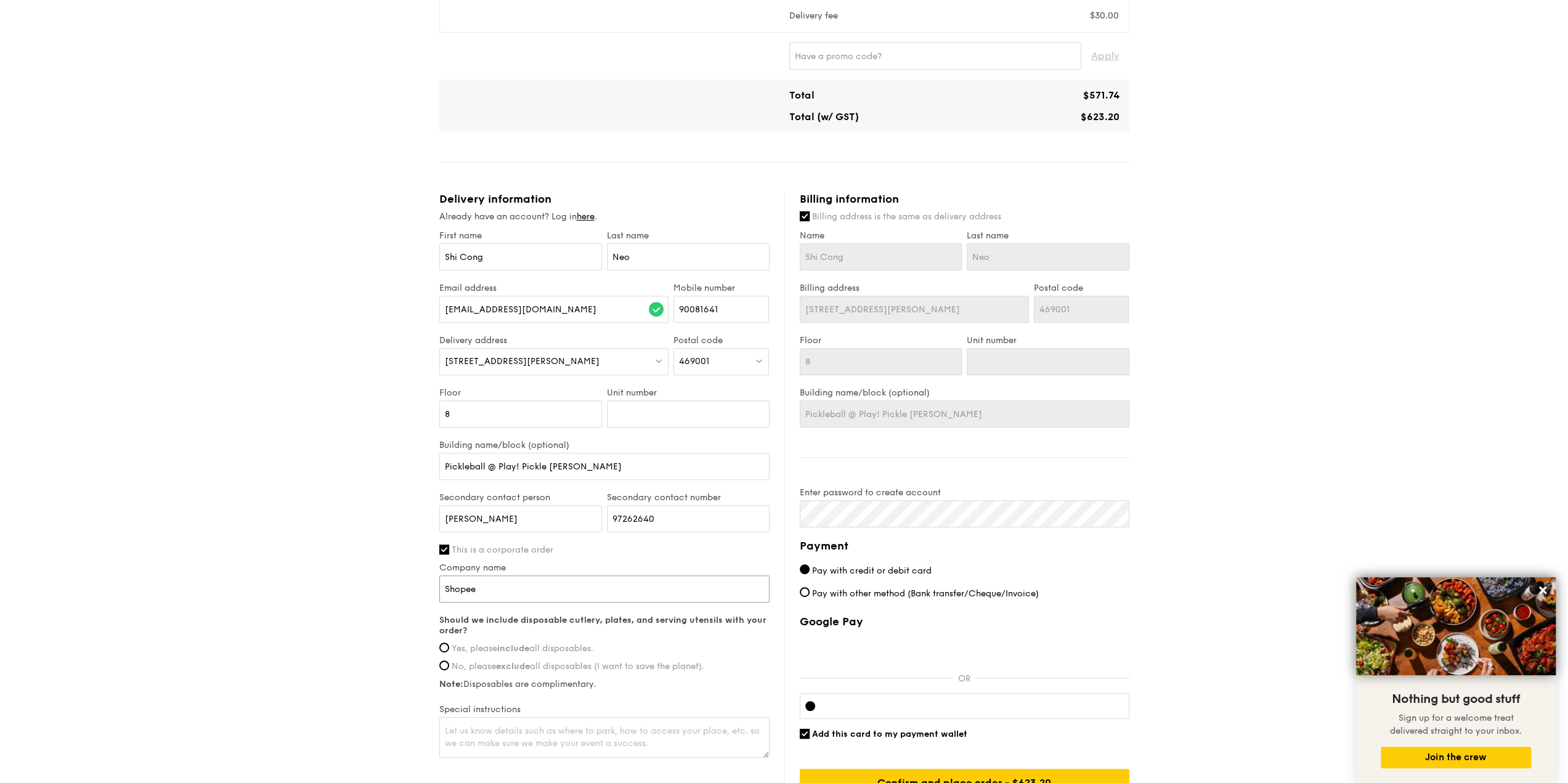
type input "Shopee"
click at [533, 649] on span "Yes, please include all disposables." at bounding box center [521, 648] width 142 height 10
click at [449, 649] on input "Yes, please include all disposables." at bounding box center [444, 648] width 10 height 10
radio input "true"
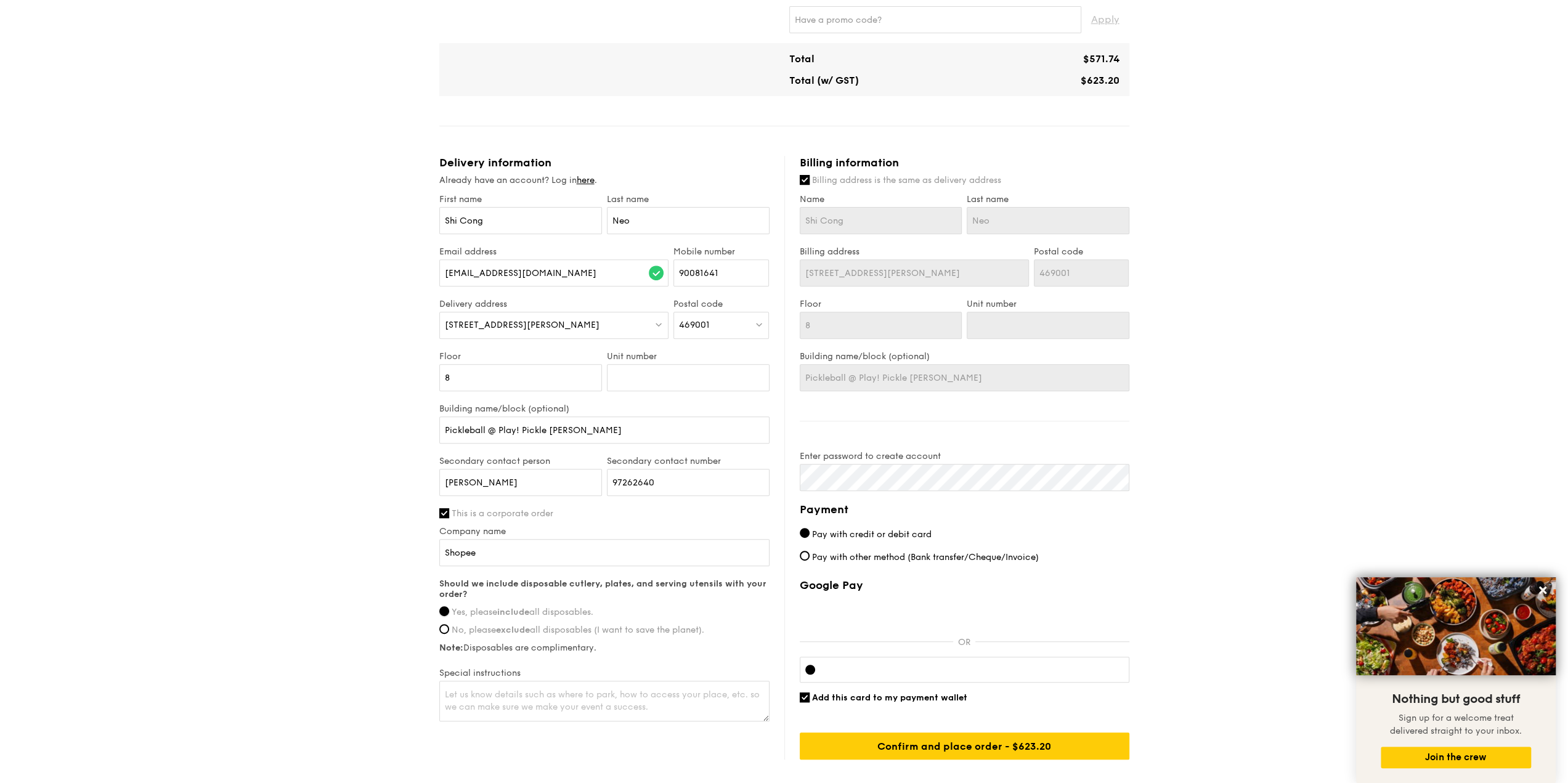
scroll to position [387, 0]
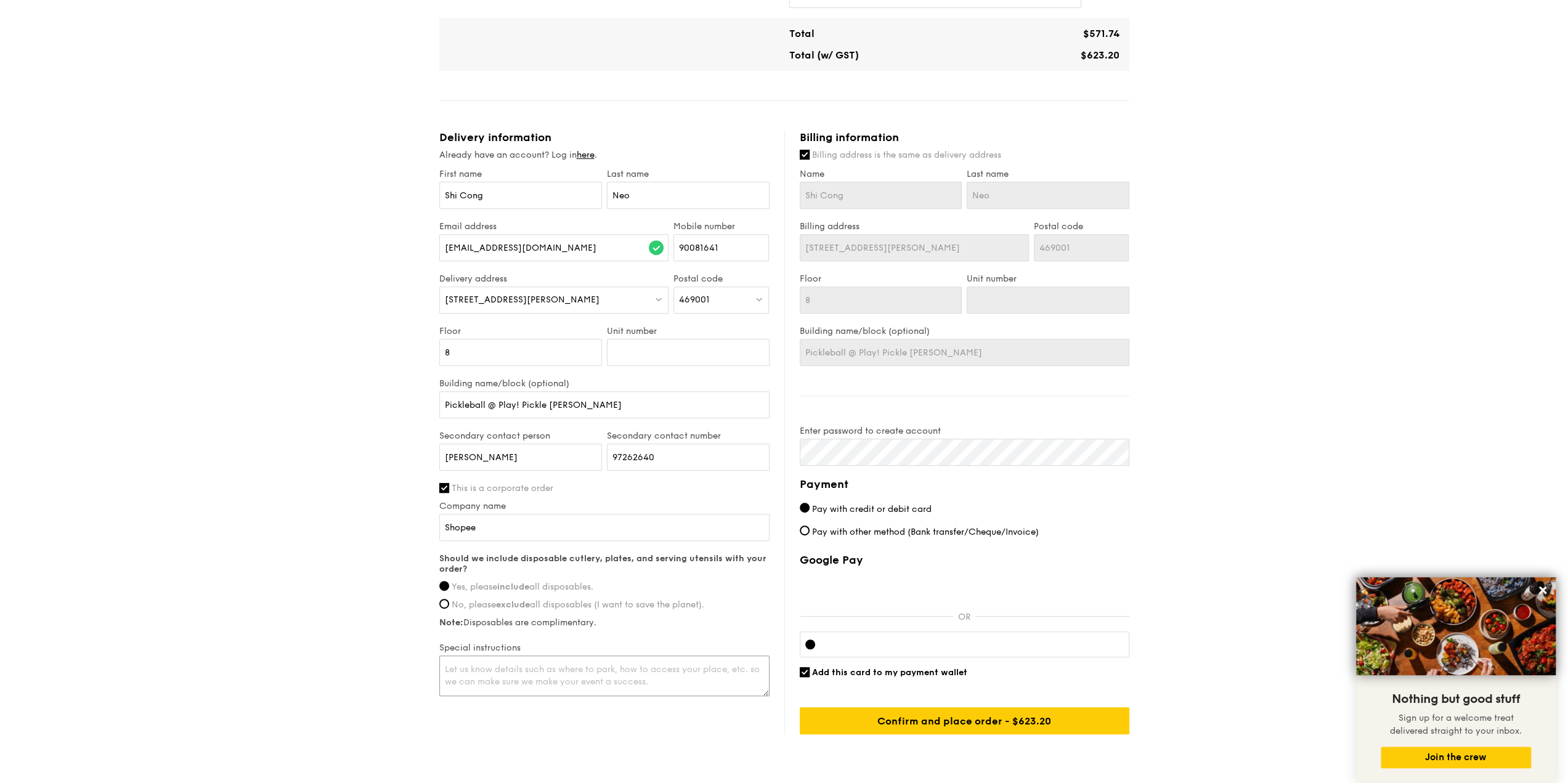
drag, startPoint x: 592, startPoint y: 677, endPoint x: 676, endPoint y: 687, distance: 84.6
click at [592, 678] on textarea at bounding box center [605, 676] width 331 height 41
type textarea "p"
type textarea "Please"
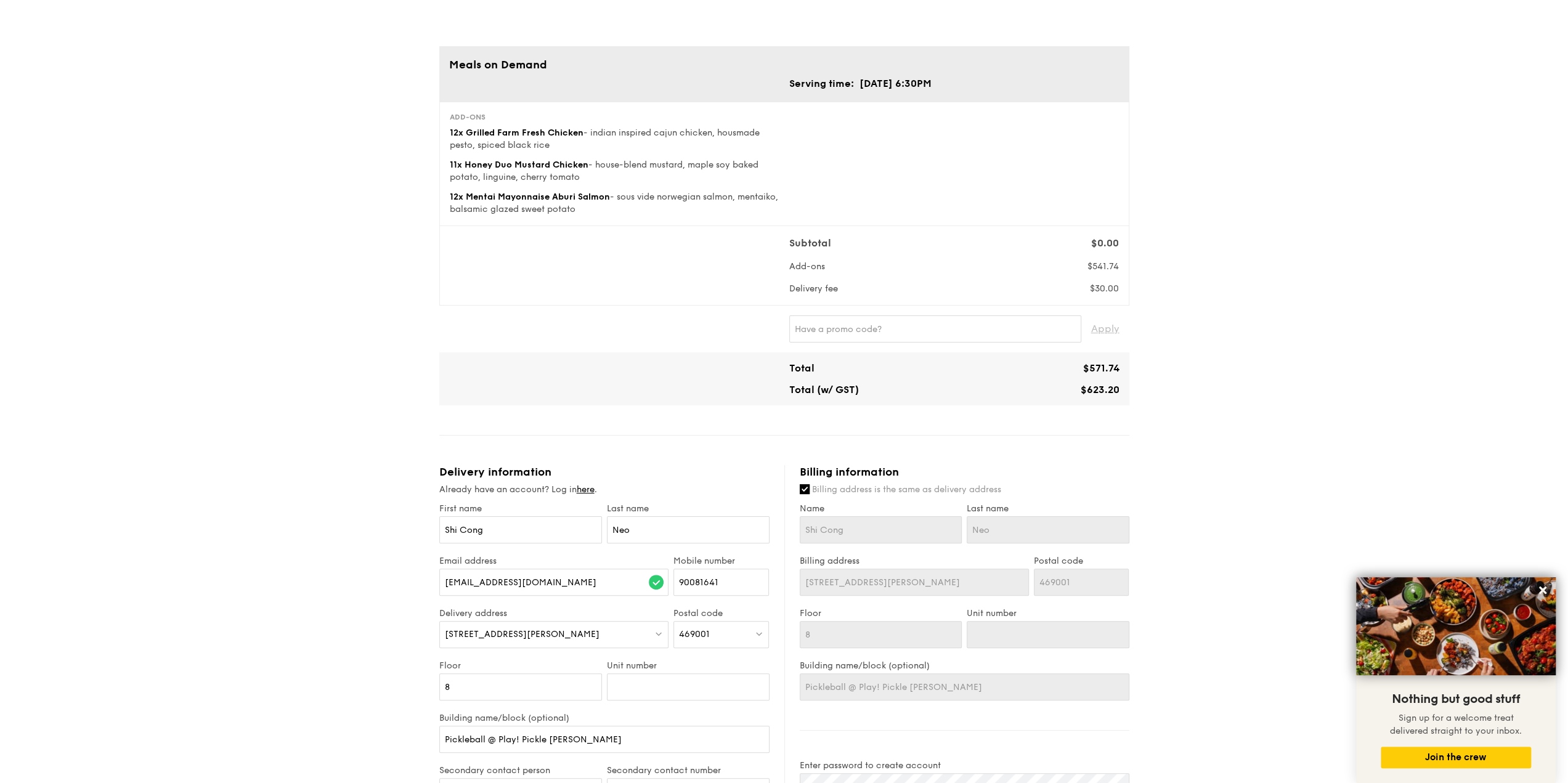
scroll to position [0, 0]
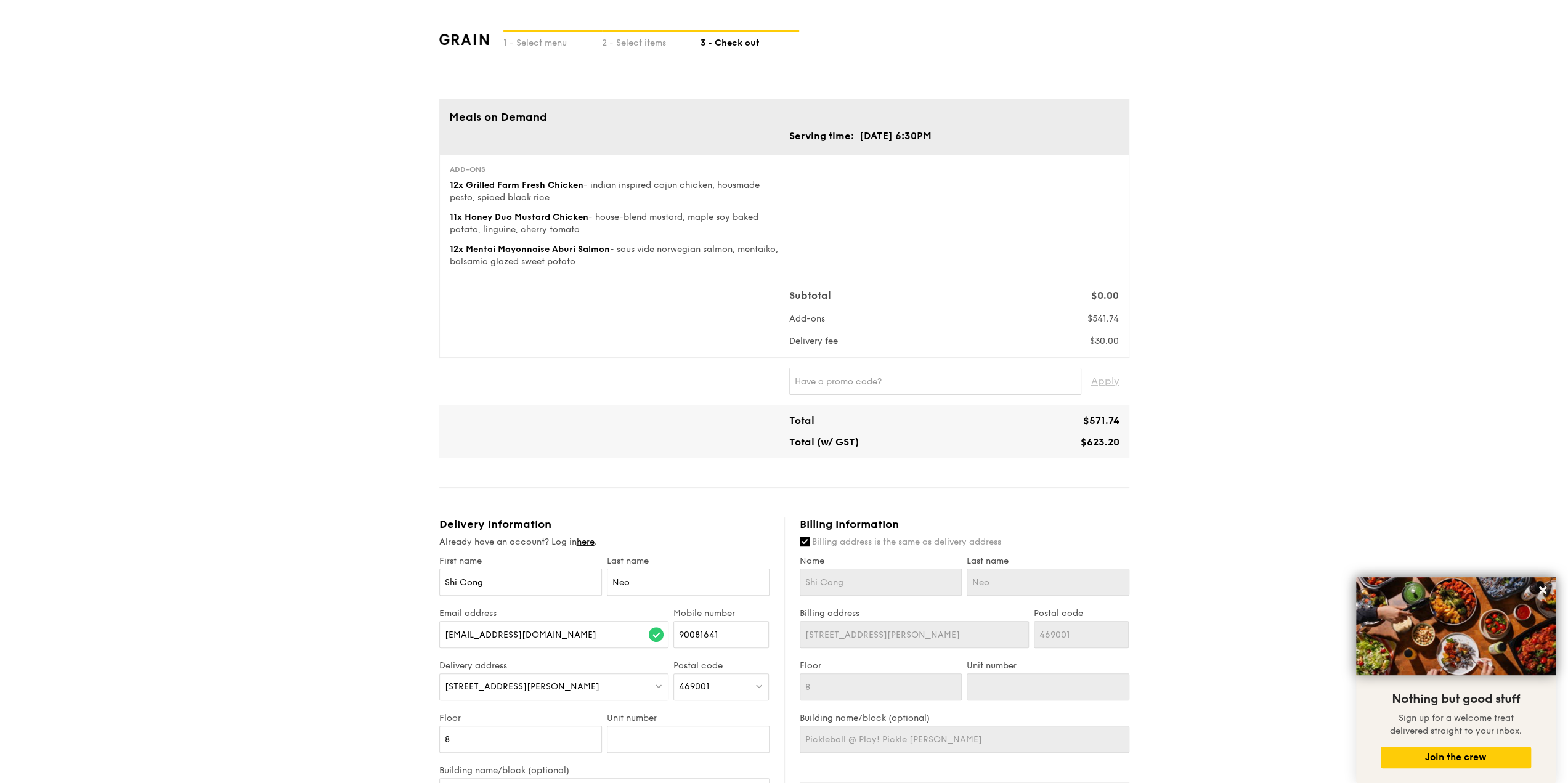
click at [919, 128] on td "[DATE] 6:30PM" at bounding box center [895, 136] width 73 height 16
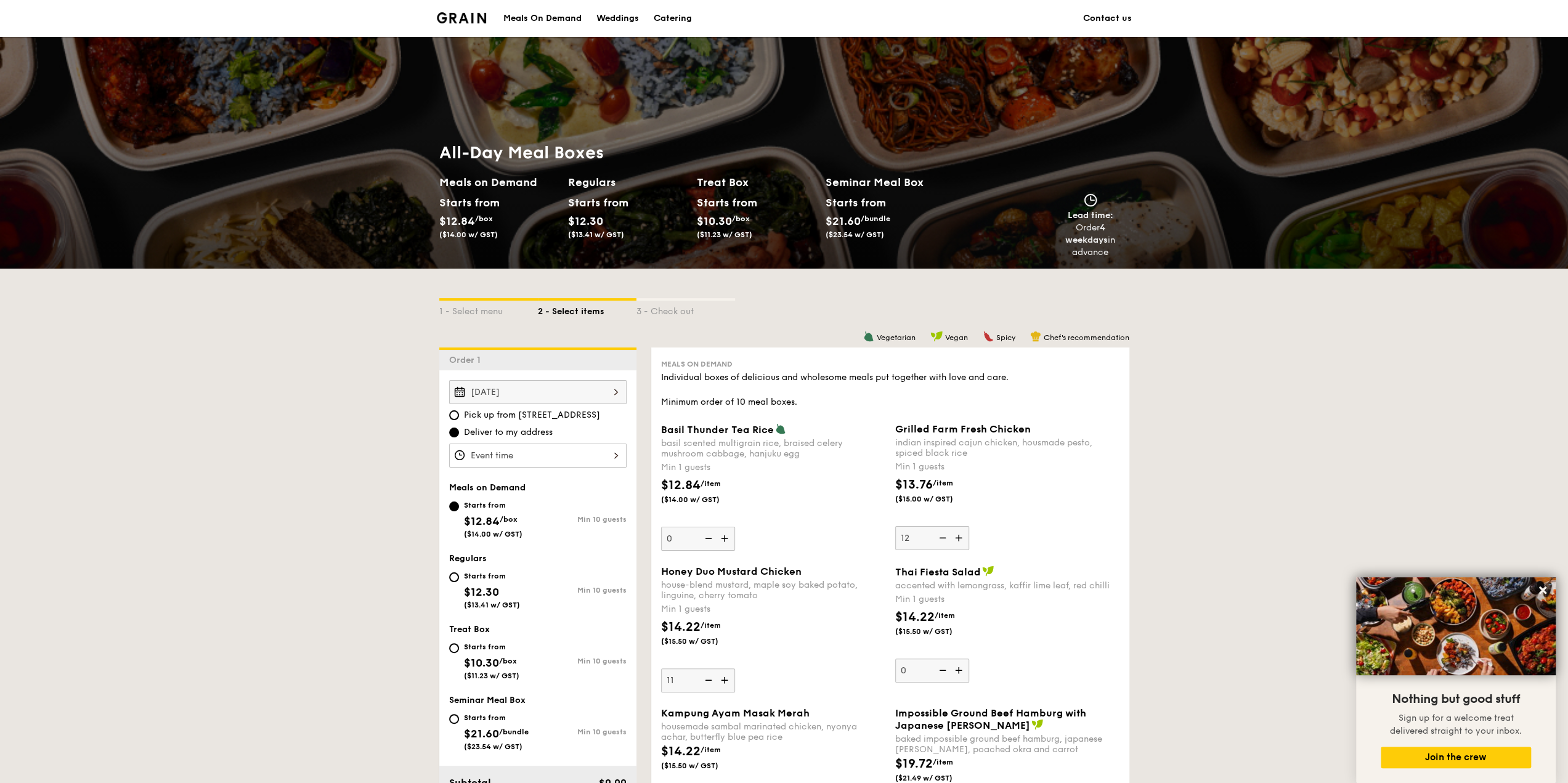
click at [525, 453] on div "12 1 2 3 4 5 6 7 8 9 10 11 00 15 30 45 am pm Cancel OK" at bounding box center [538, 456] width 177 height 24
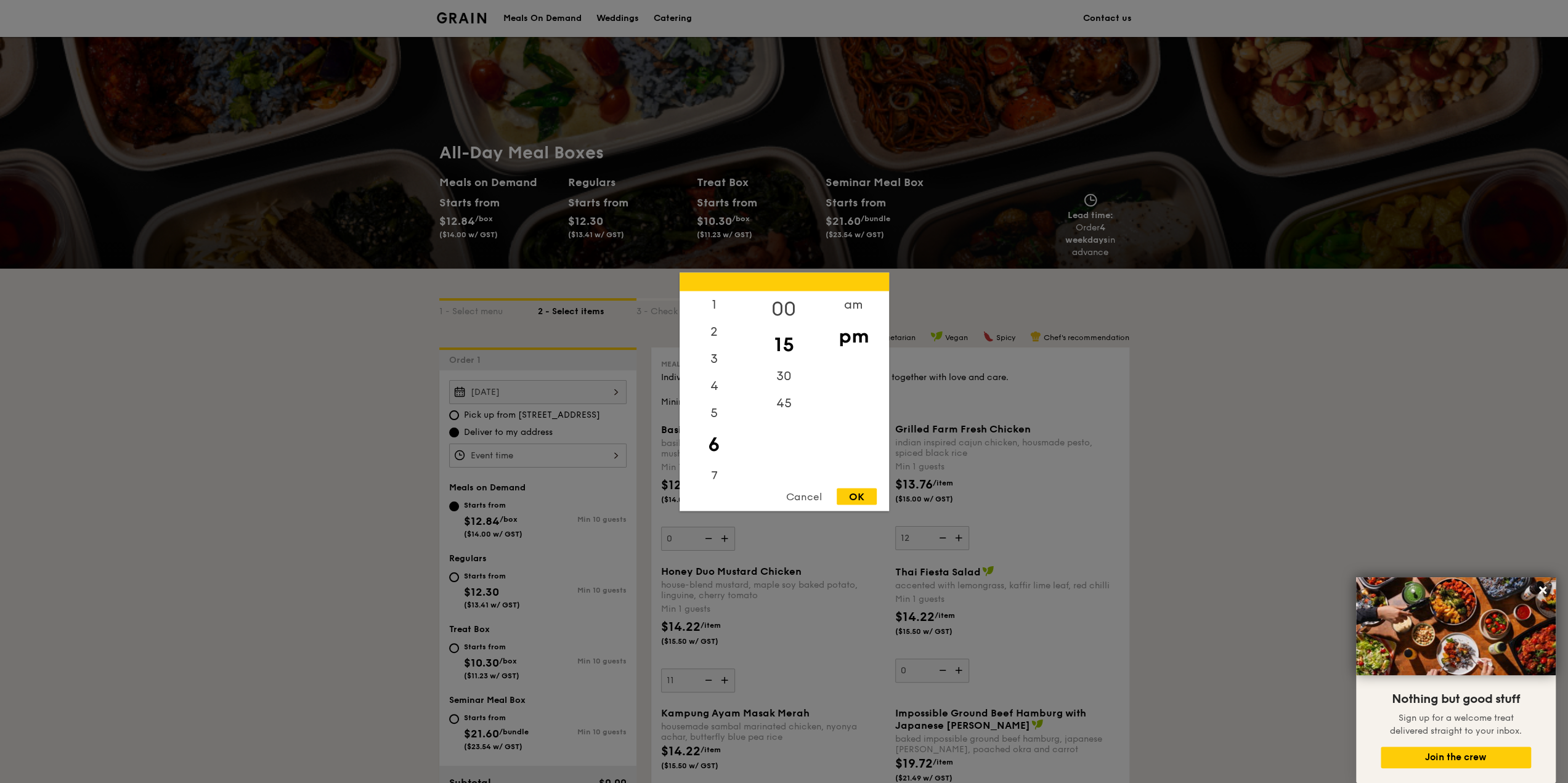
click at [779, 303] on div "00" at bounding box center [784, 308] width 69 height 36
click at [857, 496] on div "OK" at bounding box center [857, 496] width 40 height 16
type input "6:00PM"
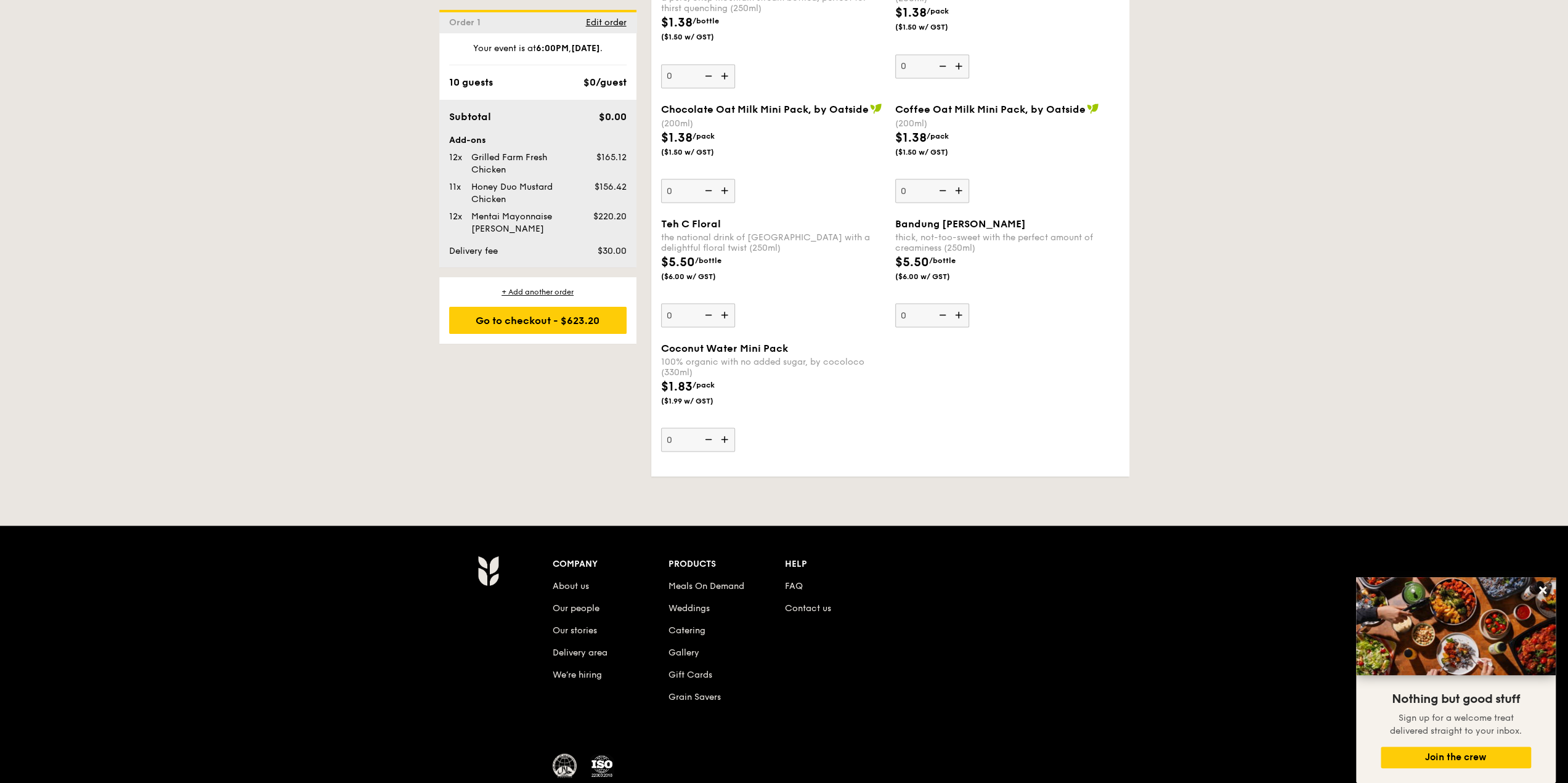
scroll to position [2280, 0]
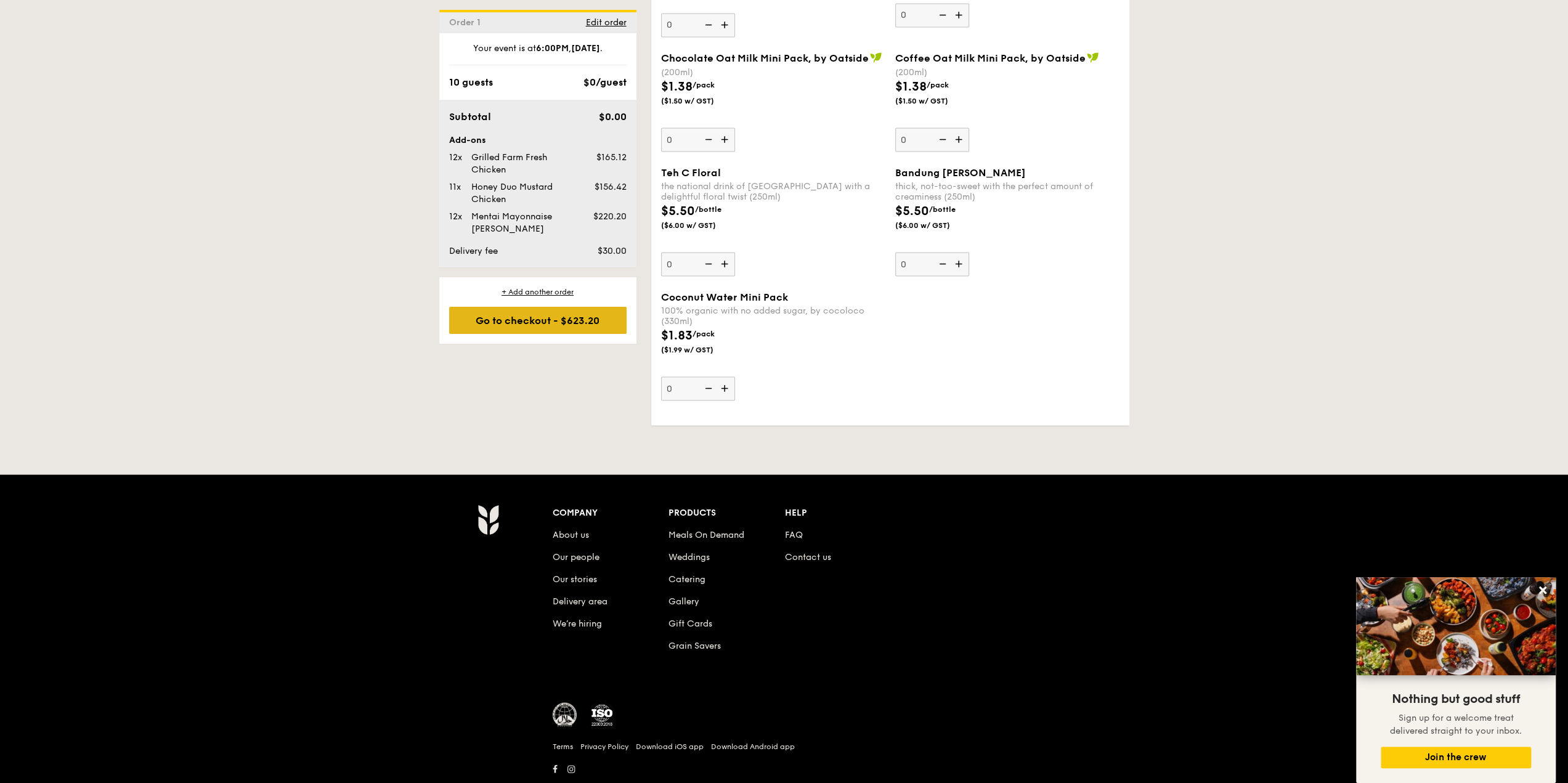
click at [562, 323] on div "Go to checkout - $623.20" at bounding box center [538, 321] width 177 height 27
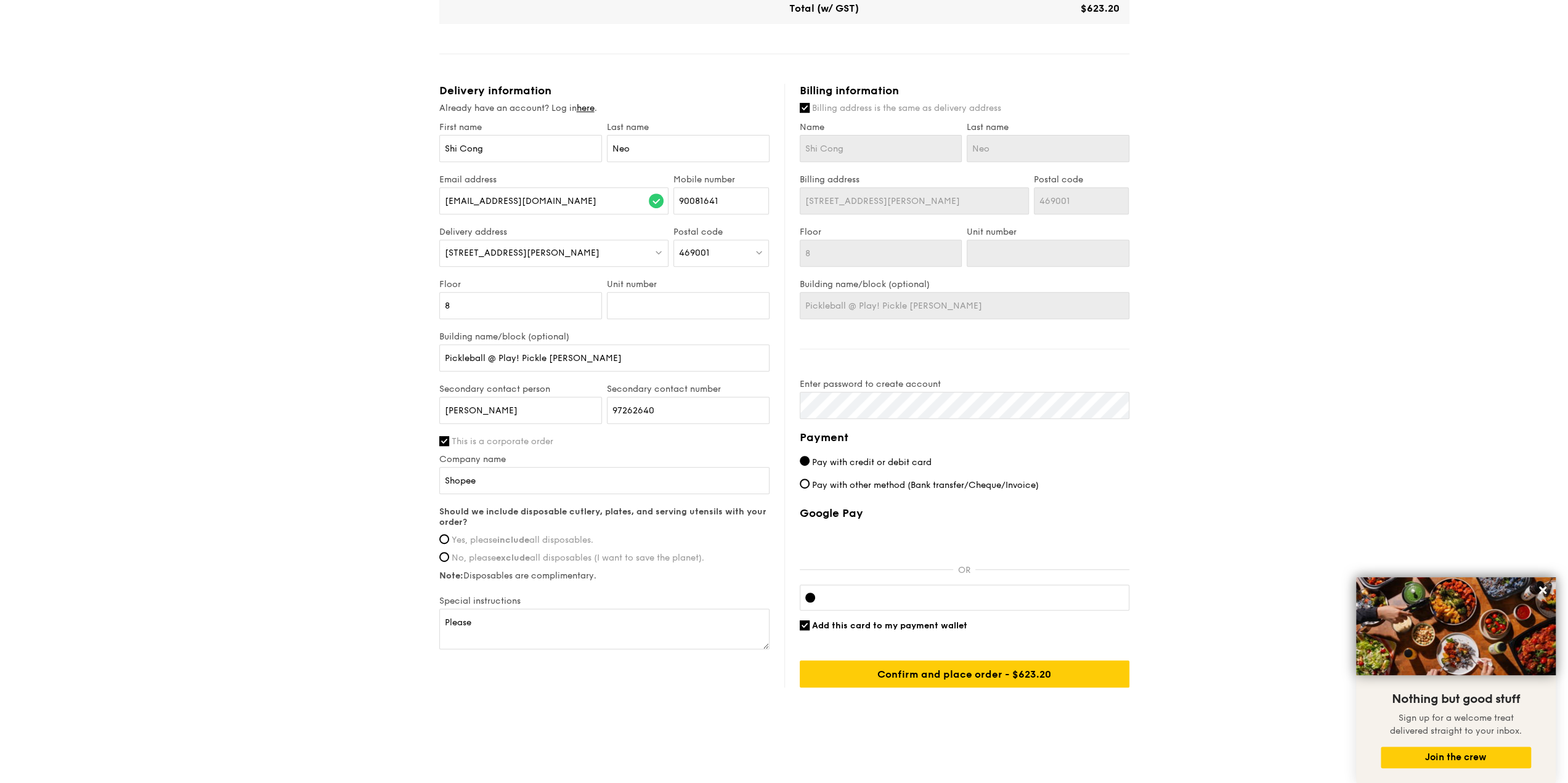
scroll to position [434, 0]
click at [547, 535] on span "Yes, please include all disposables." at bounding box center [521, 540] width 142 height 10
click at [449, 534] on input "Yes, please include all disposables." at bounding box center [444, 539] width 10 height 10
radio input "true"
drag, startPoint x: 500, startPoint y: 627, endPoint x: 418, endPoint y: 626, distance: 82.0
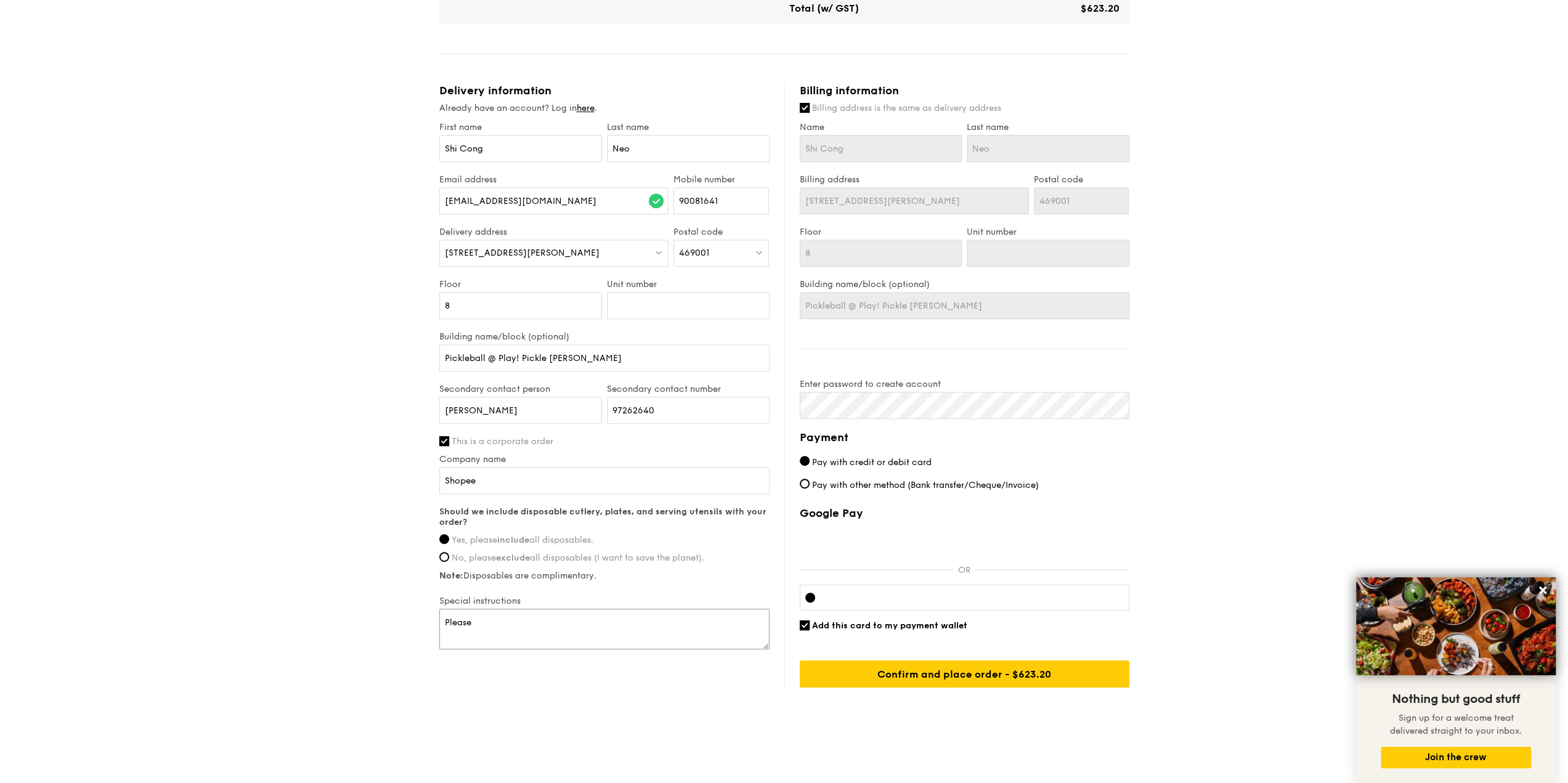
click at [418, 626] on div "1 - Select menu 2 - Select items 3 - Check out Meals on Demand Serving time: [D…" at bounding box center [784, 152] width 1568 height 1171
click at [1057, 349] on div at bounding box center [964, 349] width 330 height 1
click at [986, 587] on div at bounding box center [964, 598] width 330 height 26
drag, startPoint x: 926, startPoint y: 665, endPoint x: 844, endPoint y: 471, distance: 210.6
click at [843, 471] on div "Payment Pay with credit or debit card Pay with other method (Bank transfer/Cheq…" at bounding box center [964, 558] width 330 height 259
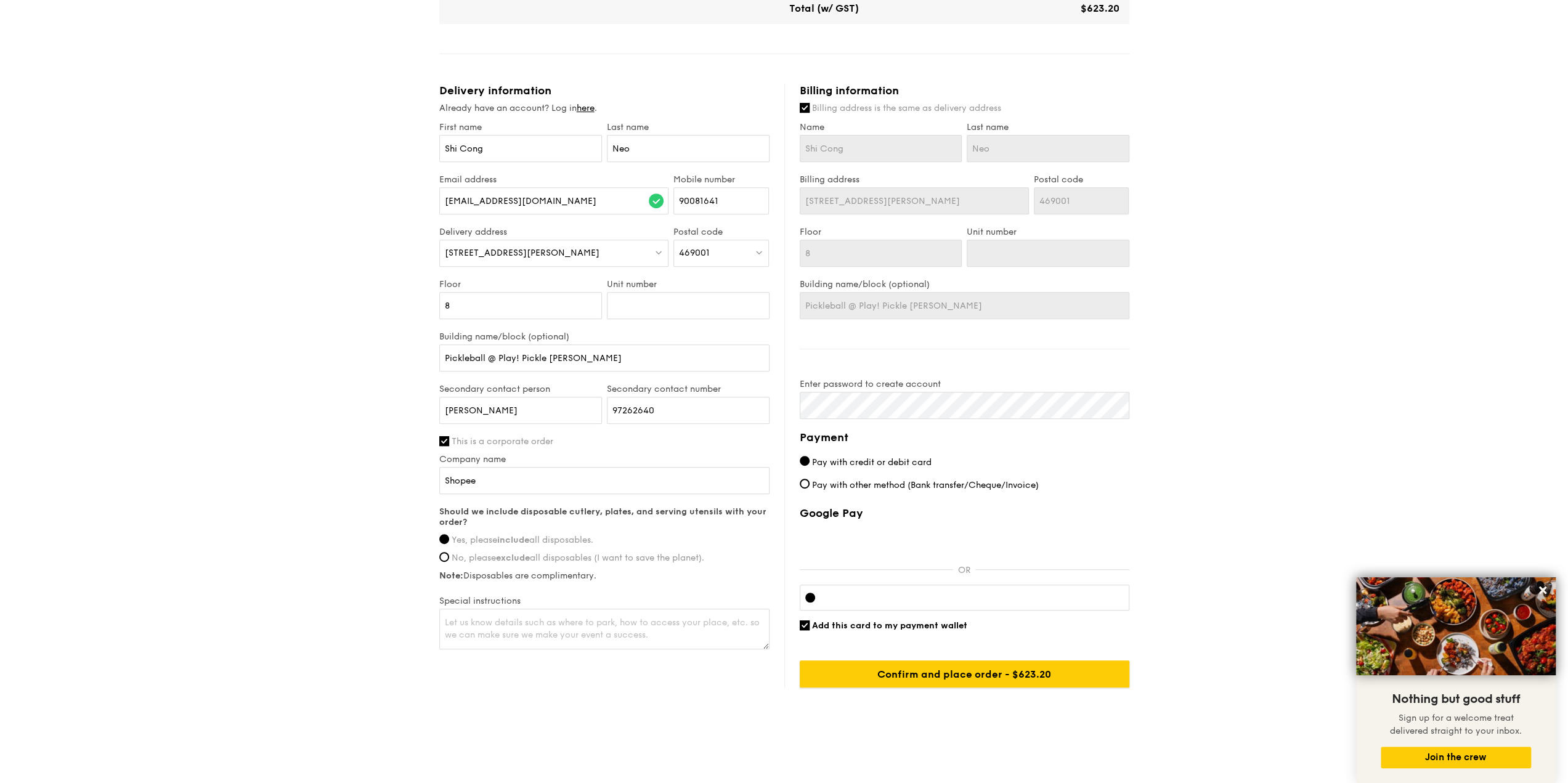
drag, startPoint x: 968, startPoint y: 670, endPoint x: 943, endPoint y: 709, distance: 46.3
click at [943, 709] on div "Meals on Demand Serving time: [DATE] 6:00PM Add-ons 12x Grilled Farm Fresh Chic…" at bounding box center [784, 201] width 690 height 1073
click at [935, 673] on input "Confirm and place order - $623.20" at bounding box center [964, 674] width 330 height 27
type input "NA"
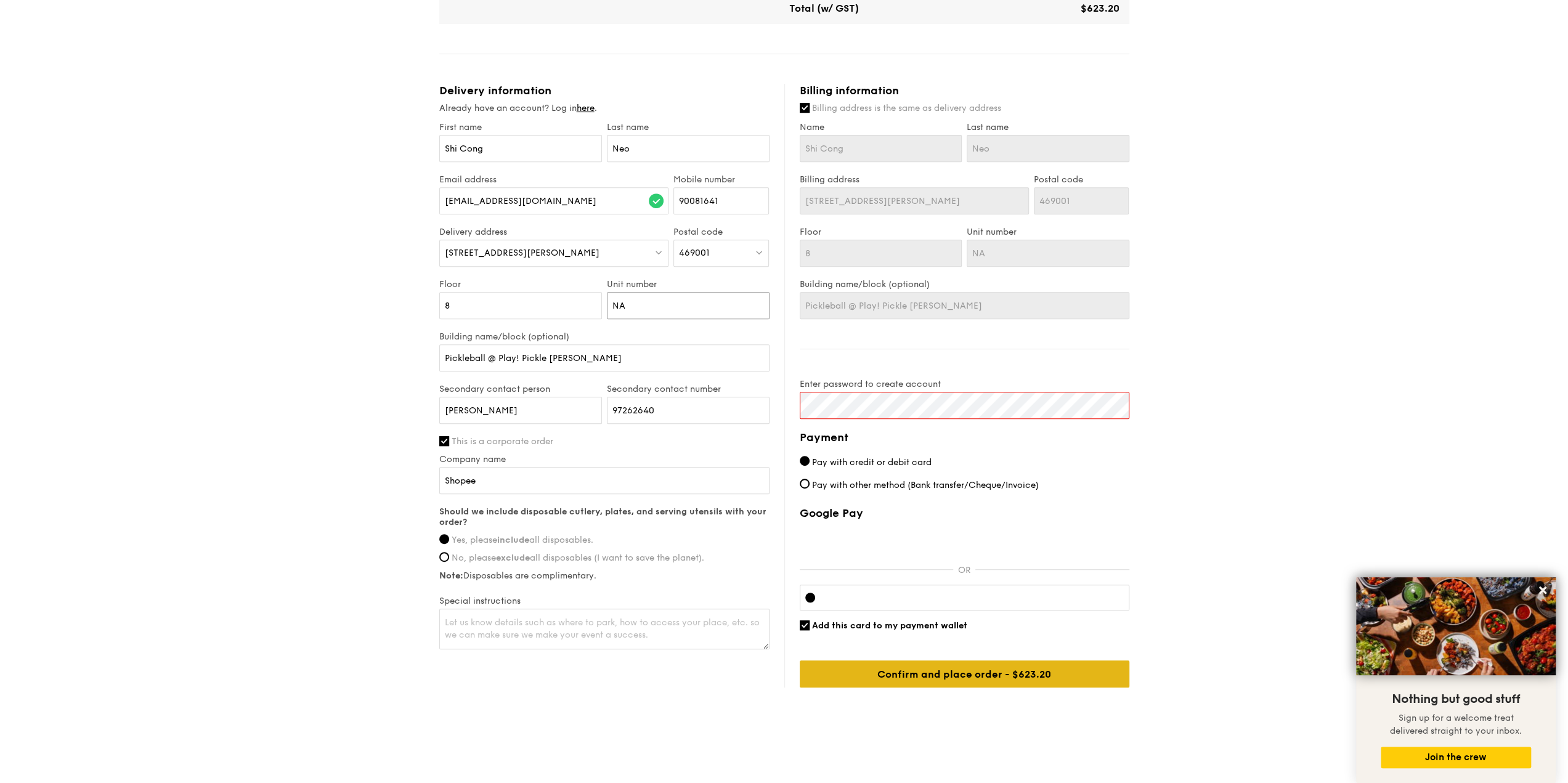
type input "NA"
click at [873, 665] on input "Confirm and place order - $623.20" at bounding box center [964, 674] width 330 height 27
click at [952, 663] on input "Confirm and place order - $623.20" at bounding box center [964, 674] width 330 height 27
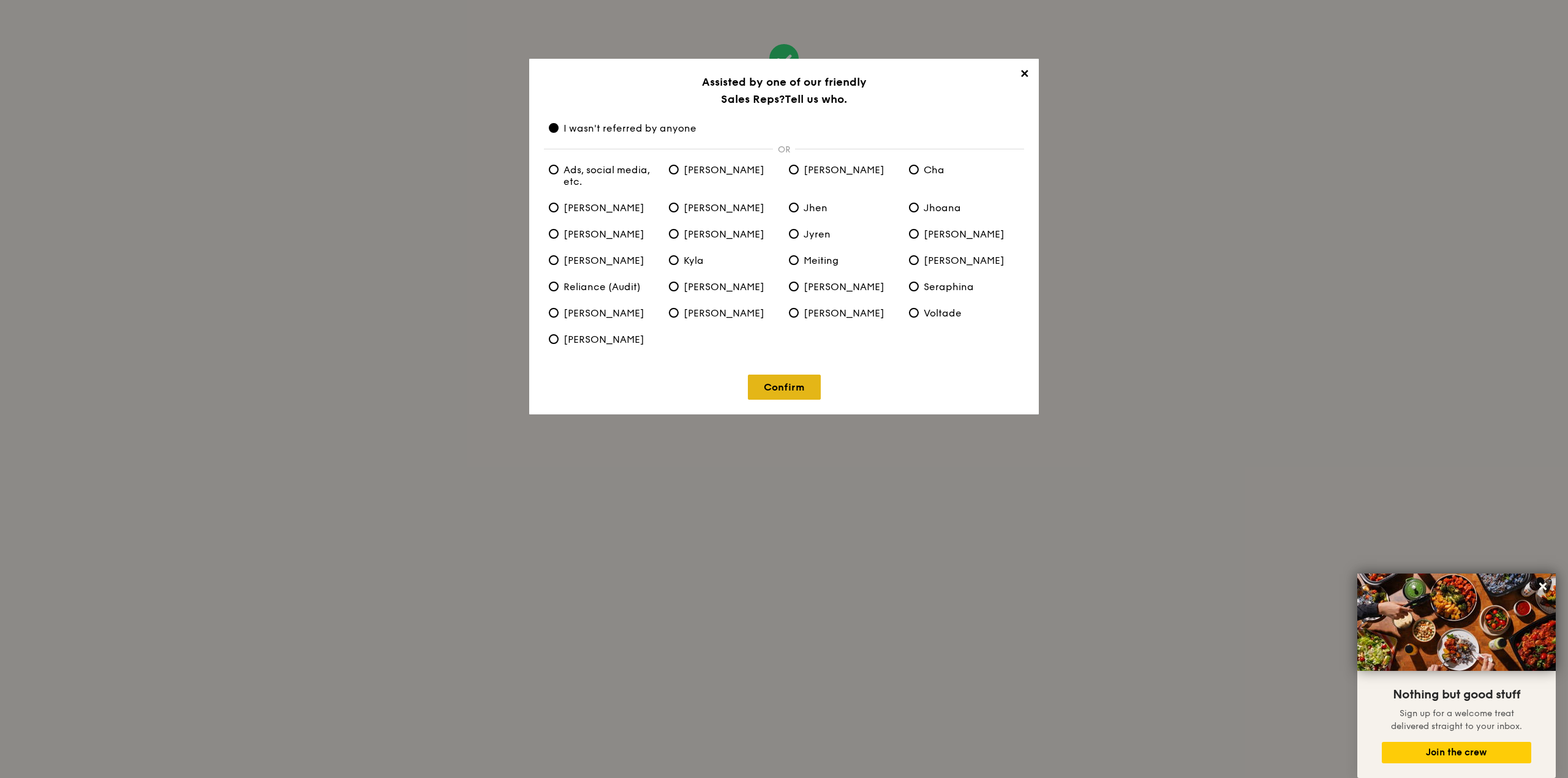
click at [793, 396] on link "Confirm" at bounding box center [784, 388] width 73 height 25
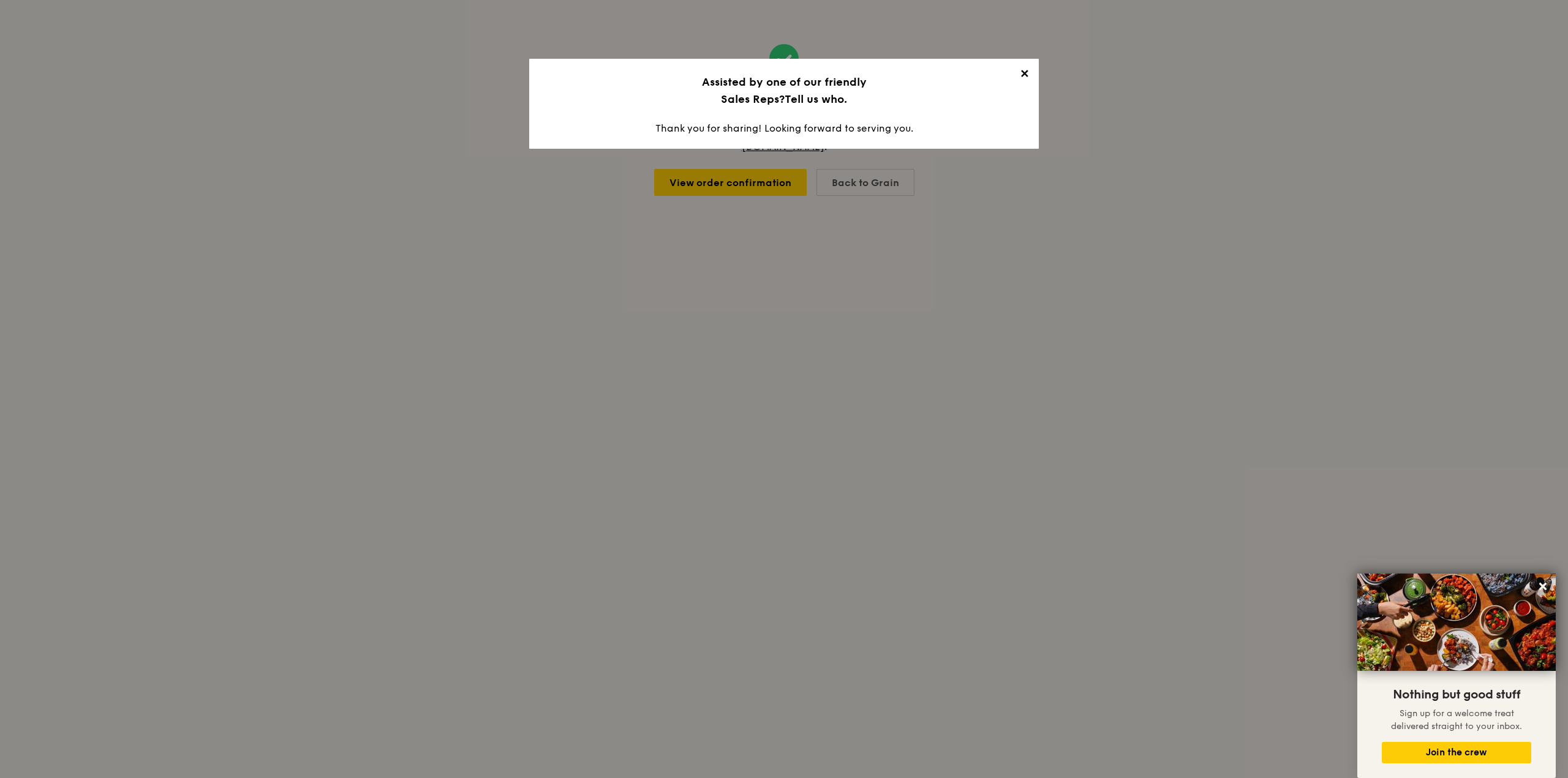
click at [1021, 71] on span "✕" at bounding box center [1023, 75] width 17 height 17
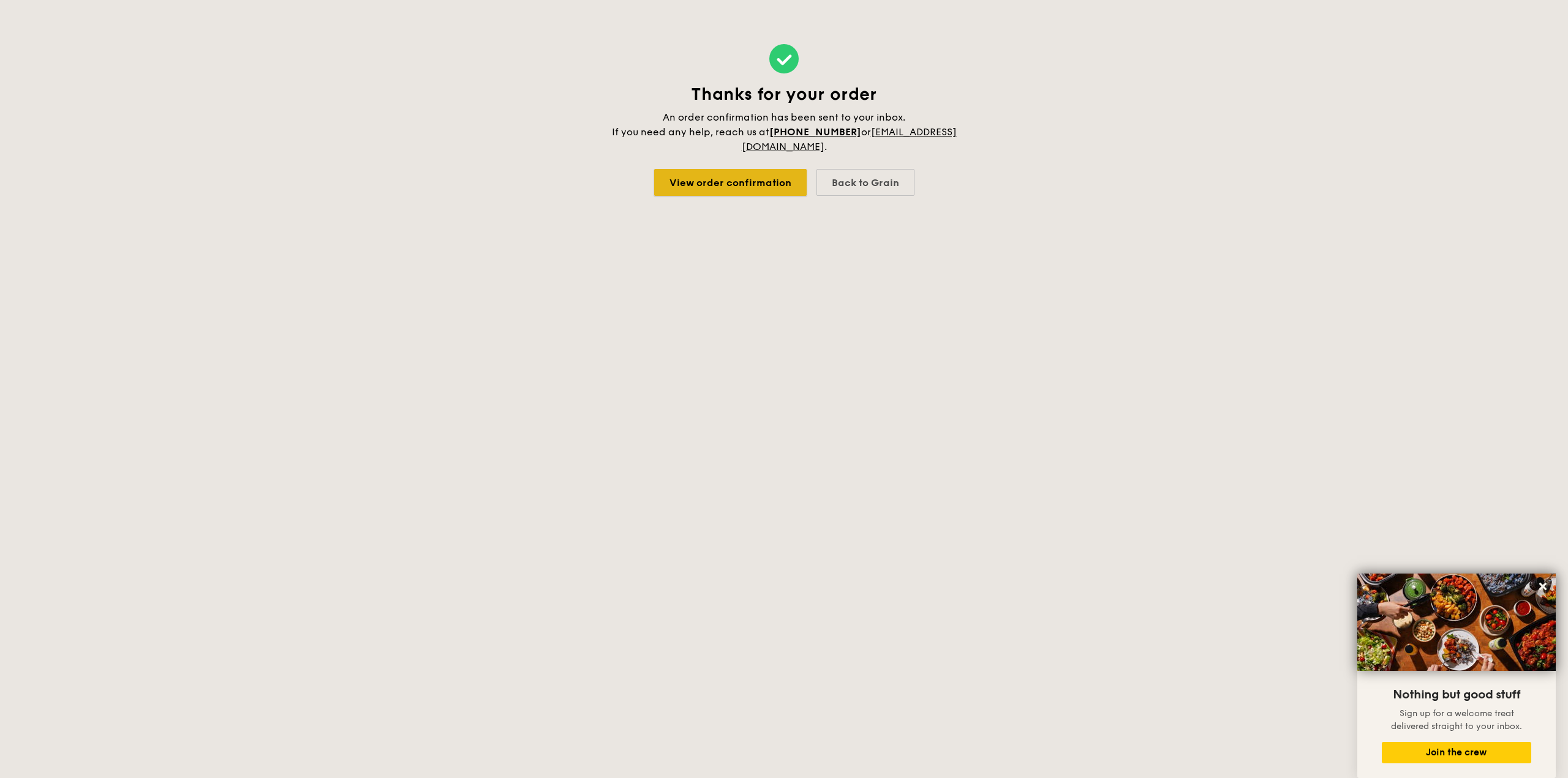
click at [743, 172] on link "View order confirmation" at bounding box center [730, 182] width 153 height 27
